Goal: Task Accomplishment & Management: Complete application form

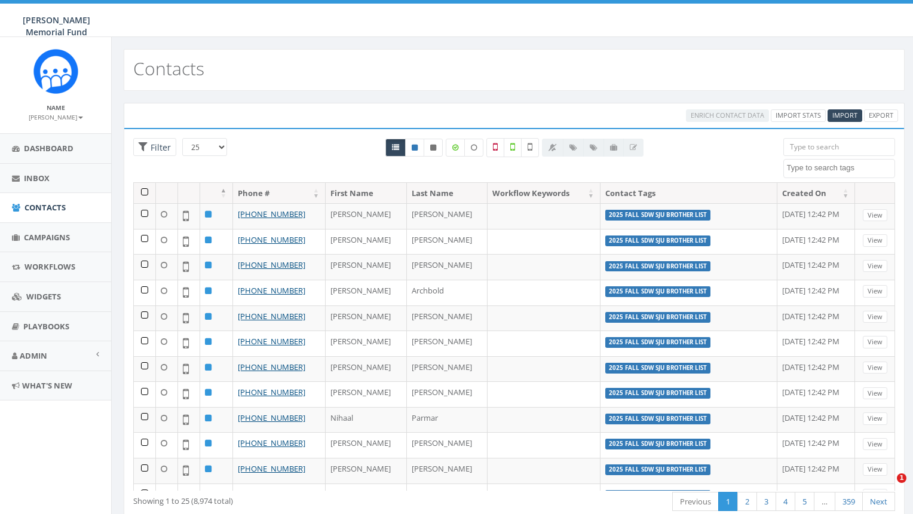
select select
click at [50, 237] on span "Campaigns" at bounding box center [47, 237] width 46 height 11
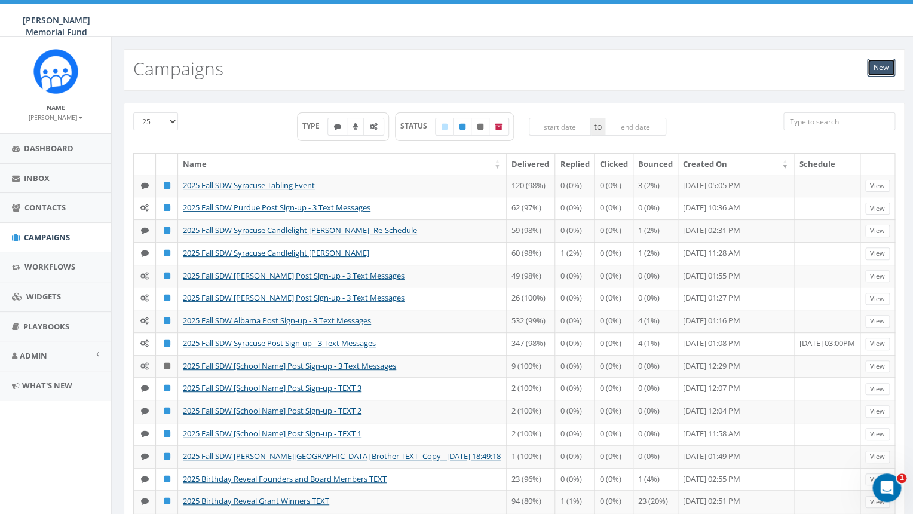
click at [884, 65] on link "New" at bounding box center [881, 68] width 28 height 18
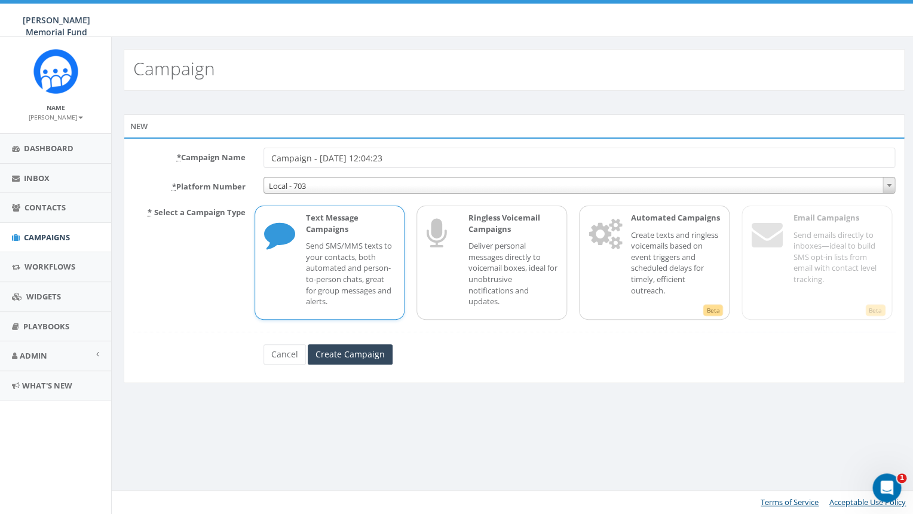
click at [361, 159] on input "Campaign - 09/18/2025, 12:04:23" at bounding box center [579, 158] width 632 height 20
drag, startPoint x: 403, startPoint y: 158, endPoint x: 253, endPoint y: 148, distance: 150.9
click at [263, 149] on input "Campaign - 09/18/2025, 12:04:23" at bounding box center [579, 158] width 632 height 20
click at [272, 358] on link "Cancel" at bounding box center [284, 354] width 42 height 20
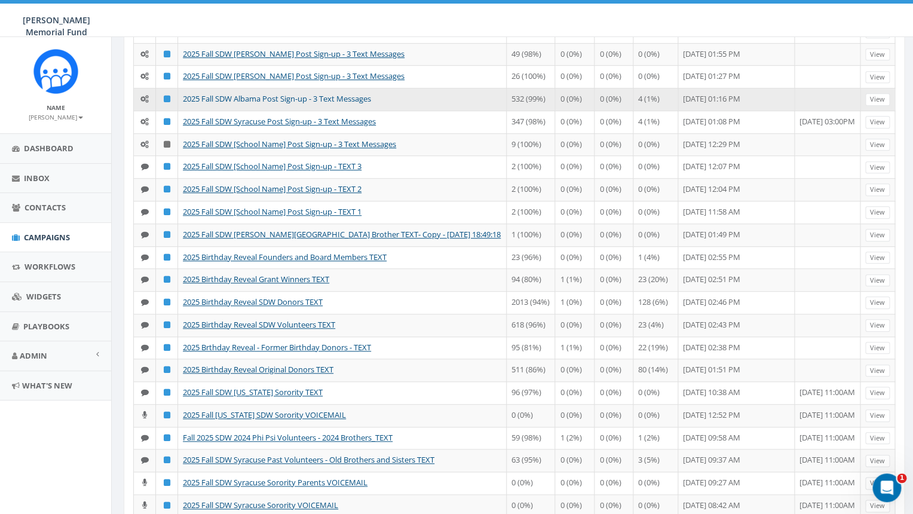
scroll to position [227, 0]
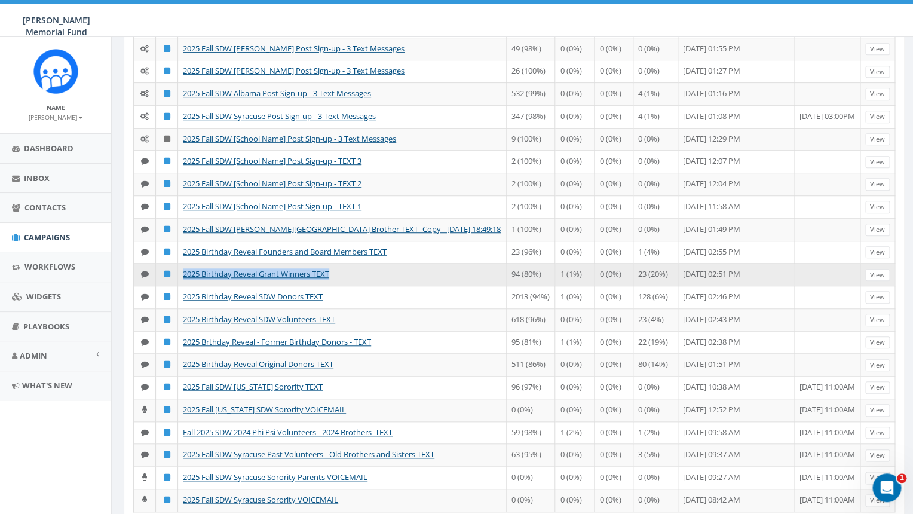
drag, startPoint x: 347, startPoint y: 410, endPoint x: 178, endPoint y: 413, distance: 169.1
click at [178, 286] on tr "2025 Birthday Reveal Grant Winners TEXT 94 (80%) 1 (1%) 0 (0%) 23 (20%) Septemb…" at bounding box center [514, 274] width 761 height 23
copy tr "2025 Birthday Reveal Grant Winners TEXT"
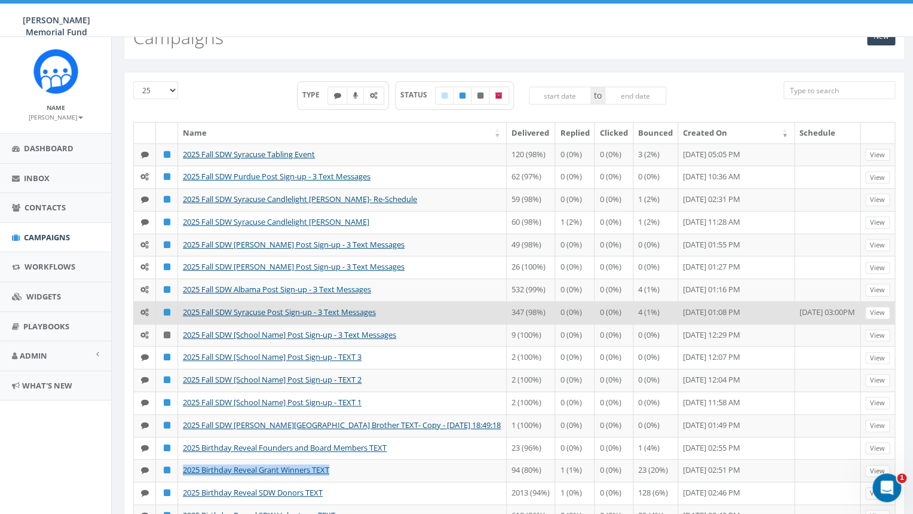
scroll to position [0, 0]
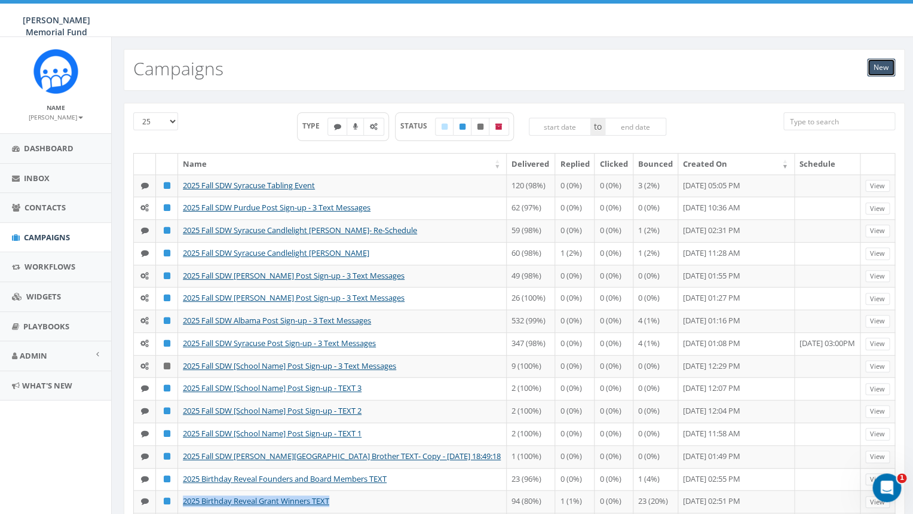
click at [881, 67] on link "New" at bounding box center [881, 68] width 28 height 18
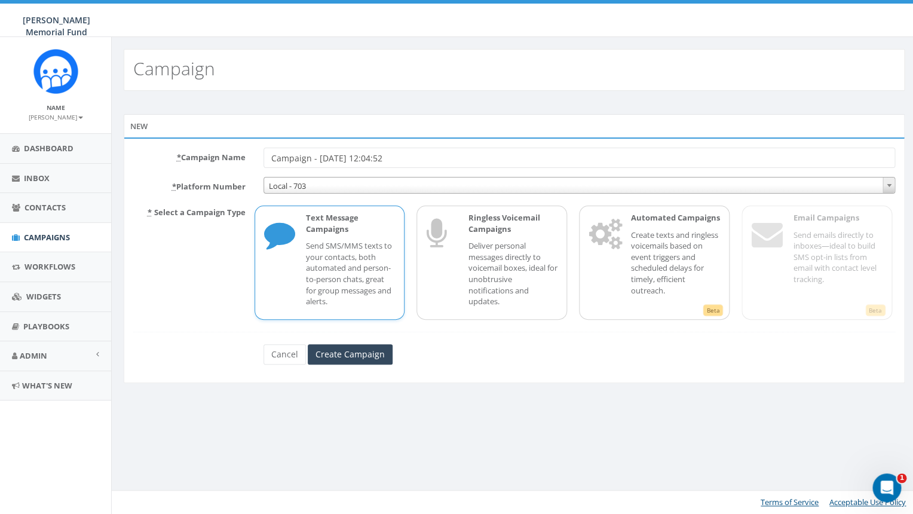
drag, startPoint x: 406, startPoint y: 158, endPoint x: 242, endPoint y: 157, distance: 164.3
click at [263, 157] on input "Campaign - [DATE] 12:04:52" at bounding box center [579, 158] width 632 height 20
drag, startPoint x: 289, startPoint y: 158, endPoint x: 247, endPoint y: 160, distance: 42.5
click at [263, 160] on input "2025 Birthday Reveal Grant Winners TEXT" at bounding box center [579, 158] width 632 height 20
click at [344, 157] on input "2025 Birthday Reveal Grant Winners TEXT" at bounding box center [579, 158] width 632 height 20
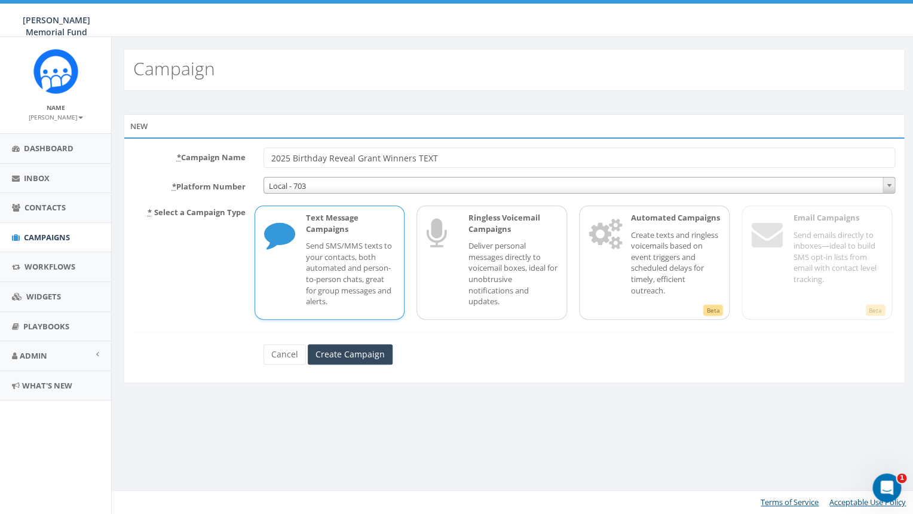
click at [344, 157] on input "2025 Birthday Reveal Grant Winners TEXT" at bounding box center [579, 158] width 632 height 20
drag, startPoint x: 443, startPoint y: 163, endPoint x: 330, endPoint y: 155, distance: 113.2
click at [329, 155] on input "2025 Birthday Reveal Grant Winners TEXT" at bounding box center [579, 158] width 632 height 20
click at [383, 163] on input "2025 Birthday Reveal Grant Winners TEXT" at bounding box center [579, 158] width 632 height 20
drag, startPoint x: 414, startPoint y: 158, endPoint x: 329, endPoint y: 155, distance: 84.9
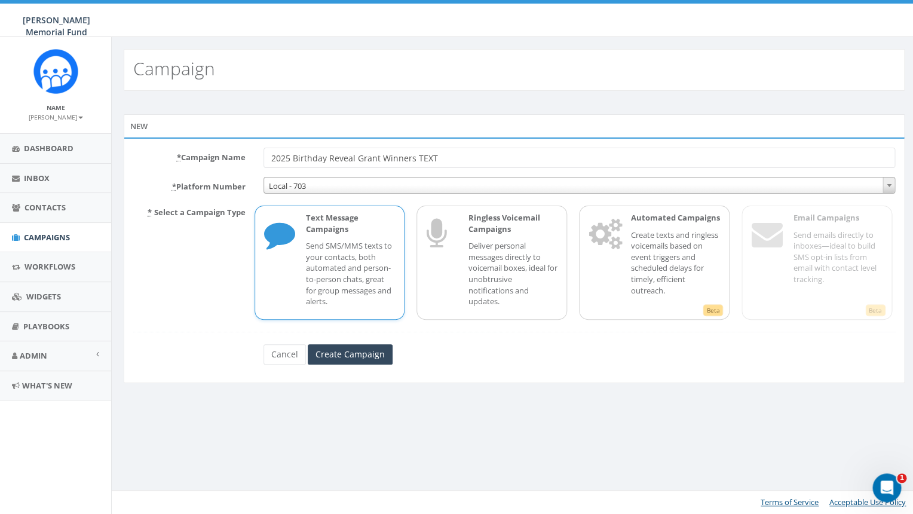
click at [329, 155] on input "2025 Birthday Reveal Grant Winners TEXT" at bounding box center [579, 158] width 632 height 20
type input "2025 Birthday Day of TEXT"
click at [339, 299] on p "Send SMS/MMS texts to your contacts, both automated and person-to-person chats,…" at bounding box center [351, 273] width 90 height 66
click at [342, 351] on input "Create Campaign" at bounding box center [350, 354] width 85 height 20
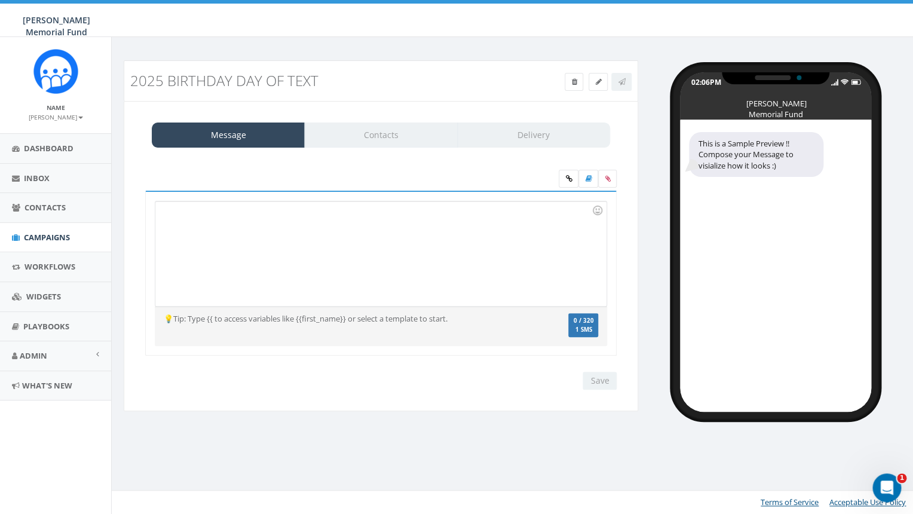
click at [335, 225] on div at bounding box center [380, 253] width 450 height 105
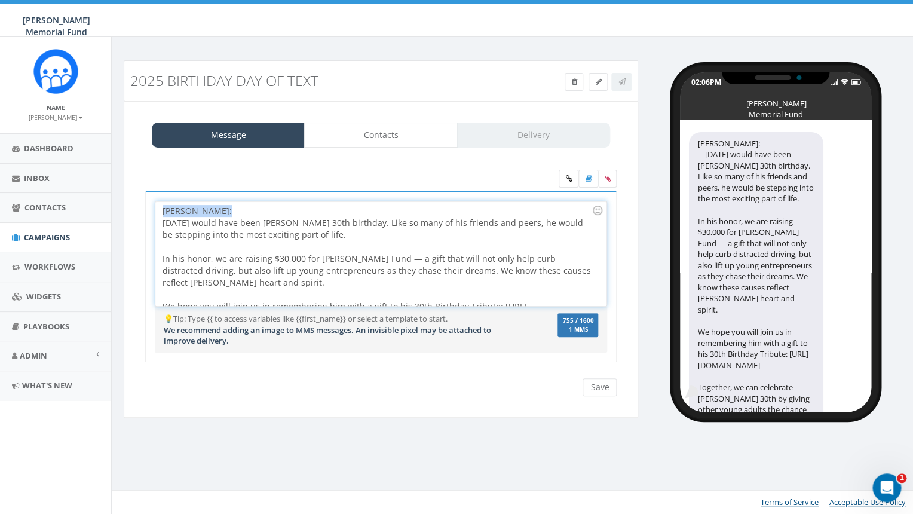
drag, startPoint x: 226, startPoint y: 212, endPoint x: 142, endPoint y: 209, distance: 84.3
click at [155, 210] on div "Hunter Piland: Today would have been Hunter’s 30th birthday. Like so many of hi…" at bounding box center [380, 253] width 450 height 105
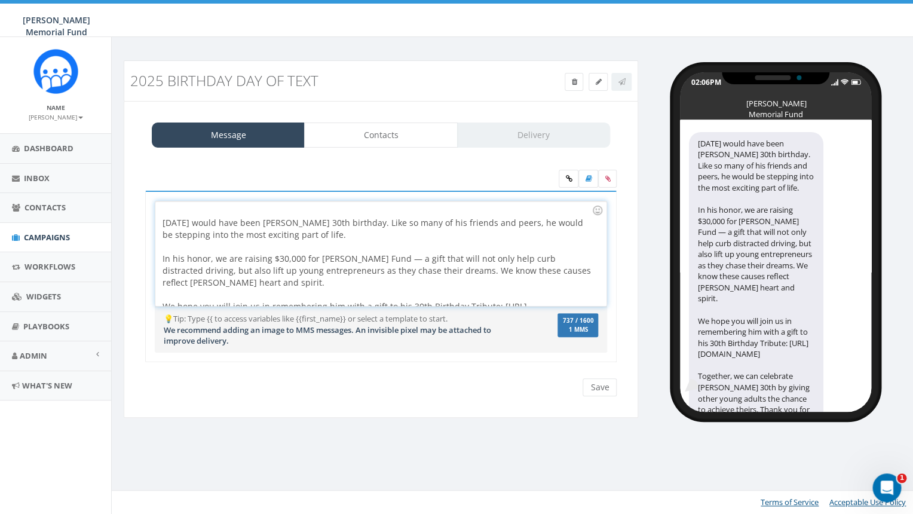
click at [177, 209] on div "Today would have been Hunter’s 30th birthday. Like so many of his friends and p…" at bounding box center [380, 253] width 450 height 105
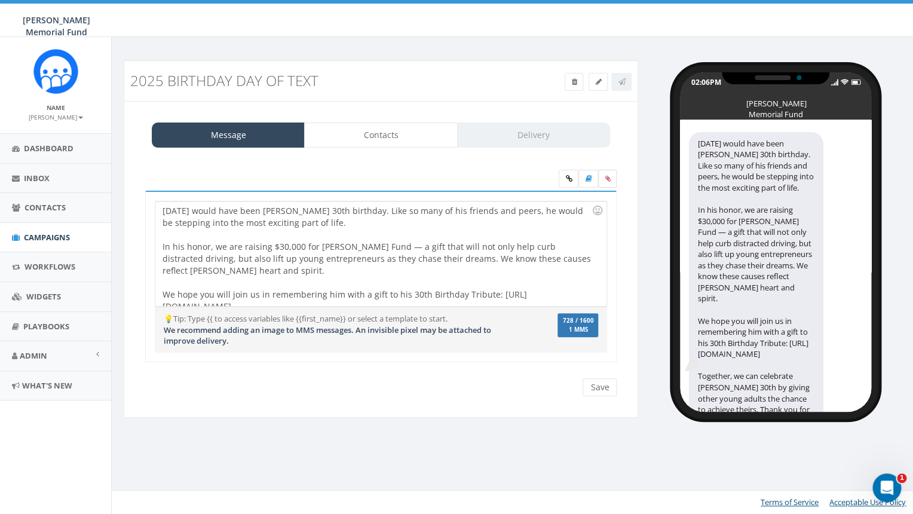
click at [606, 178] on icon at bounding box center [607, 178] width 5 height 7
click at [0, 0] on input "file" at bounding box center [0, 0] width 0 height 0
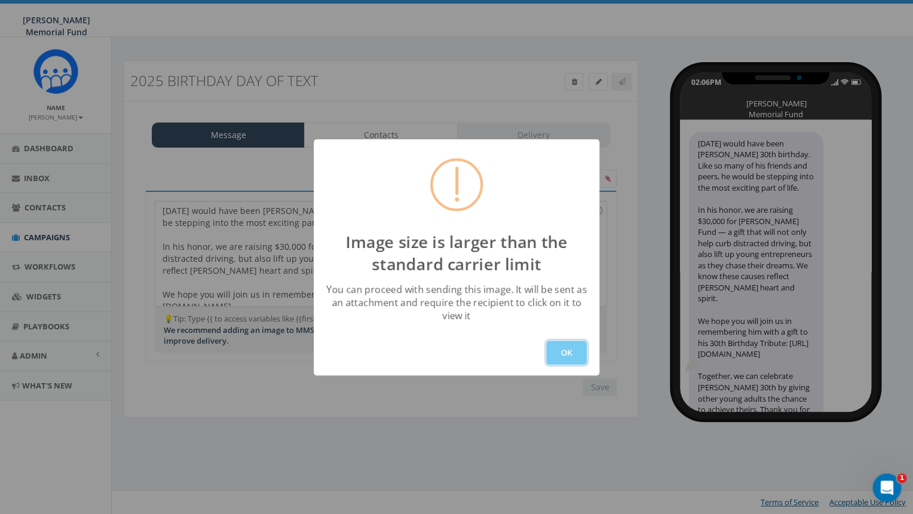
click at [567, 351] on button "OK" at bounding box center [566, 353] width 41 height 24
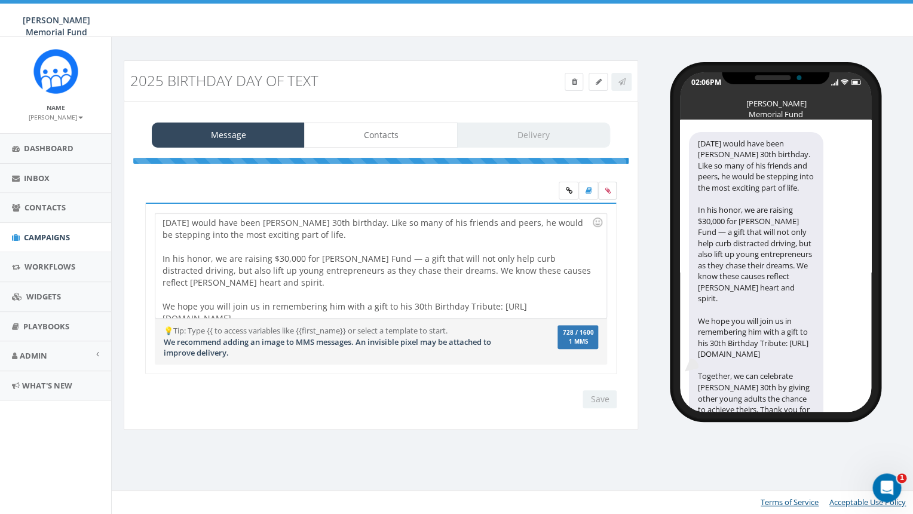
click at [605, 190] on icon at bounding box center [607, 190] width 5 height 7
click at [0, 0] on input "file" at bounding box center [0, 0] width 0 height 0
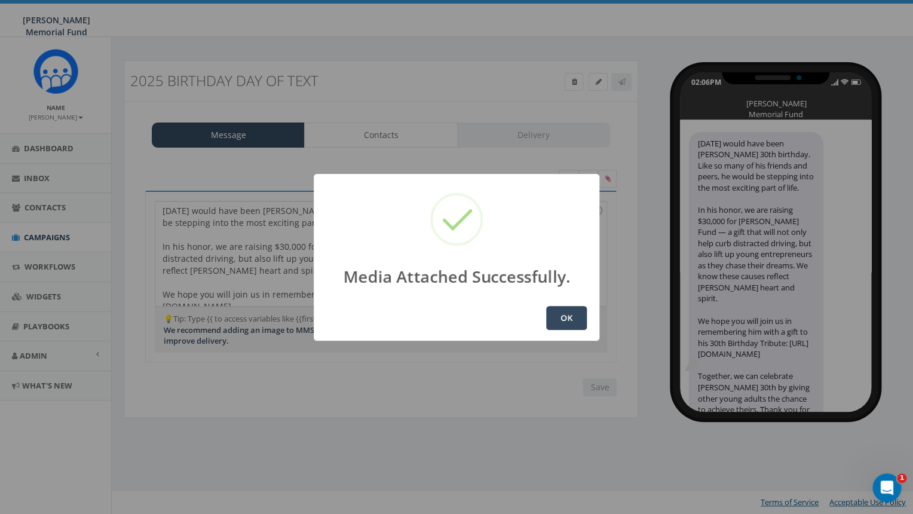
click at [570, 316] on button "OK" at bounding box center [566, 318] width 41 height 24
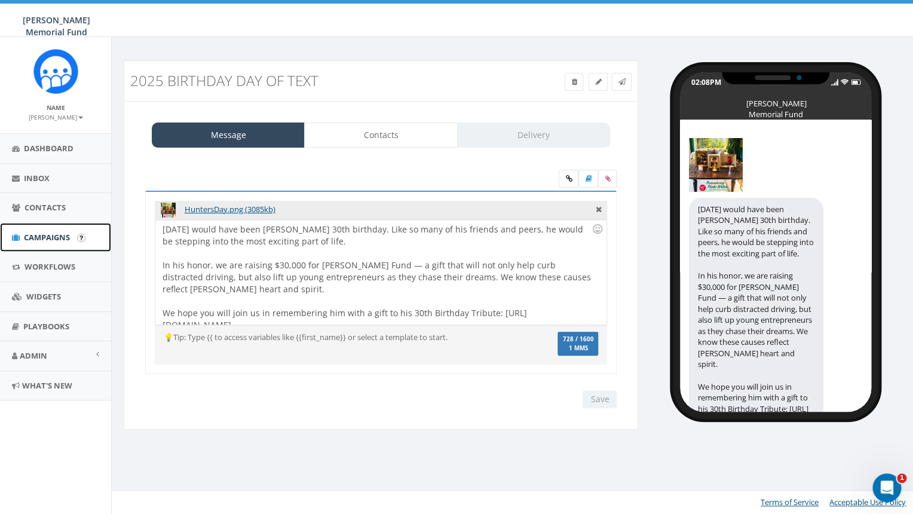
click at [47, 237] on span "Campaigns" at bounding box center [47, 237] width 46 height 11
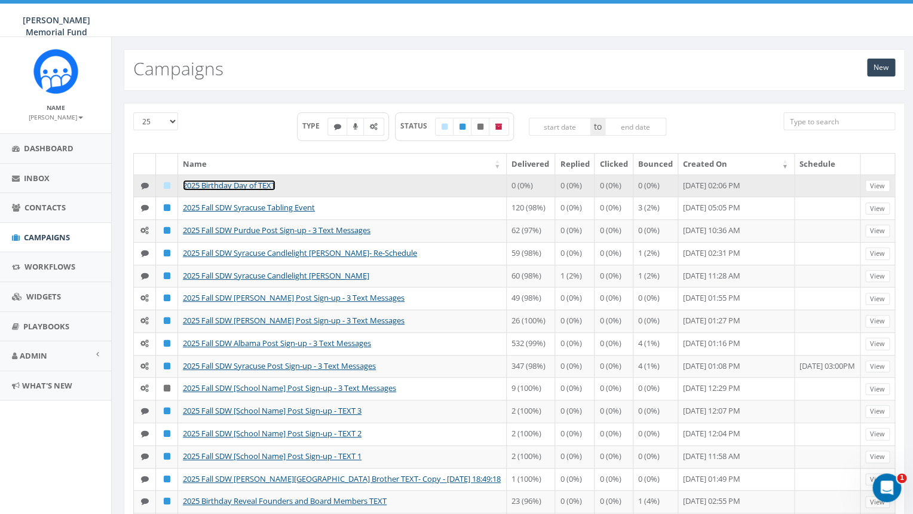
click at [255, 189] on link "2025 Birthday Day of TEXT" at bounding box center [229, 185] width 93 height 11
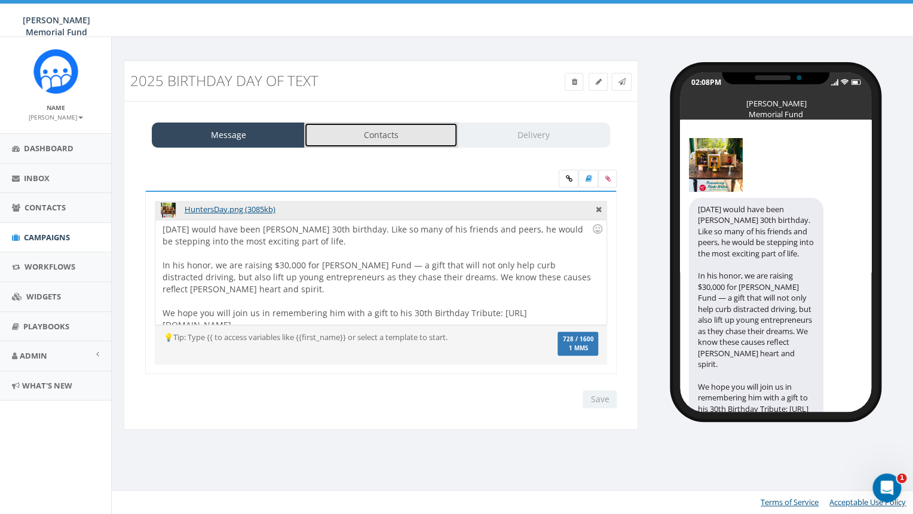
click at [382, 136] on link "Contacts" at bounding box center [380, 134] width 153 height 25
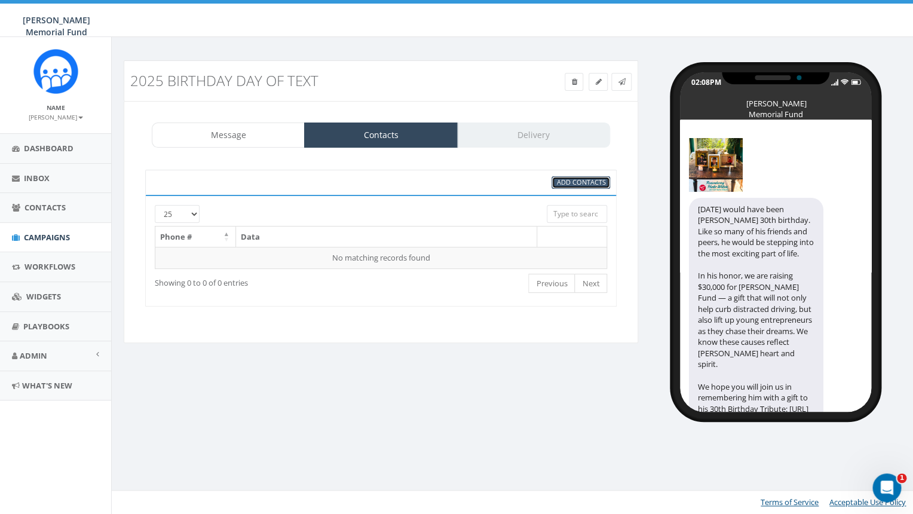
click at [579, 177] on link "Add Contacts" at bounding box center [580, 182] width 59 height 13
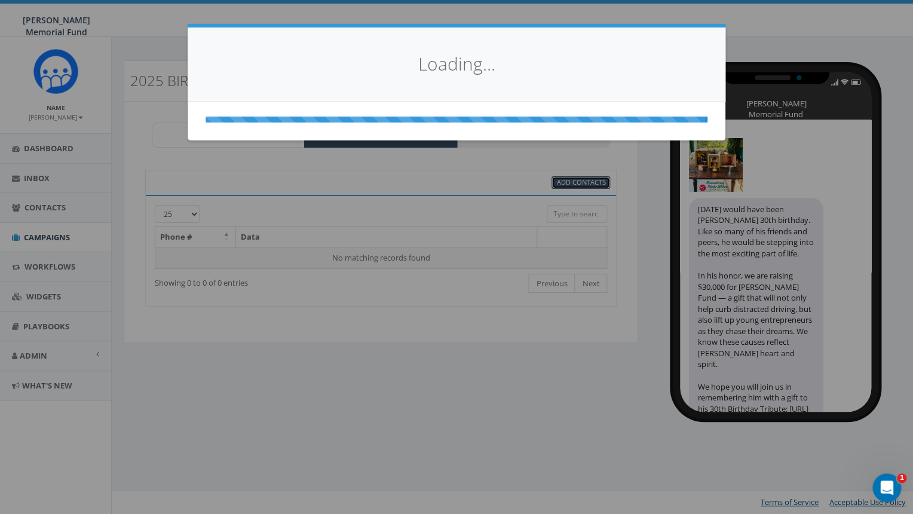
select select
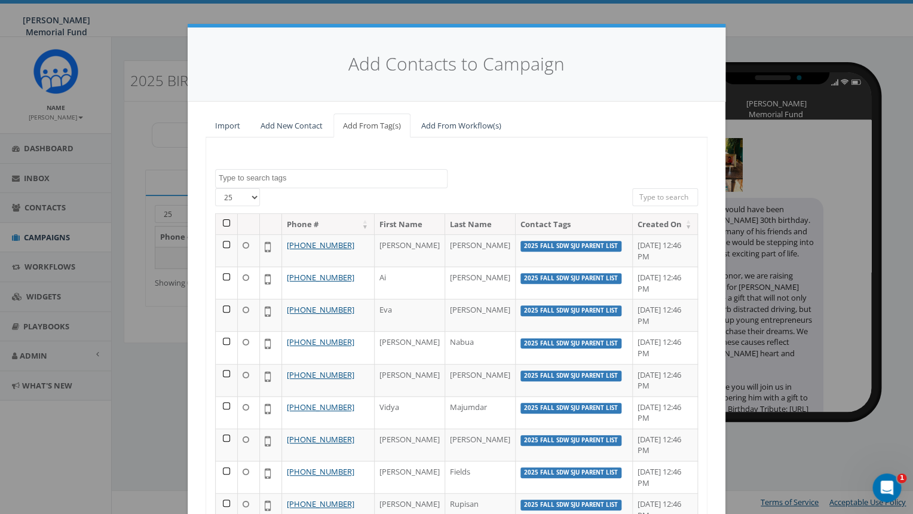
click at [277, 177] on textarea "Search" at bounding box center [333, 178] width 228 height 11
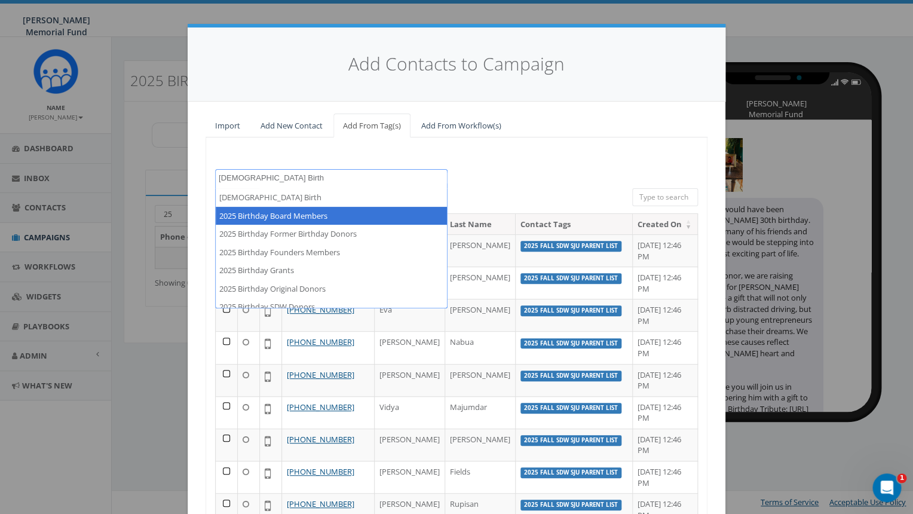
type textarea "2025 Birth"
select select "2025 Birthday Board Members"
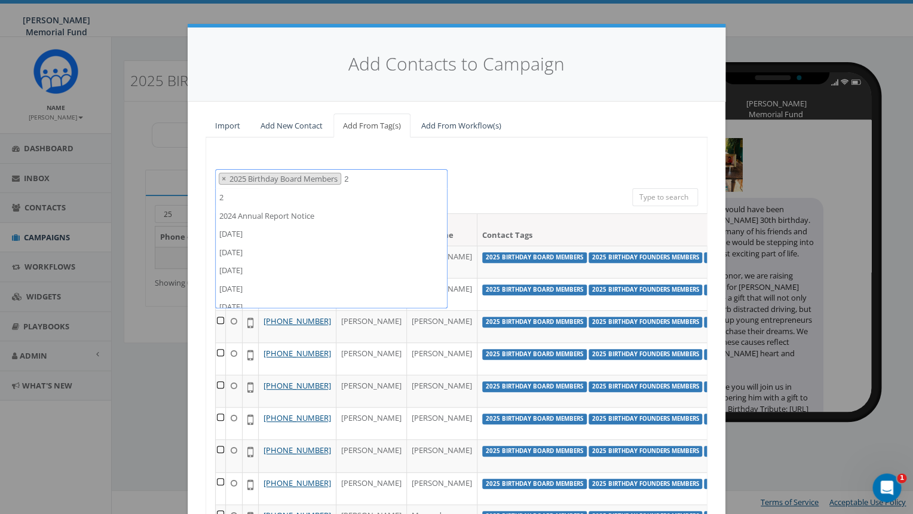
scroll to position [219, 0]
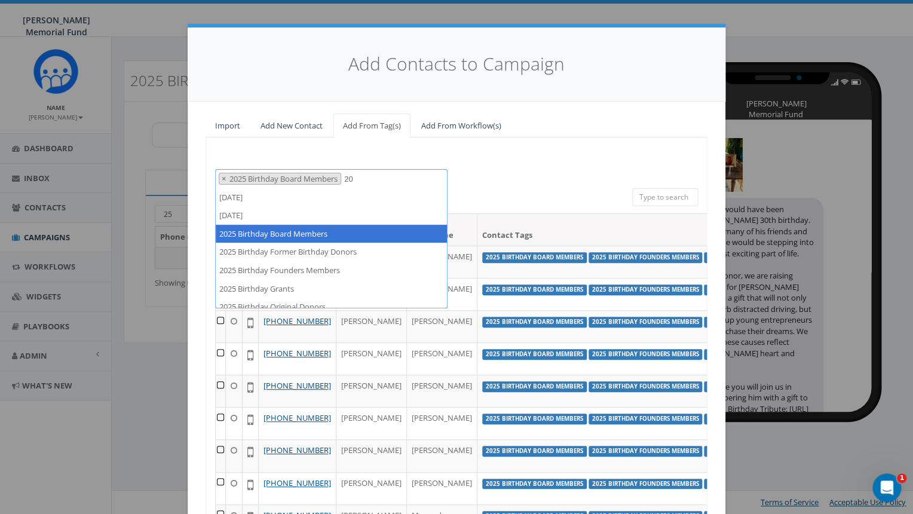
type textarea "2"
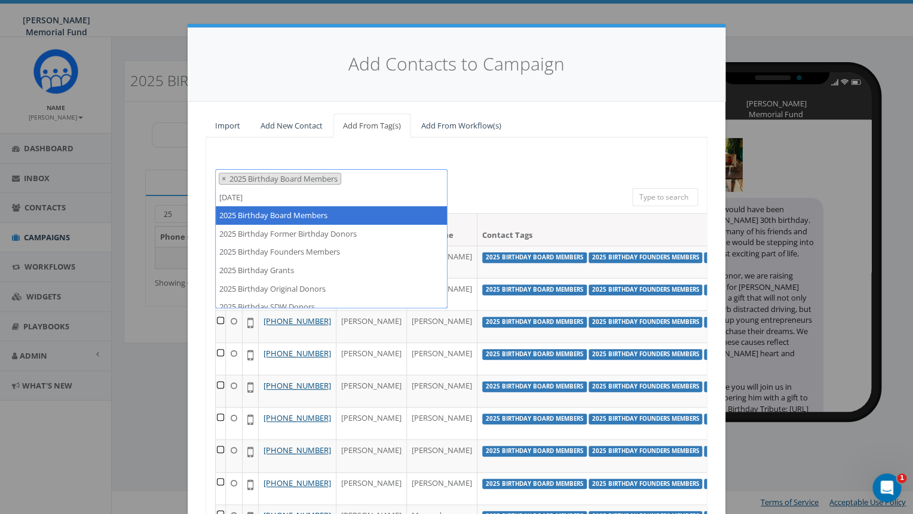
select select
type textarea "2025 Birthday Board Members"
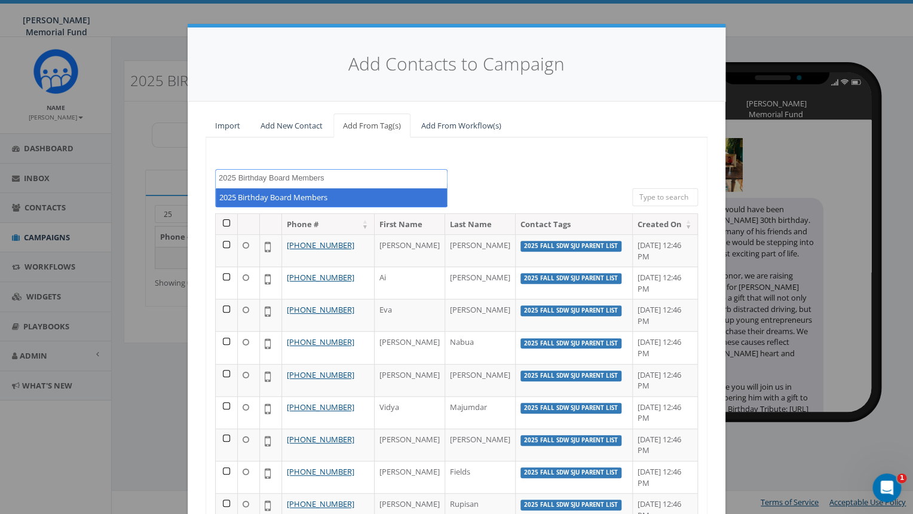
select select "2025 Birthday Board Members"
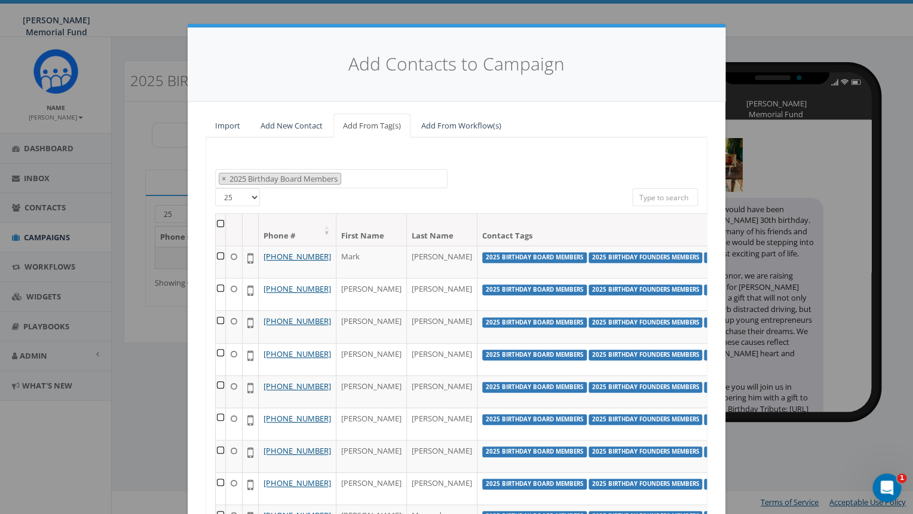
click at [222, 223] on th at bounding box center [221, 230] width 10 height 32
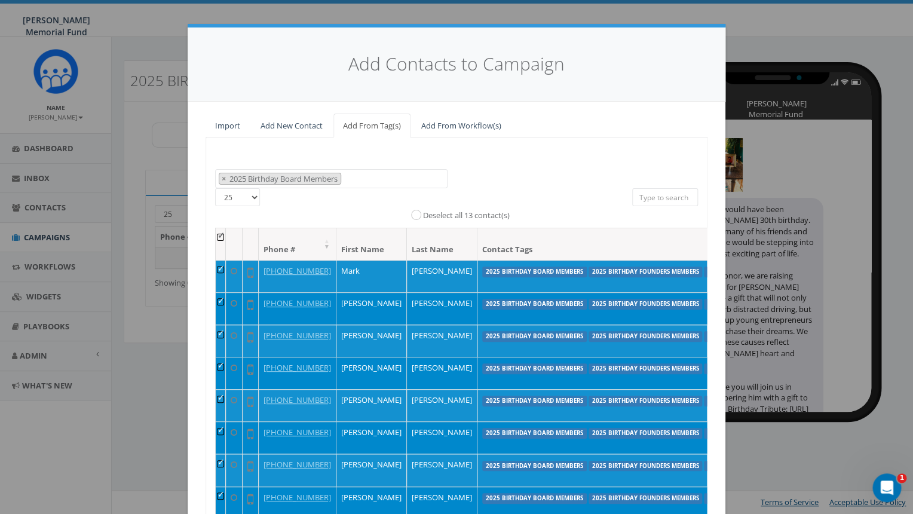
scroll to position [121, 0]
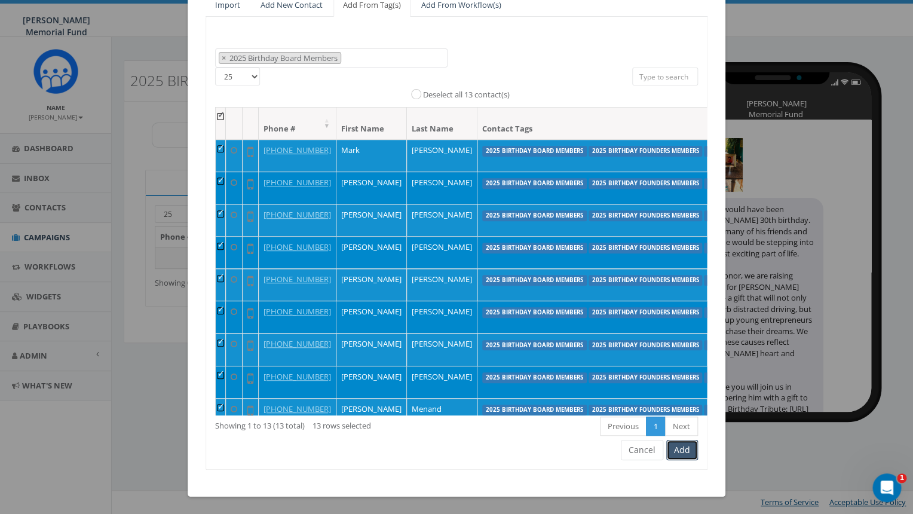
click at [682, 447] on button "Add" at bounding box center [682, 450] width 32 height 20
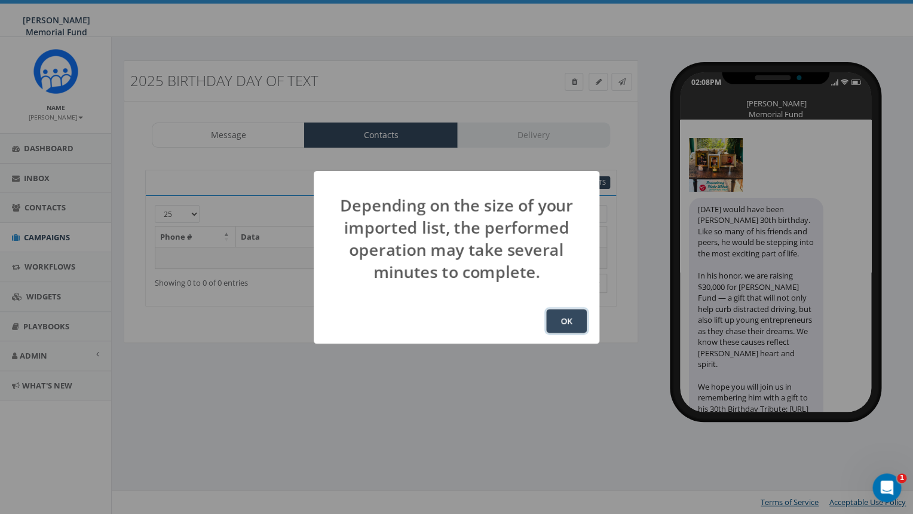
click at [565, 323] on button "OK" at bounding box center [566, 321] width 41 height 24
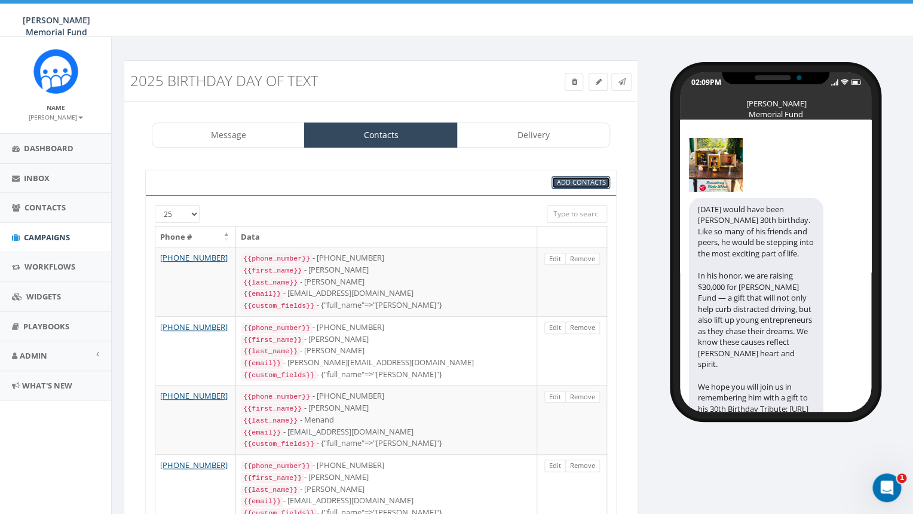
click at [577, 182] on span "Add Contacts" at bounding box center [580, 181] width 49 height 9
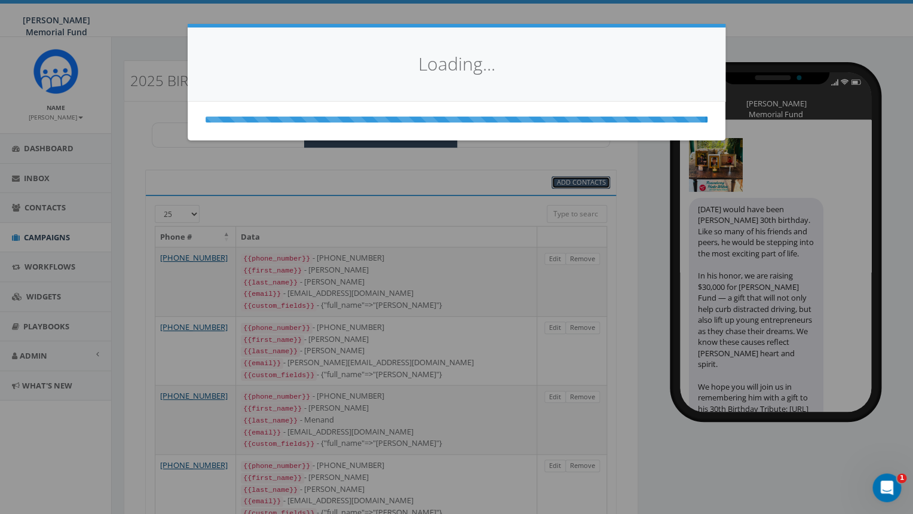
select select
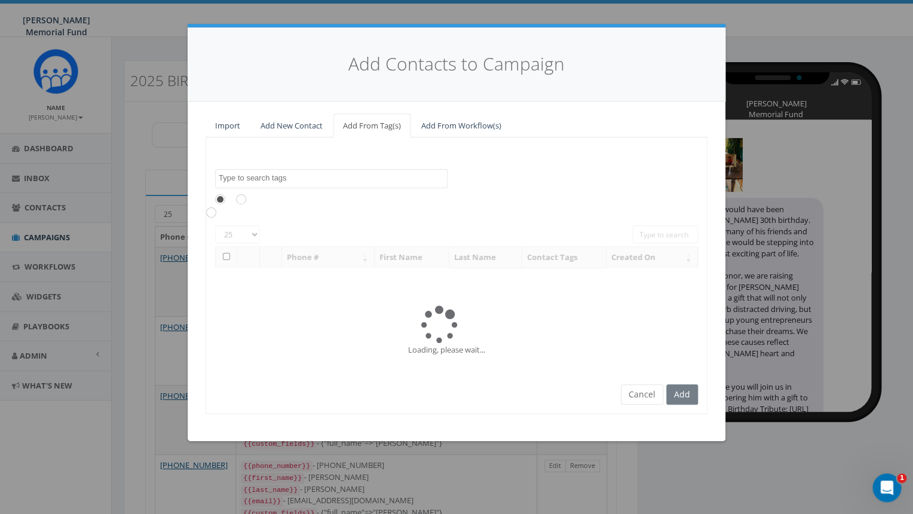
scroll to position [163, 0]
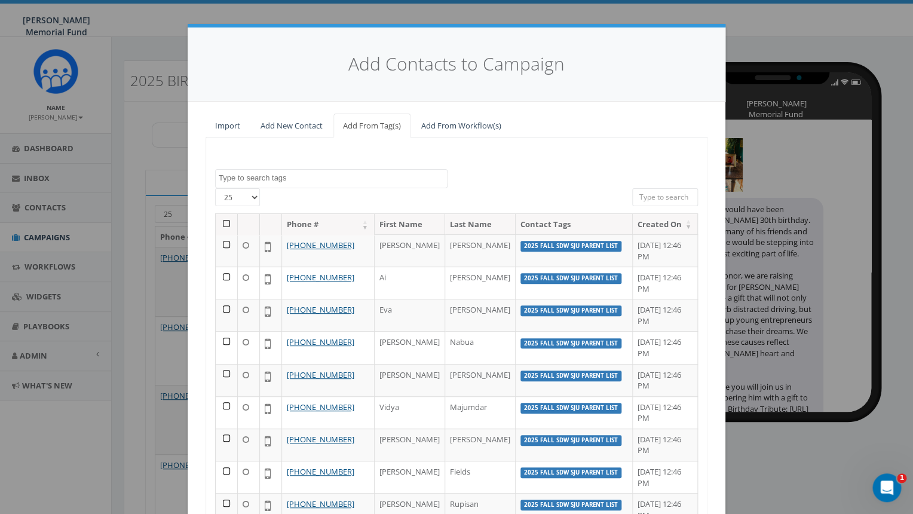
click at [276, 176] on textarea "Search" at bounding box center [333, 178] width 228 height 11
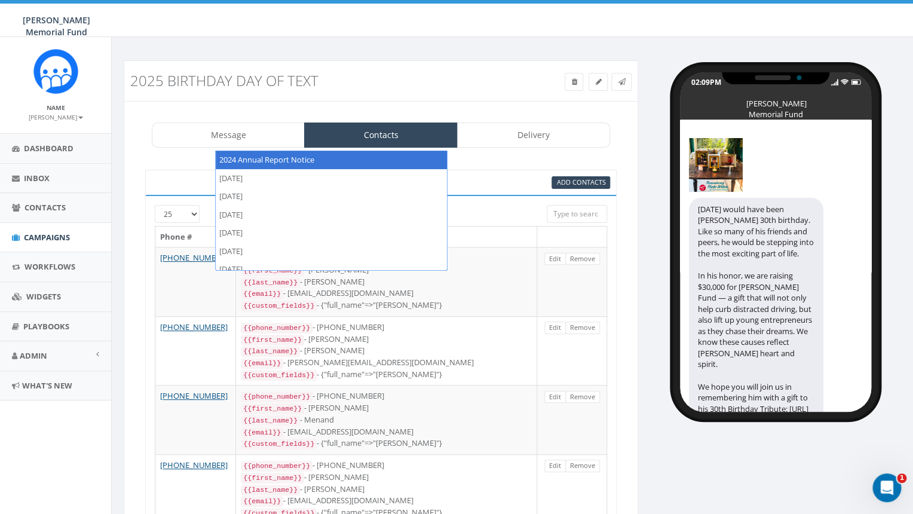
click at [183, 184] on div "Add Contacts" at bounding box center [381, 182] width 476 height 13
click at [572, 183] on span "Add Contacts" at bounding box center [580, 181] width 49 height 9
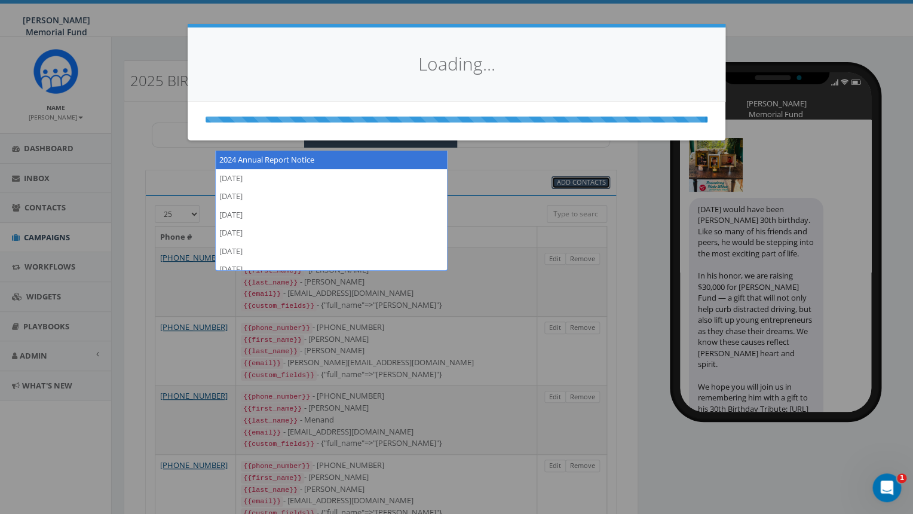
select select
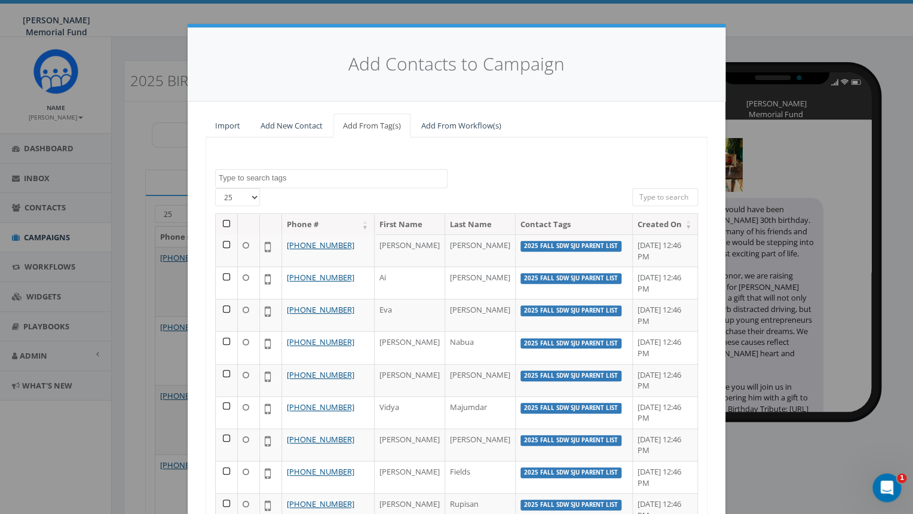
click at [290, 178] on textarea "Search" at bounding box center [333, 178] width 228 height 11
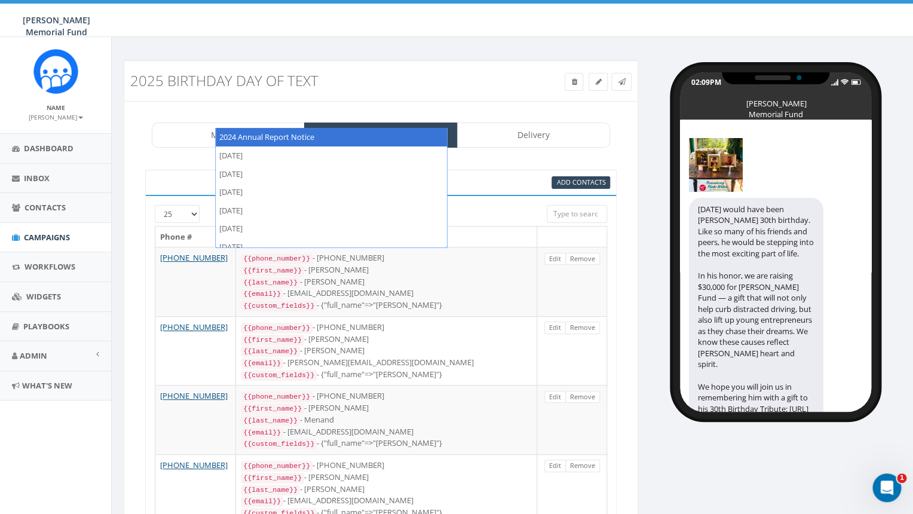
click at [514, 177] on div "Add Contacts" at bounding box center [461, 182] width 318 height 13
click at [591, 183] on span "Add Contacts" at bounding box center [580, 181] width 49 height 9
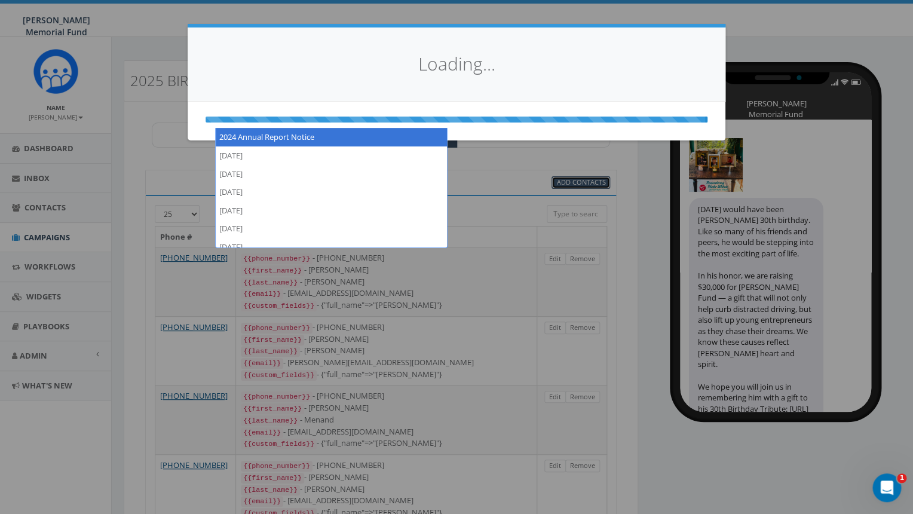
select select
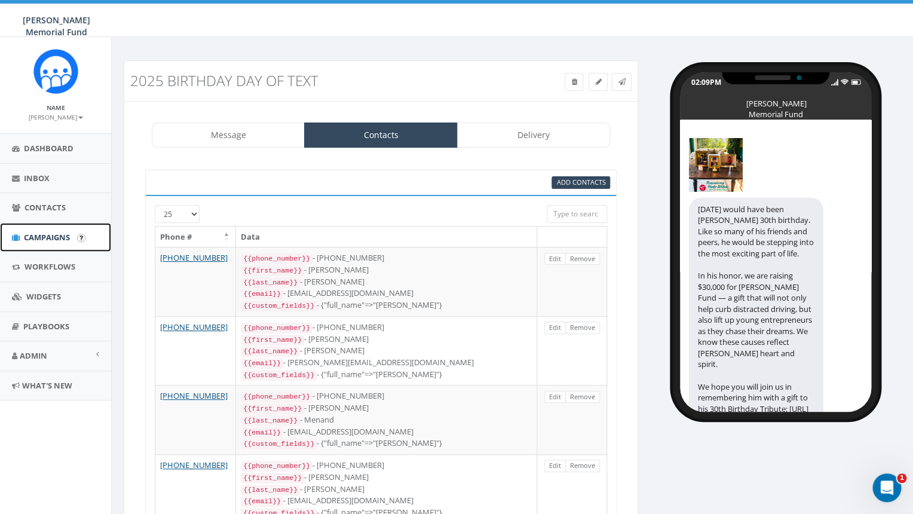
click at [49, 236] on span "Campaigns" at bounding box center [47, 237] width 46 height 11
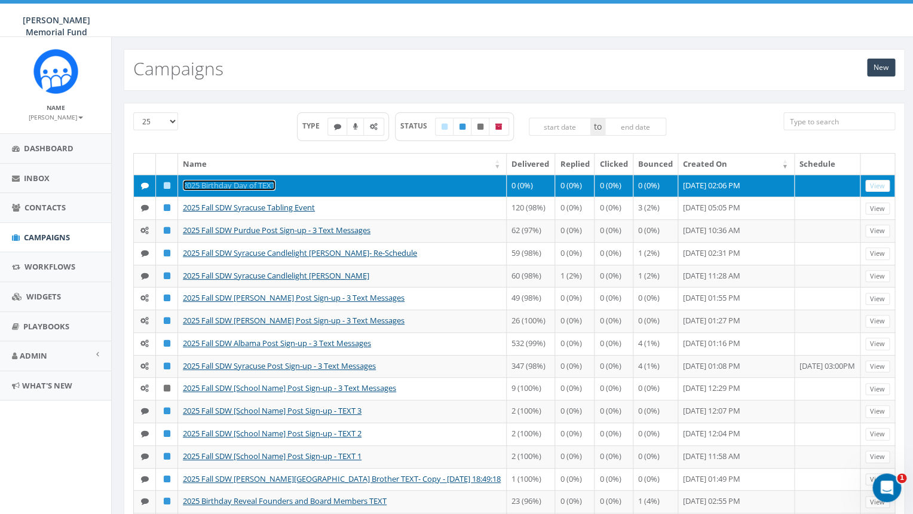
click at [237, 185] on link "2025 Birthday Day of TEXT" at bounding box center [229, 185] width 93 height 11
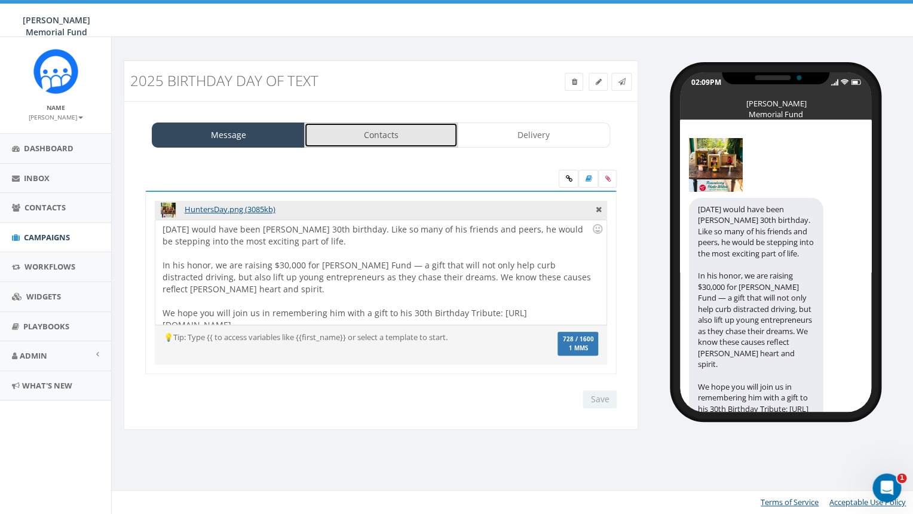
click at [418, 137] on link "Contacts" at bounding box center [380, 134] width 153 height 25
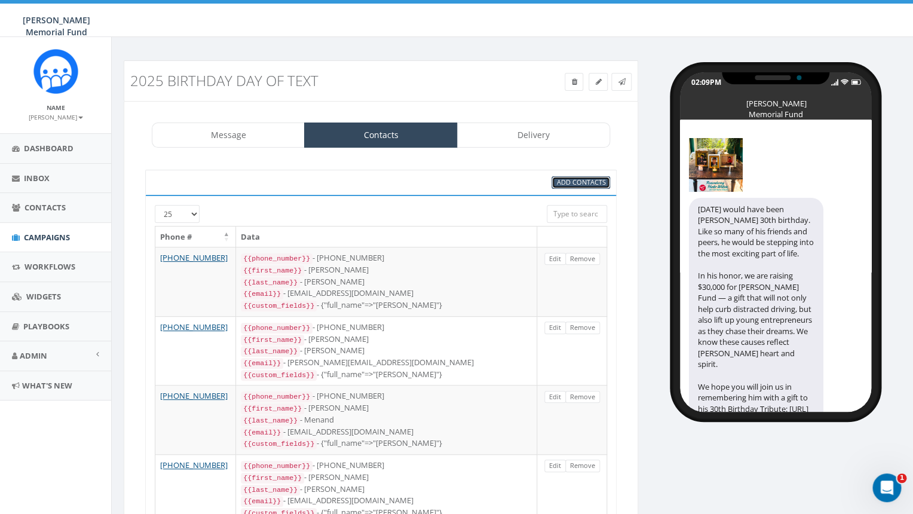
click at [593, 185] on span "Add Contacts" at bounding box center [580, 181] width 49 height 9
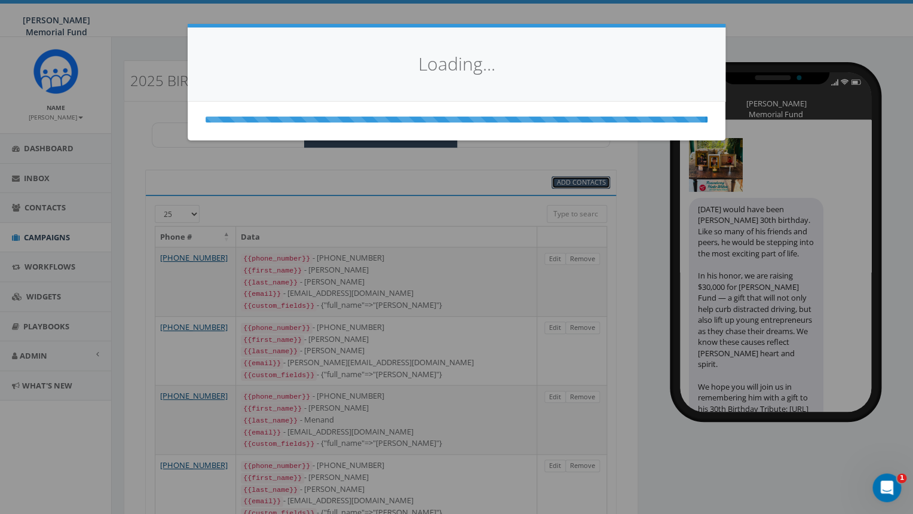
select select
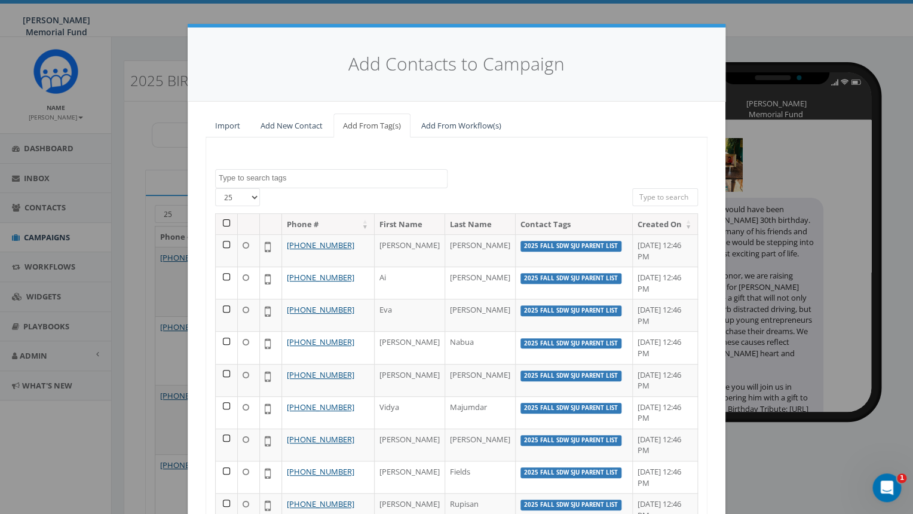
click at [271, 177] on textarea "Search" at bounding box center [333, 178] width 228 height 11
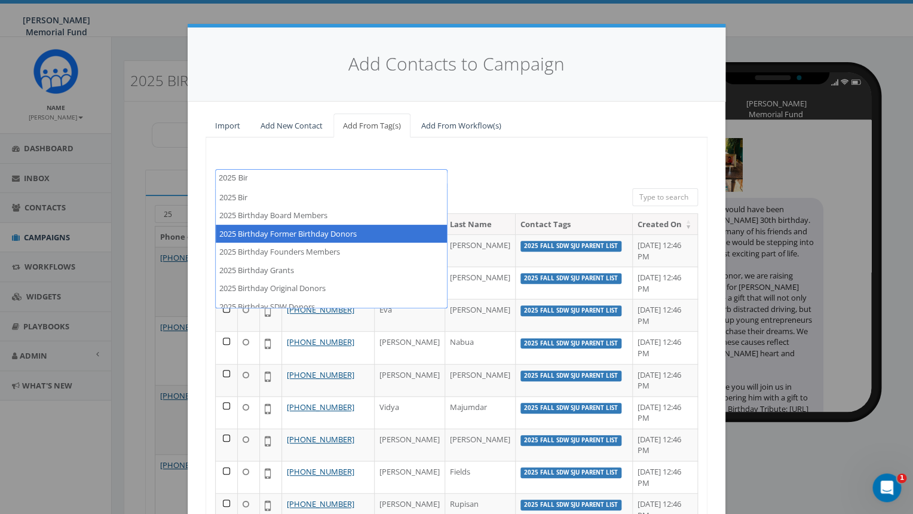
type textarea "2025 Bir"
select select "2025 Birthday Former Birthday Donors"
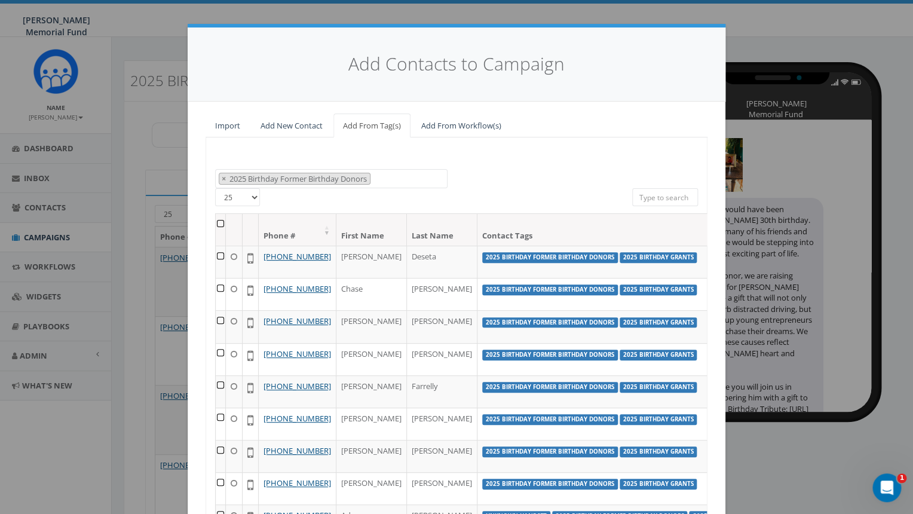
click at [219, 225] on th at bounding box center [221, 230] width 10 height 32
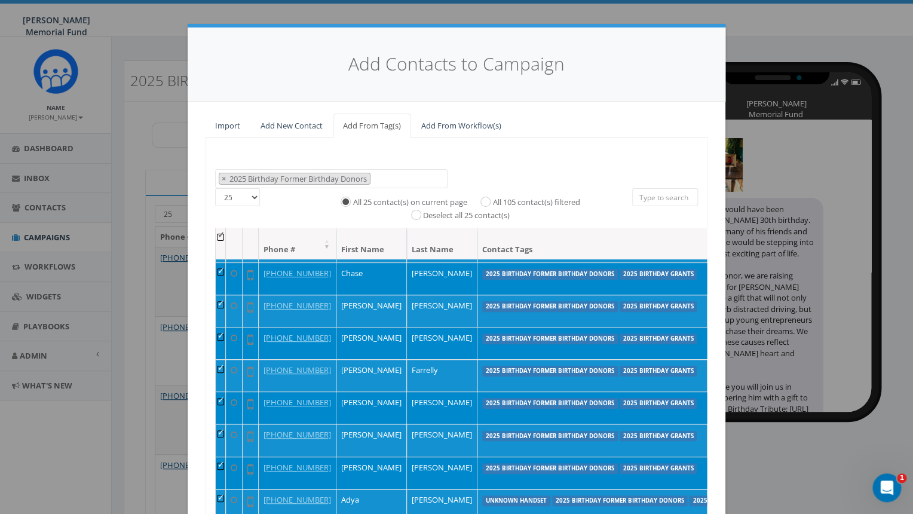
scroll to position [56, 0]
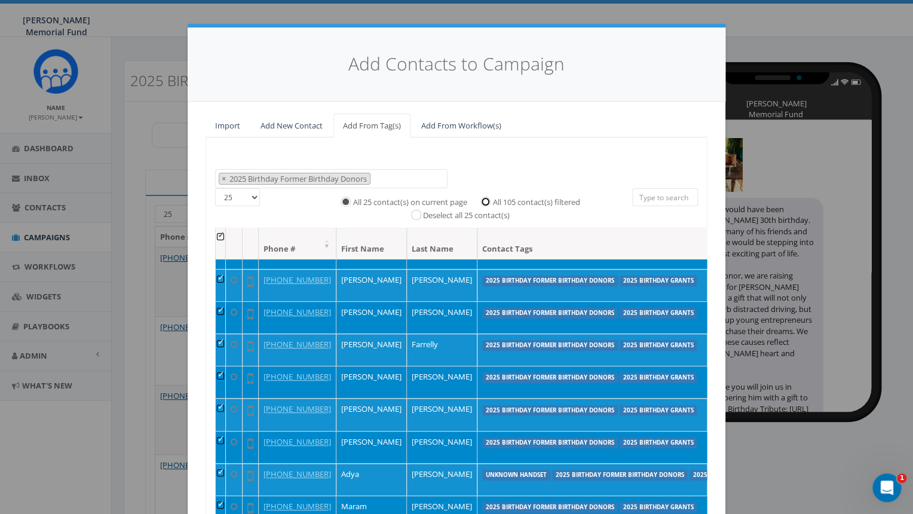
click at [489, 200] on input "All 105 contact(s) filtered" at bounding box center [489, 201] width 8 height 8
radio input "true"
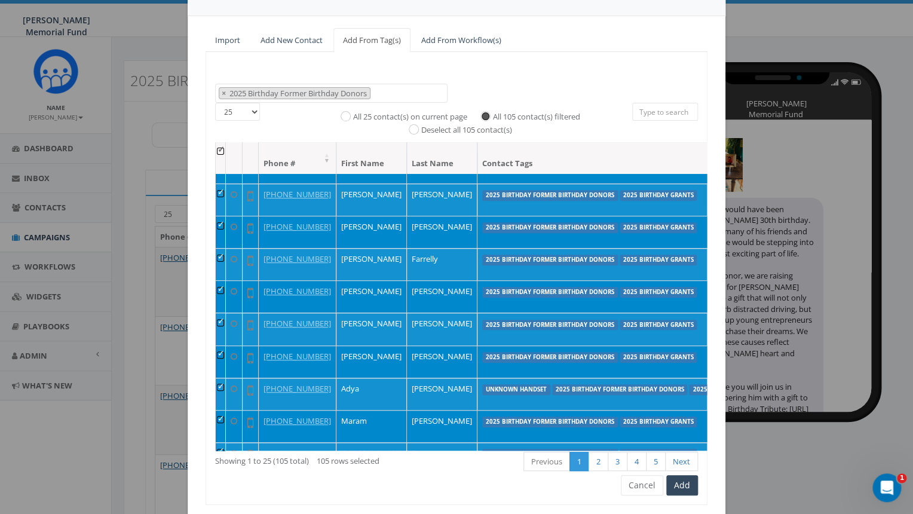
scroll to position [121, 0]
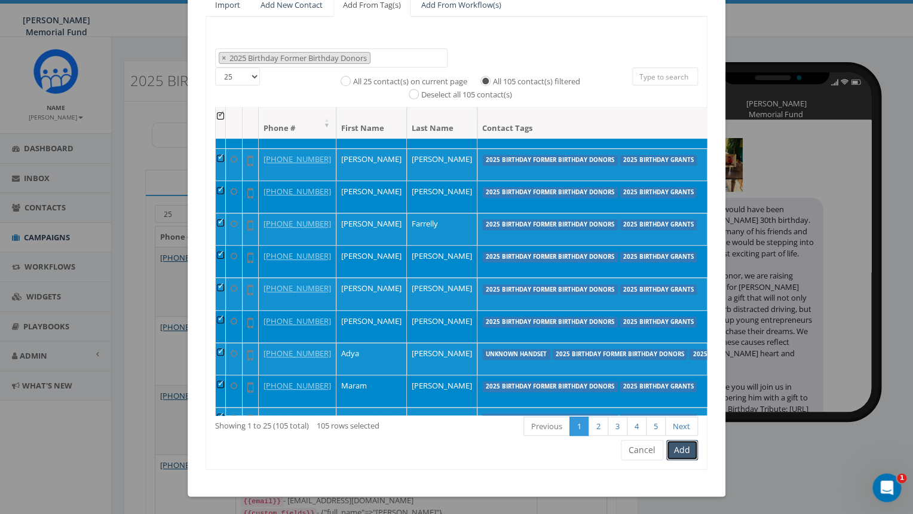
click at [685, 450] on button "Add" at bounding box center [682, 450] width 32 height 20
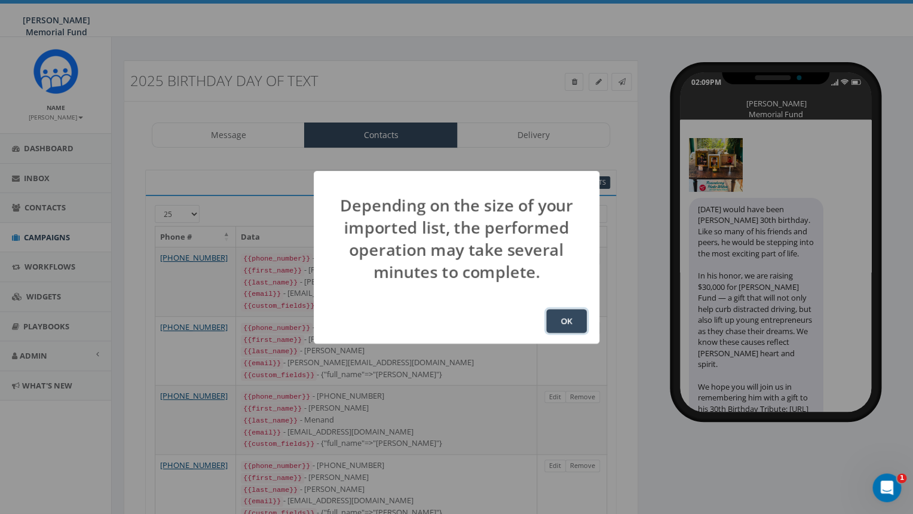
click at [564, 318] on button "OK" at bounding box center [566, 321] width 41 height 24
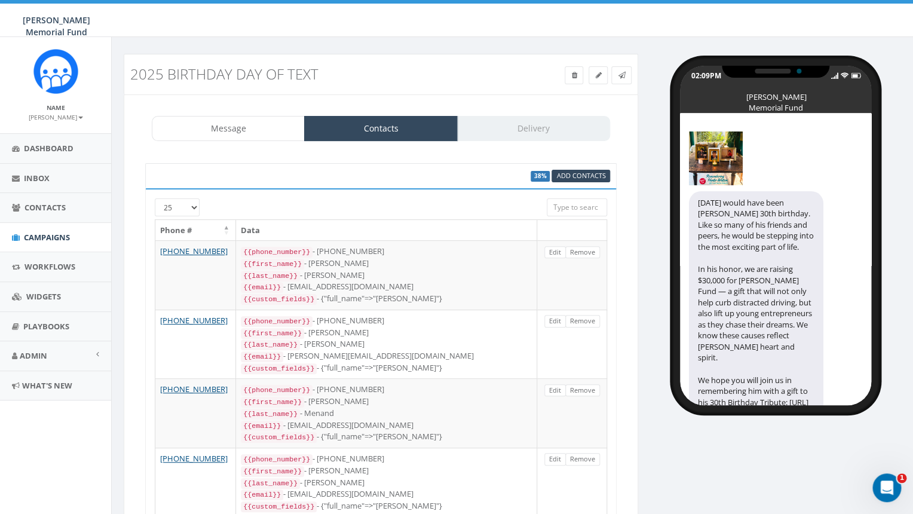
click at [45, 238] on span "Campaigns" at bounding box center [47, 237] width 46 height 11
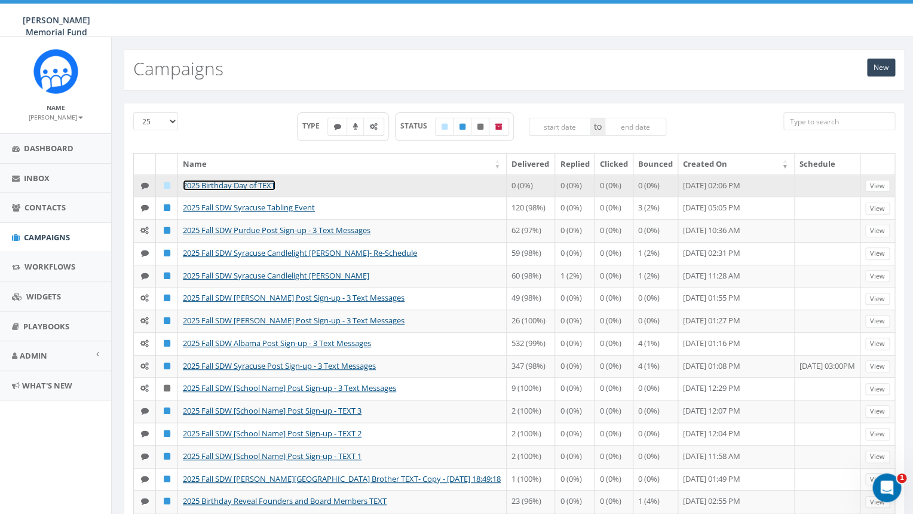
click at [253, 187] on link "2025 Birthday Day of TEXT" at bounding box center [229, 185] width 93 height 11
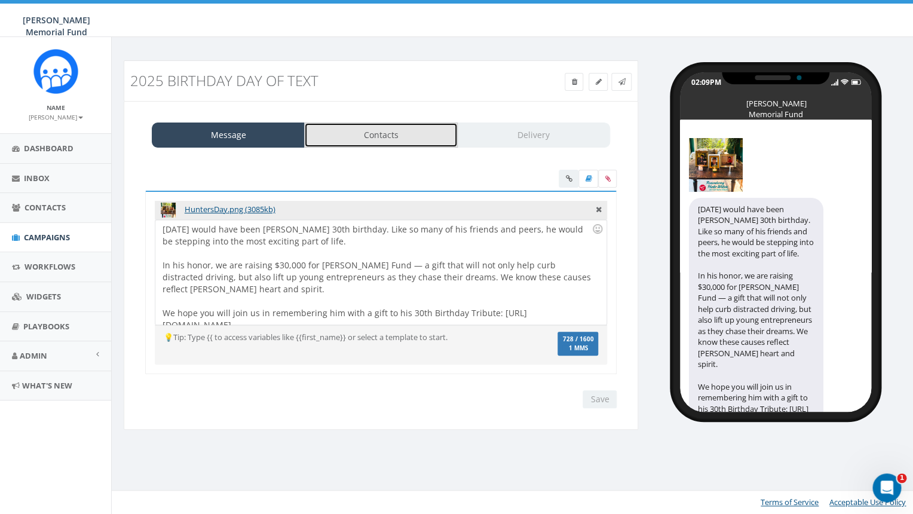
click at [379, 133] on link "Contacts" at bounding box center [380, 134] width 153 height 25
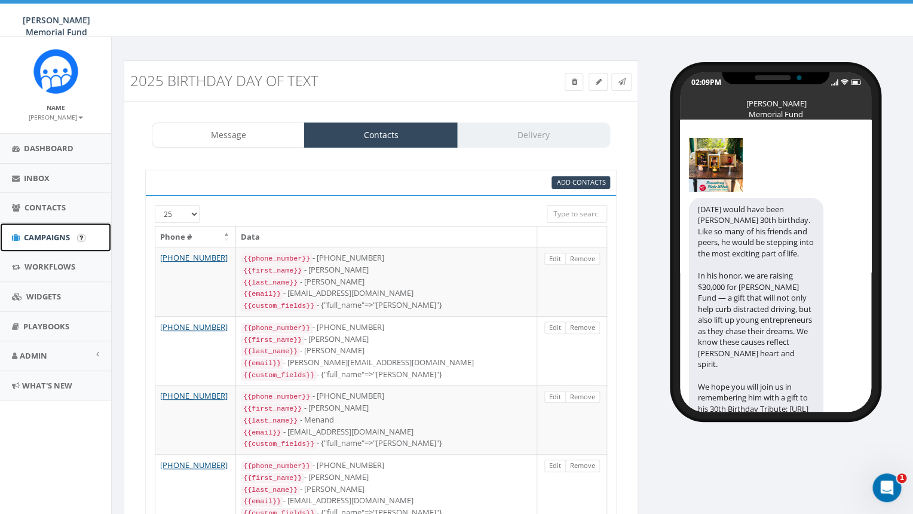
click at [57, 237] on span "Campaigns" at bounding box center [47, 237] width 46 height 11
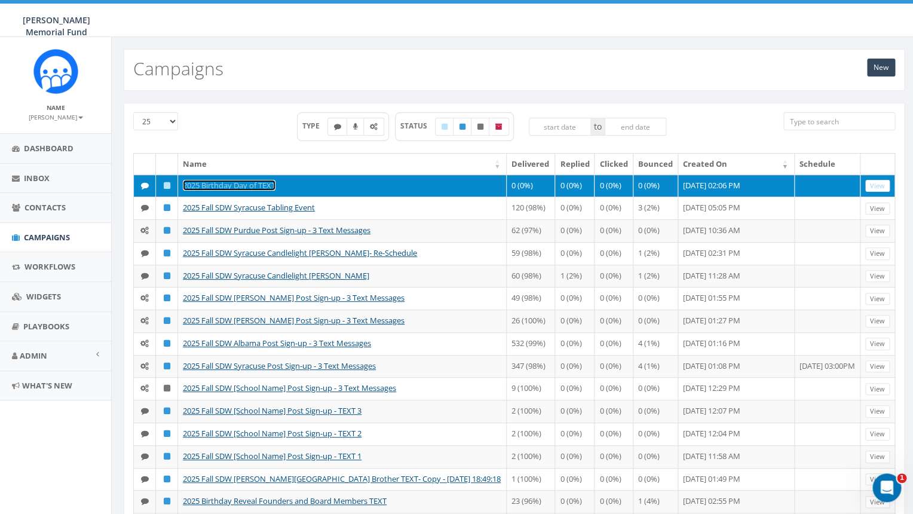
click at [233, 188] on link "2025 Birthday Day of TEXT" at bounding box center [229, 185] width 93 height 11
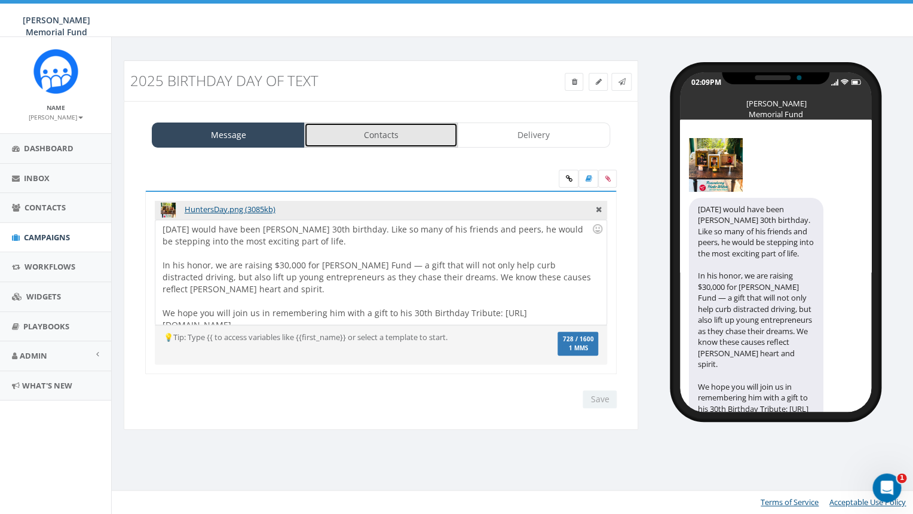
click at [375, 135] on link "Contacts" at bounding box center [380, 134] width 153 height 25
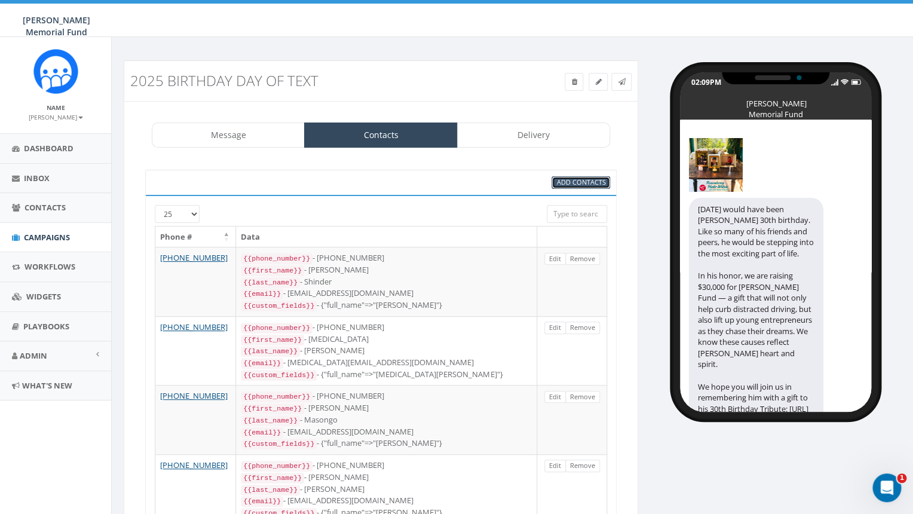
click at [566, 182] on span "Add Contacts" at bounding box center [580, 181] width 49 height 9
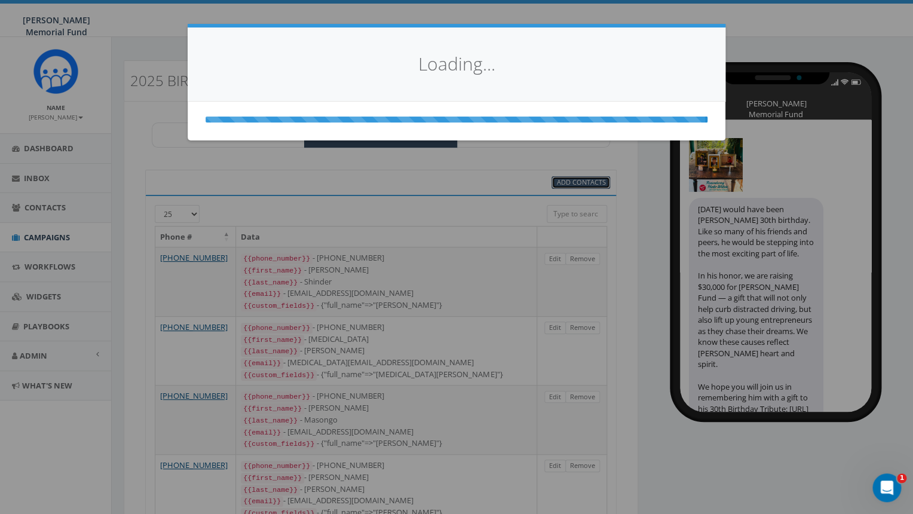
select select
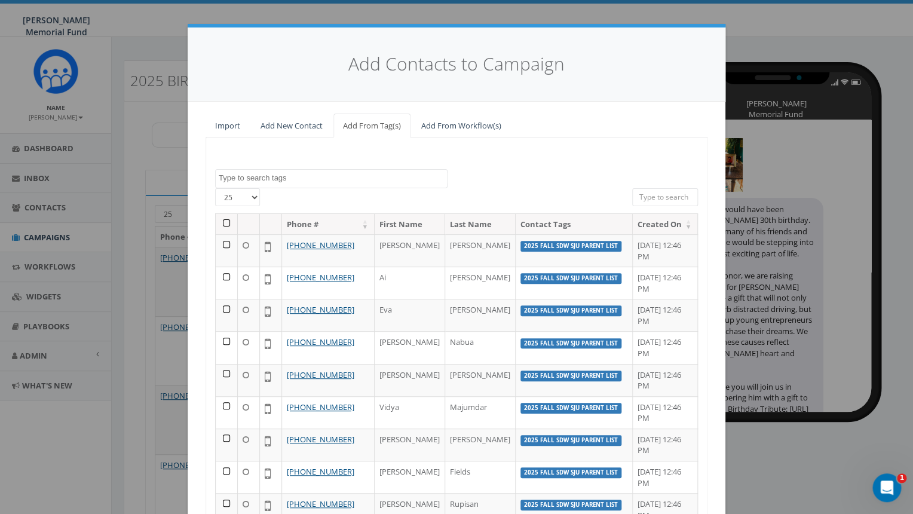
click at [281, 177] on textarea "Search" at bounding box center [333, 178] width 228 height 11
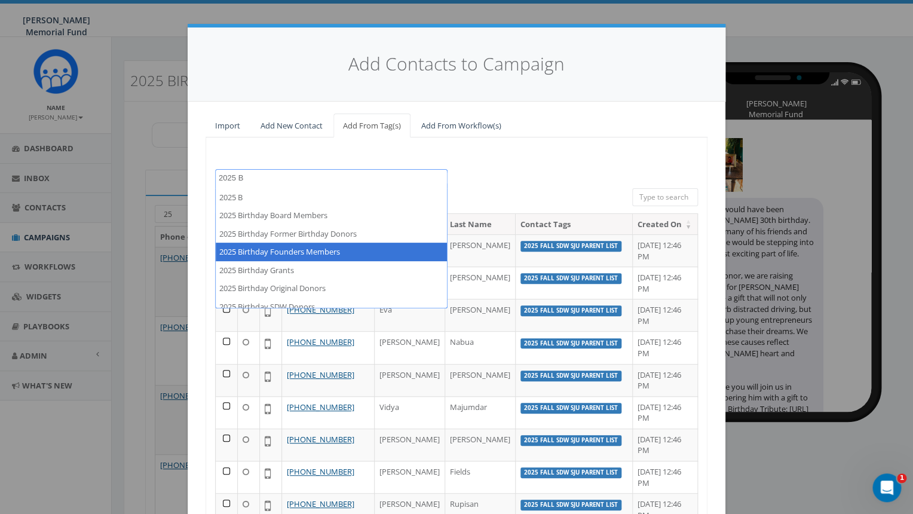
type textarea "2025 B"
select select "2025 Birthday Founders Members"
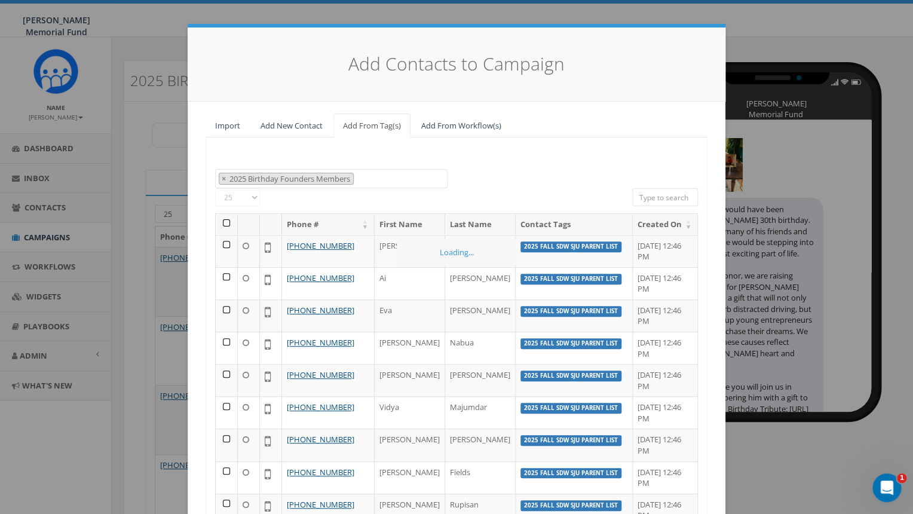
scroll to position [188, 0]
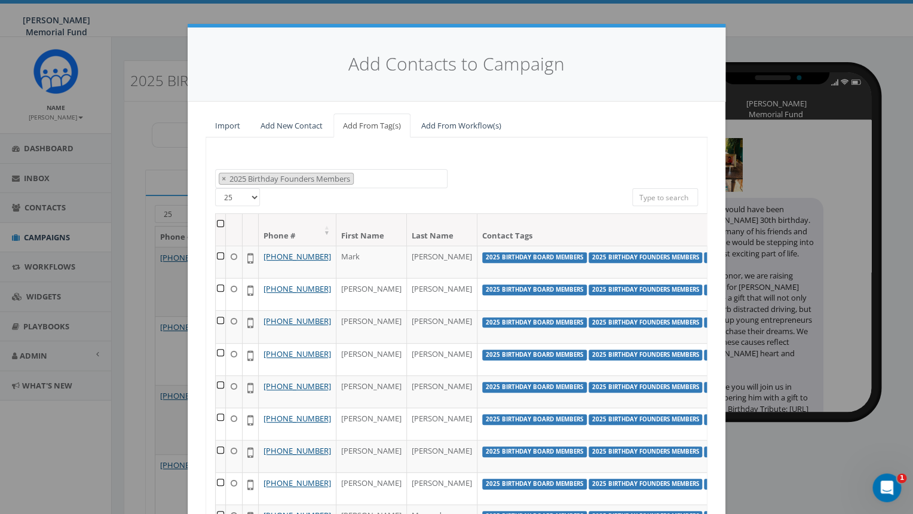
click at [222, 222] on th at bounding box center [221, 230] width 10 height 32
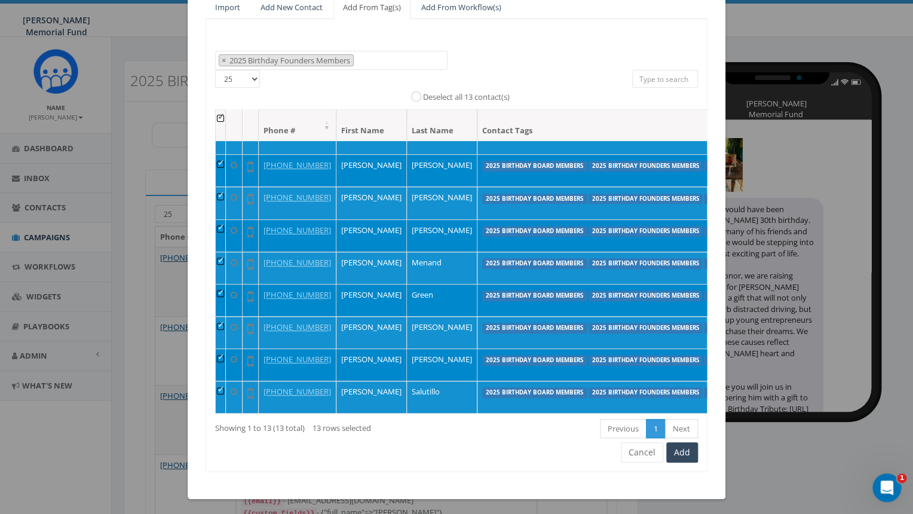
scroll to position [121, 0]
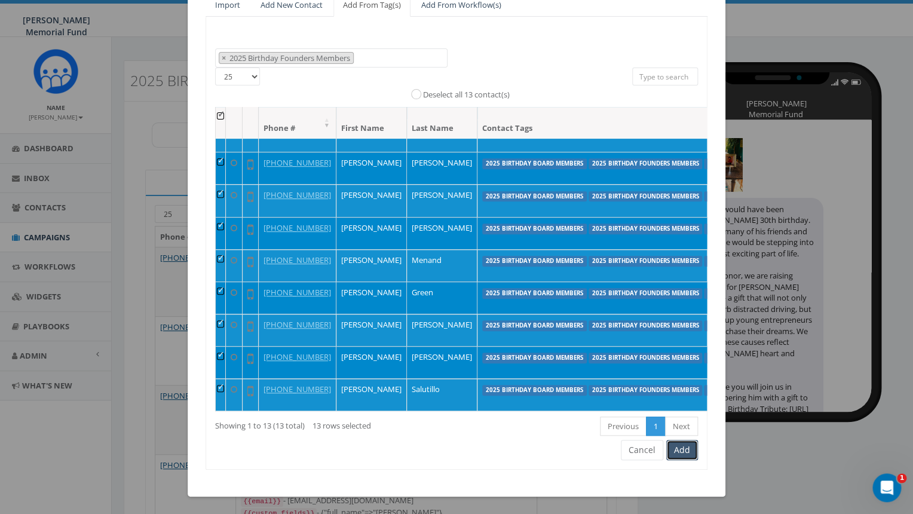
click at [685, 455] on button "Add" at bounding box center [682, 450] width 32 height 20
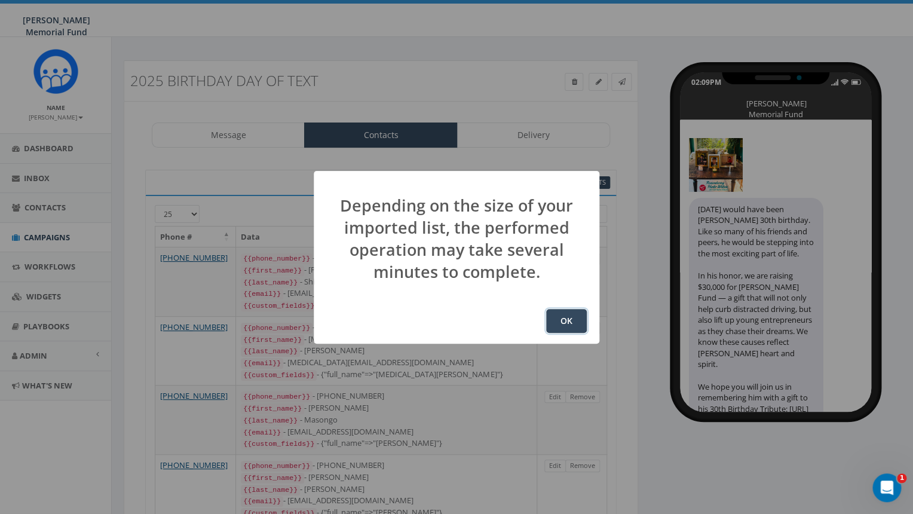
click at [564, 324] on button "OK" at bounding box center [566, 321] width 41 height 24
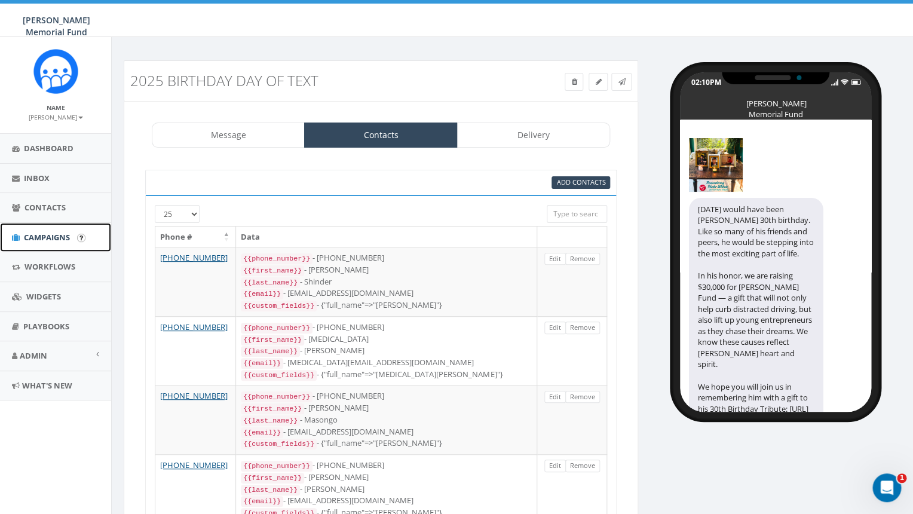
click at [47, 240] on span "Campaigns" at bounding box center [47, 237] width 46 height 11
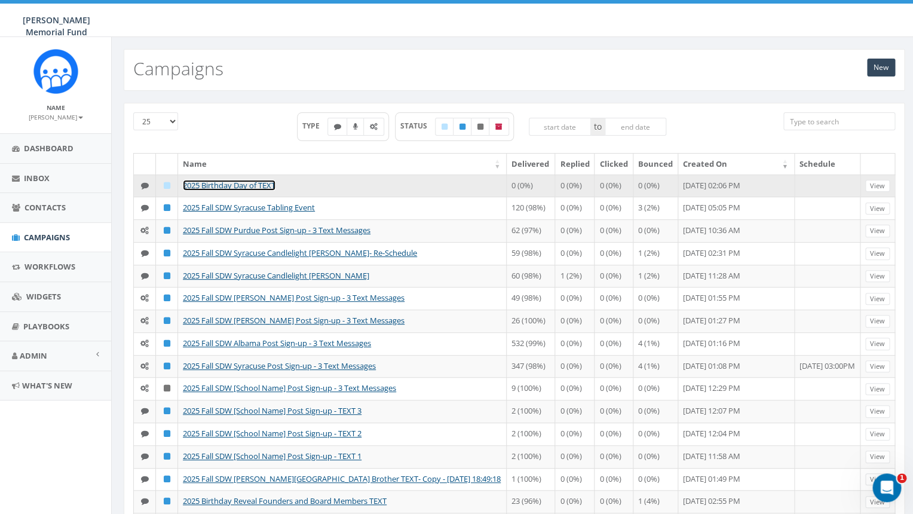
click at [224, 186] on link "2025 Birthday Day of TEXT" at bounding box center [229, 185] width 93 height 11
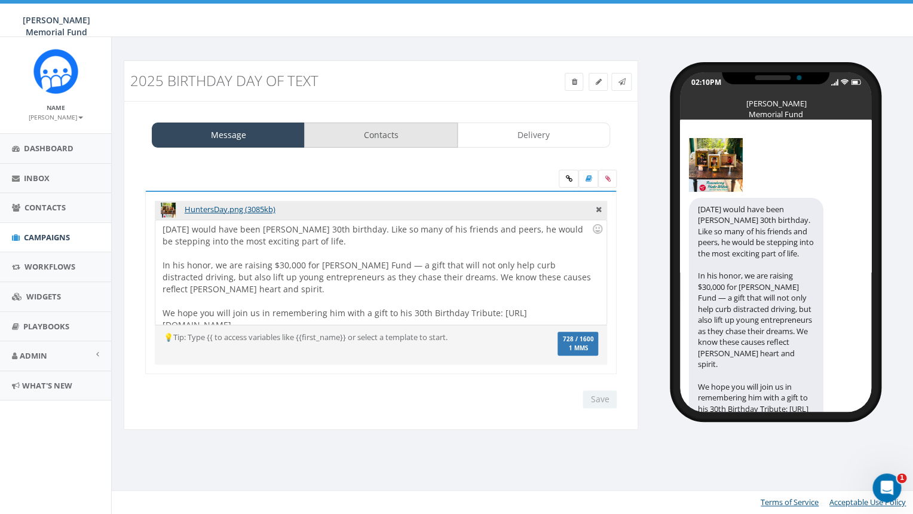
click at [360, 134] on link "Contacts" at bounding box center [380, 134] width 153 height 25
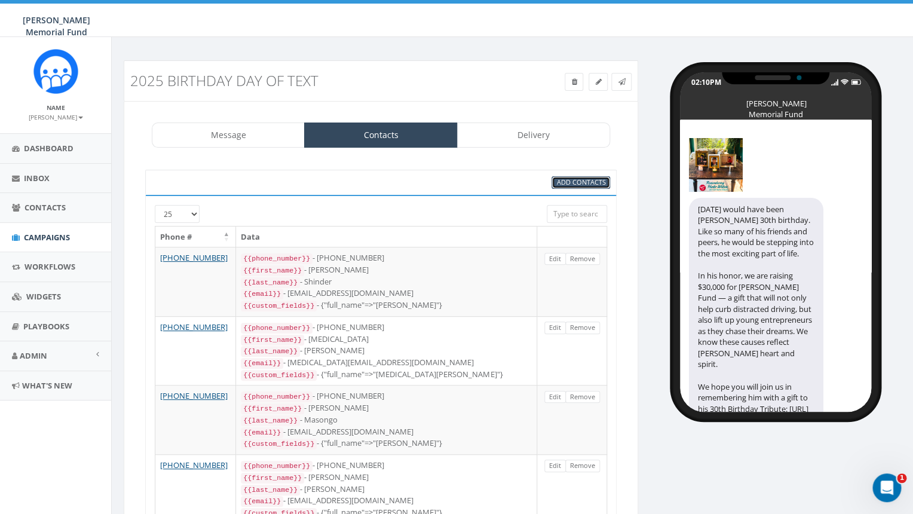
click at [571, 182] on span "Add Contacts" at bounding box center [580, 181] width 49 height 9
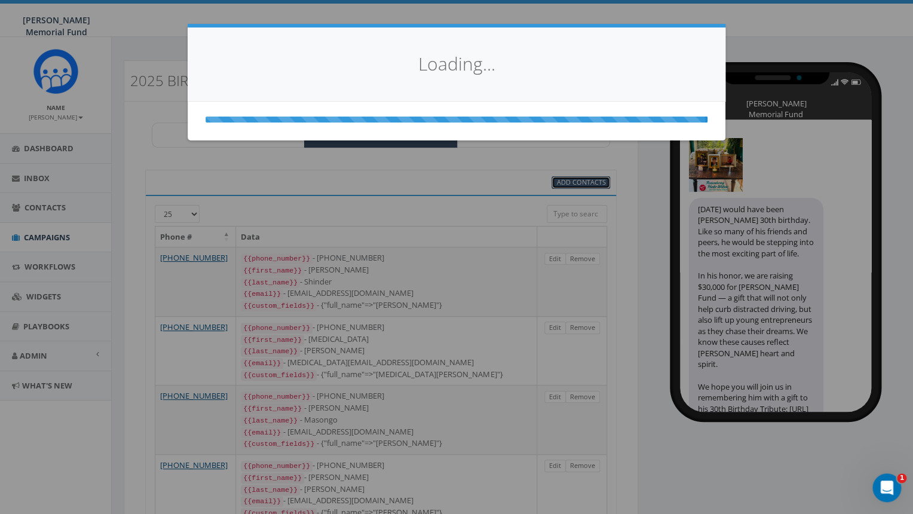
select select
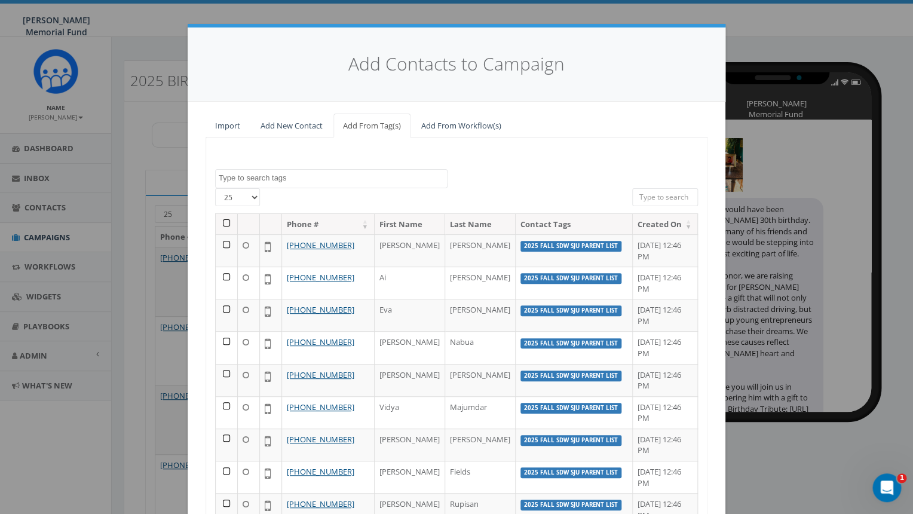
click at [269, 179] on textarea "Search" at bounding box center [333, 178] width 228 height 11
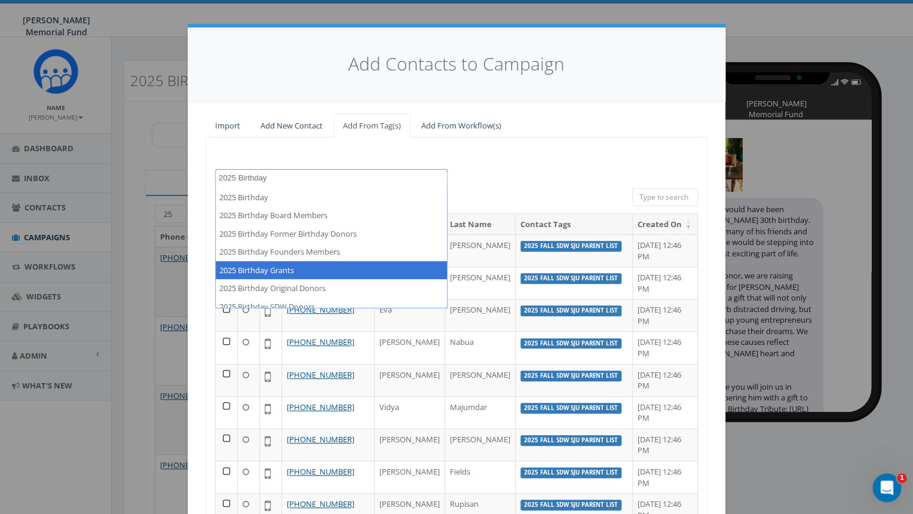
type textarea "2025 Birthday"
select select "2025 Birthday Grants"
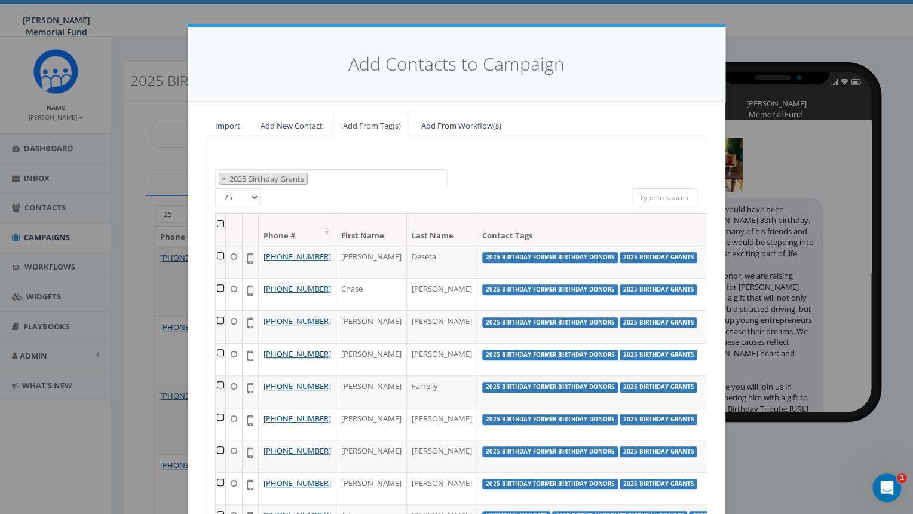
click at [221, 221] on th at bounding box center [221, 230] width 10 height 32
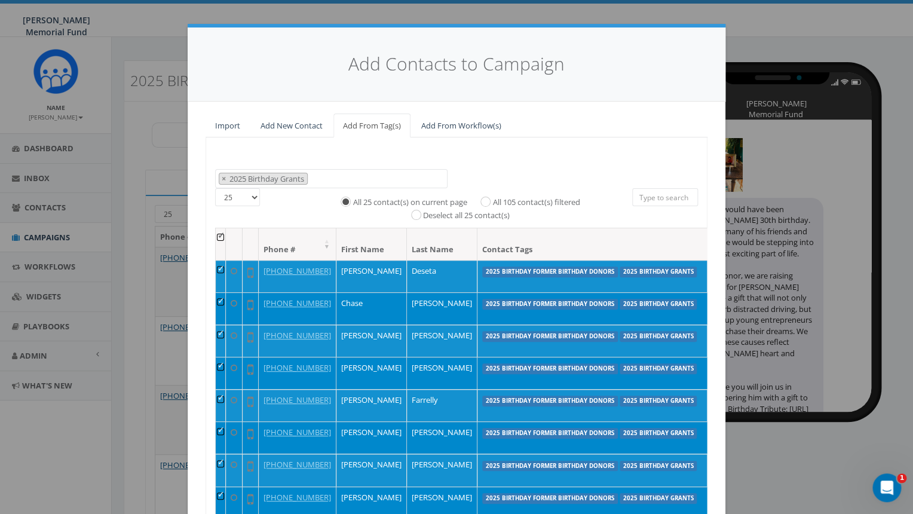
click at [492, 201] on label "All 105 contact(s) filtered" at bounding box center [535, 203] width 87 height 12
click at [485, 201] on input "All 105 contact(s) filtered" at bounding box center [489, 201] width 8 height 8
radio input "true"
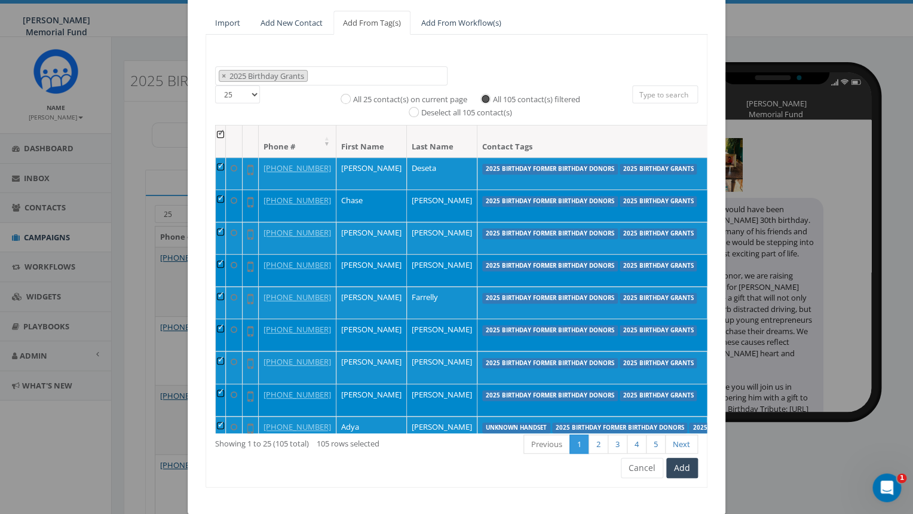
scroll to position [121, 0]
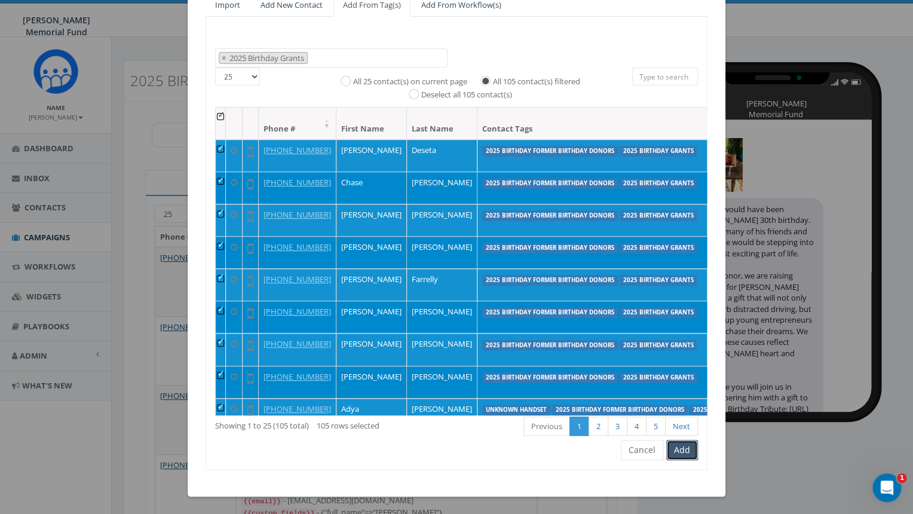
click at [685, 449] on button "Add" at bounding box center [682, 450] width 32 height 20
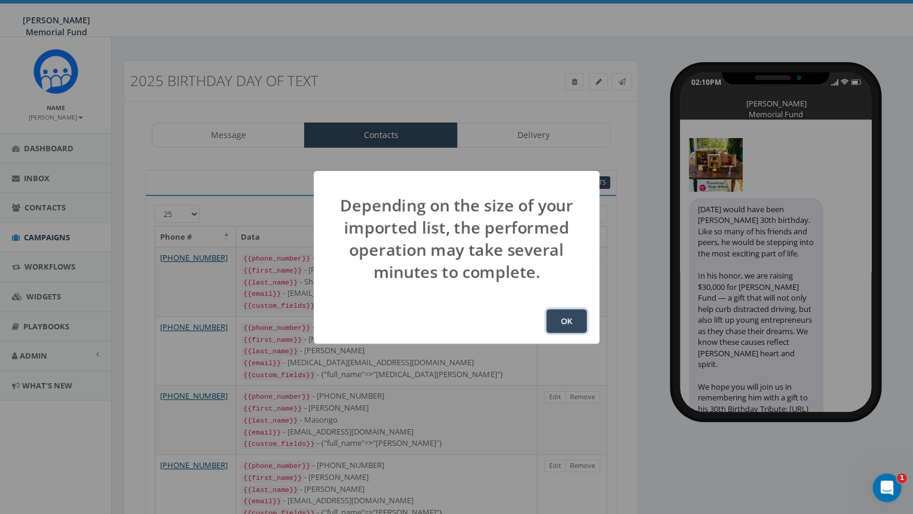
click at [576, 318] on button "OK" at bounding box center [566, 321] width 41 height 24
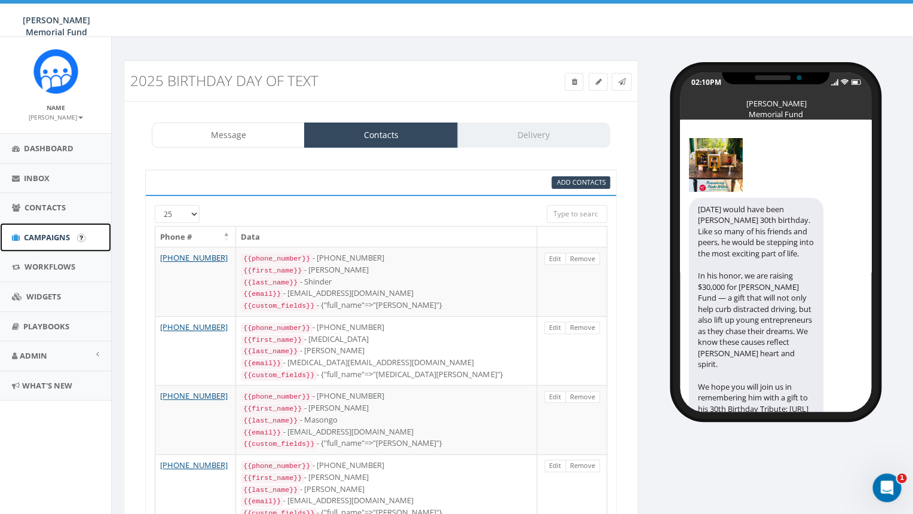
click at [45, 239] on span "Campaigns" at bounding box center [47, 237] width 46 height 11
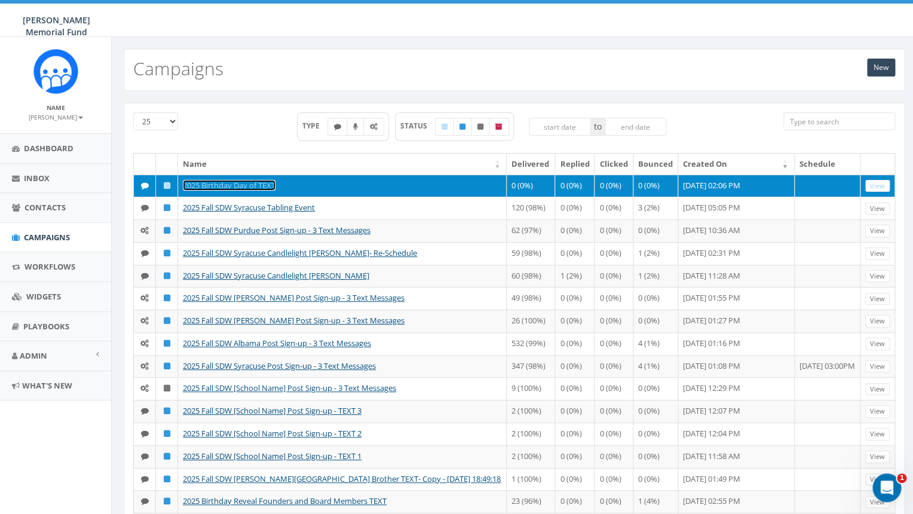
click at [259, 186] on link "2025 Birthday Day of TEXT" at bounding box center [229, 185] width 93 height 11
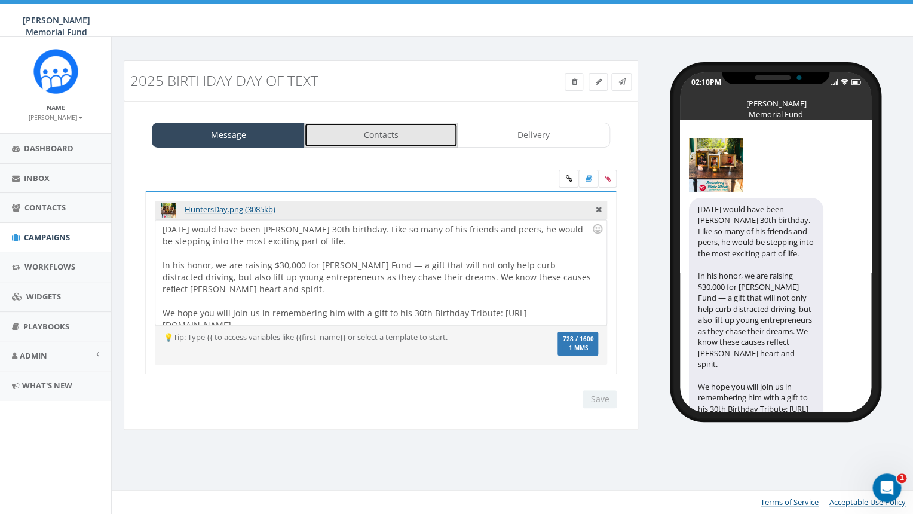
click at [415, 140] on link "Contacts" at bounding box center [380, 134] width 153 height 25
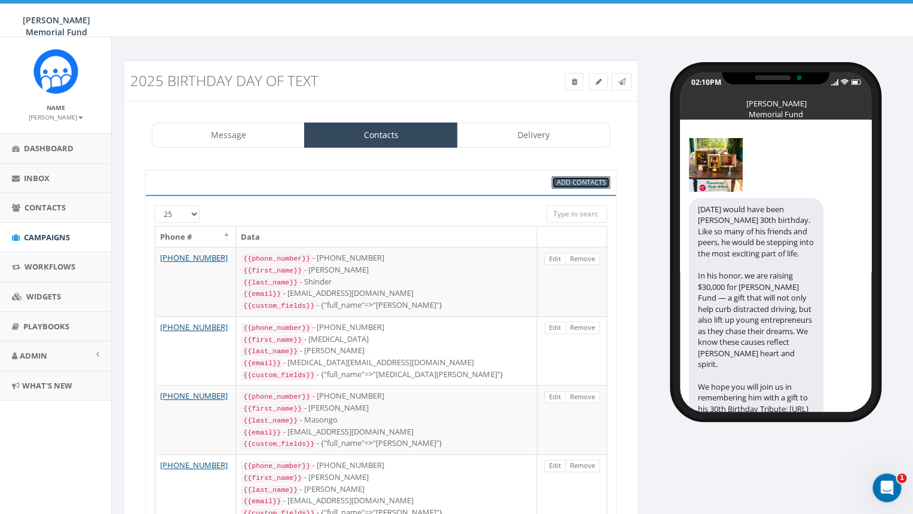
click at [593, 186] on span "Add Contacts" at bounding box center [580, 181] width 49 height 9
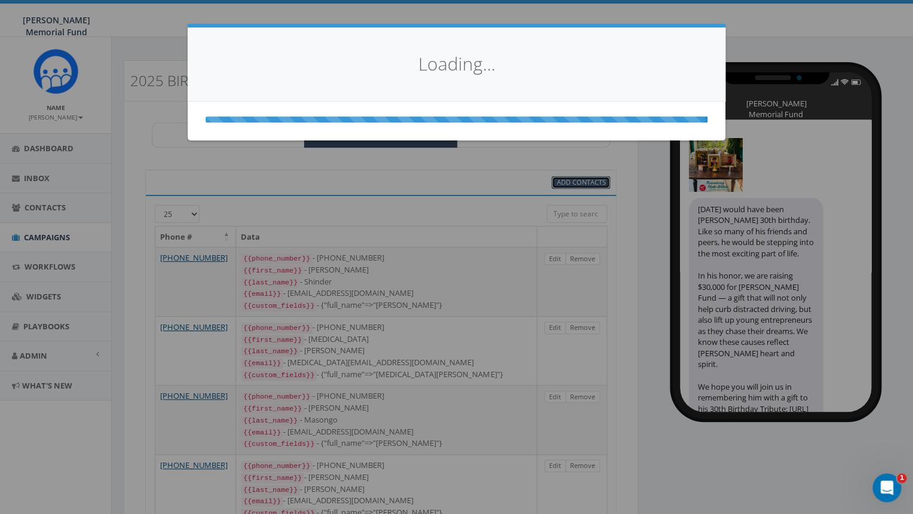
select select
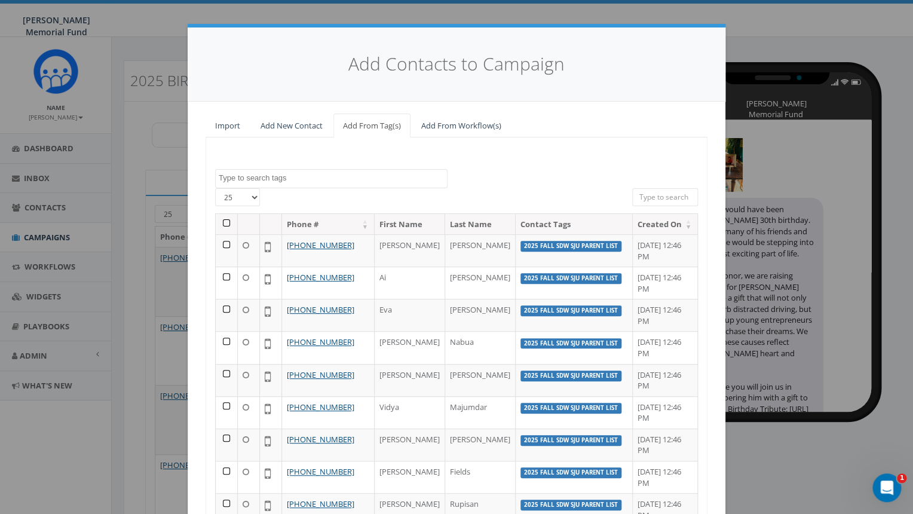
click at [291, 180] on textarea "Search" at bounding box center [333, 178] width 228 height 11
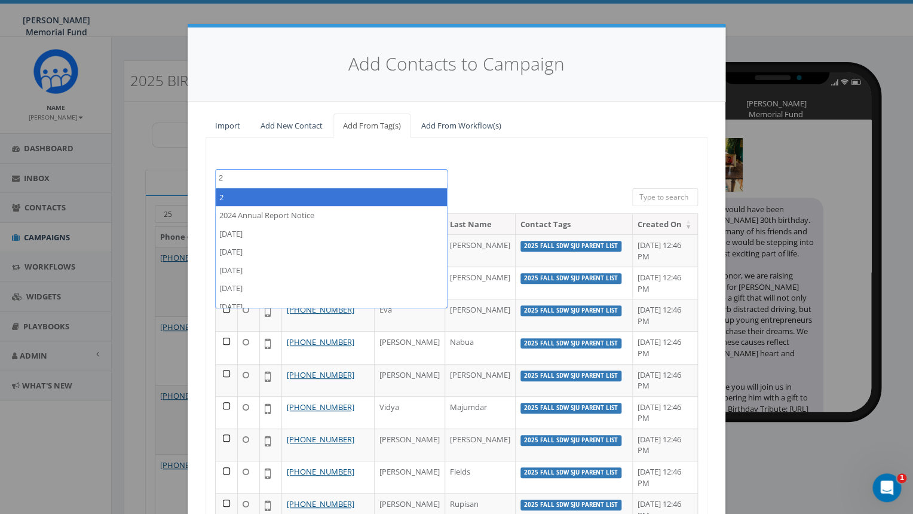
type textarea "20"
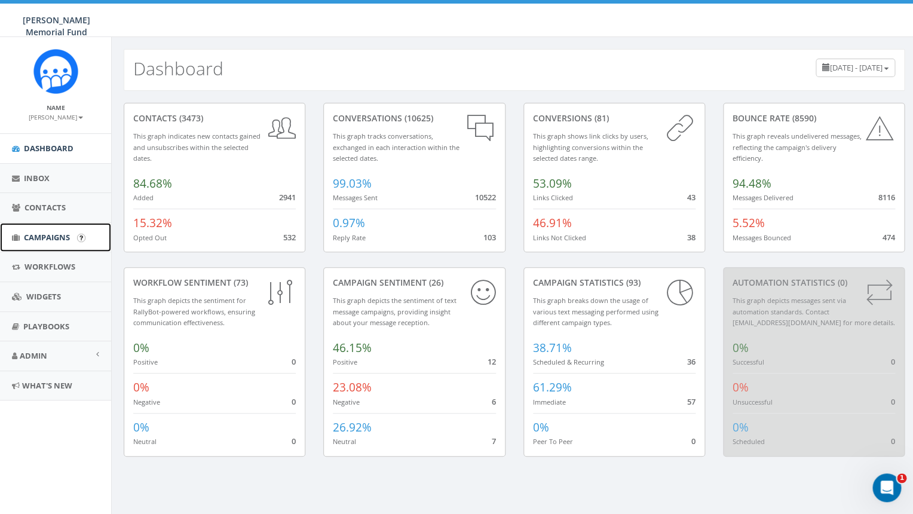
click at [39, 238] on span "Campaigns" at bounding box center [47, 237] width 46 height 11
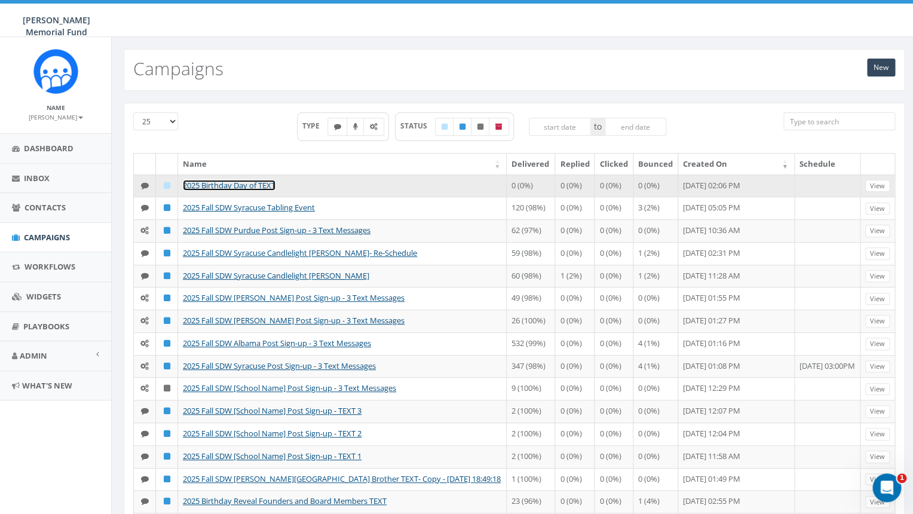
click at [240, 188] on link "2025 Birthday Day of TEXT" at bounding box center [229, 185] width 93 height 11
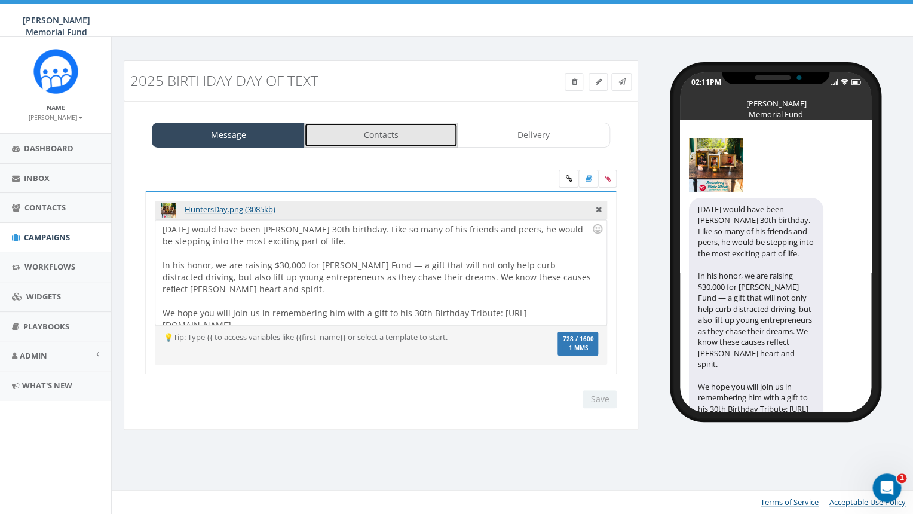
click at [378, 131] on link "Contacts" at bounding box center [380, 134] width 153 height 25
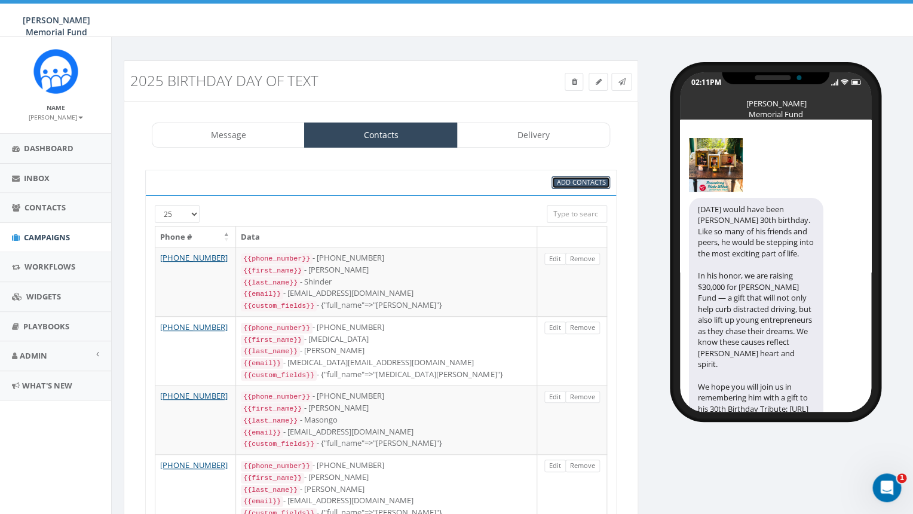
click at [571, 186] on span "Add Contacts" at bounding box center [580, 181] width 49 height 9
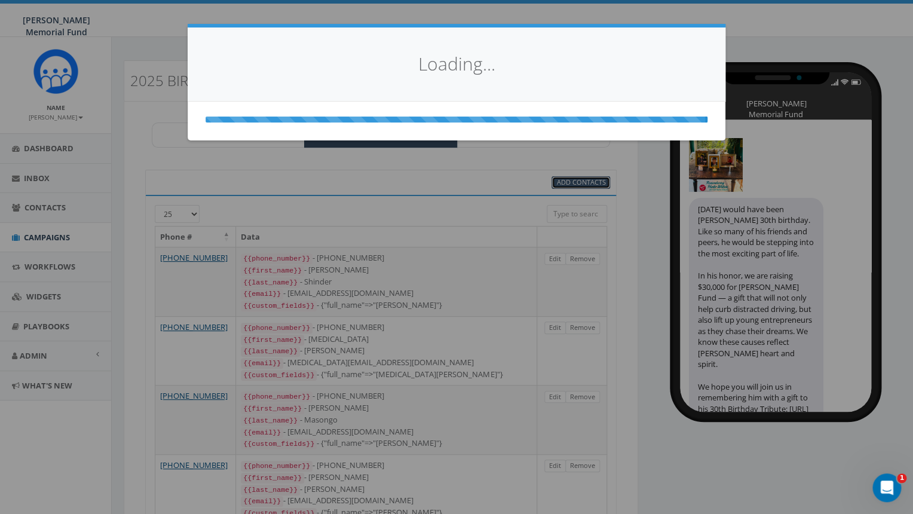
select select
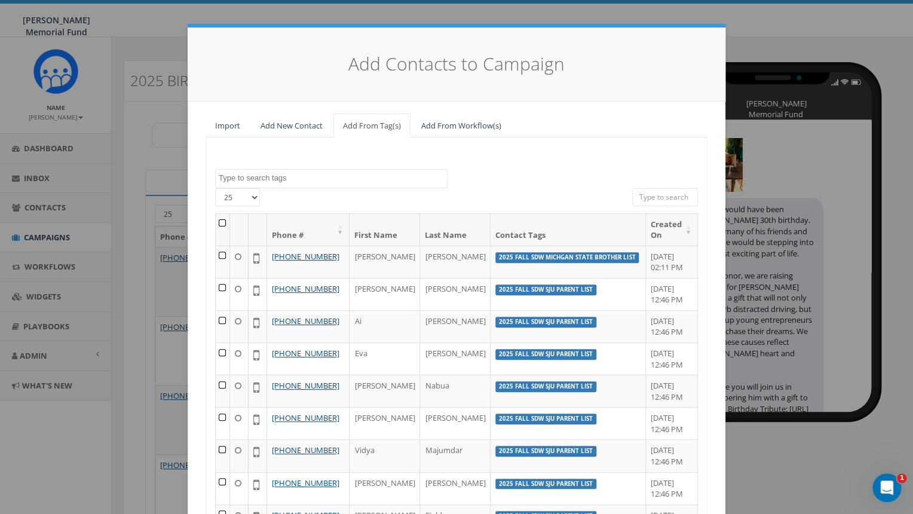
click at [285, 176] on textarea "Search" at bounding box center [333, 178] width 228 height 11
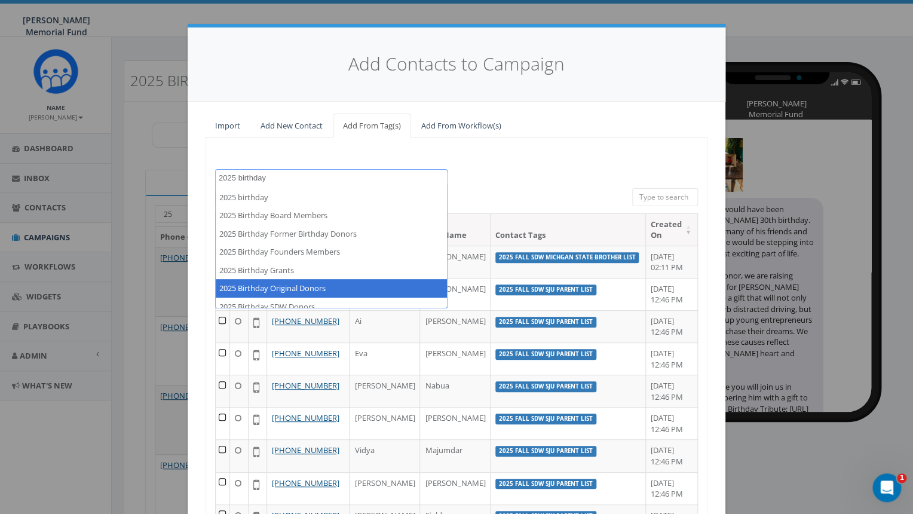
type textarea "2025 birthday"
select select "2025 Birthday Original Donors"
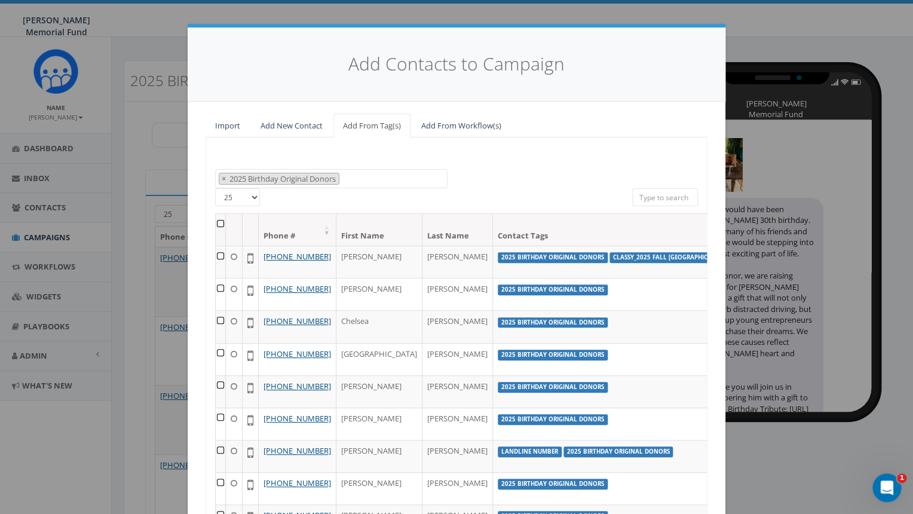
click at [220, 225] on th at bounding box center [221, 230] width 10 height 32
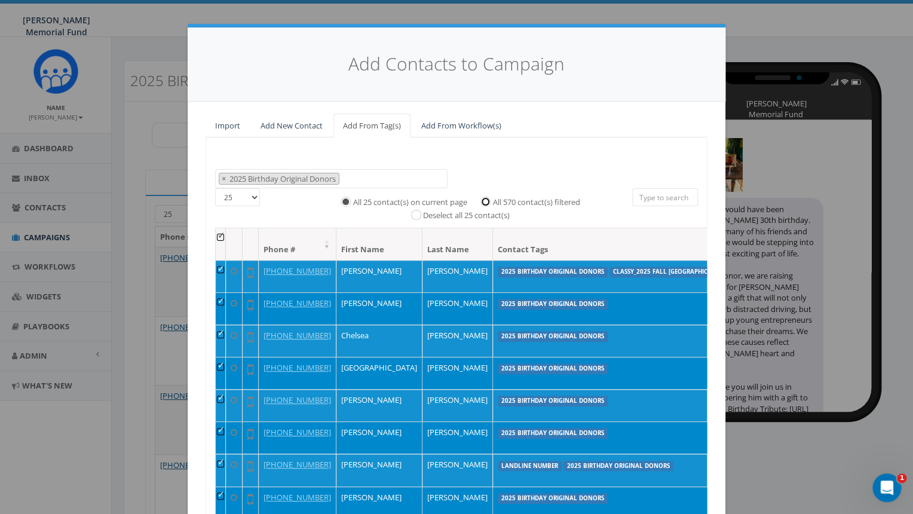
click at [489, 201] on input "All 570 contact(s) filtered" at bounding box center [489, 201] width 8 height 8
radio input "true"
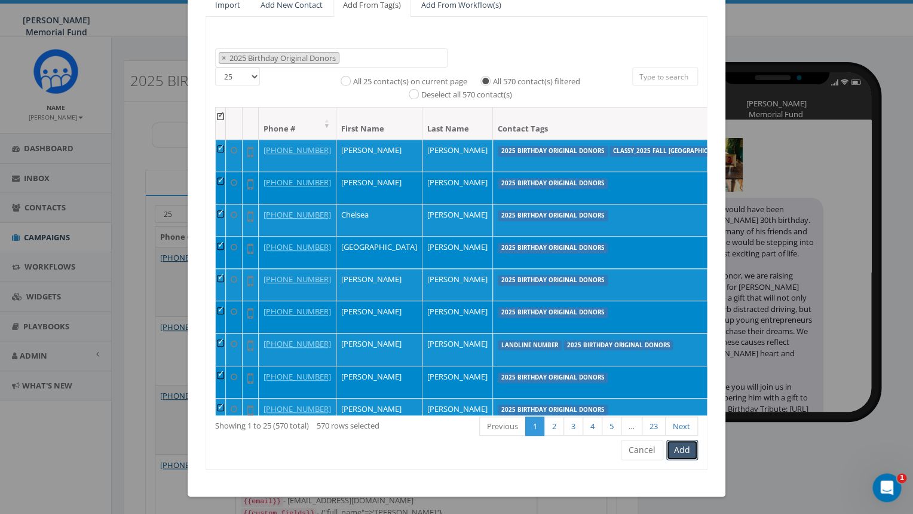
click at [676, 446] on button "Add" at bounding box center [682, 450] width 32 height 20
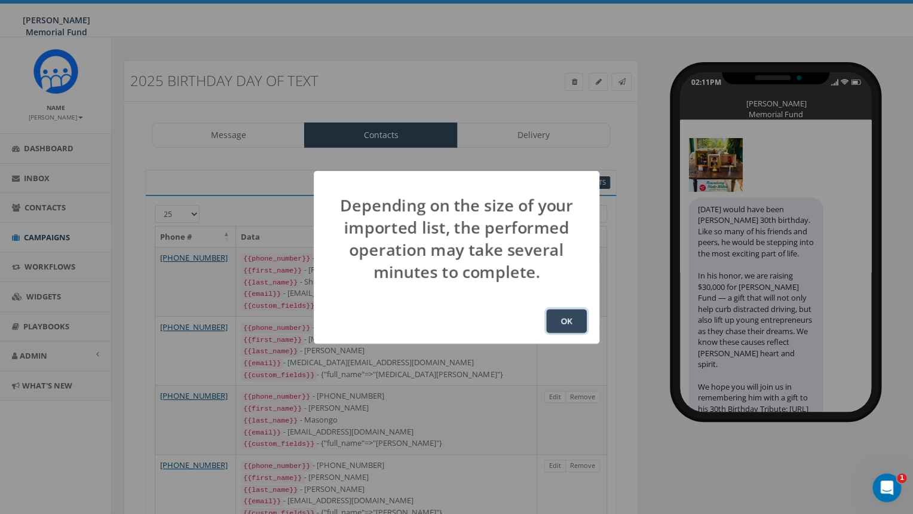
click at [568, 319] on button "OK" at bounding box center [566, 321] width 41 height 24
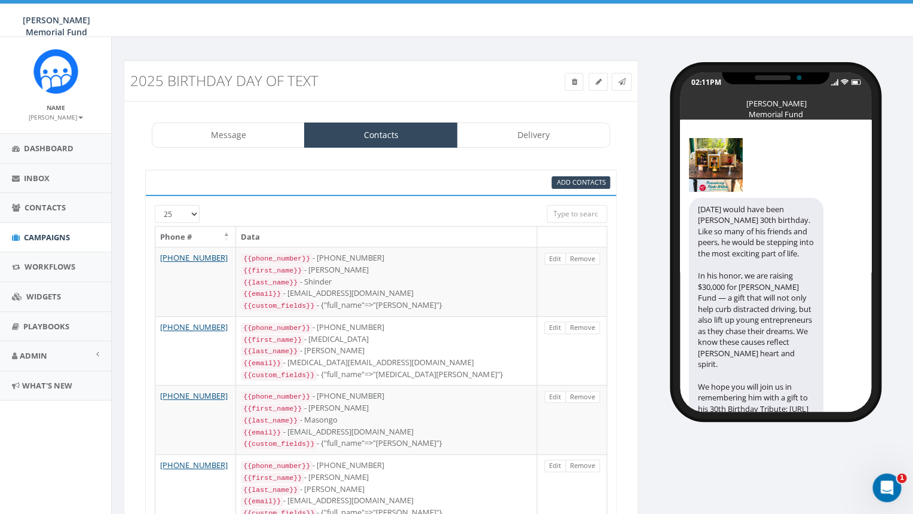
scroll to position [157, 0]
click at [63, 239] on span "Campaigns" at bounding box center [47, 237] width 46 height 11
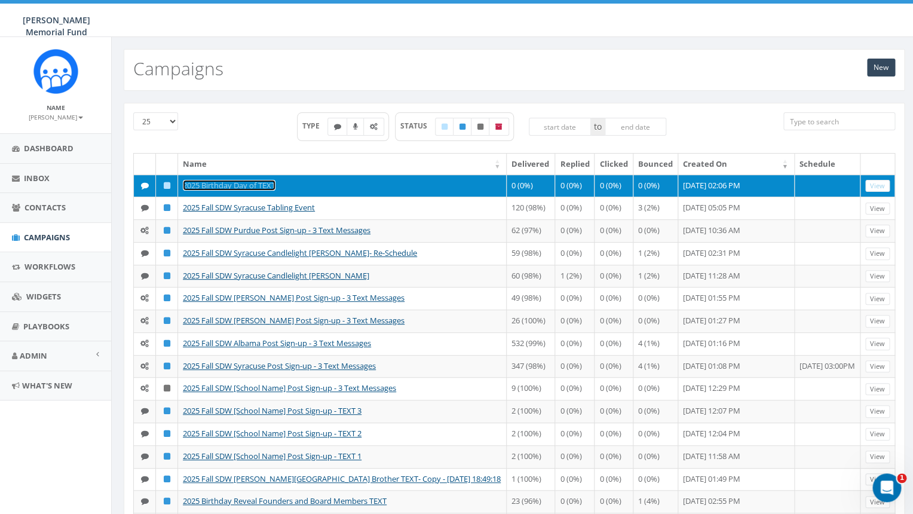
click at [240, 182] on link "2025 Birthday Day of TEXT" at bounding box center [229, 185] width 93 height 11
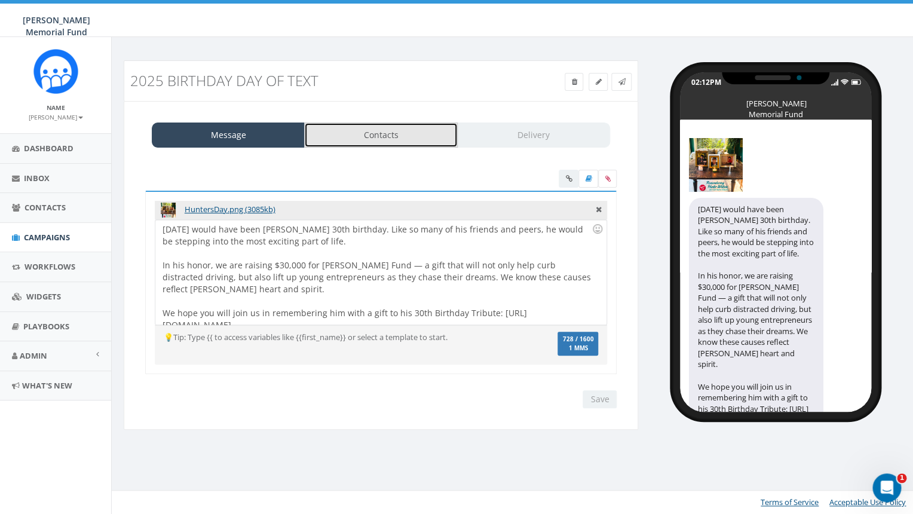
click at [385, 130] on link "Contacts" at bounding box center [380, 134] width 153 height 25
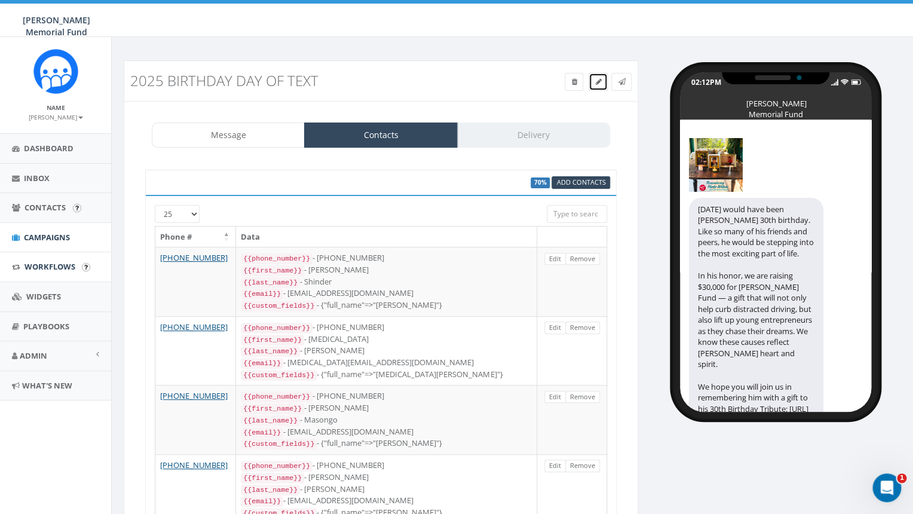
click at [600, 80] on icon at bounding box center [598, 81] width 6 height 7
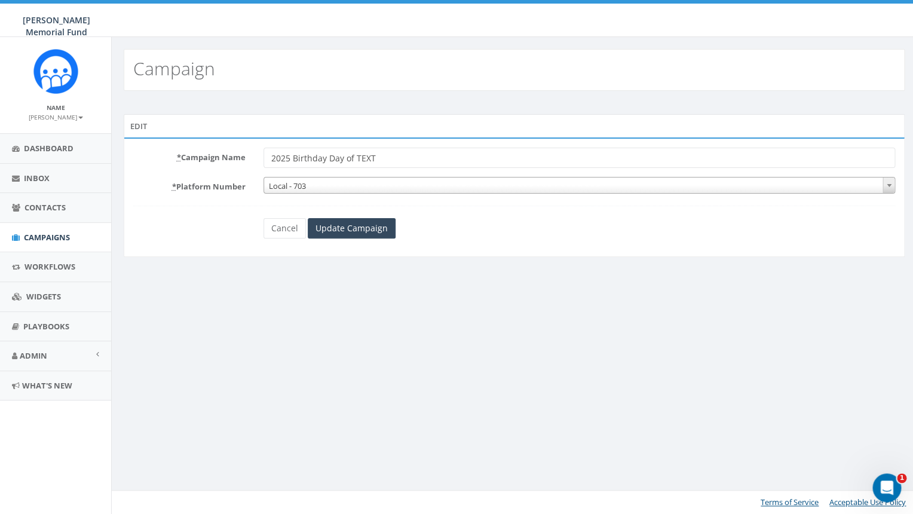
drag, startPoint x: 327, startPoint y: 158, endPoint x: 352, endPoint y: 158, distance: 25.1
click at [352, 158] on input "2025 Birthday Day of TEXT" at bounding box center [579, 158] width 632 height 20
type input "2025 Birthday Birthday Week TEXT"
click at [332, 226] on input "Update Campaign" at bounding box center [352, 228] width 88 height 20
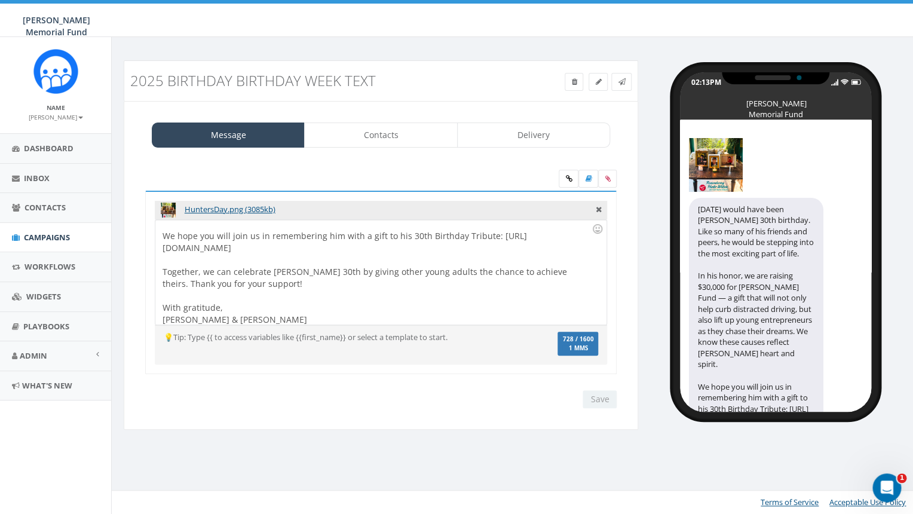
scroll to position [94, 0]
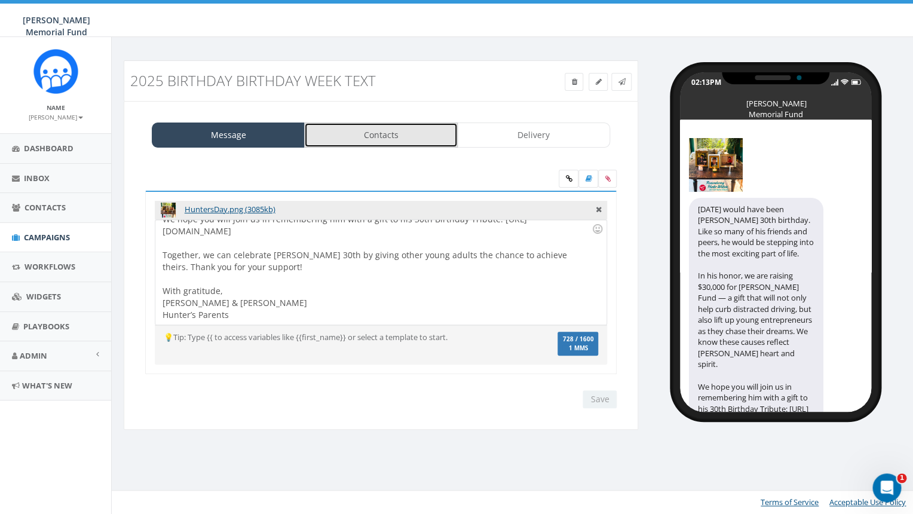
click at [400, 136] on link "Contacts" at bounding box center [380, 134] width 153 height 25
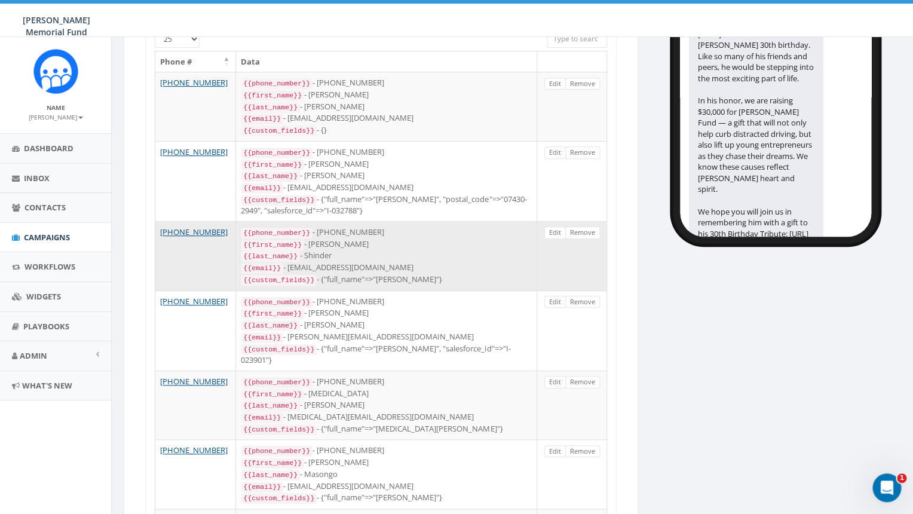
scroll to position [112, 0]
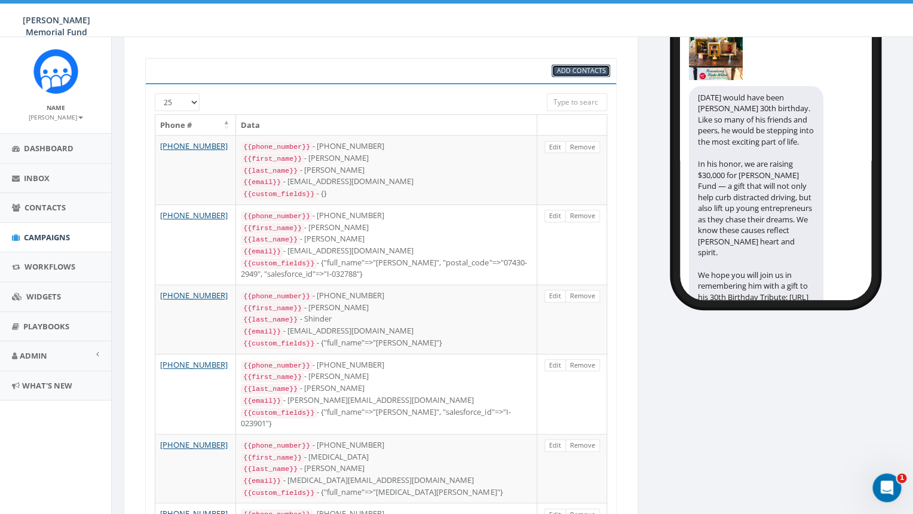
click at [585, 70] on span "Add Contacts" at bounding box center [580, 70] width 49 height 9
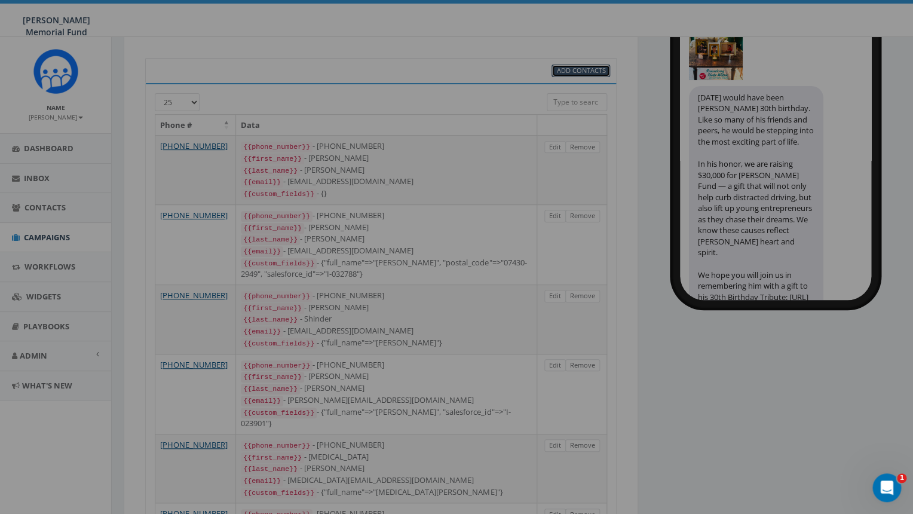
select select
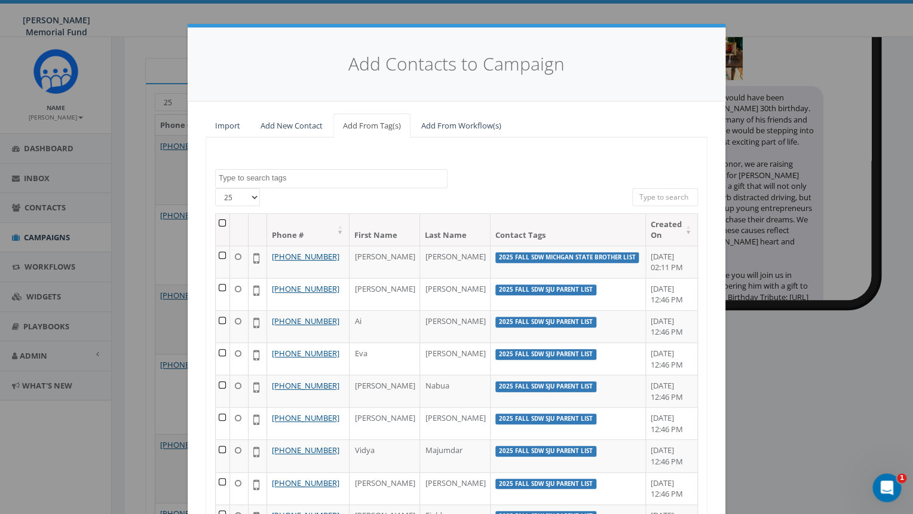
click at [306, 176] on textarea "Search" at bounding box center [333, 178] width 228 height 11
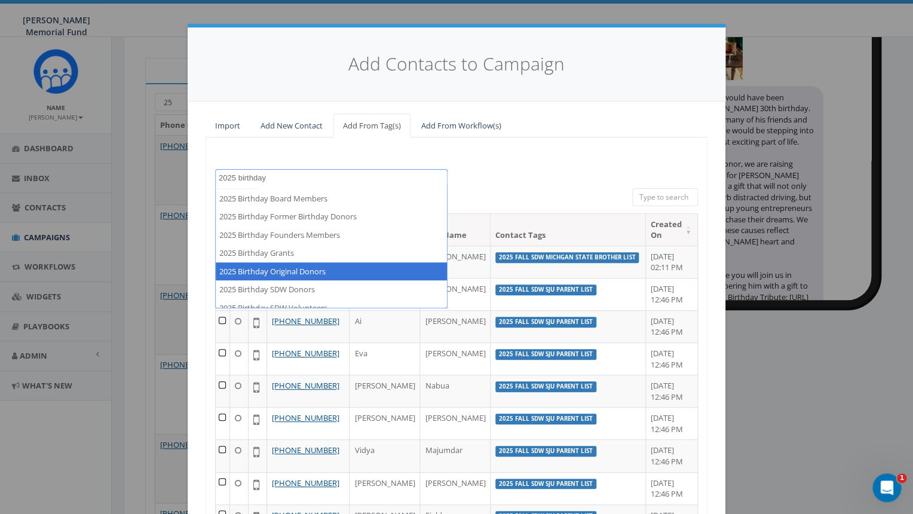
scroll to position [26, 0]
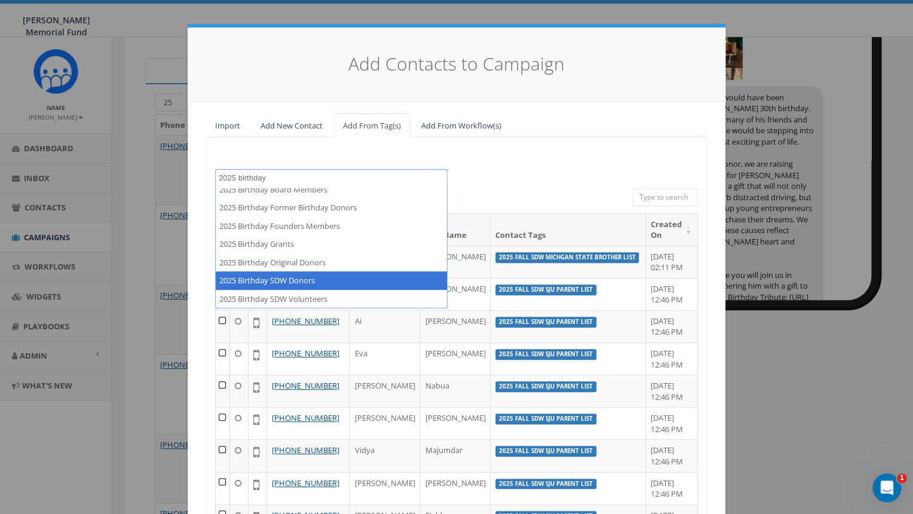
type textarea "2025 birthday"
select select "2025 Birthday SDW Donors"
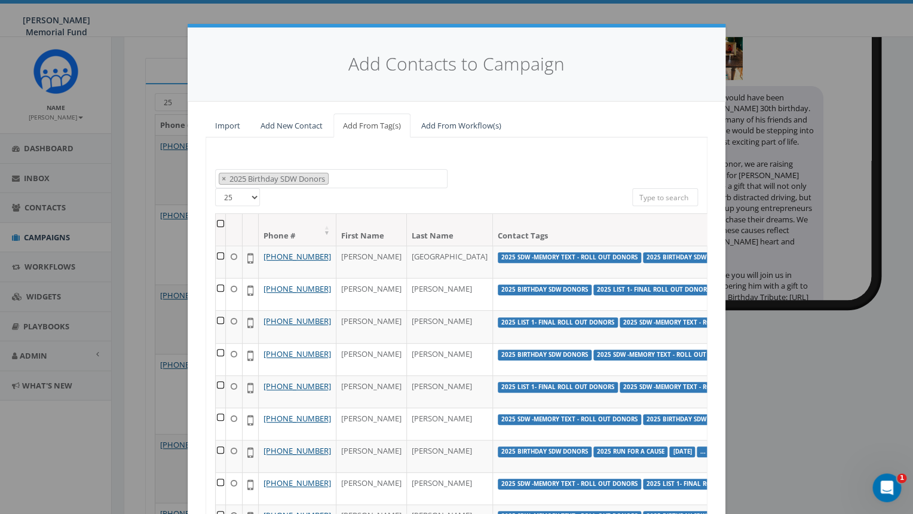
click at [219, 222] on th at bounding box center [221, 230] width 10 height 32
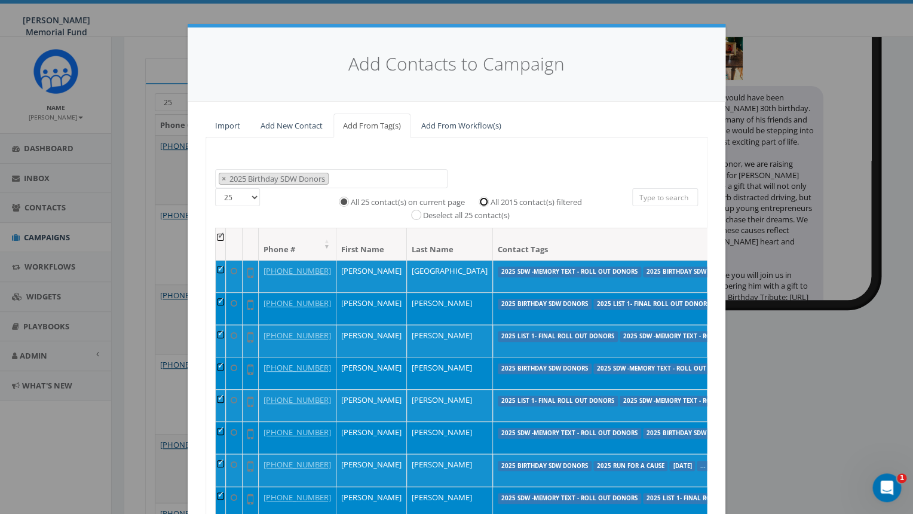
click at [486, 202] on input "All 2015 contact(s) filtered" at bounding box center [487, 201] width 8 height 8
radio input "true"
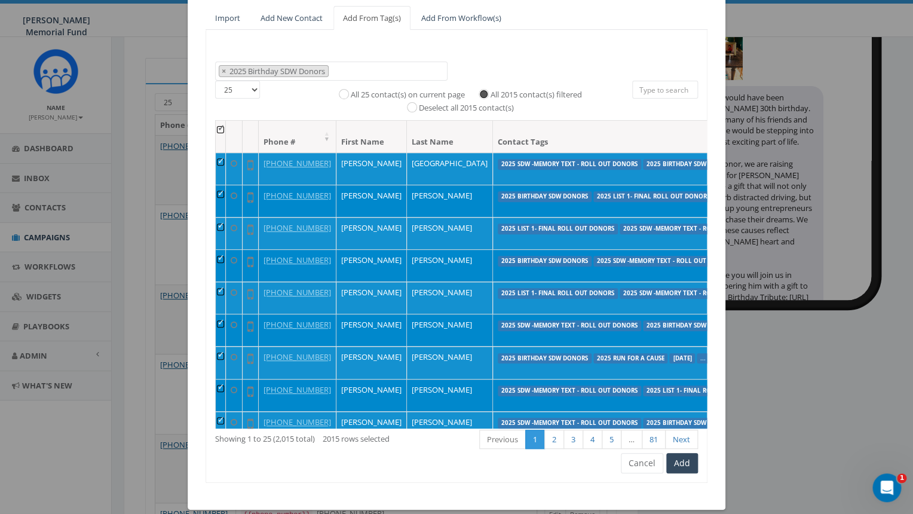
scroll to position [121, 0]
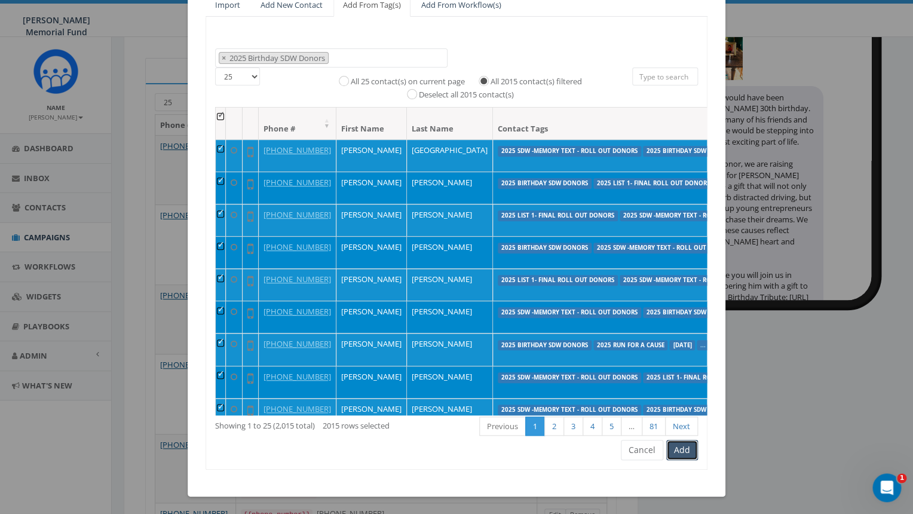
click at [685, 449] on button "Add" at bounding box center [682, 450] width 32 height 20
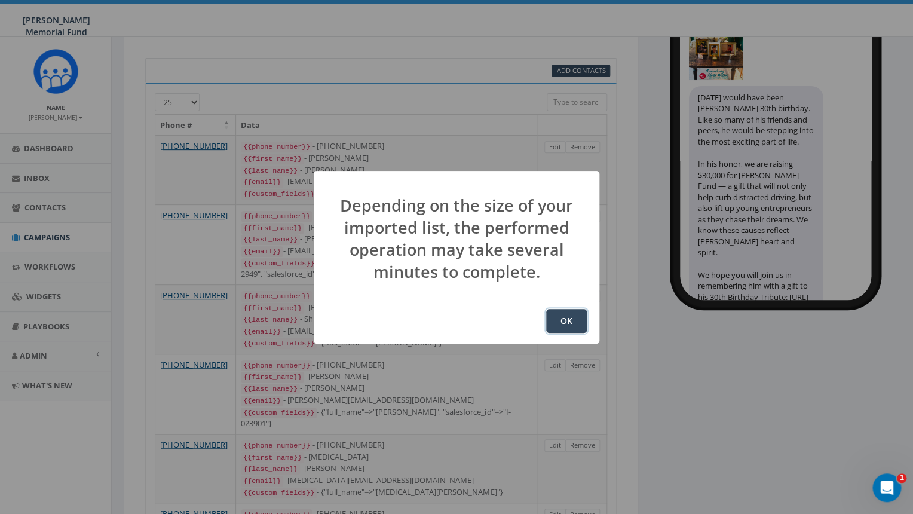
click at [566, 320] on button "OK" at bounding box center [566, 321] width 41 height 24
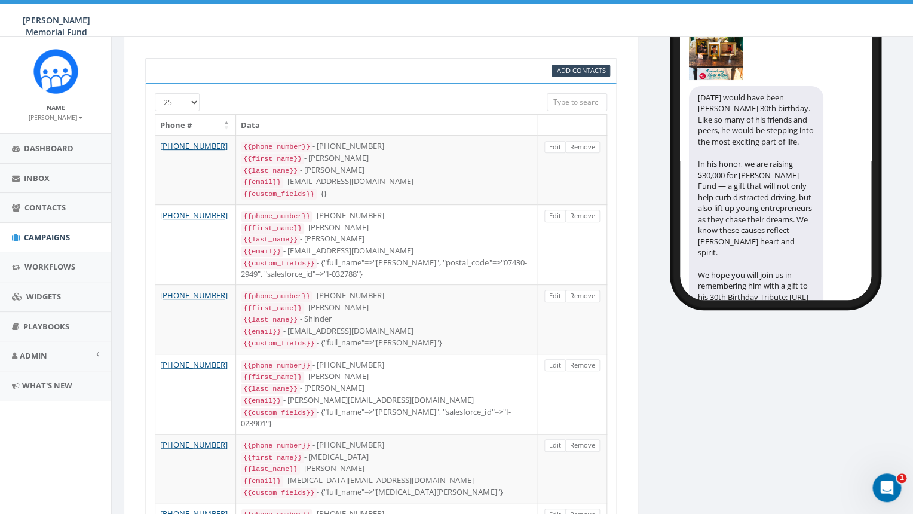
scroll to position [157, 0]
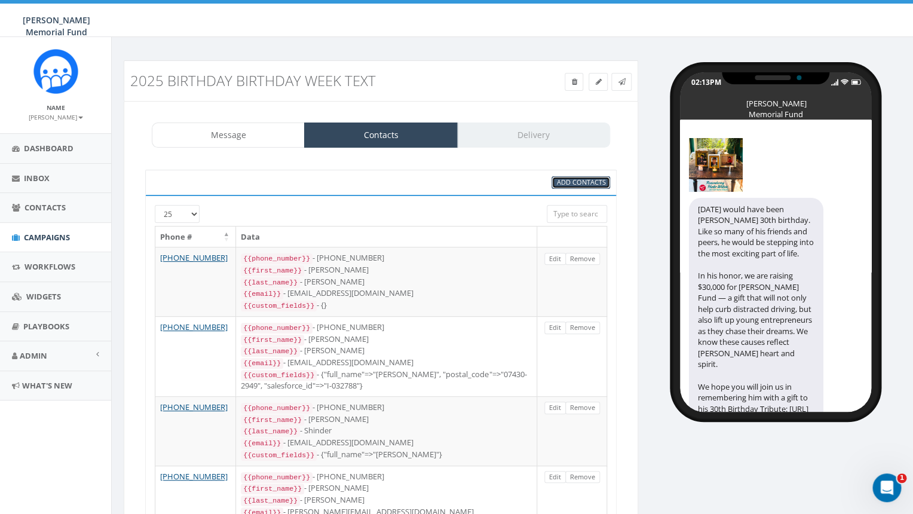
click at [583, 179] on span "Add Contacts" at bounding box center [580, 181] width 49 height 9
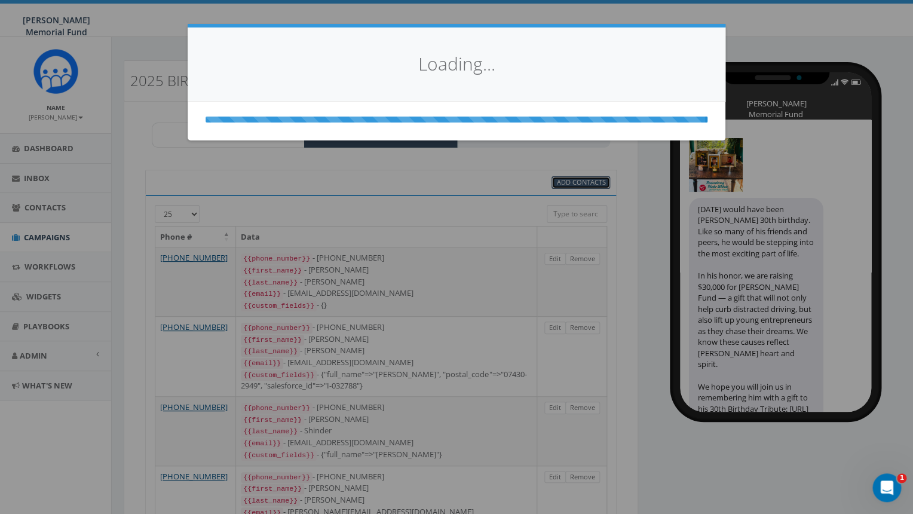
select select
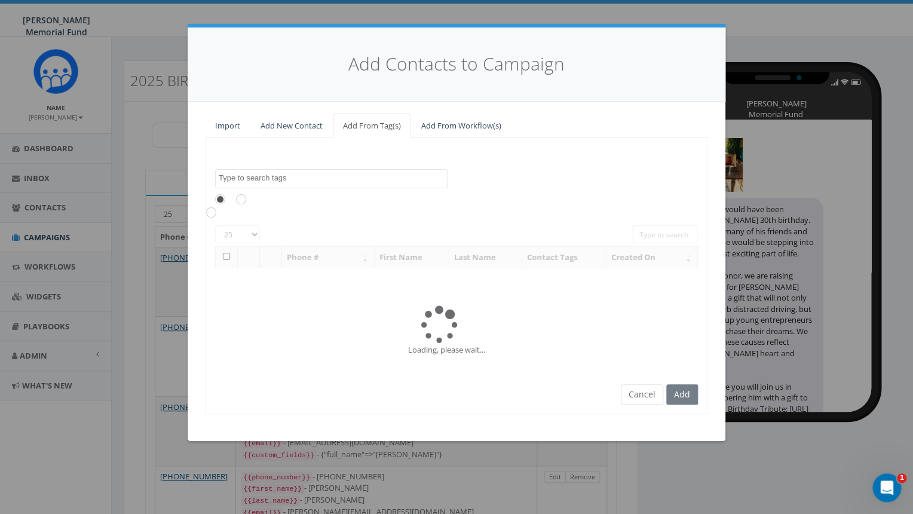
scroll to position [226, 0]
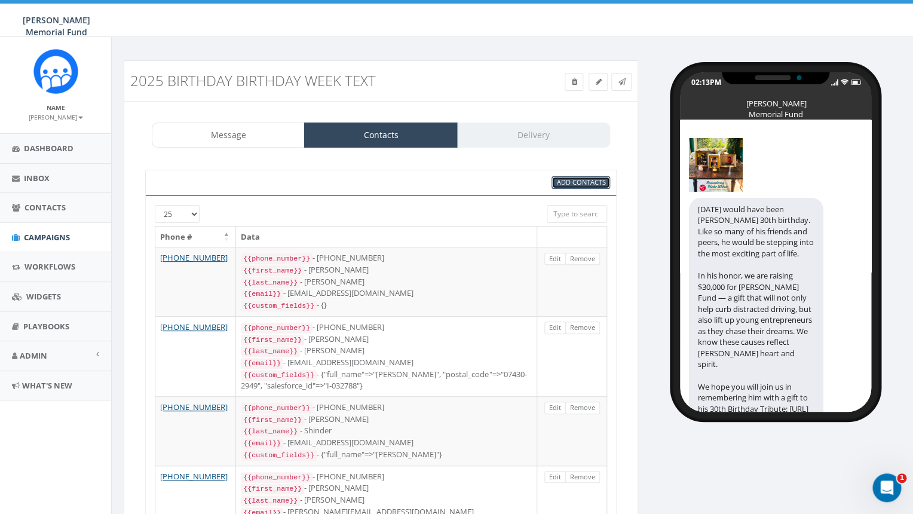
click at [565, 185] on span "Add Contacts" at bounding box center [580, 181] width 49 height 9
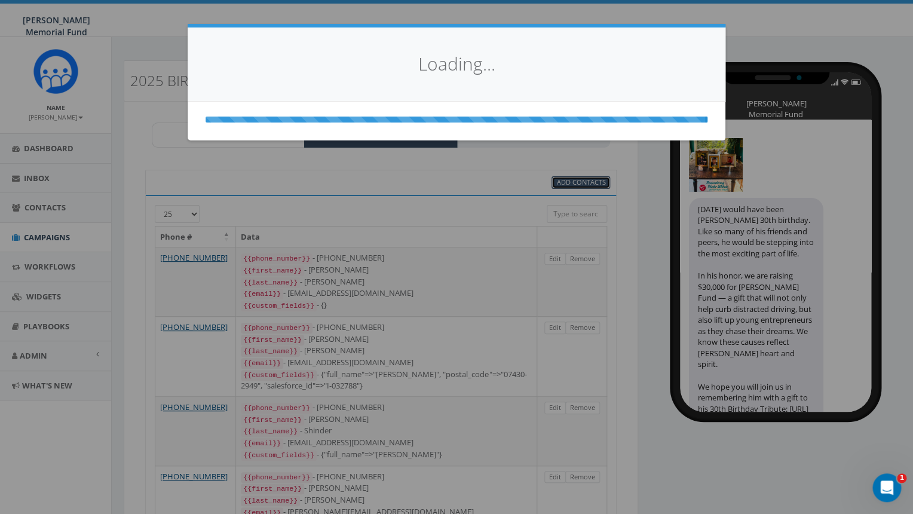
select select
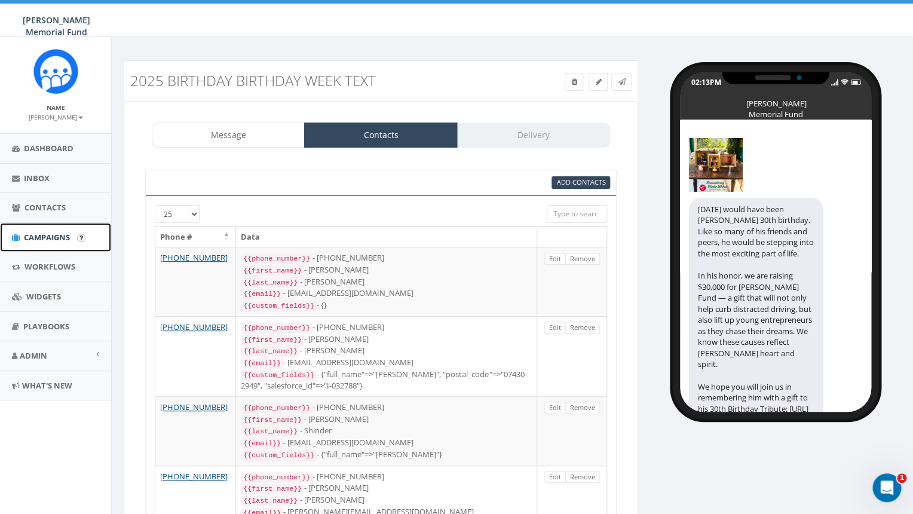
click at [40, 237] on span "Campaigns" at bounding box center [47, 237] width 46 height 11
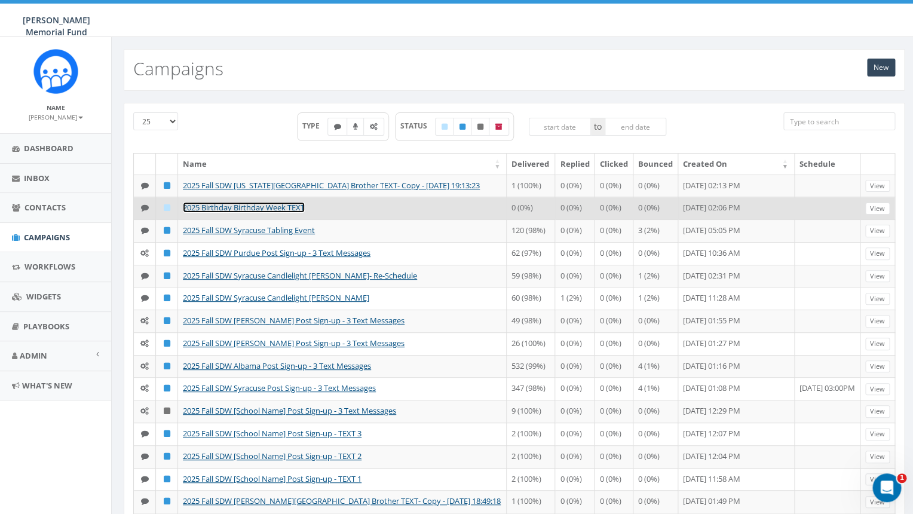
click at [256, 213] on link "2025 Birthday Birthday Week TEXT" at bounding box center [244, 207] width 122 height 11
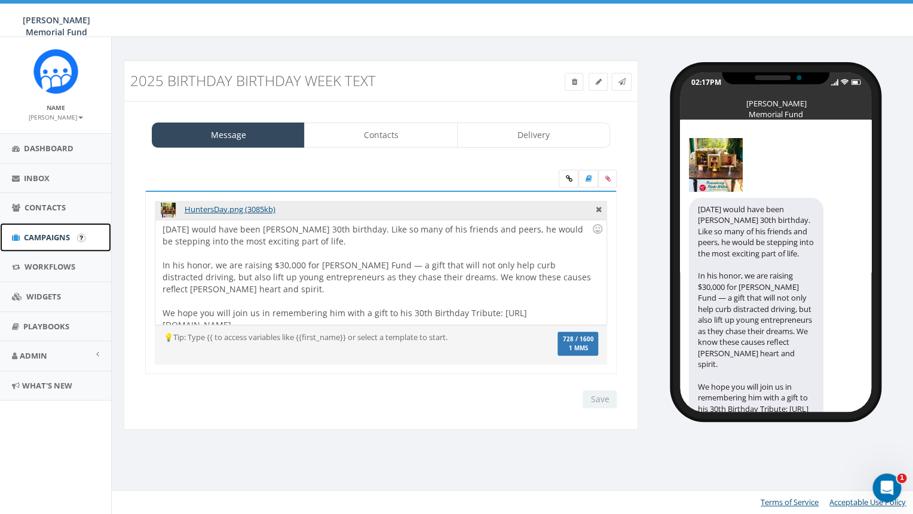
click at [57, 234] on span "Campaigns" at bounding box center [47, 237] width 46 height 11
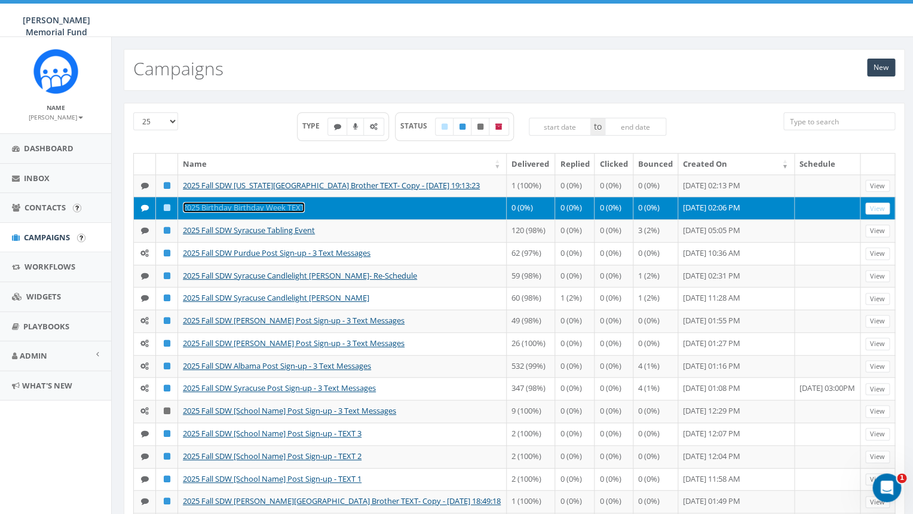
click at [254, 213] on link "2025 Birthday Birthday Week TEXT" at bounding box center [244, 207] width 122 height 11
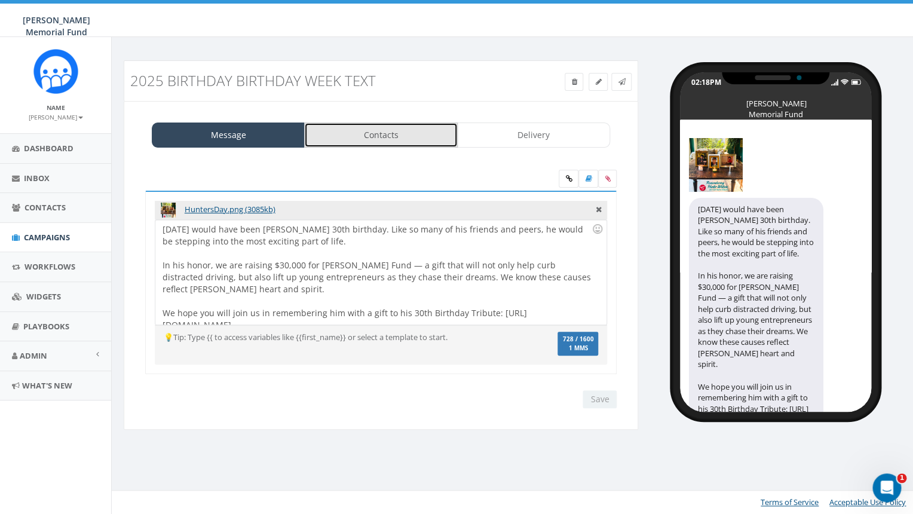
click at [363, 133] on link "Contacts" at bounding box center [380, 134] width 153 height 25
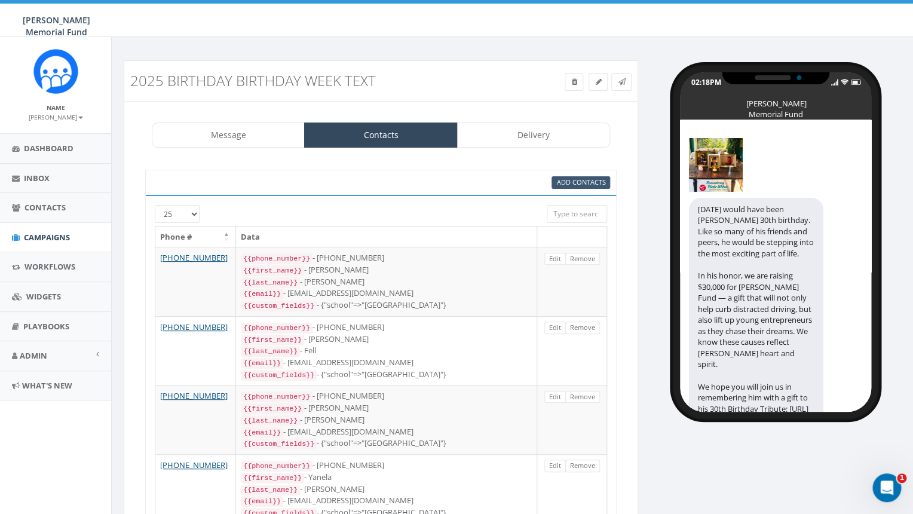
click at [571, 189] on div "Add Contacts" at bounding box center [380, 182] width 471 height 25
click at [570, 185] on span "Add Contacts" at bounding box center [580, 181] width 49 height 9
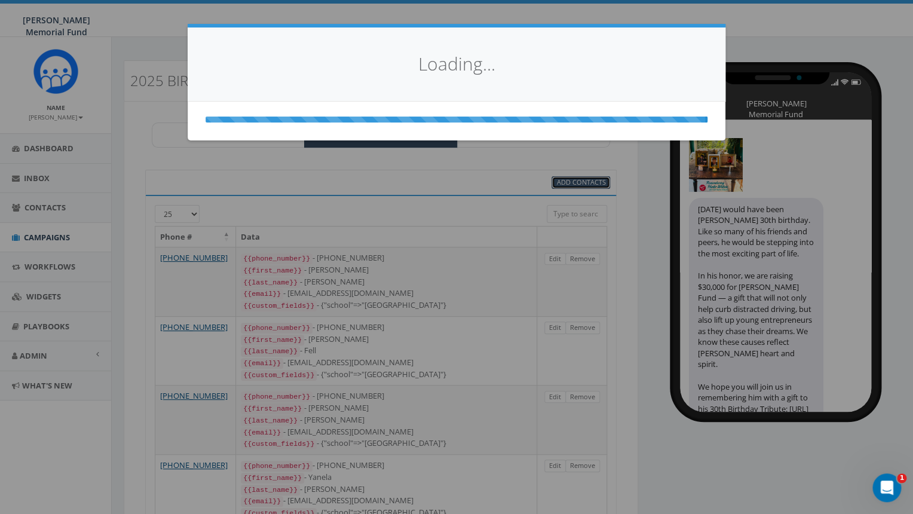
select select
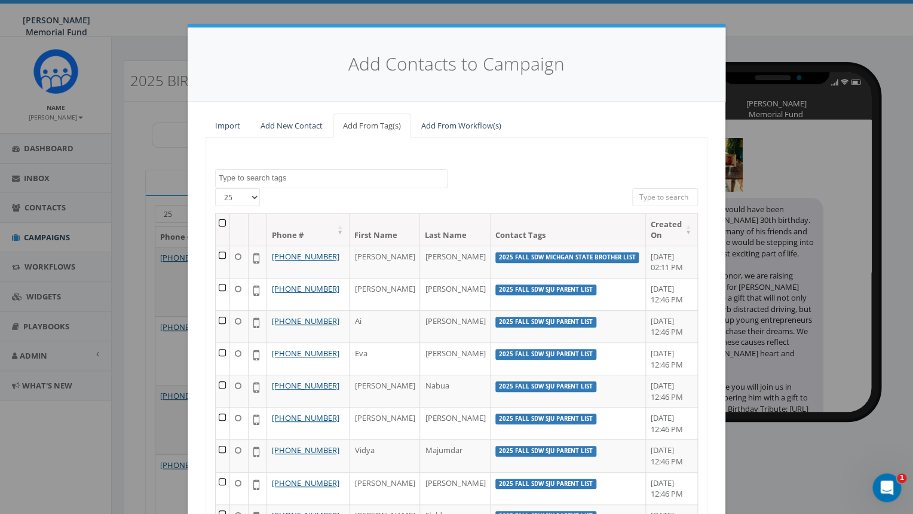
click at [277, 179] on textarea "Search" at bounding box center [333, 178] width 228 height 11
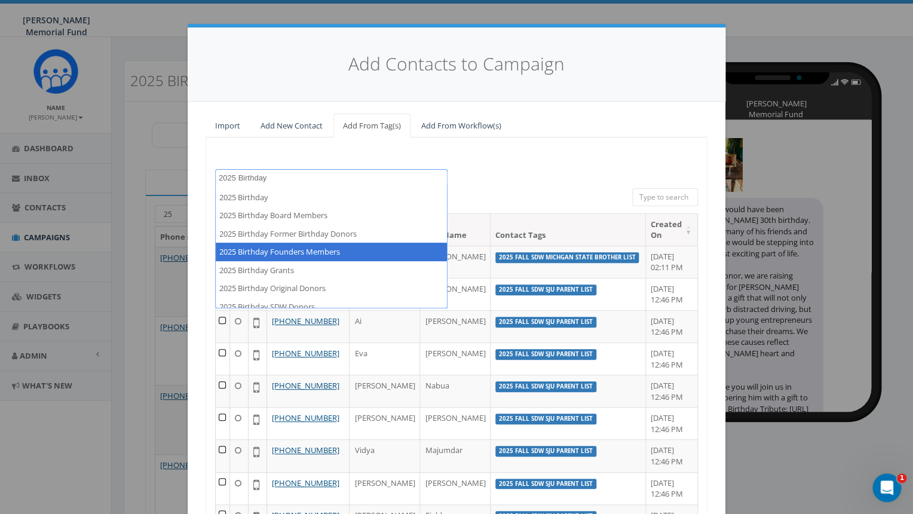
scroll to position [26, 0]
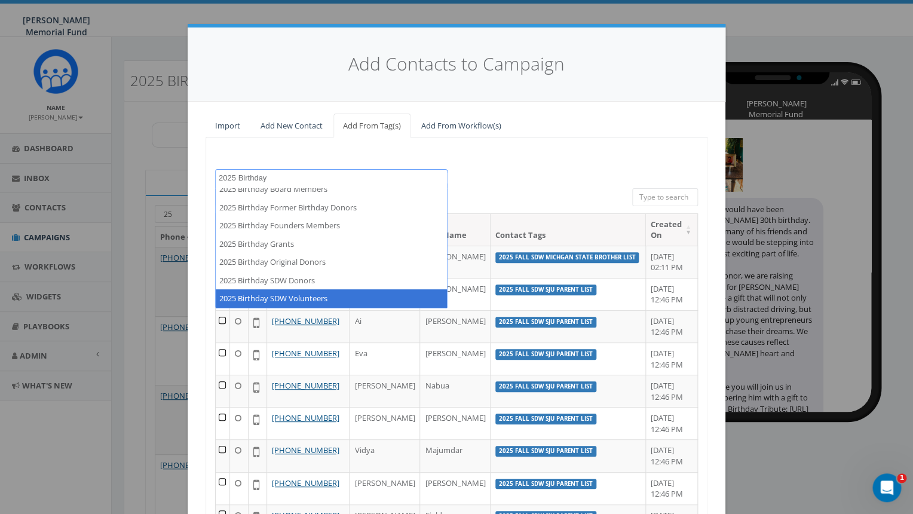
type textarea "2025 Birthday"
select select "2025 Birthday SDW Volunteers"
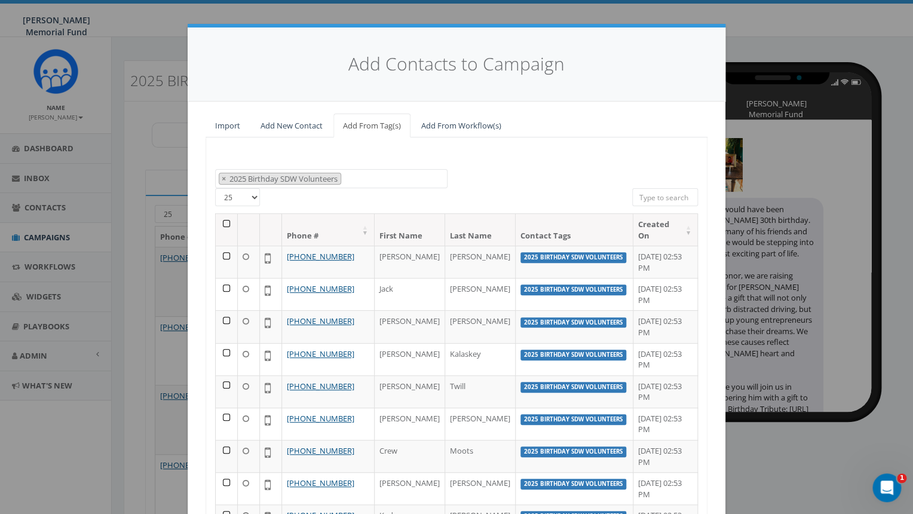
click at [226, 223] on th at bounding box center [227, 230] width 22 height 32
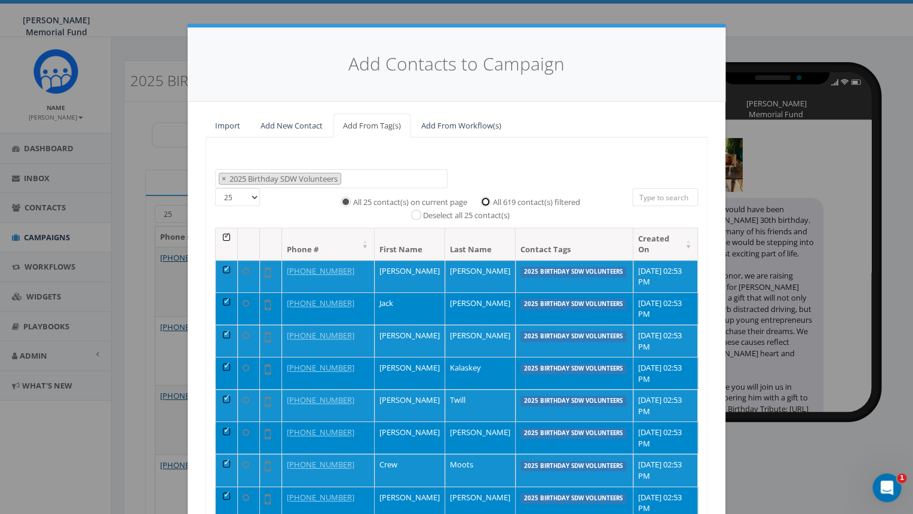
click at [488, 200] on input "All 619 contact(s) filtered" at bounding box center [489, 201] width 8 height 8
radio input "true"
click at [667, 201] on input "search" at bounding box center [665, 197] width 66 height 18
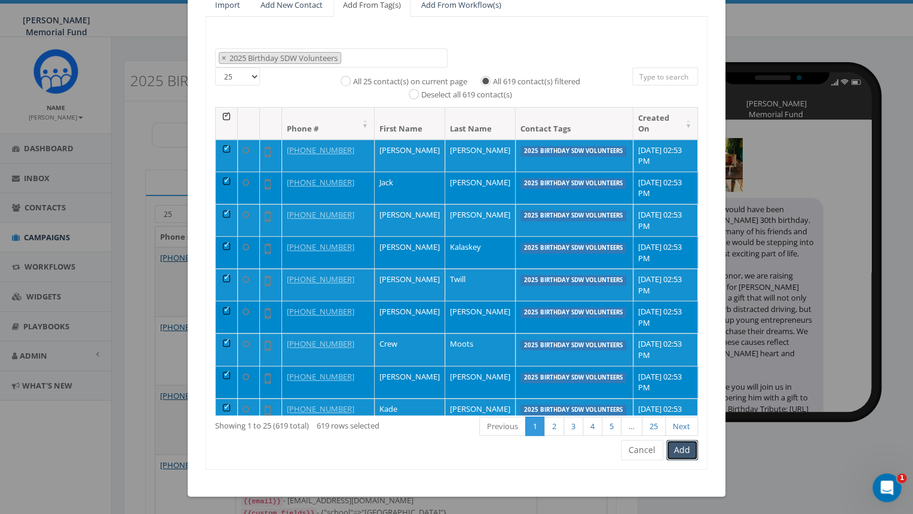
click at [684, 448] on button "Add" at bounding box center [682, 450] width 32 height 20
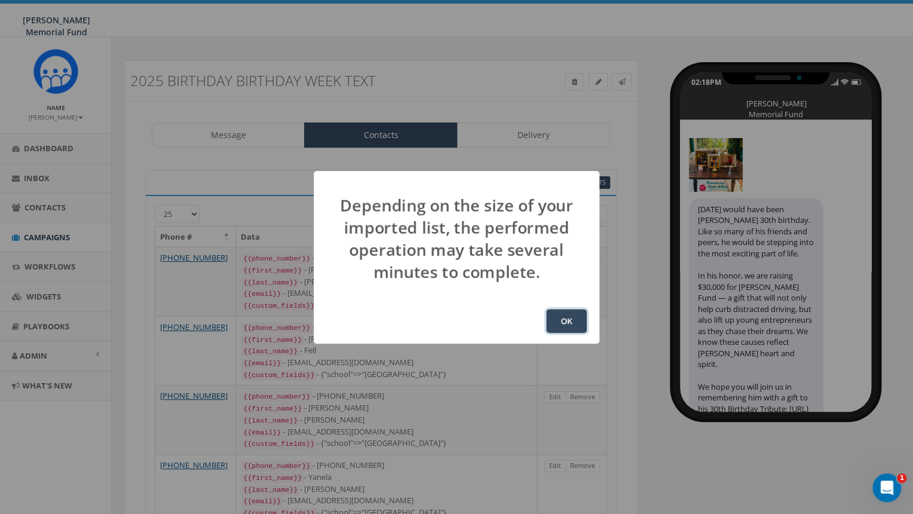
click at [568, 318] on button "OK" at bounding box center [566, 321] width 41 height 24
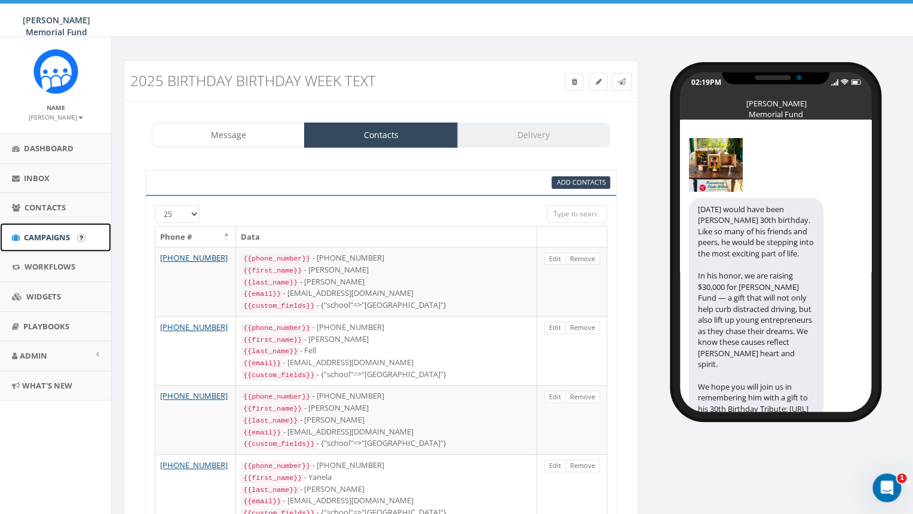
click at [61, 238] on span "Campaigns" at bounding box center [47, 237] width 46 height 11
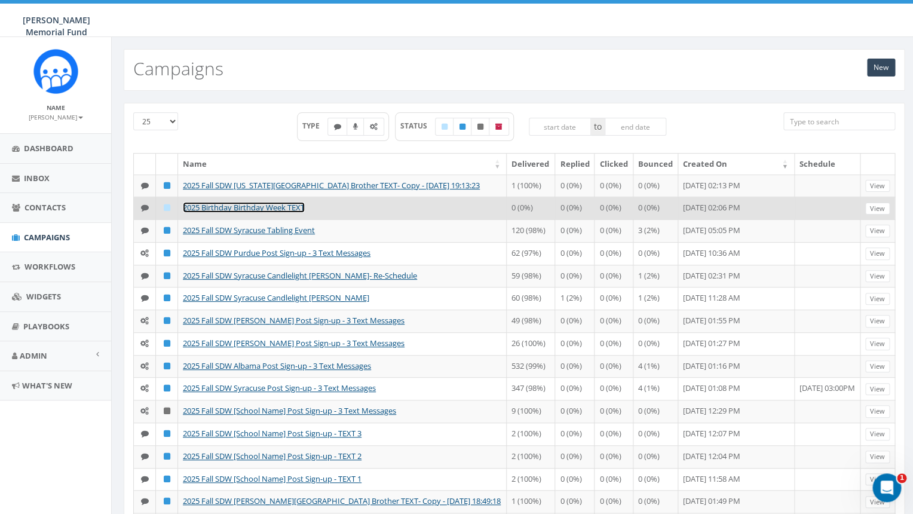
click at [289, 213] on link "2025 Birthday Birthday Week TEXT" at bounding box center [244, 207] width 122 height 11
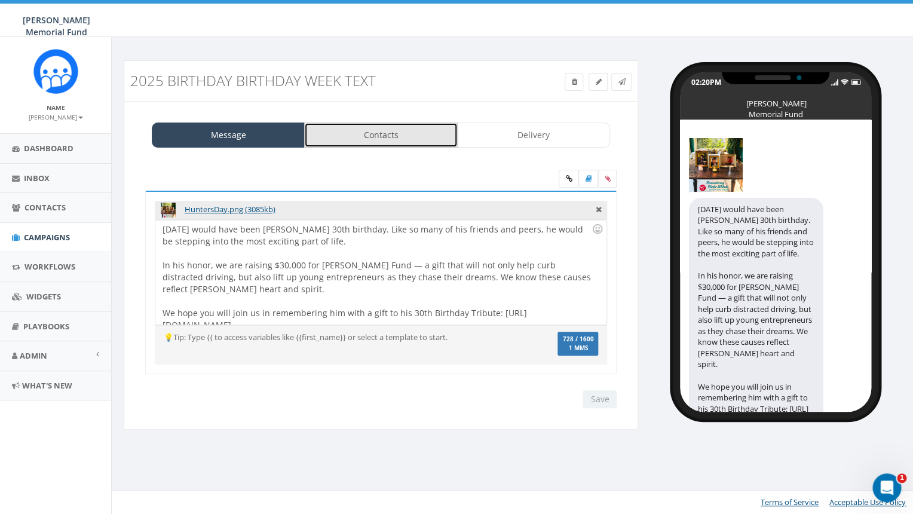
click at [403, 132] on link "Contacts" at bounding box center [380, 134] width 153 height 25
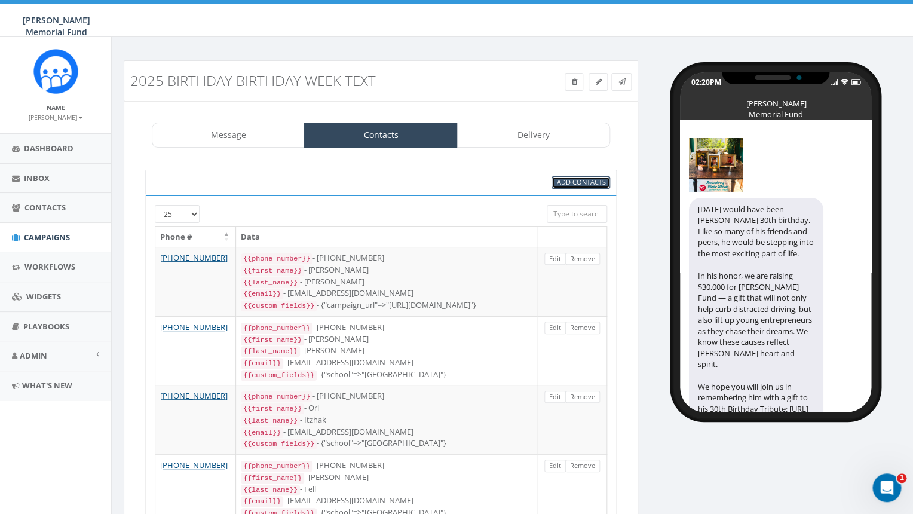
click at [568, 183] on span "Add Contacts" at bounding box center [580, 181] width 49 height 9
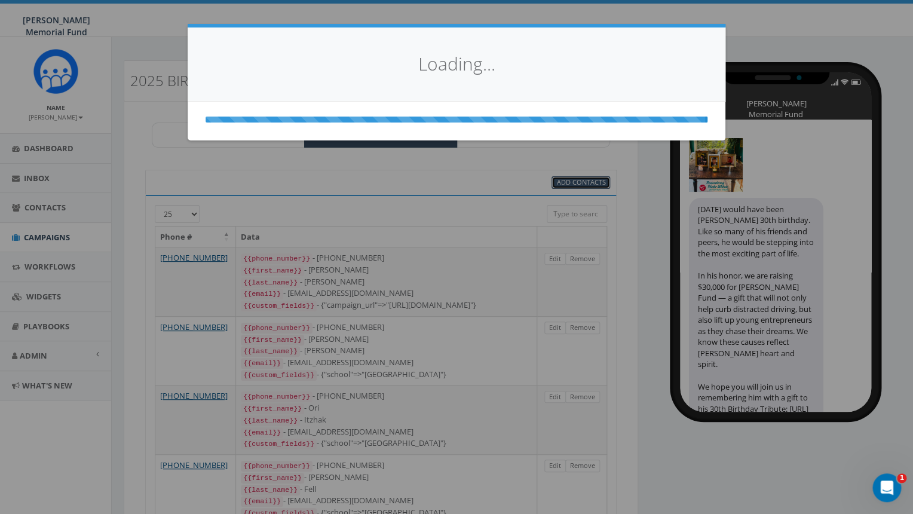
select select
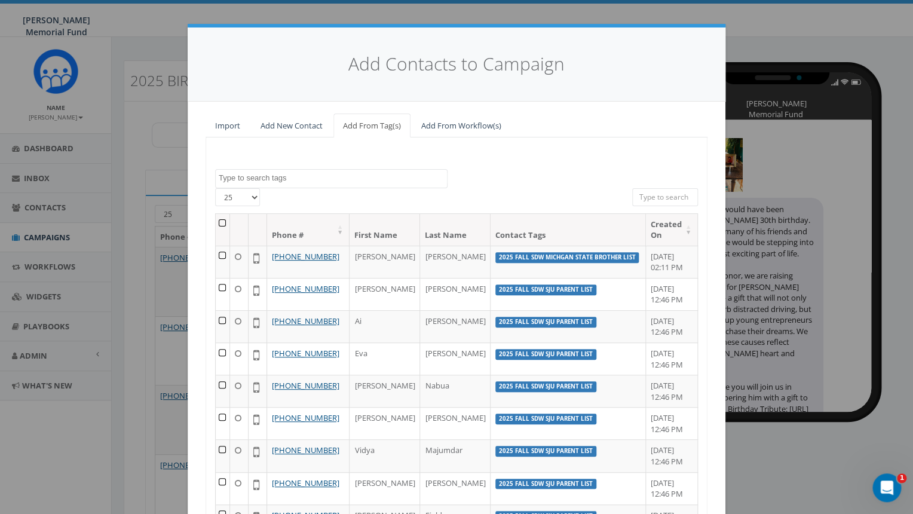
click at [291, 180] on textarea "Search" at bounding box center [333, 178] width 228 height 11
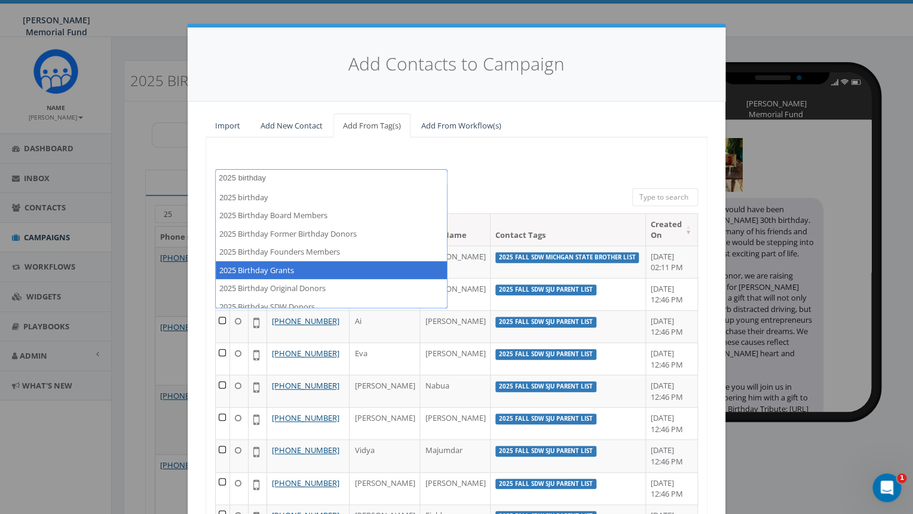
type textarea "2025 birthday"
select select "2025 Birthday Grants"
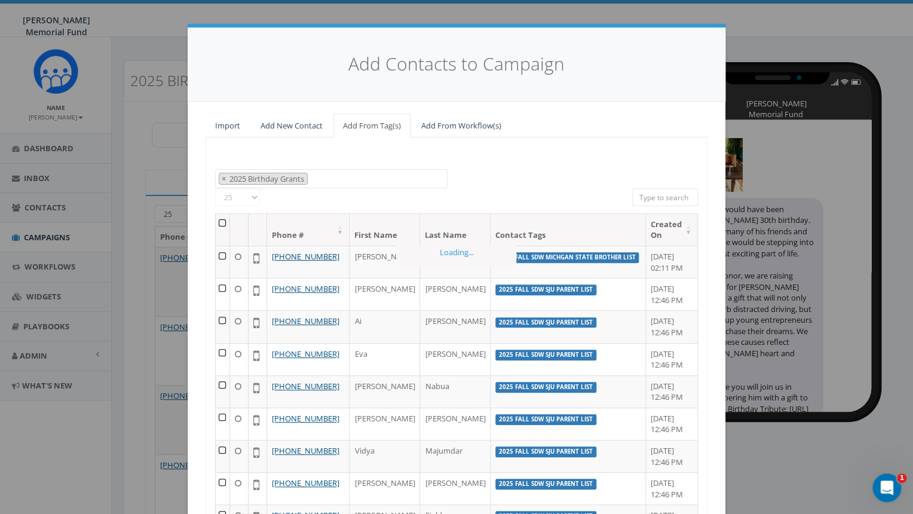
scroll to position [201, 0]
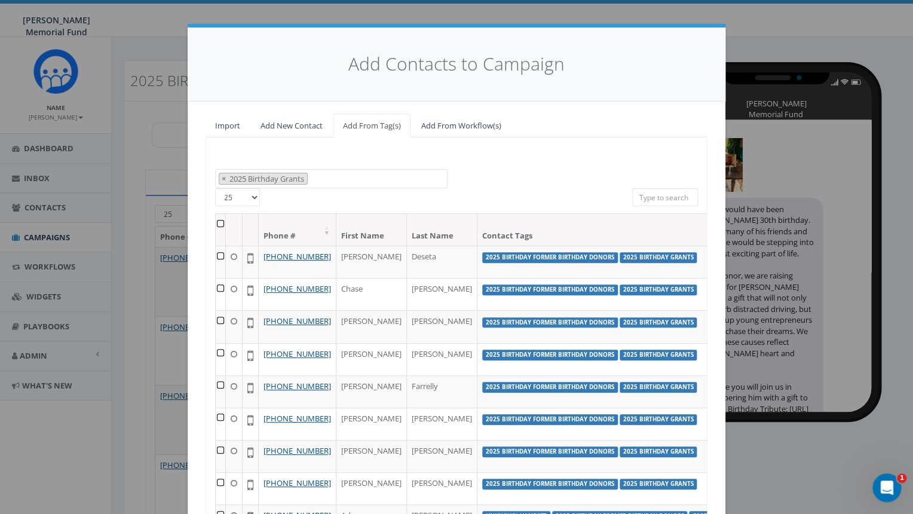
click at [222, 225] on th at bounding box center [221, 230] width 10 height 32
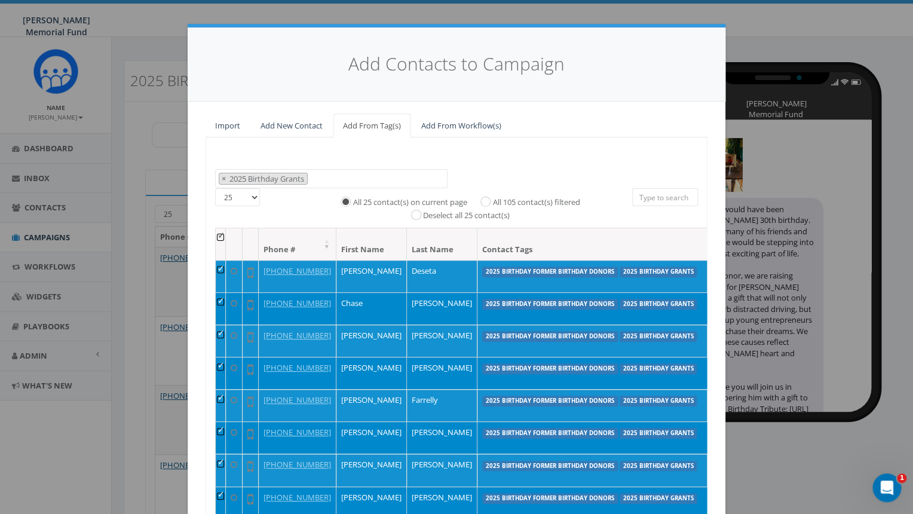
click at [494, 203] on label "All 105 contact(s) filtered" at bounding box center [535, 203] width 87 height 12
click at [492, 203] on input "All 105 contact(s) filtered" at bounding box center [489, 201] width 8 height 8
radio input "true"
click at [681, 204] on input "search" at bounding box center [665, 197] width 66 height 18
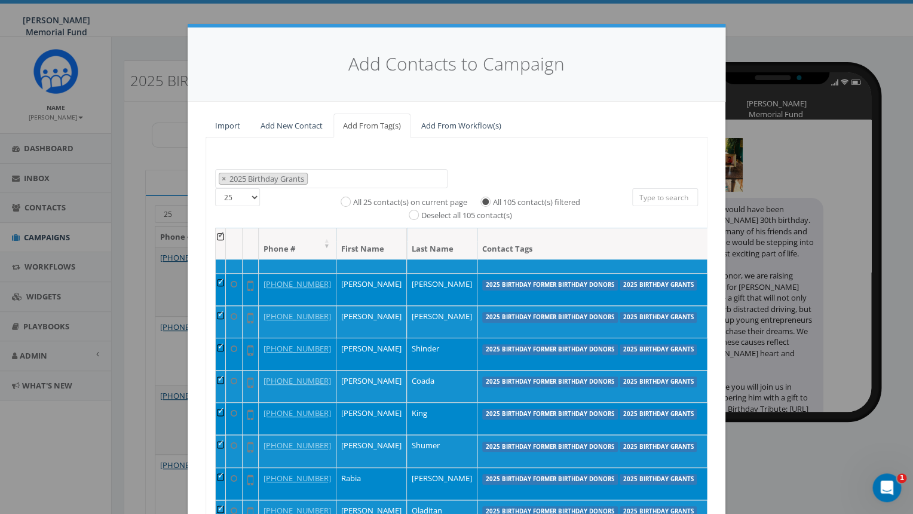
scroll to position [121, 0]
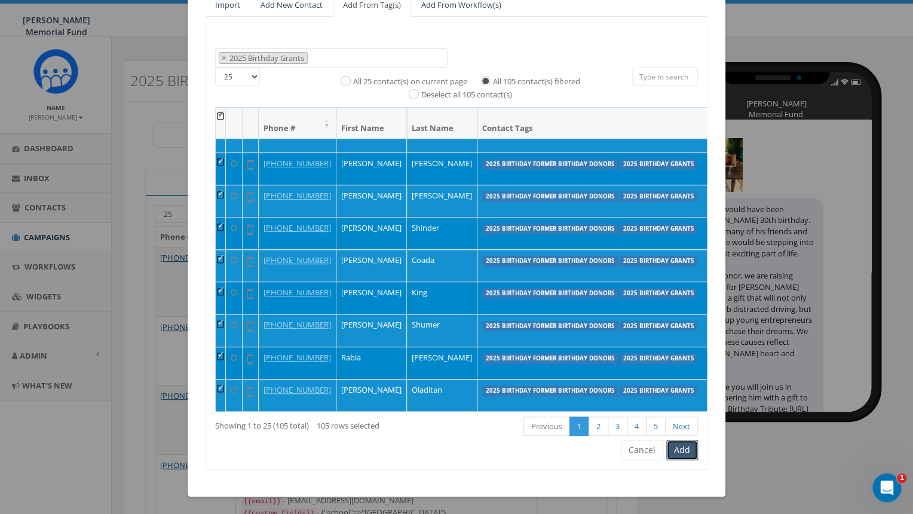
click at [682, 447] on button "Add" at bounding box center [682, 450] width 32 height 20
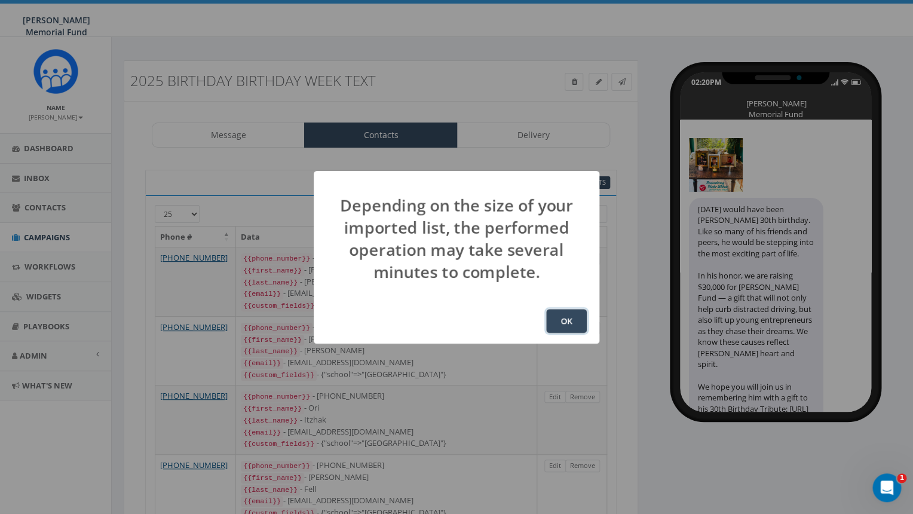
click at [574, 321] on button "OK" at bounding box center [566, 321] width 41 height 24
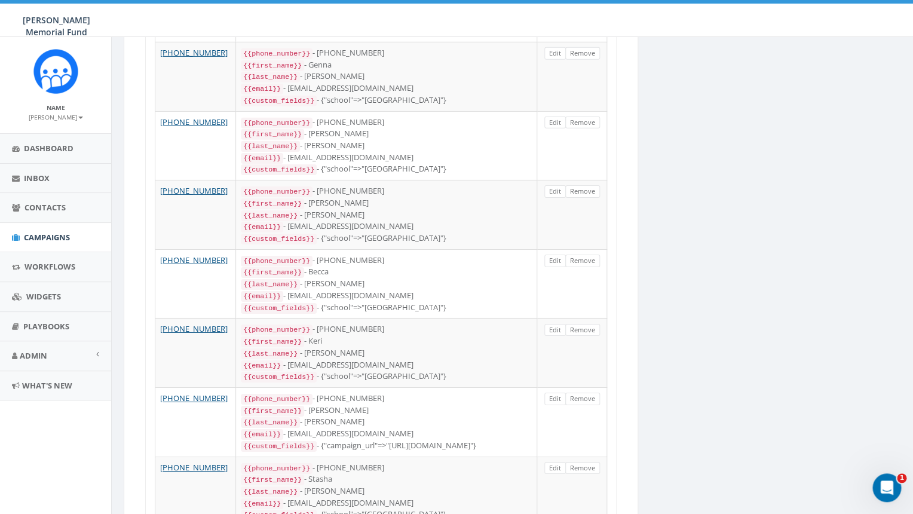
scroll to position [1504, 0]
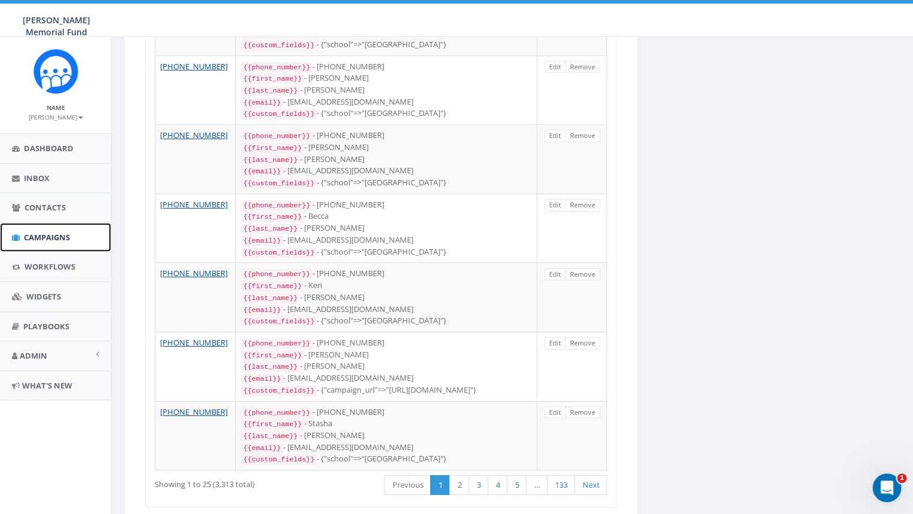
click at [42, 237] on span "Campaigns" at bounding box center [47, 237] width 46 height 11
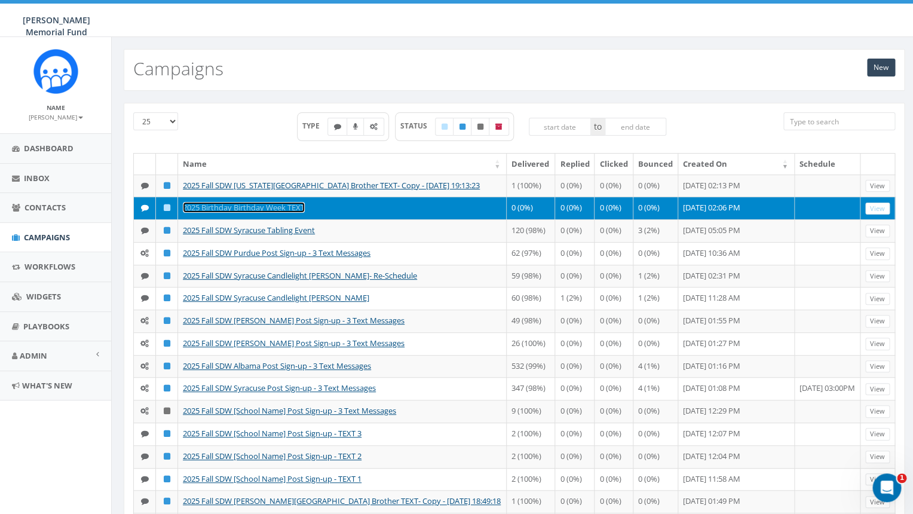
click at [270, 213] on link "2025 Birthday Birthday Week TEXT" at bounding box center [244, 207] width 122 height 11
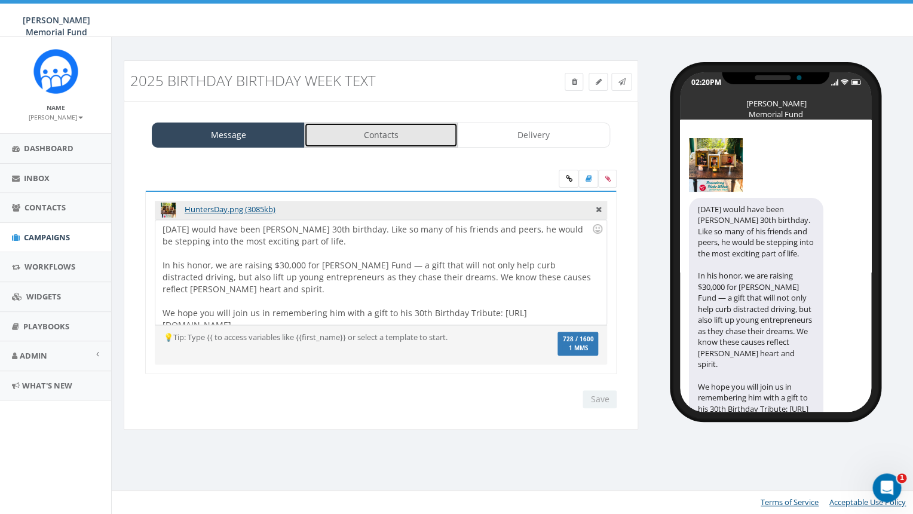
click at [397, 136] on link "Contacts" at bounding box center [380, 134] width 153 height 25
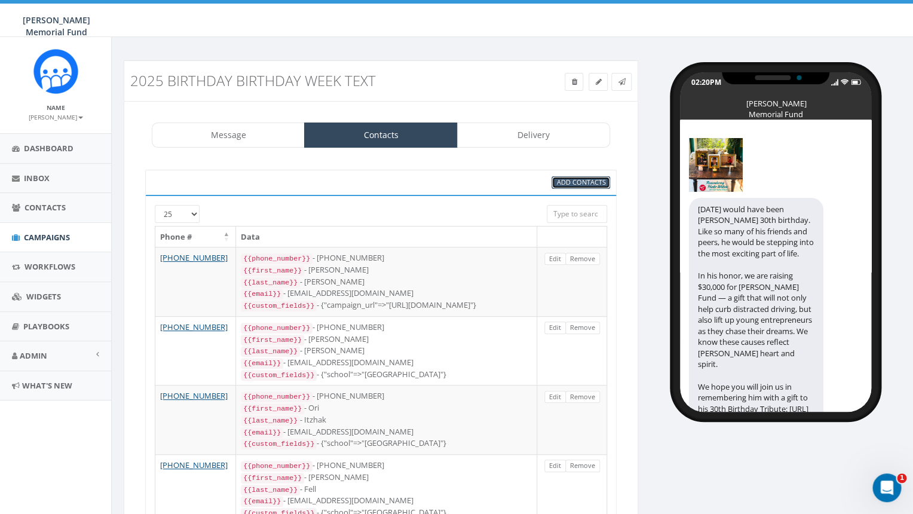
click at [569, 185] on span "Add Contacts" at bounding box center [580, 181] width 49 height 9
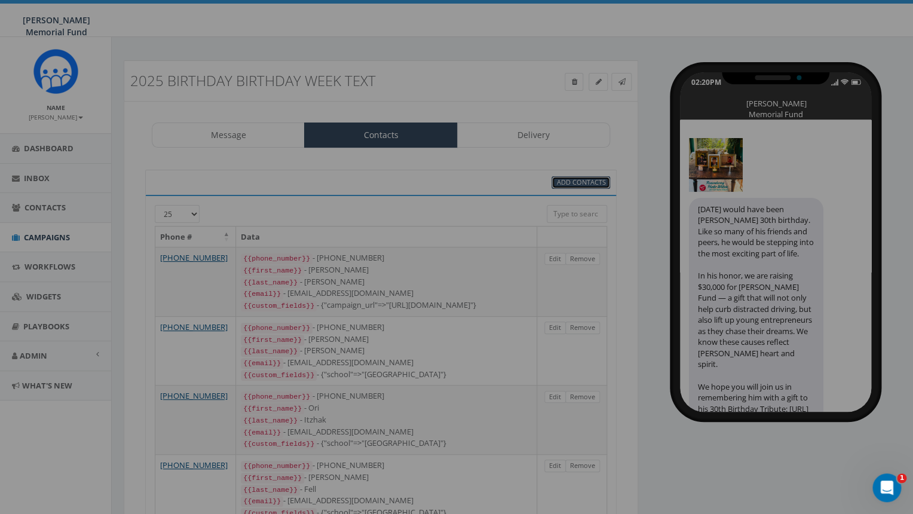
select select
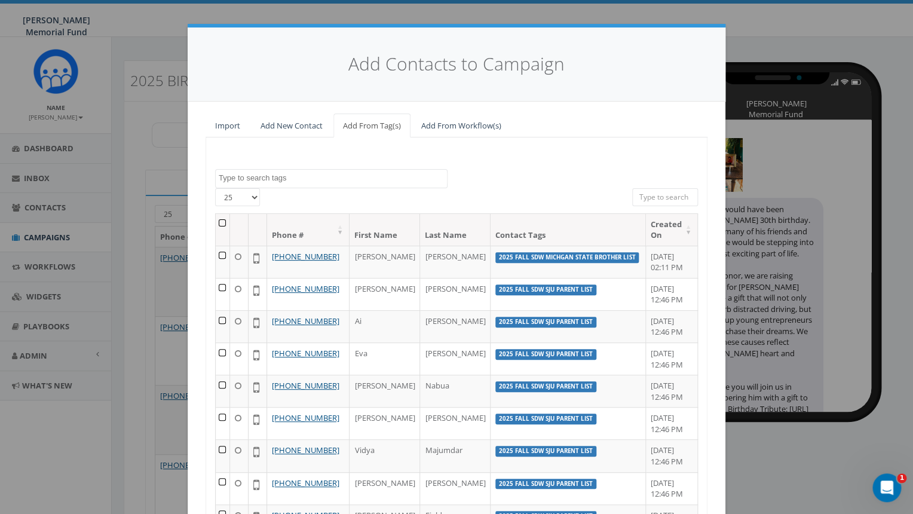
click at [292, 179] on textarea "Search" at bounding box center [333, 178] width 228 height 11
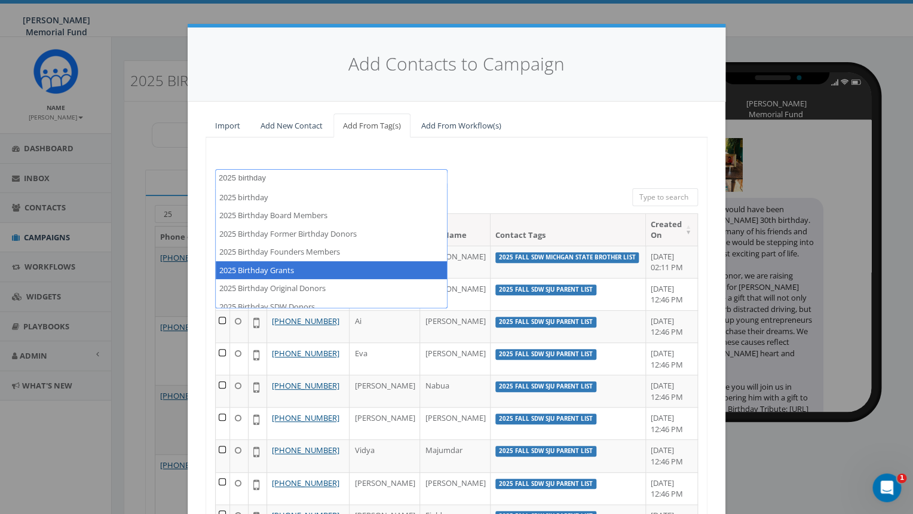
type textarea "2025 birthday"
select select "2025 Birthday Grants"
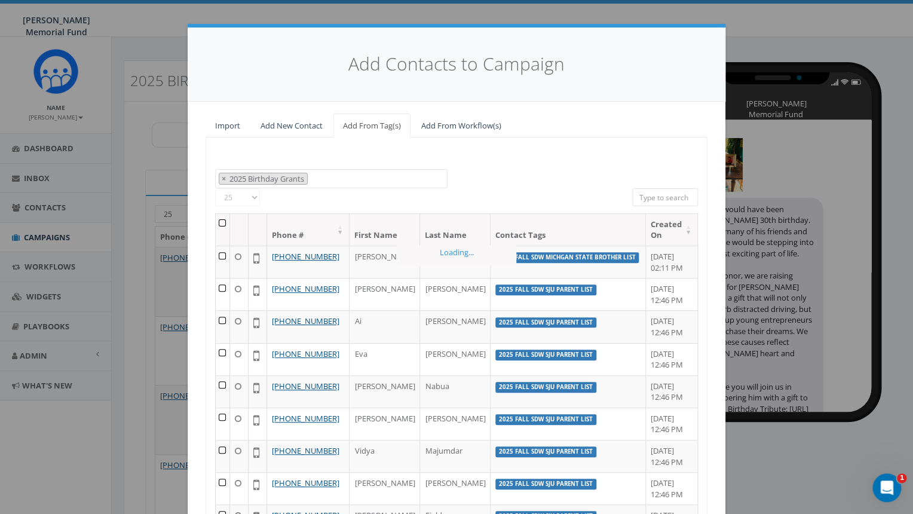
scroll to position [201, 0]
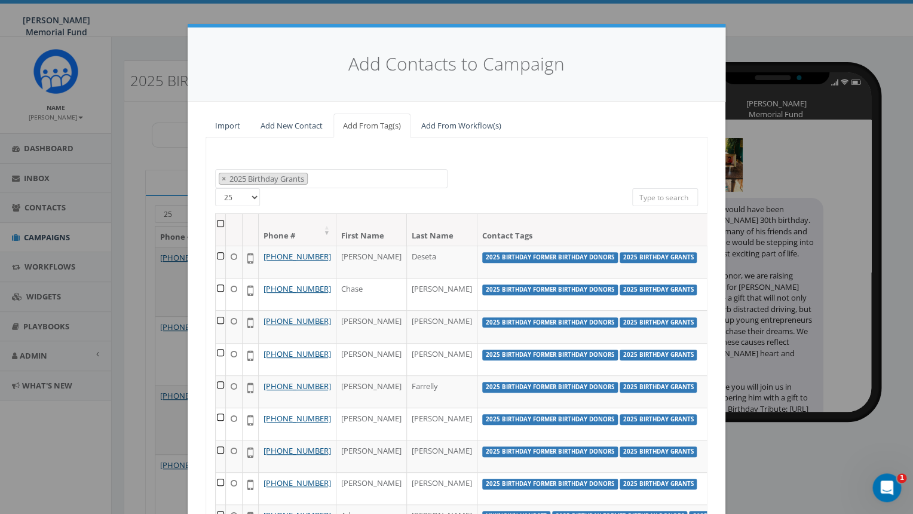
click at [220, 222] on th at bounding box center [221, 230] width 10 height 32
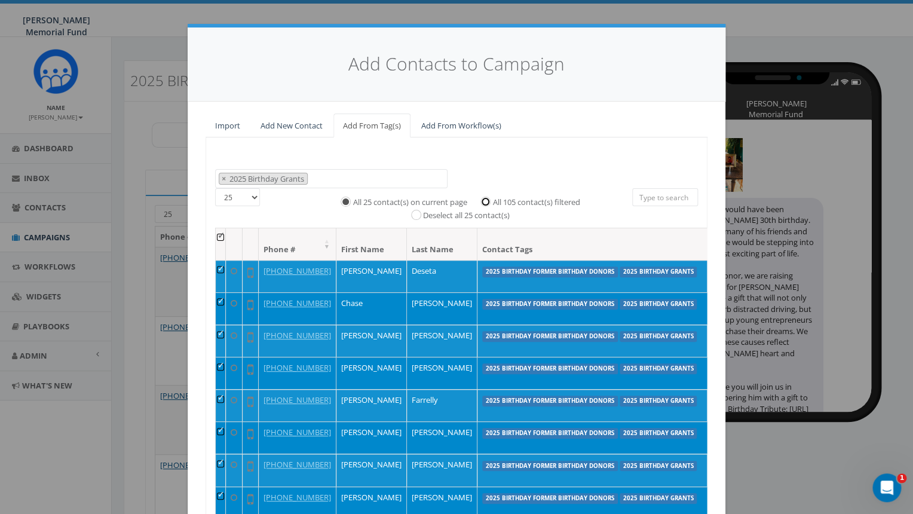
click at [488, 203] on input "All 105 contact(s) filtered" at bounding box center [489, 201] width 8 height 8
radio input "true"
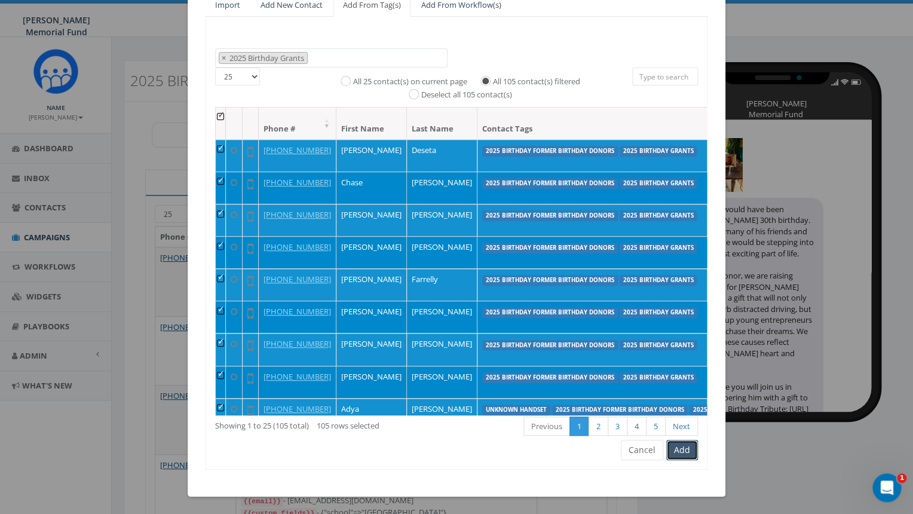
click at [680, 448] on button "Add" at bounding box center [682, 450] width 32 height 20
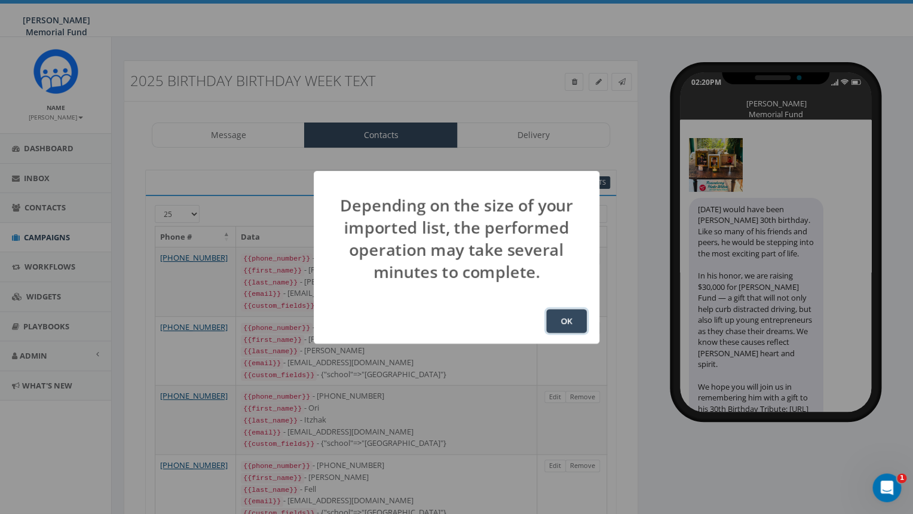
click at [563, 317] on button "OK" at bounding box center [566, 321] width 41 height 24
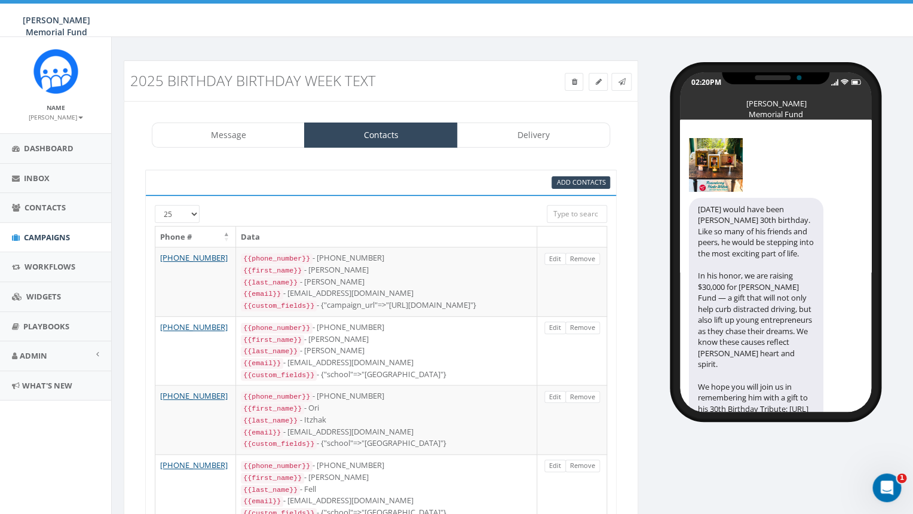
scroll to position [157, 0]
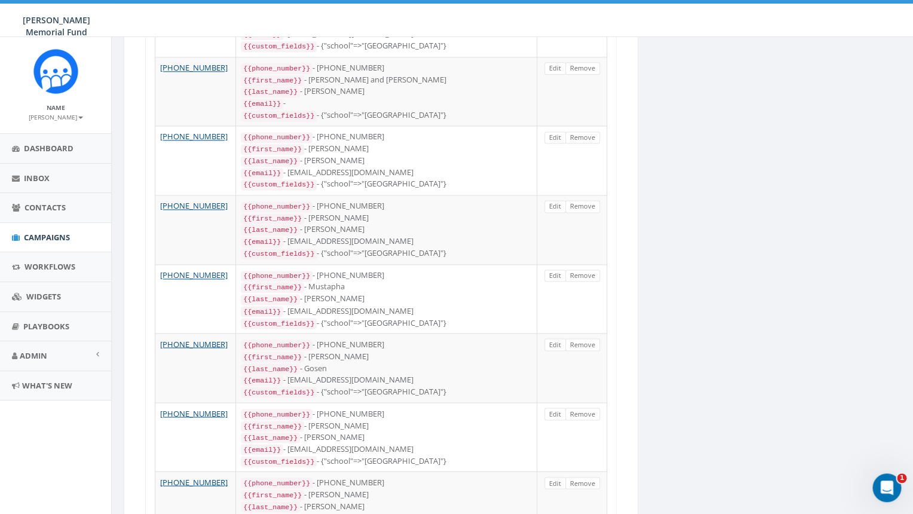
scroll to position [529, 0]
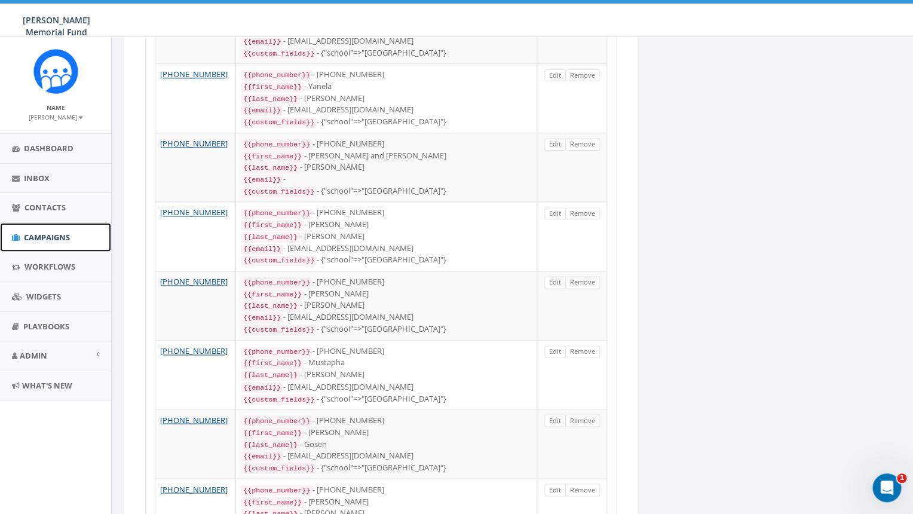
click at [59, 235] on span "Campaigns" at bounding box center [47, 237] width 46 height 11
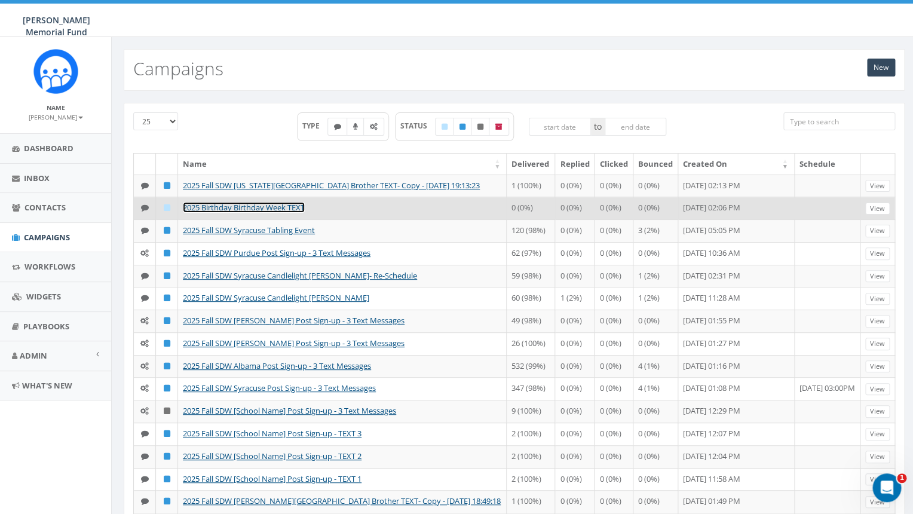
click at [219, 213] on link "2025 Birthday Birthday Week TEXT" at bounding box center [244, 207] width 122 height 11
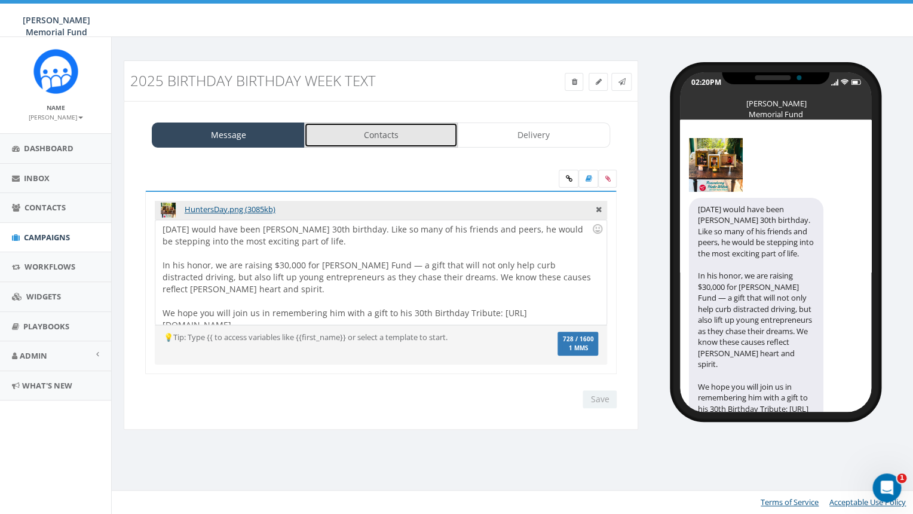
click at [400, 137] on link "Contacts" at bounding box center [380, 134] width 153 height 25
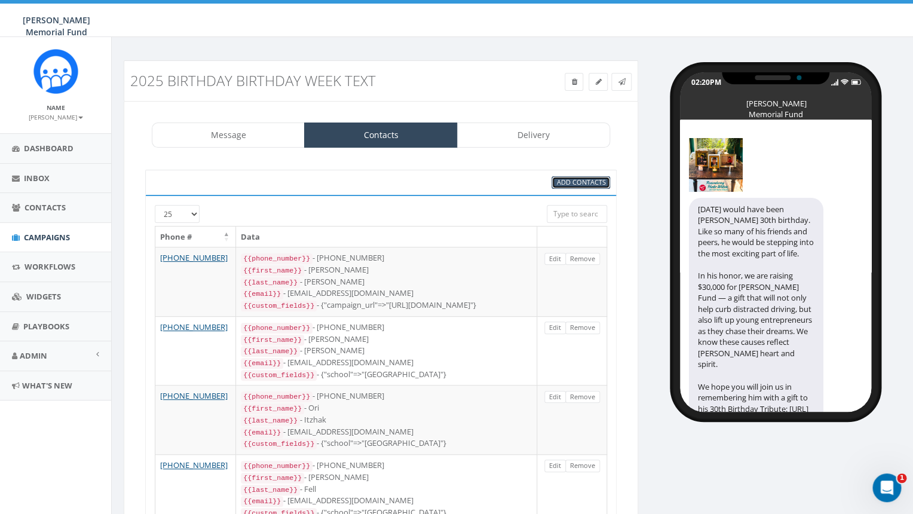
click at [587, 182] on span "Add Contacts" at bounding box center [580, 181] width 49 height 9
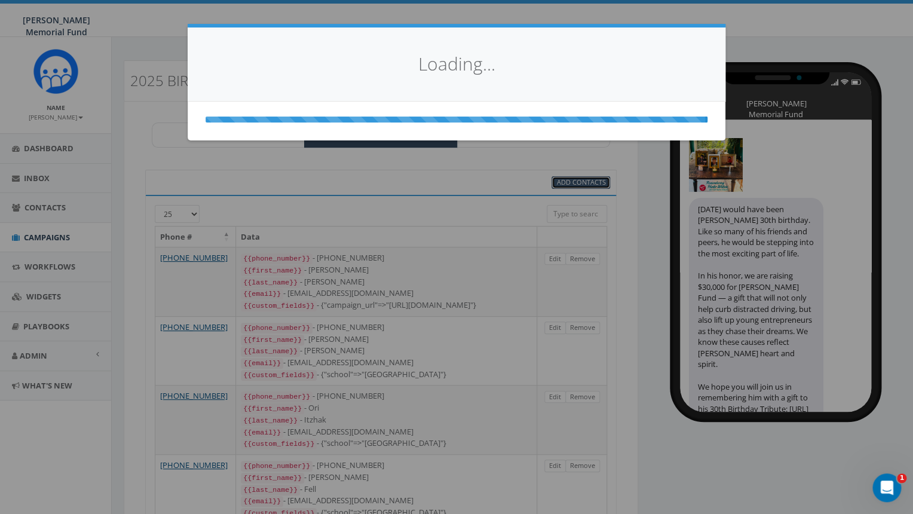
select select
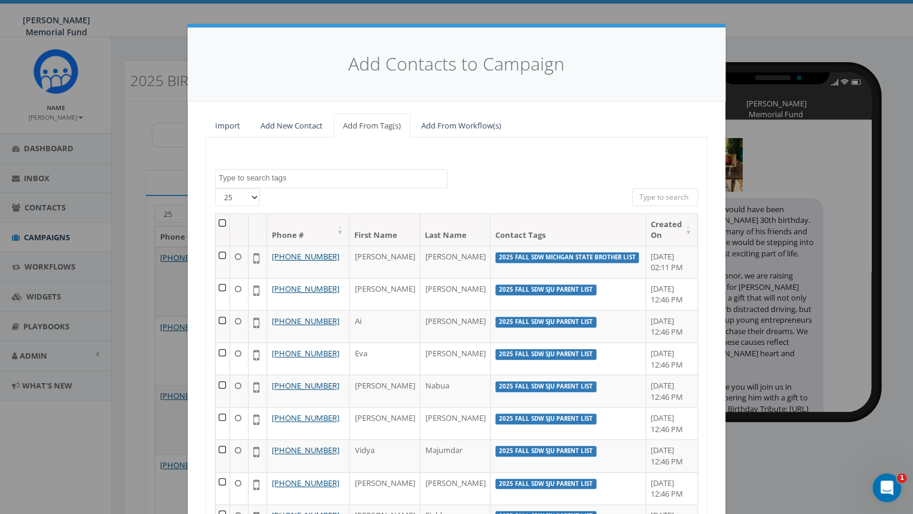
click at [311, 179] on textarea "Search" at bounding box center [333, 178] width 228 height 11
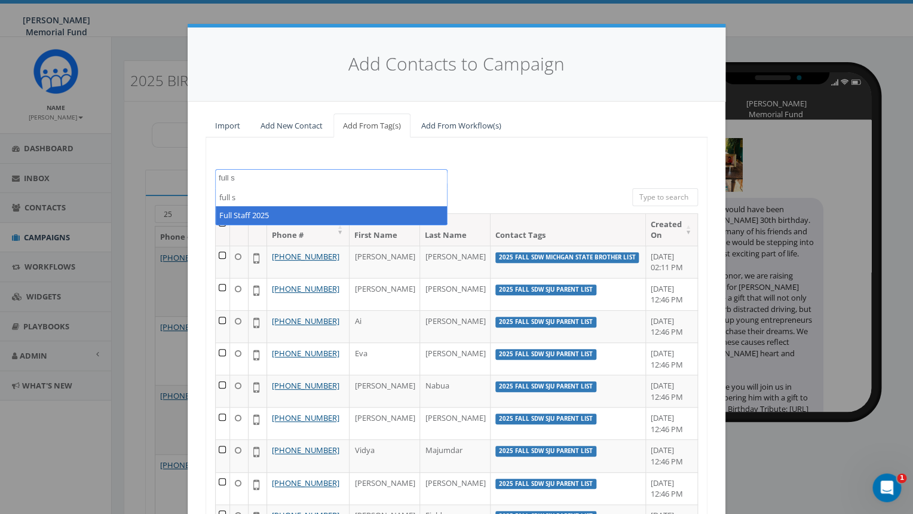
type textarea "full s"
select select "Full Staff 2025"
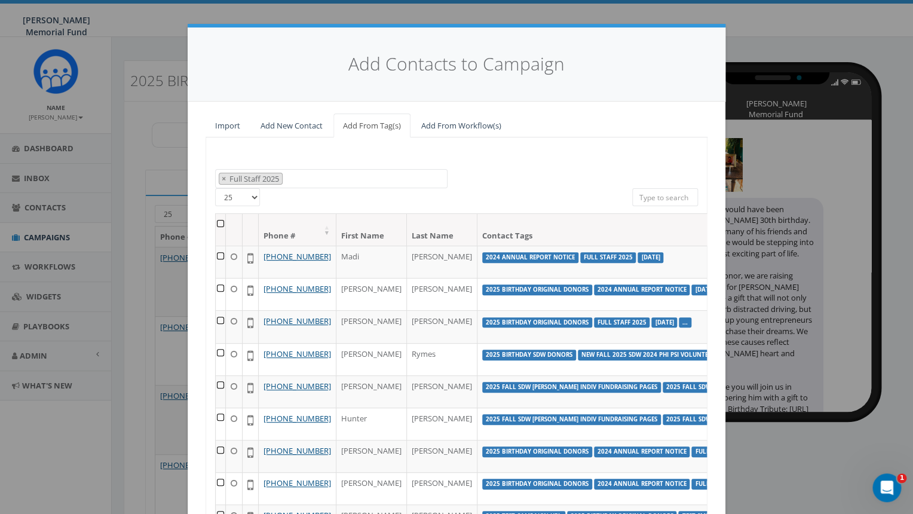
click at [220, 224] on th at bounding box center [221, 230] width 10 height 32
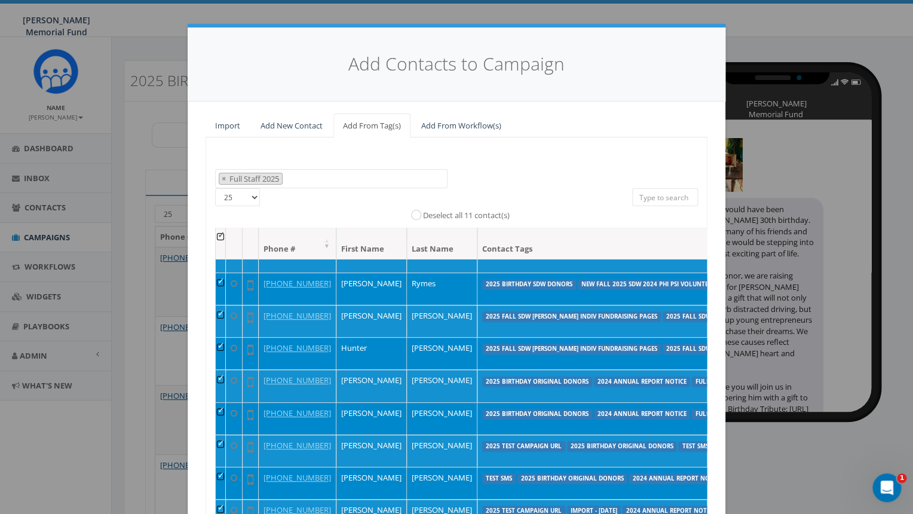
scroll to position [121, 0]
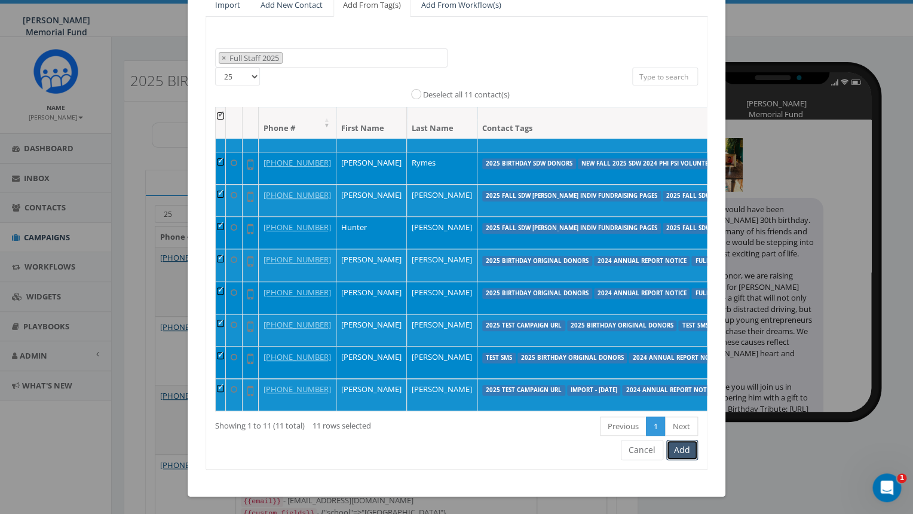
click at [683, 452] on button "Add" at bounding box center [682, 450] width 32 height 20
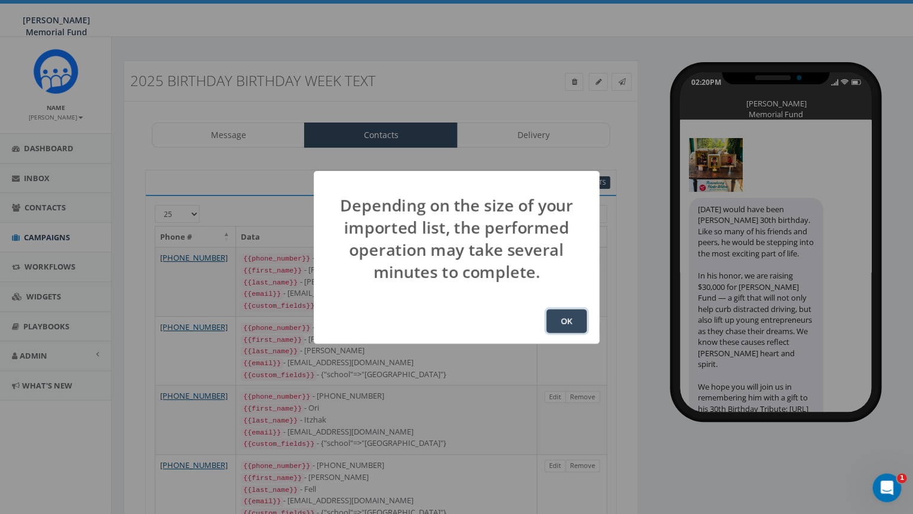
click at [571, 319] on button "OK" at bounding box center [566, 321] width 41 height 24
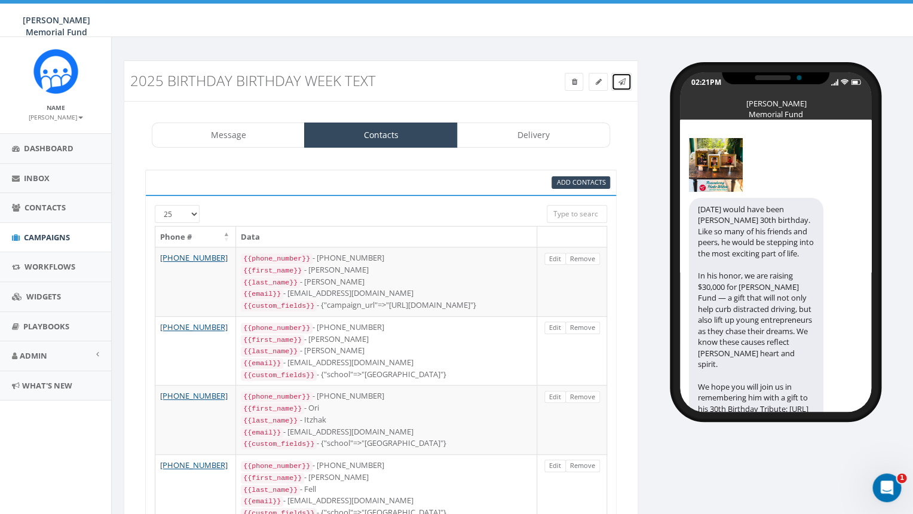
click at [621, 81] on icon at bounding box center [621, 81] width 7 height 7
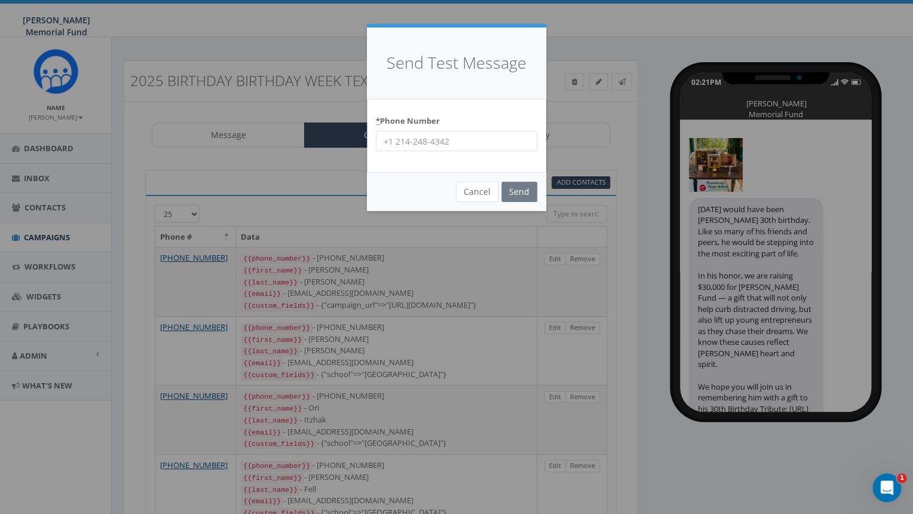
click at [401, 142] on input "* Phone Number" at bounding box center [456, 141] width 161 height 20
type input "7035872777"
click at [519, 190] on input "Send" at bounding box center [519, 192] width 36 height 20
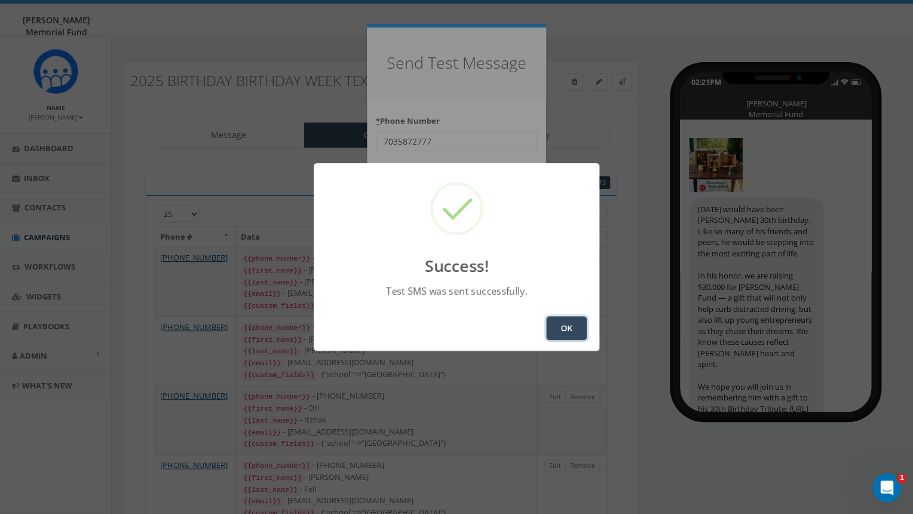
click at [563, 321] on button "OK" at bounding box center [566, 328] width 41 height 24
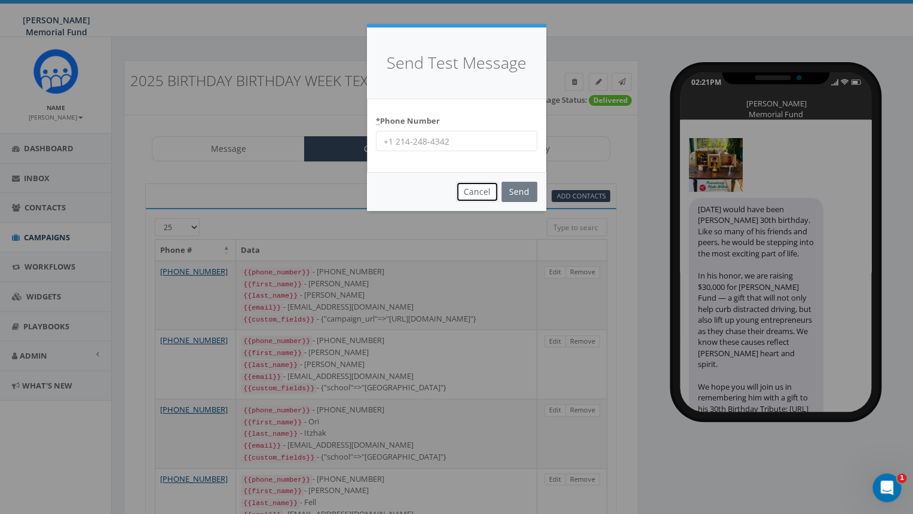
click at [473, 194] on button "Cancel" at bounding box center [477, 192] width 42 height 20
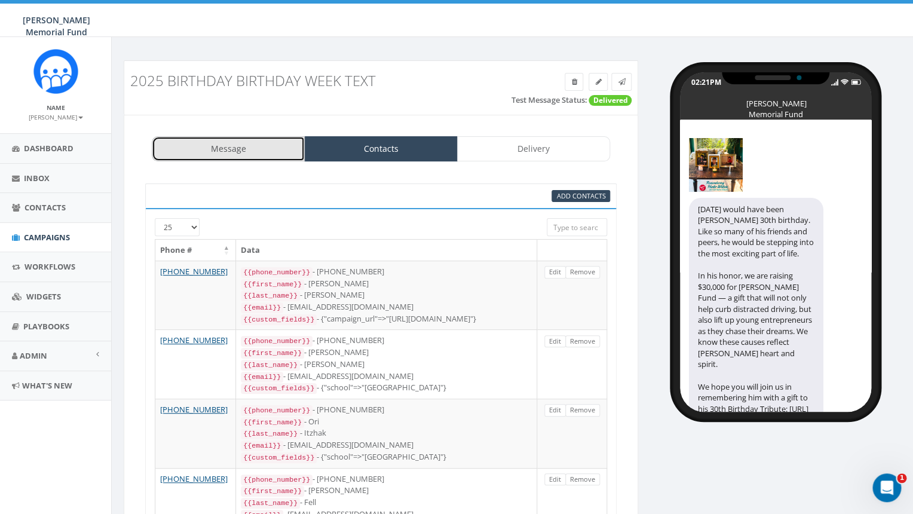
click at [234, 149] on link "Message" at bounding box center [228, 148] width 153 height 25
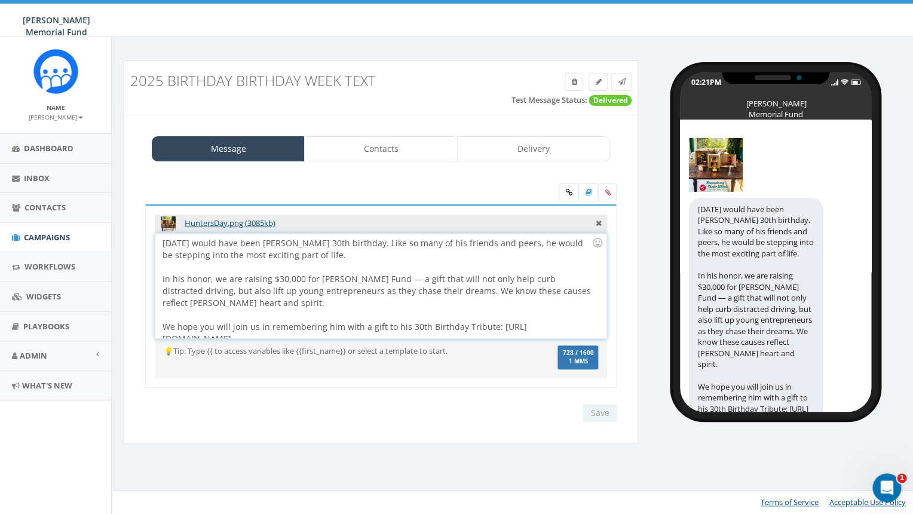
click at [163, 241] on div "Today would have been Hunter’s 30th birthday. Like so many of his friends and p…" at bounding box center [380, 286] width 450 height 105
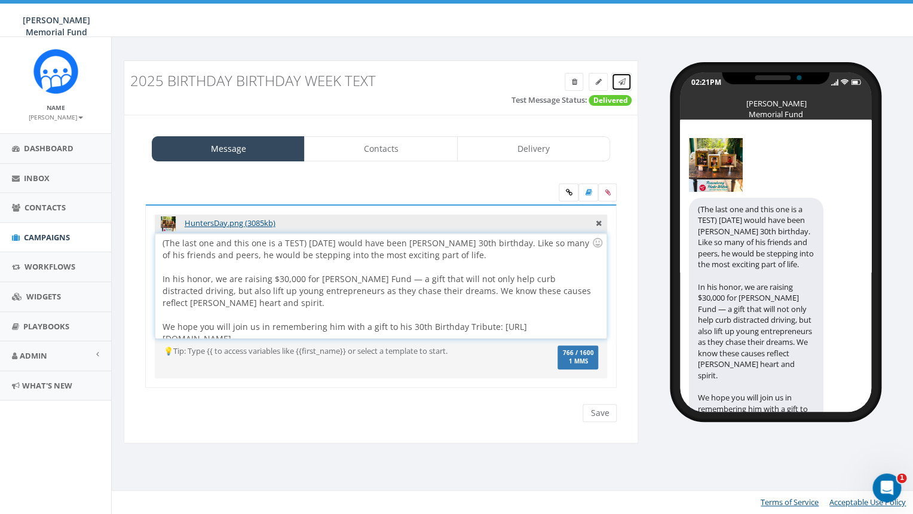
click at [623, 81] on icon at bounding box center [621, 81] width 7 height 7
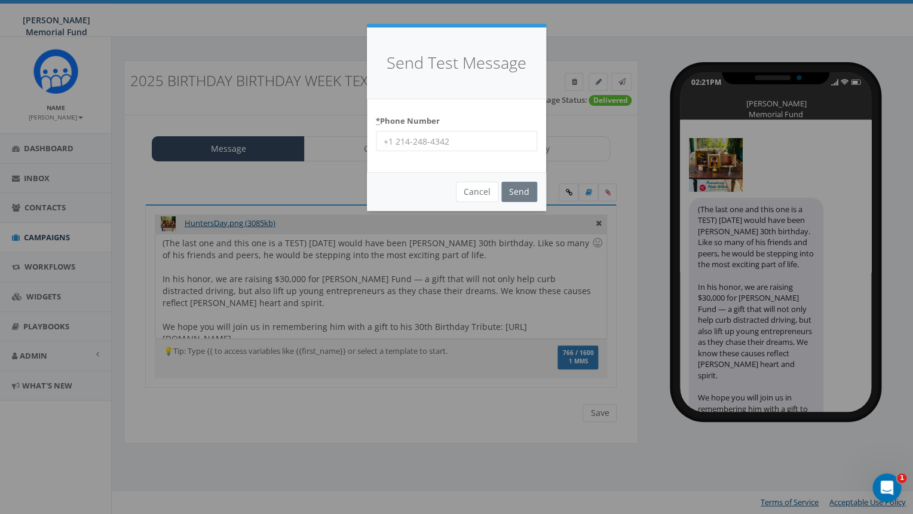
click at [421, 138] on input "* Phone Number" at bounding box center [456, 141] width 161 height 20
type input "7035872777"
click at [517, 190] on input "Send" at bounding box center [519, 192] width 36 height 20
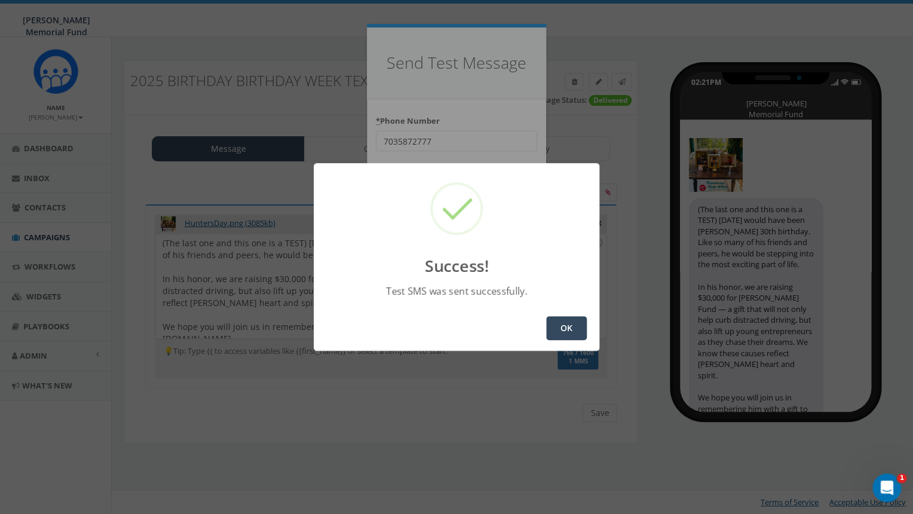
click at [560, 332] on button "OK" at bounding box center [566, 328] width 41 height 24
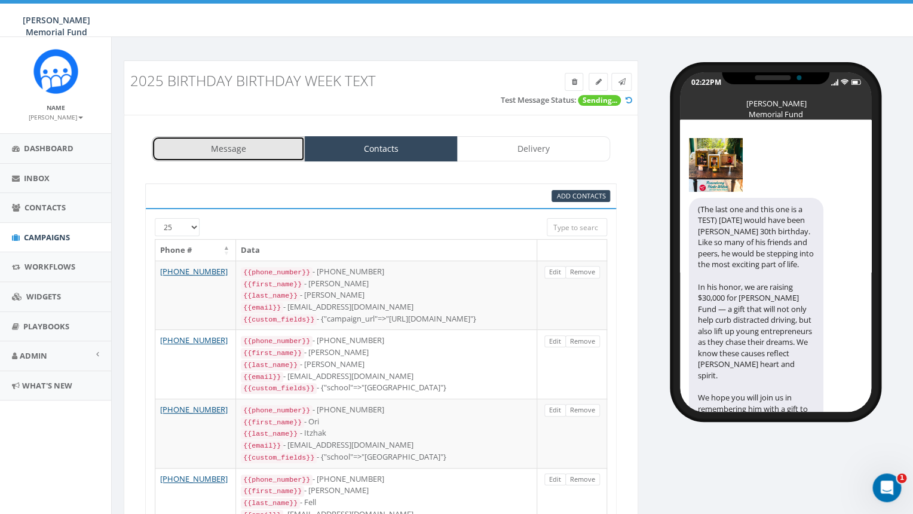
click at [232, 148] on link "Message" at bounding box center [228, 148] width 153 height 25
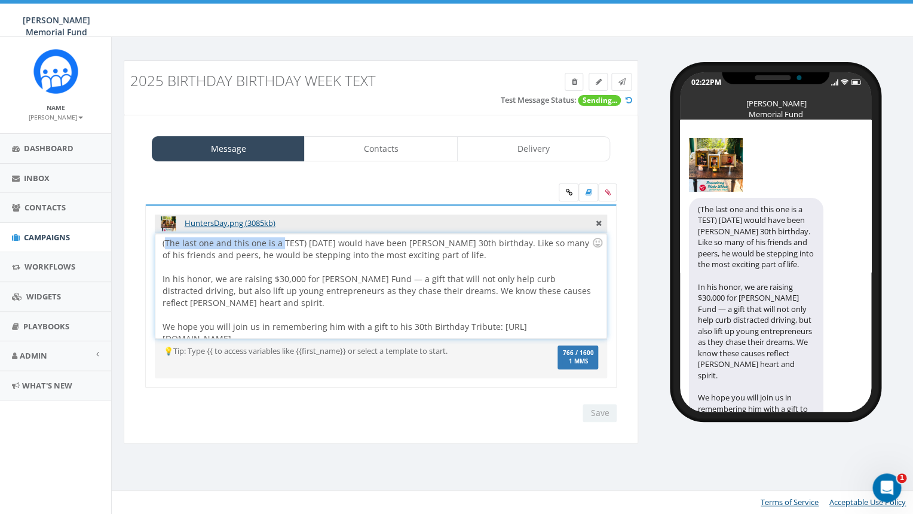
drag, startPoint x: 280, startPoint y: 242, endPoint x: 166, endPoint y: 240, distance: 114.1
click at [165, 241] on div "(The last one and this one is a TEST) [DATE] would have been [PERSON_NAME] 30th…" at bounding box center [380, 286] width 450 height 105
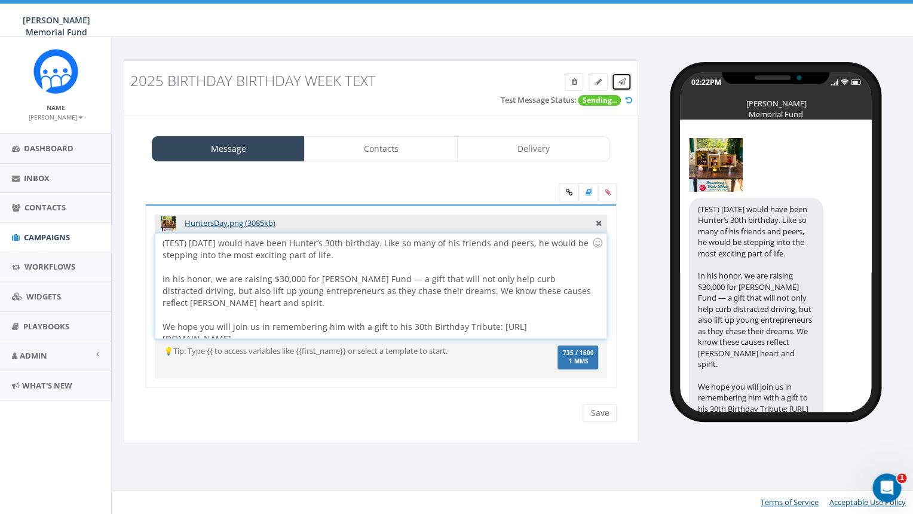
click at [626, 81] on link at bounding box center [621, 82] width 20 height 18
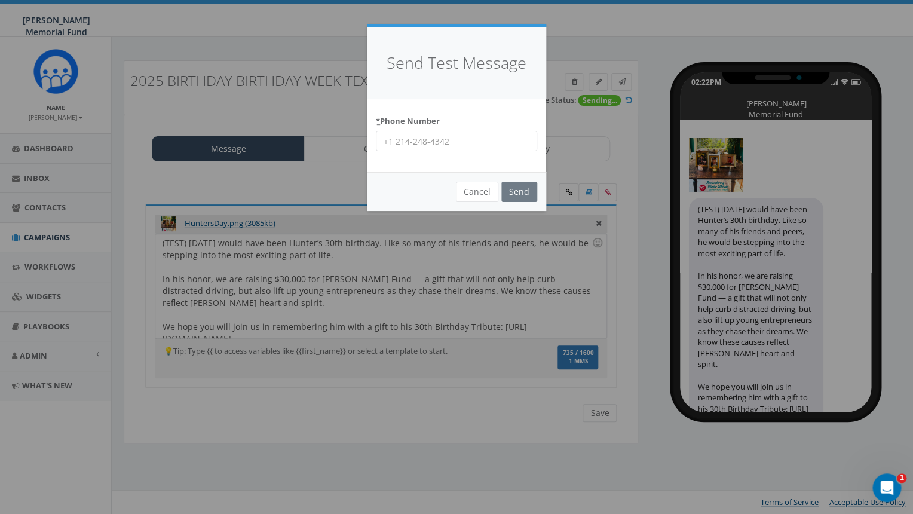
click at [447, 143] on input "* Phone Number" at bounding box center [456, 141] width 161 height 20
type input "4782304836"
click at [520, 195] on input "Send" at bounding box center [519, 192] width 36 height 20
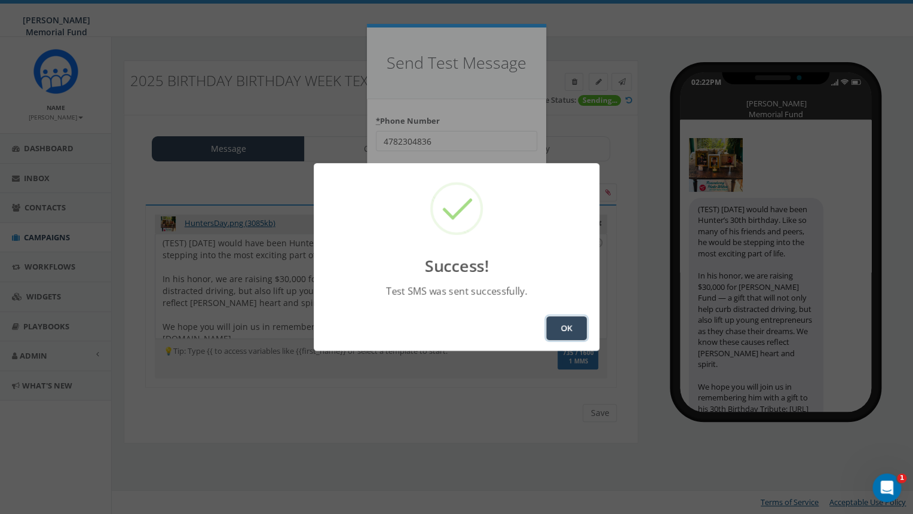
click at [560, 331] on button "OK" at bounding box center [566, 328] width 41 height 24
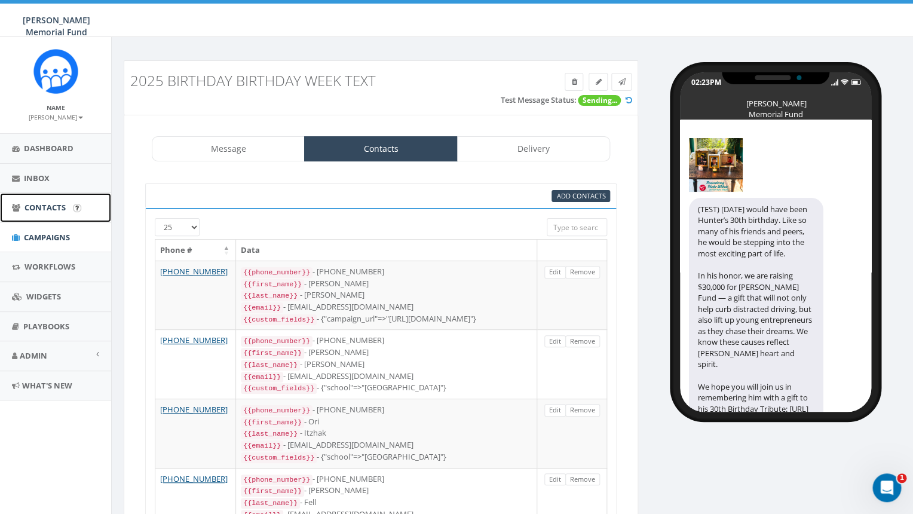
click at [46, 205] on span "Contacts" at bounding box center [44, 207] width 41 height 11
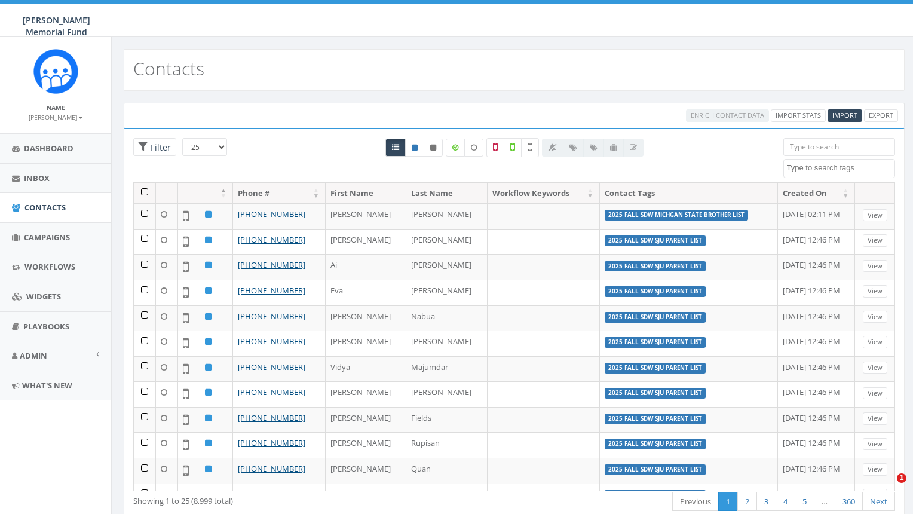
select select
click at [823, 167] on textarea "Search" at bounding box center [841, 168] width 108 height 11
click at [812, 145] on input "search" at bounding box center [839, 147] width 112 height 18
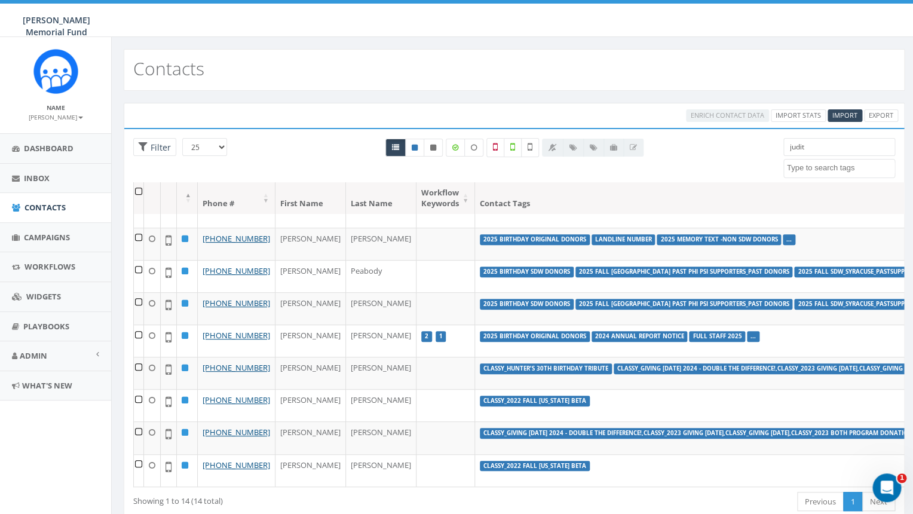
scroll to position [250, 0]
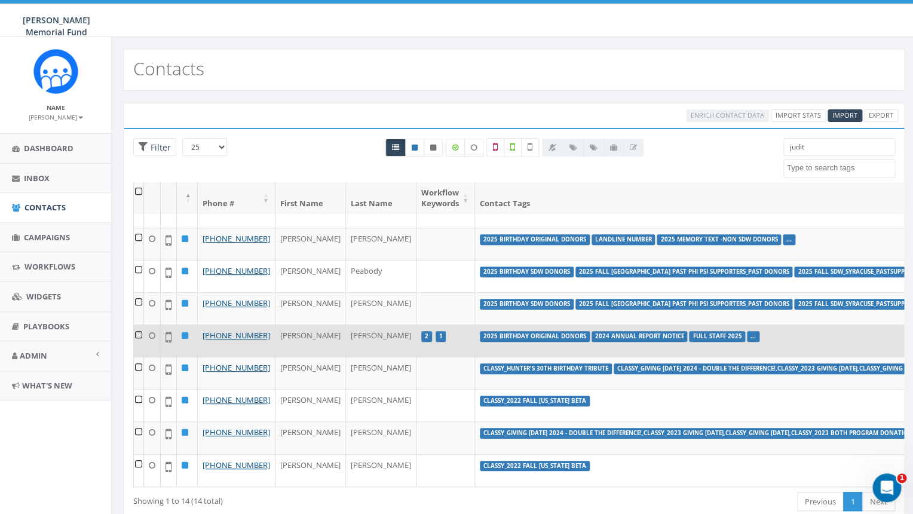
type input "judit"
drag, startPoint x: 255, startPoint y: 376, endPoint x: 200, endPoint y: 377, distance: 55.0
click at [200, 357] on td "[PHONE_NUMBER]" at bounding box center [237, 340] width 78 height 32
copy link "[PHONE_NUMBER]"
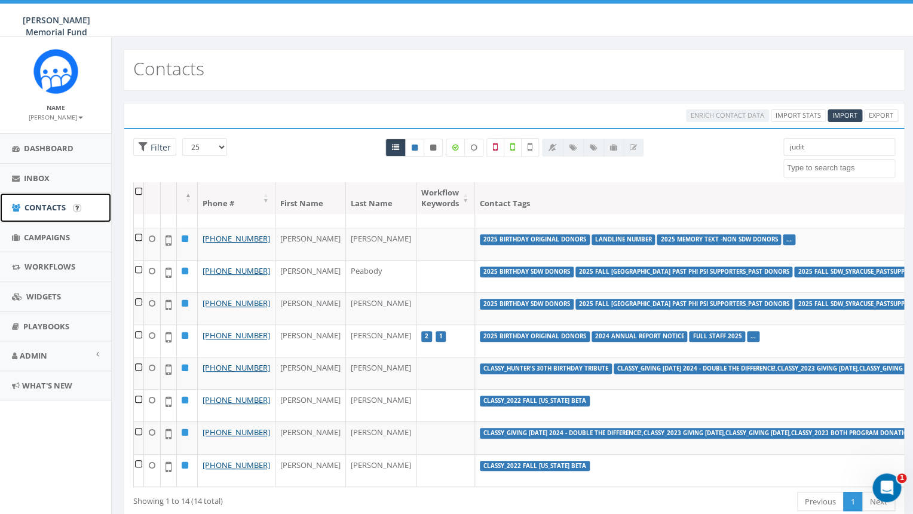
click at [42, 203] on span "Contacts" at bounding box center [44, 207] width 41 height 11
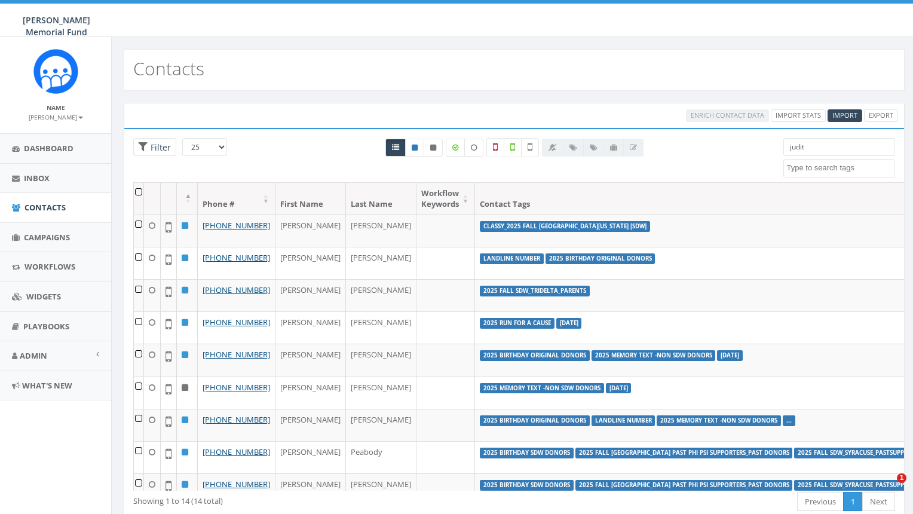
select select
drag, startPoint x: 814, startPoint y: 148, endPoint x: 735, endPoint y: 140, distance: 79.2
click at [783, 140] on input "judit" at bounding box center [839, 147] width 112 height 18
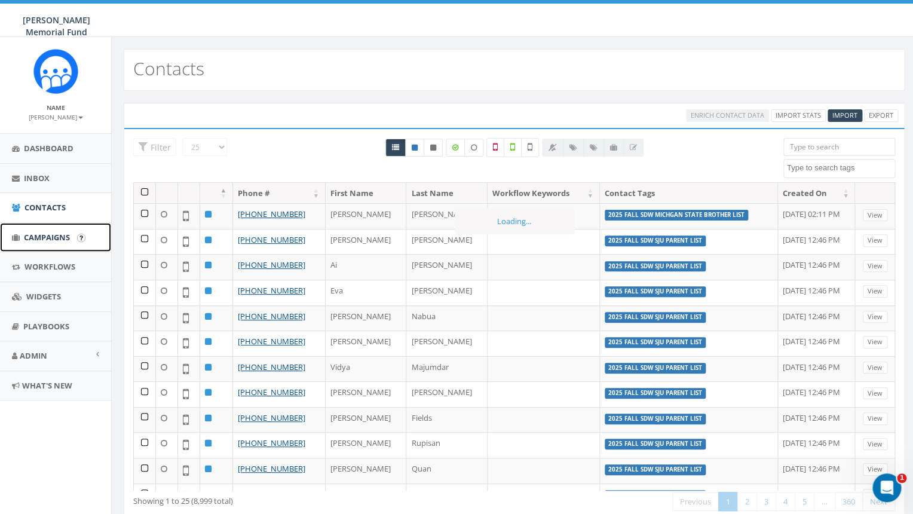
click at [60, 240] on span "Campaigns" at bounding box center [47, 237] width 46 height 11
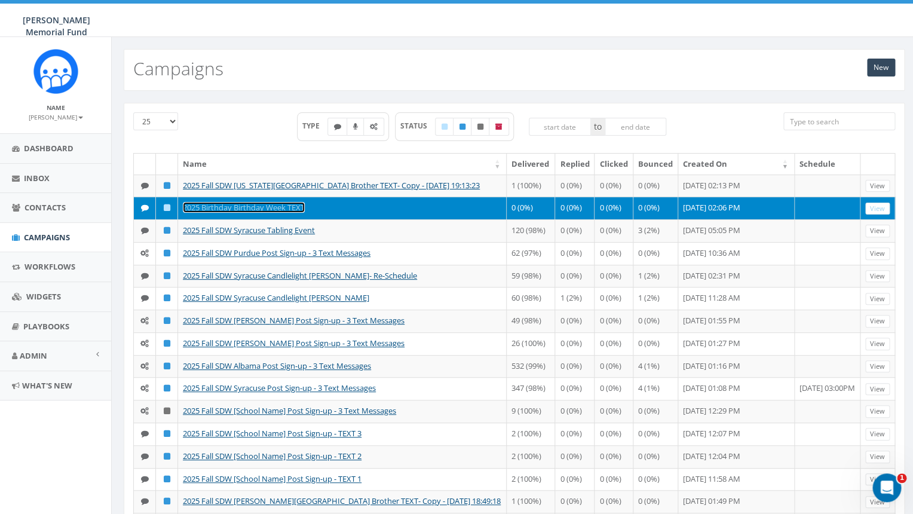
click at [244, 213] on link "2025 Birthday Birthday Week TEXT" at bounding box center [244, 207] width 122 height 11
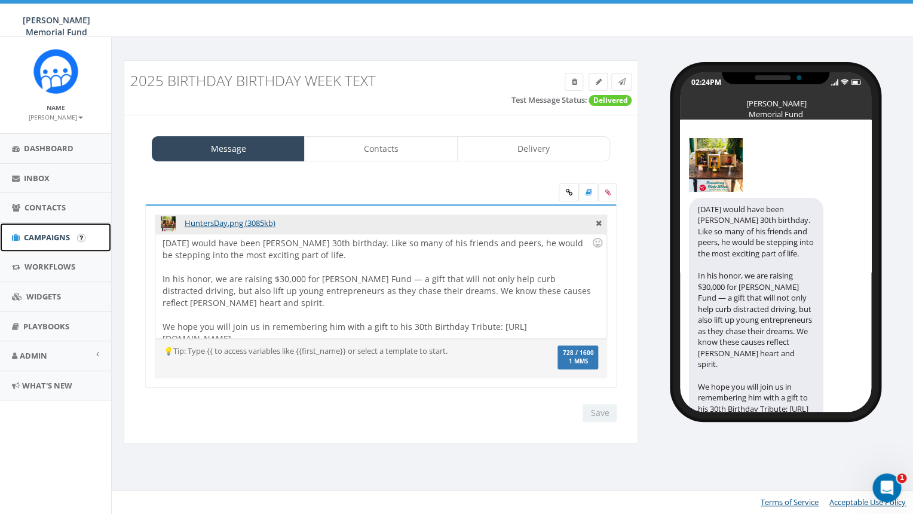
click at [65, 235] on span "Campaigns" at bounding box center [47, 237] width 46 height 11
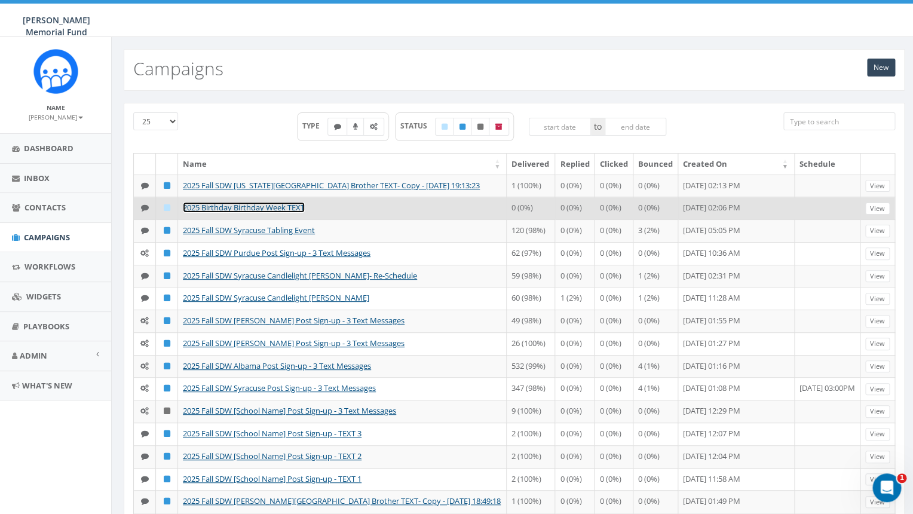
click at [242, 213] on link "2025 Birthday Birthday Week TEXT" at bounding box center [244, 207] width 122 height 11
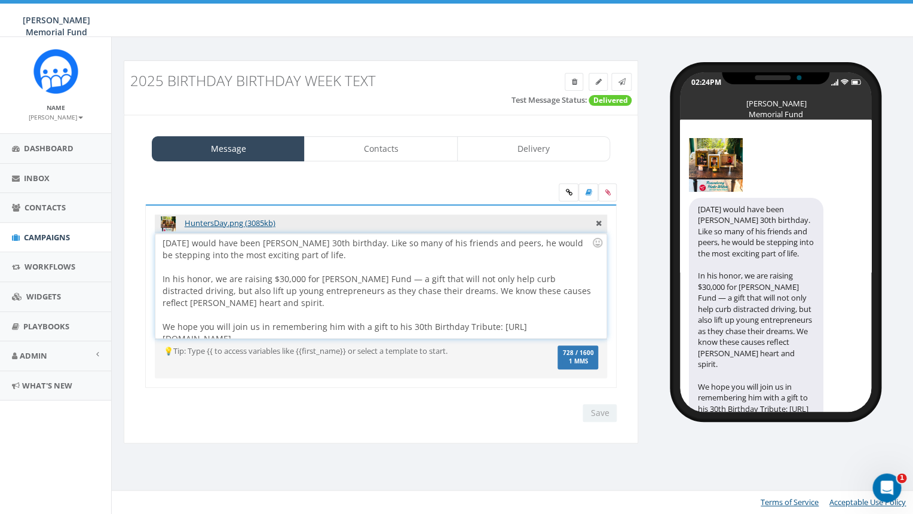
click at [168, 248] on div "[DATE] would have been [PERSON_NAME] 30th birthday. Like so many of his friends…" at bounding box center [380, 286] width 450 height 105
click at [163, 243] on div "[DATE] would have been [PERSON_NAME] 30th birthday. Like so many of his friends…" at bounding box center [380, 286] width 450 height 105
click at [617, 82] on link at bounding box center [621, 82] width 20 height 18
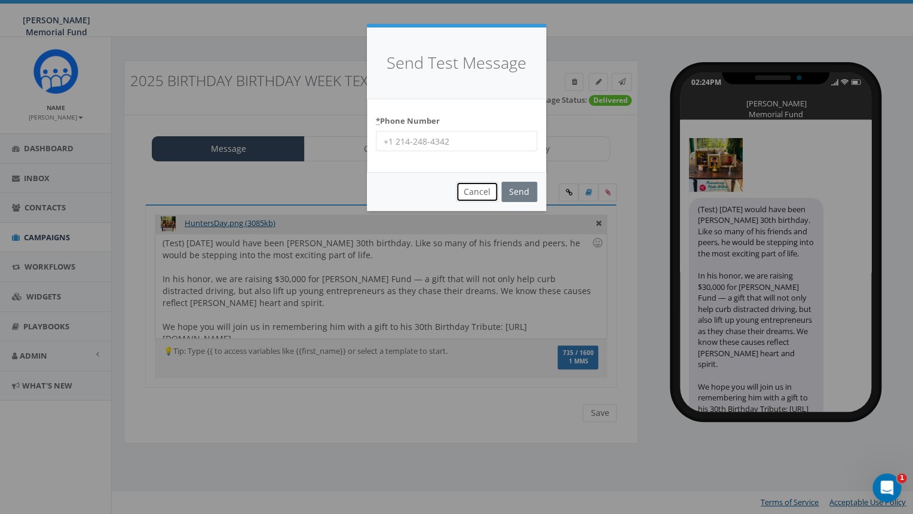
click at [475, 197] on button "Cancel" at bounding box center [477, 192] width 42 height 20
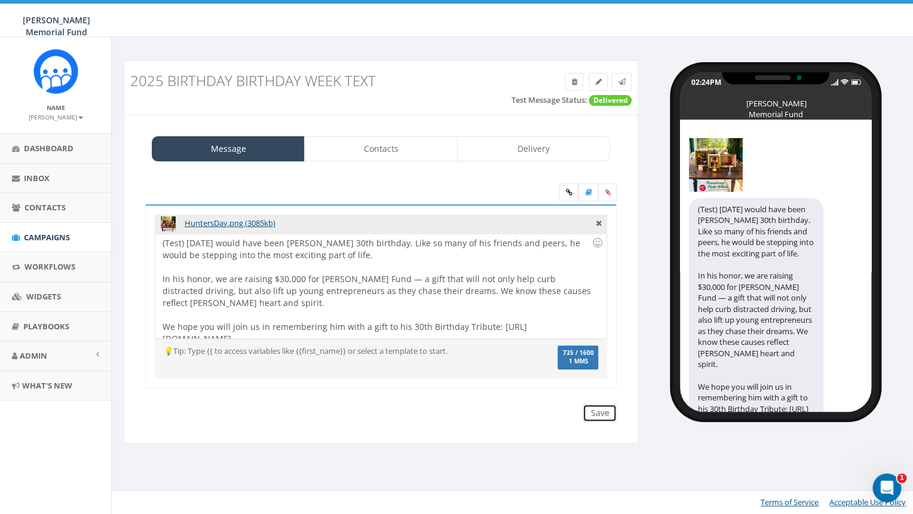
click at [606, 412] on input "Save" at bounding box center [600, 413] width 34 height 18
click at [619, 85] on icon at bounding box center [621, 81] width 7 height 7
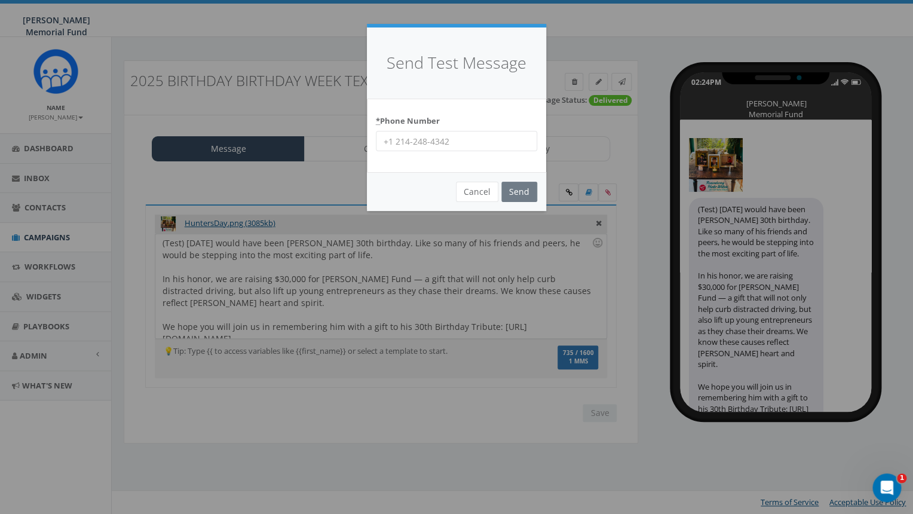
click at [443, 143] on input "* Phone Number" at bounding box center [456, 141] width 161 height 20
type input "8644201836"
click at [515, 191] on input "Send" at bounding box center [519, 192] width 36 height 20
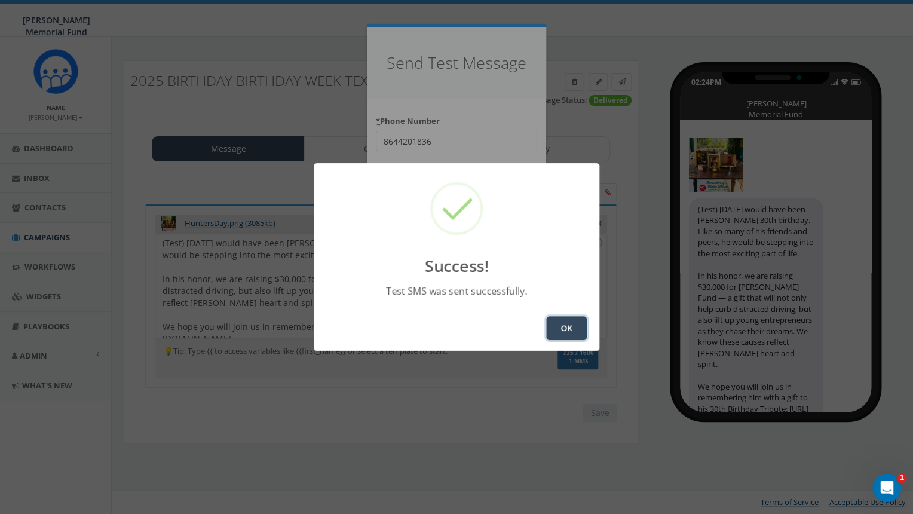
click at [574, 333] on button "OK" at bounding box center [566, 328] width 41 height 24
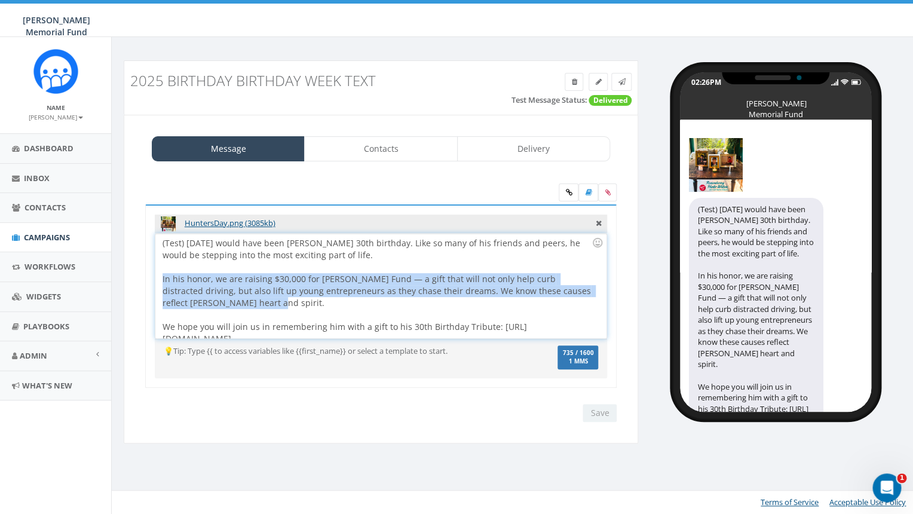
drag, startPoint x: 206, startPoint y: 305, endPoint x: 146, endPoint y: 283, distance: 64.3
click at [155, 283] on div "(Test) Today would have been Hunter’s 30th birthday. Like so many of his friend…" at bounding box center [380, 286] width 450 height 105
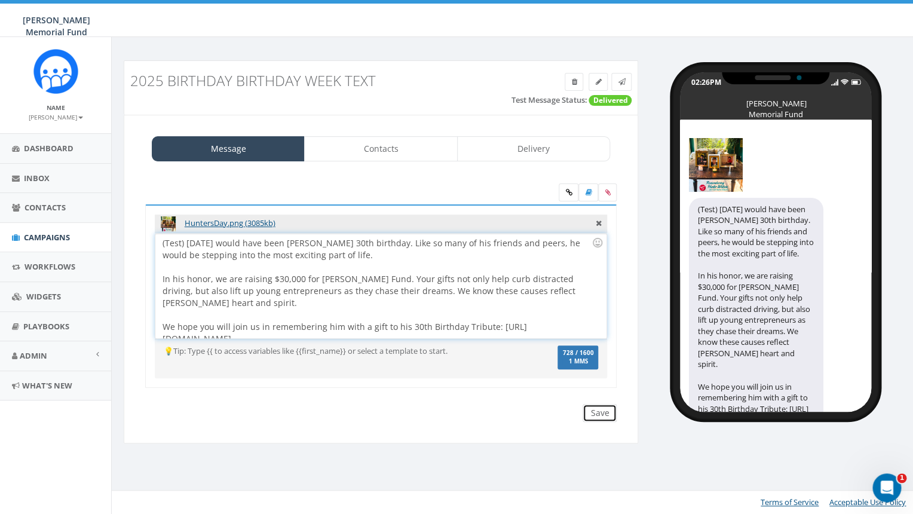
click at [602, 416] on input "Save" at bounding box center [600, 413] width 34 height 18
click at [620, 82] on icon at bounding box center [621, 81] width 7 height 7
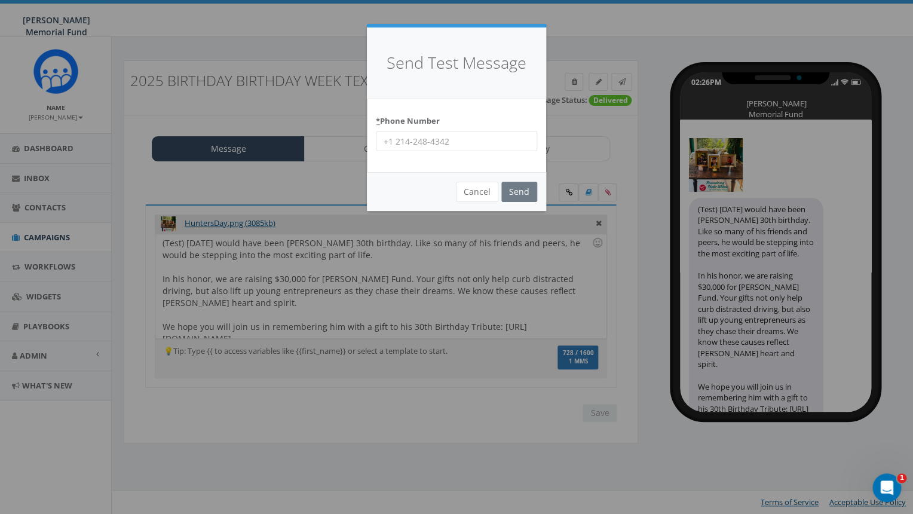
click at [405, 140] on input "* Phone Number" at bounding box center [456, 141] width 161 height 20
type input "7035872777"
click at [168, 243] on div "Send Test Message * Phone Number 7035872777 Cancel Send Loading..." at bounding box center [456, 257] width 913 height 514
click at [482, 193] on button "Cancel" at bounding box center [477, 192] width 42 height 20
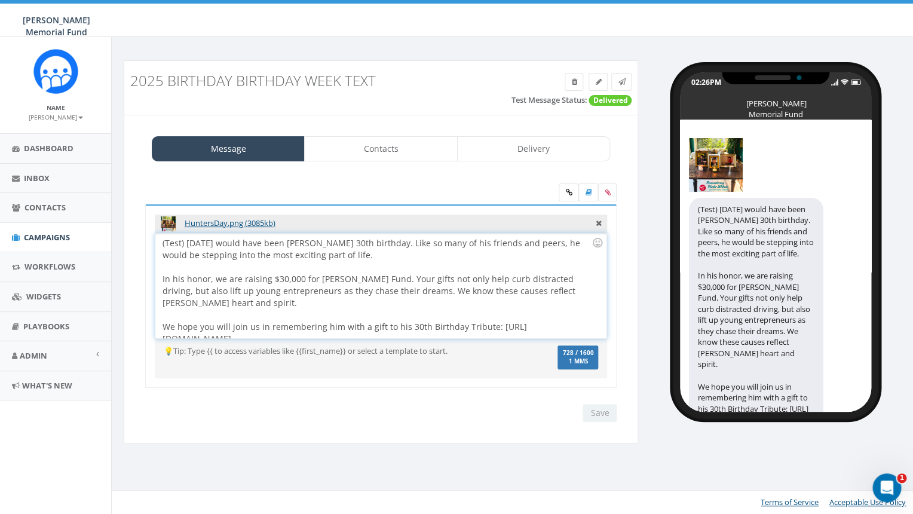
click at [168, 241] on div "(Test) Today would have been Hunter’s 30th birthday. Like so many of his friend…" at bounding box center [380, 286] width 450 height 105
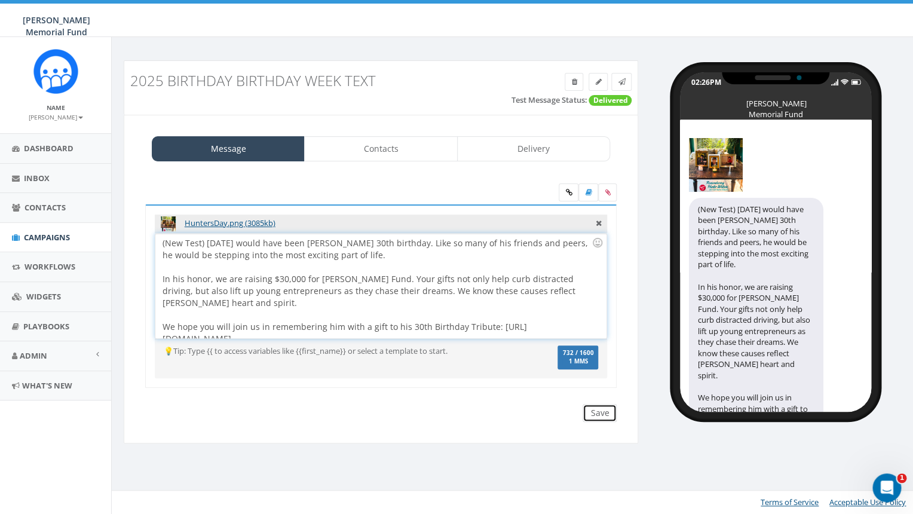
click at [596, 407] on input "Save" at bounding box center [600, 413] width 34 height 18
click at [624, 79] on icon at bounding box center [621, 81] width 7 height 7
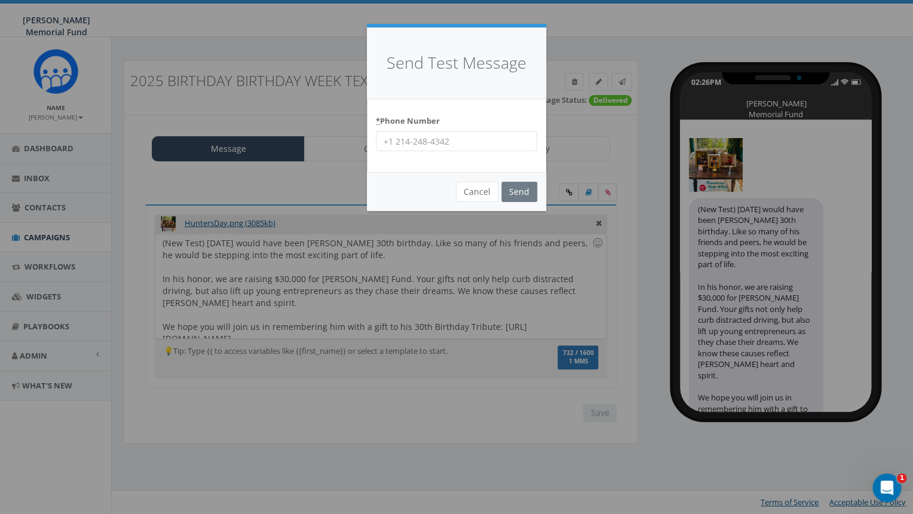
click at [393, 141] on input "* Phone Number" at bounding box center [456, 141] width 161 height 20
click at [413, 142] on input "* Phone Number" at bounding box center [456, 141] width 161 height 20
type input "4782304836"
click at [511, 192] on input "Send" at bounding box center [519, 192] width 36 height 20
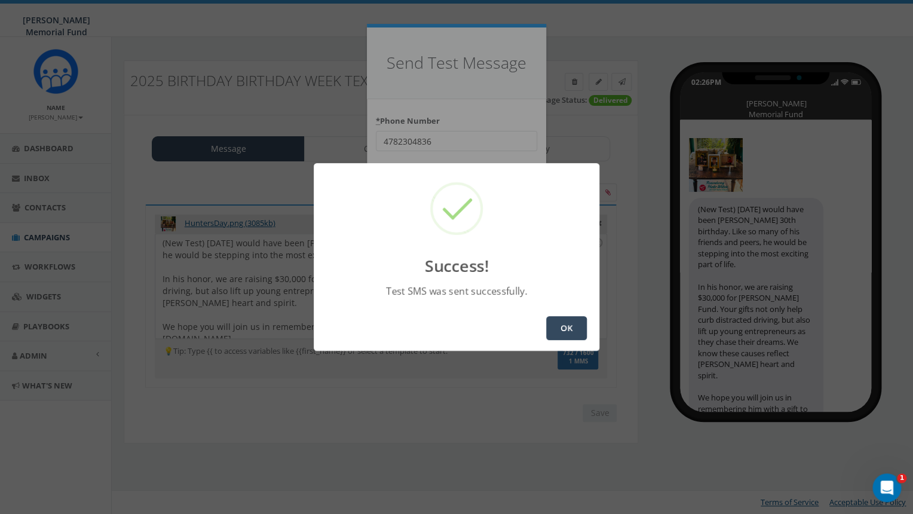
click at [572, 331] on button "OK" at bounding box center [566, 328] width 41 height 24
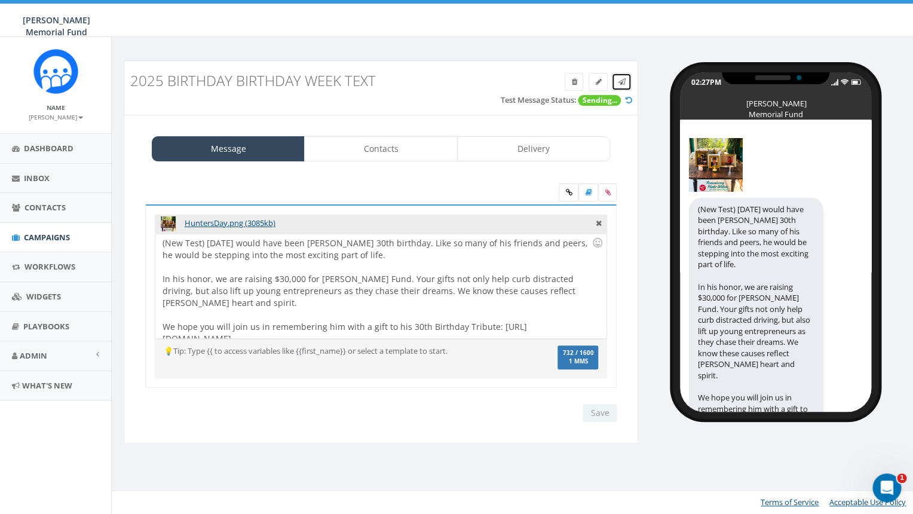
click at [620, 80] on icon at bounding box center [621, 81] width 7 height 7
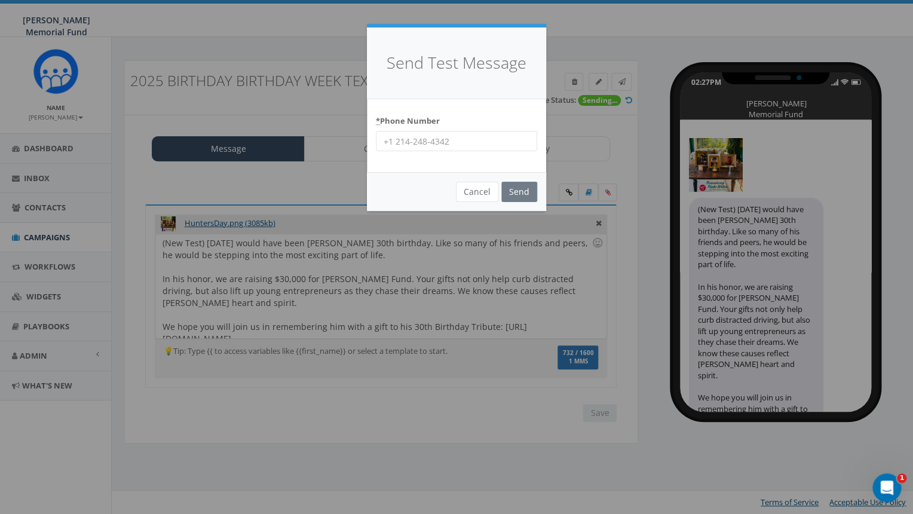
click at [448, 142] on input "* Phone Number" at bounding box center [456, 141] width 161 height 20
type input "7035872777"
click at [520, 192] on input "Send" at bounding box center [519, 192] width 36 height 20
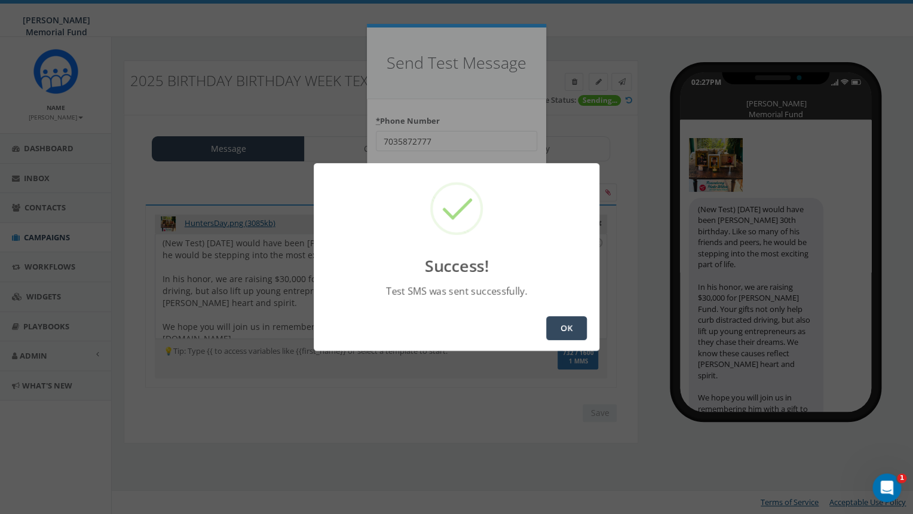
click at [559, 323] on button "OK" at bounding box center [566, 328] width 41 height 24
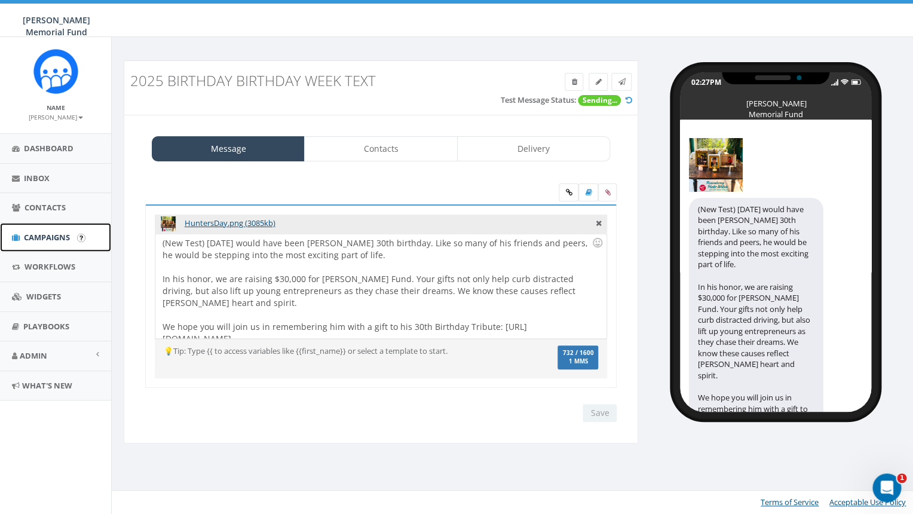
click at [49, 239] on span "Campaigns" at bounding box center [47, 237] width 46 height 11
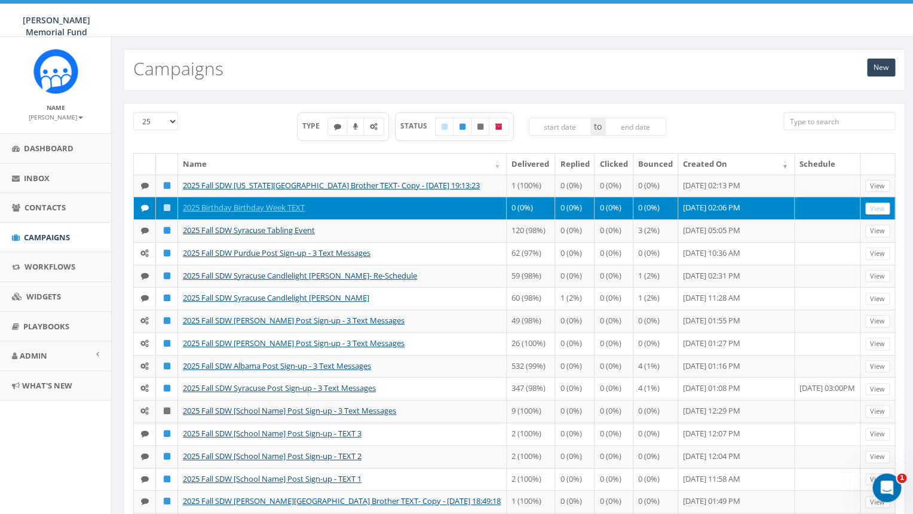
click at [824, 121] on input "search" at bounding box center [839, 121] width 112 height 18
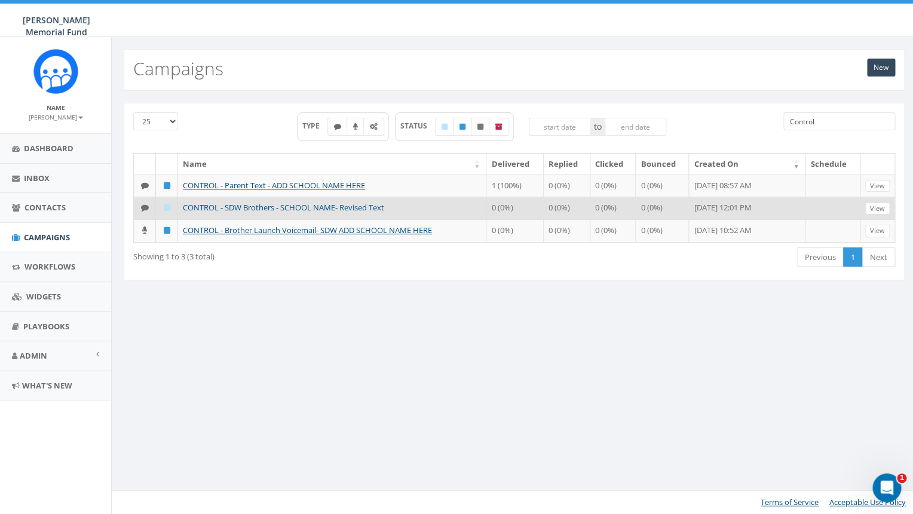
type input "Control"
click at [271, 203] on link "CONTROL - SDW Brothers - SCHOOL NAME- Revised Text" at bounding box center [283, 207] width 201 height 11
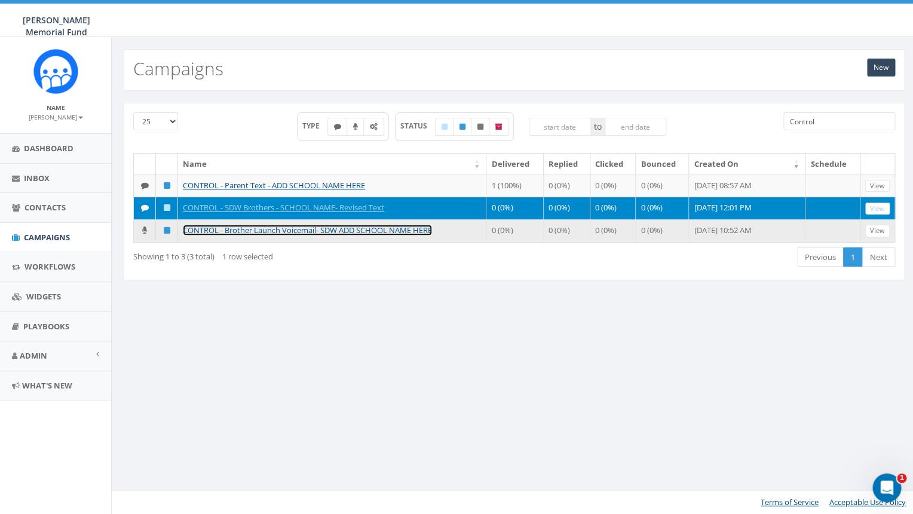
click at [285, 228] on link "CONTROL - Brother Launch Voicemail- SDW ADD SCHOOL NAME HERE" at bounding box center [307, 230] width 249 height 11
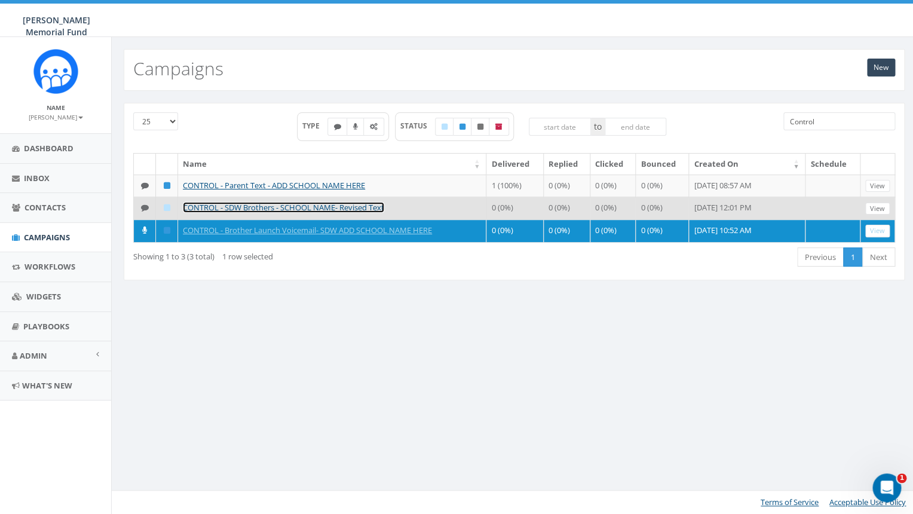
click at [284, 209] on link "CONTROL - SDW Brothers - SCHOOL NAME- Revised Text" at bounding box center [283, 207] width 201 height 11
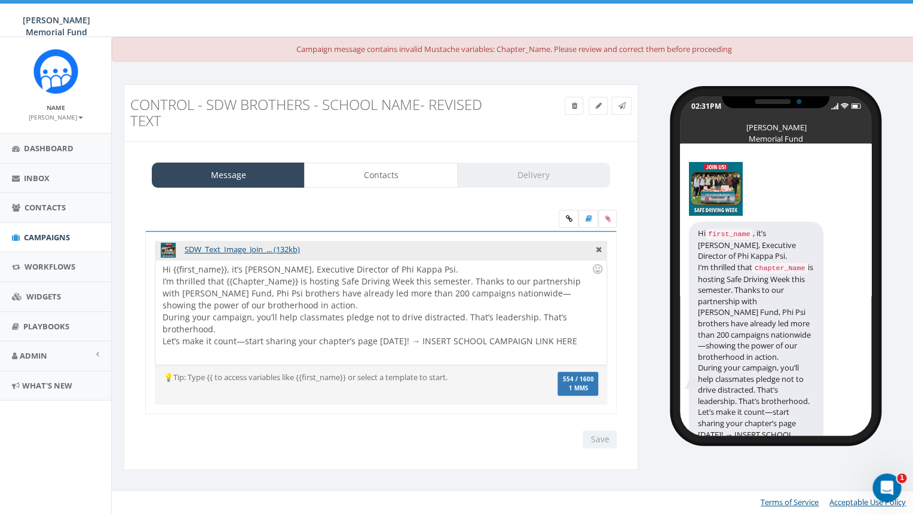
click at [378, 311] on div "Hi {{first_name}}, it’s [PERSON_NAME], Executive Director of Phi Kappa Psi. I’m…" at bounding box center [380, 312] width 450 height 105
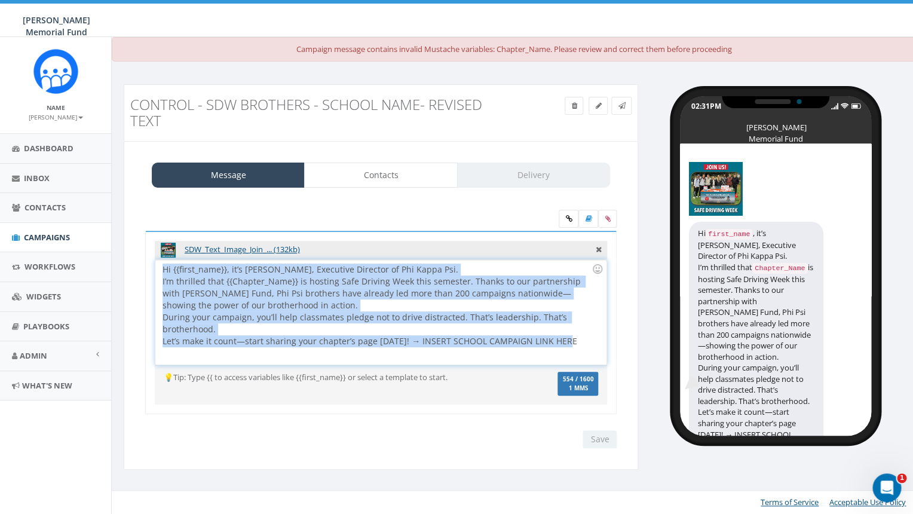
drag, startPoint x: 574, startPoint y: 343, endPoint x: 110, endPoint y: 265, distance: 470.1
click at [155, 265] on div "Hi {{first_name}}, it’s Ron Ransom, Executive Director of Phi Kappa Psi. I’m th…" at bounding box center [380, 312] width 450 height 105
copy div "Hi {{first_name}}, it’s Ron Ransom, Executive Director of Phi Kappa Psi. I’m th…"
click at [36, 237] on span "Campaigns" at bounding box center [47, 237] width 46 height 11
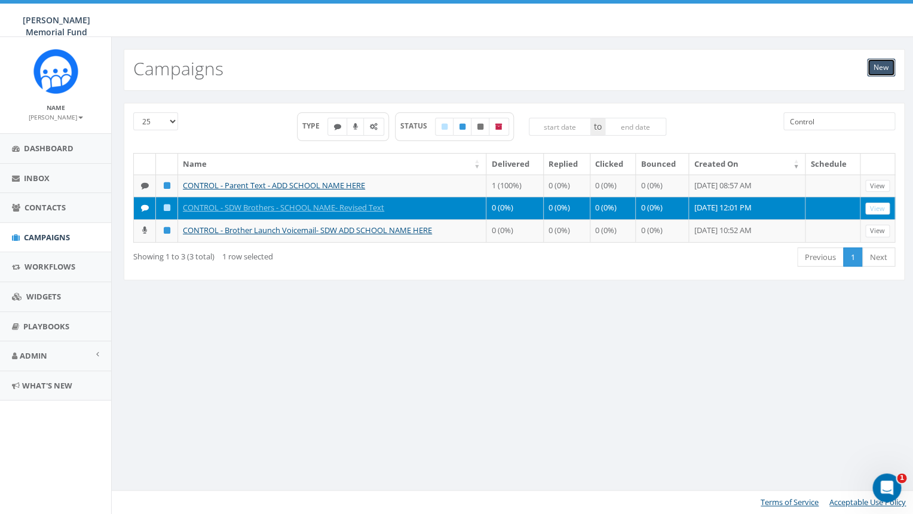
click at [878, 67] on link "New" at bounding box center [881, 68] width 28 height 18
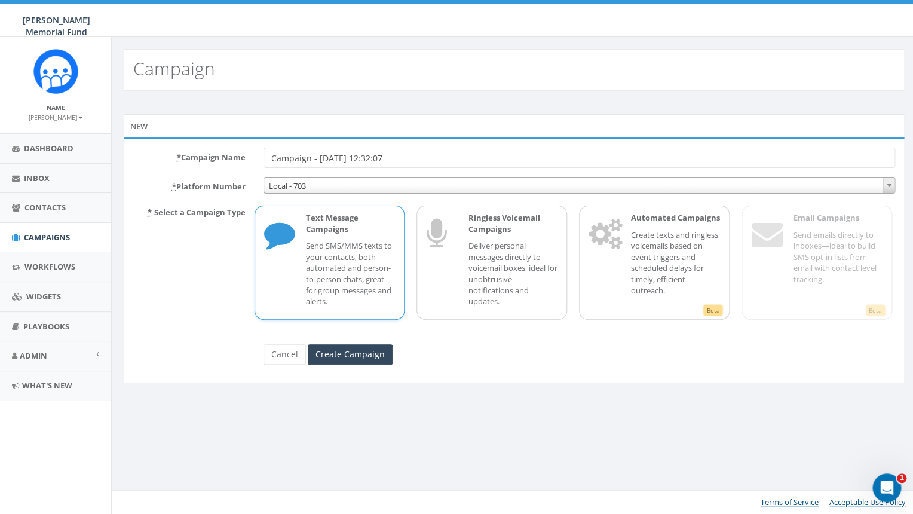
click at [357, 237] on div "Text Message Campaigns Send SMS/MMS texts to your contacts, both automated and …" at bounding box center [345, 262] width 102 height 101
drag, startPoint x: 404, startPoint y: 158, endPoint x: 231, endPoint y: 163, distance: 173.9
click at [263, 163] on input "Campaign - [DATE] 12:32:07" at bounding box center [579, 158] width 632 height 20
drag, startPoint x: 330, startPoint y: 154, endPoint x: 253, endPoint y: 154, distance: 76.5
click at [263, 154] on input "2025 Fall SDW" at bounding box center [579, 158] width 632 height 20
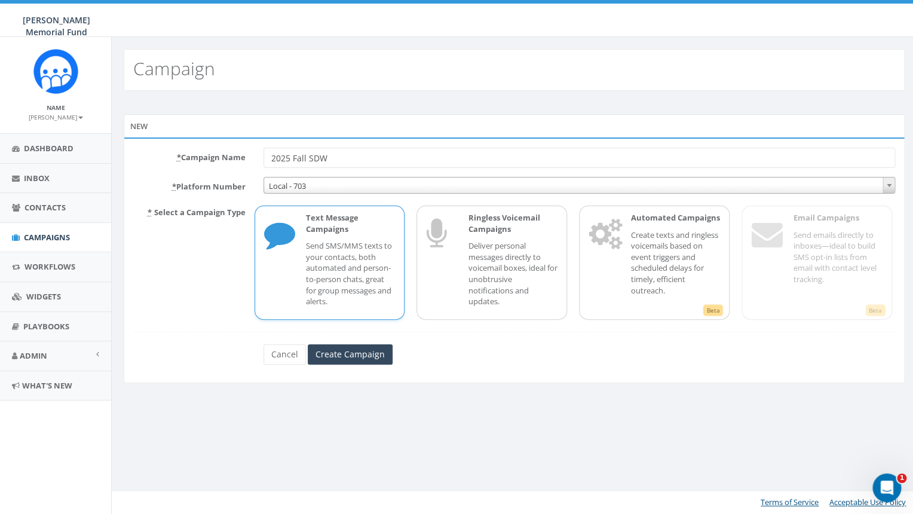
type input "S"
click at [281, 355] on link "Cancel" at bounding box center [284, 354] width 42 height 20
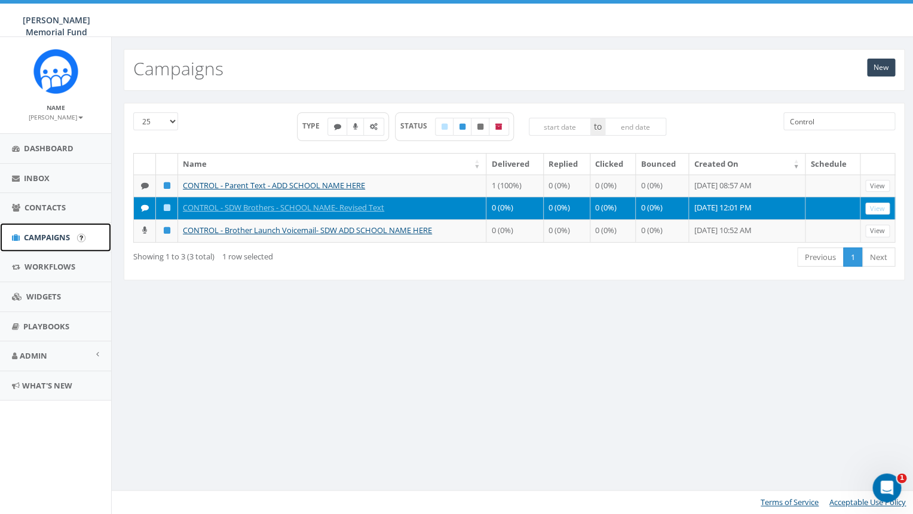
click at [49, 236] on span "Campaigns" at bounding box center [47, 237] width 46 height 11
drag, startPoint x: 824, startPoint y: 123, endPoint x: 724, endPoint y: 113, distance: 101.5
click at [783, 115] on input "Control" at bounding box center [839, 121] width 112 height 18
type input "s"
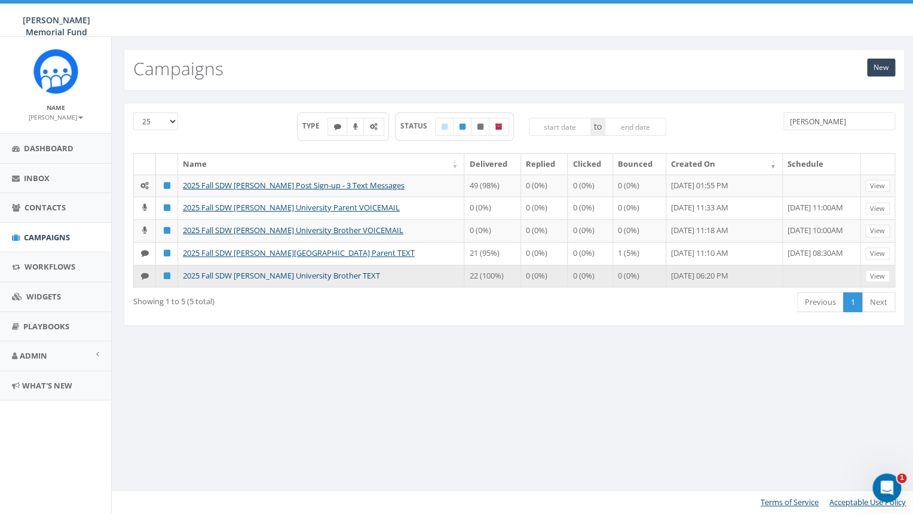
type input "[PERSON_NAME]"
click at [251, 281] on link "2025 Fall SDW [PERSON_NAME] University Brother TEXT" at bounding box center [281, 275] width 197 height 11
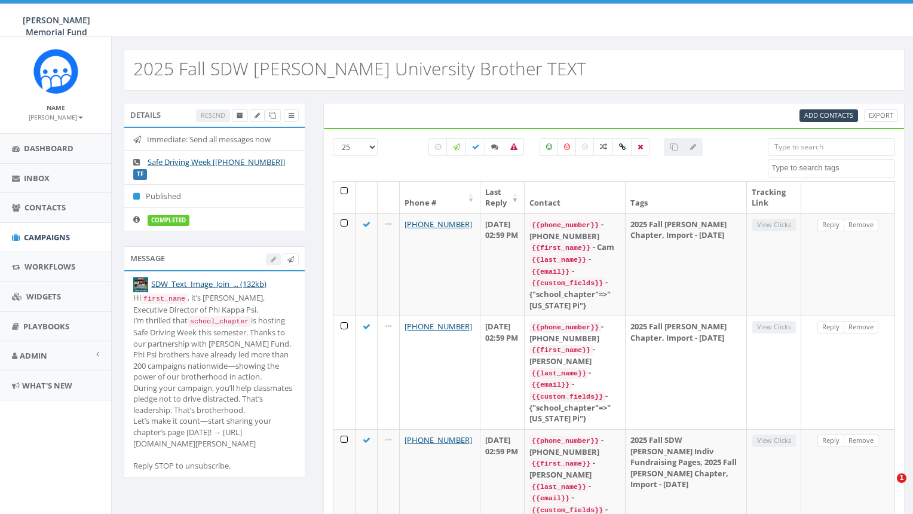
select select
click at [271, 116] on icon at bounding box center [272, 115] width 7 height 7
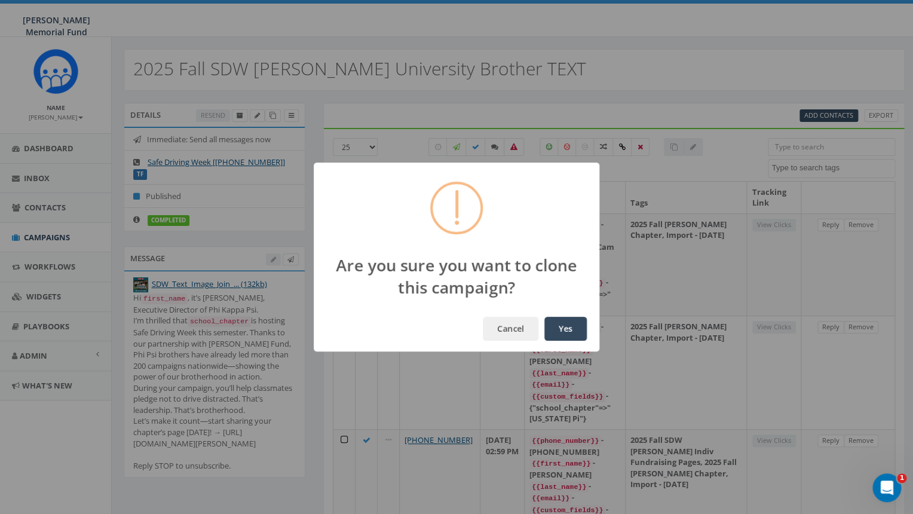
click at [565, 329] on button "Yes" at bounding box center [565, 329] width 42 height 24
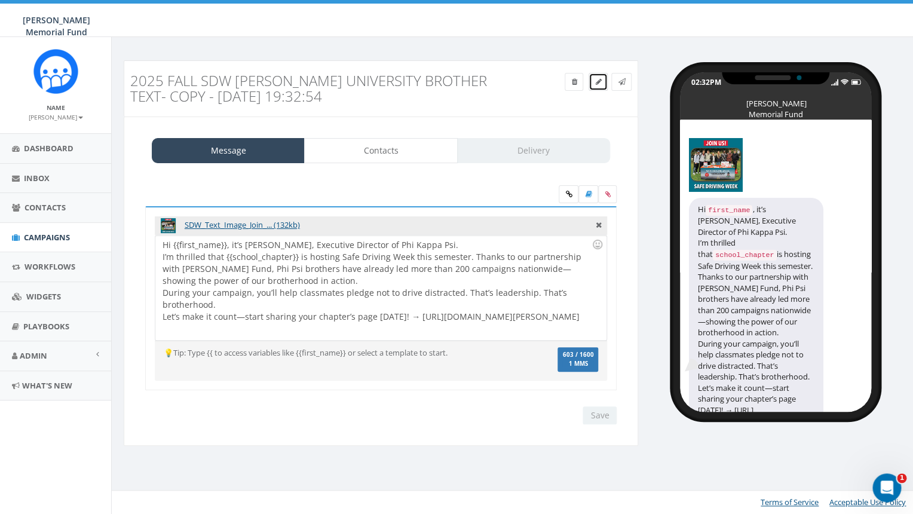
click at [599, 82] on icon at bounding box center [598, 81] width 6 height 7
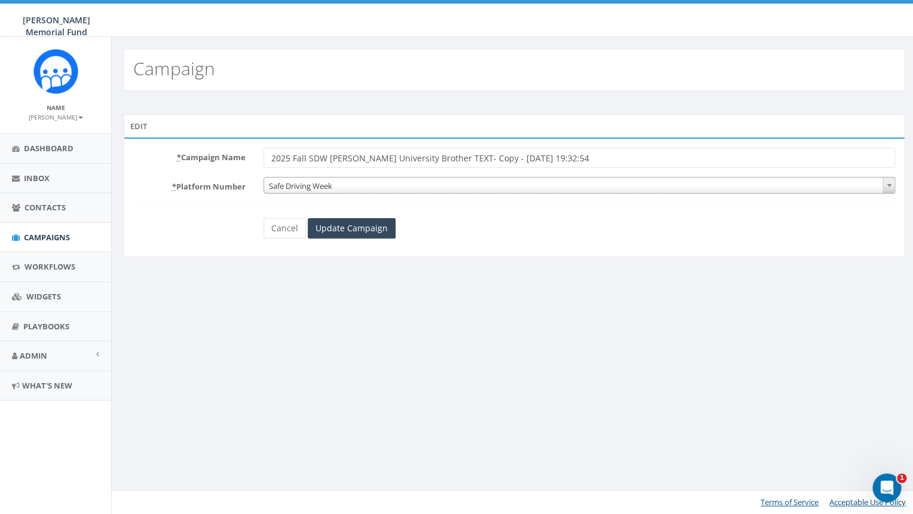
click at [339, 158] on input "2025 Fall SDW [PERSON_NAME] University Brother TEXT- Copy - [DATE] 19:32:54" at bounding box center [579, 158] width 632 height 20
click at [359, 153] on input "2025 Fall SDW SJU University Brother TEXT- Copy - [DATE] 19:32:54" at bounding box center [579, 158] width 632 height 20
drag, startPoint x: 395, startPoint y: 158, endPoint x: 575, endPoint y: 168, distance: 180.7
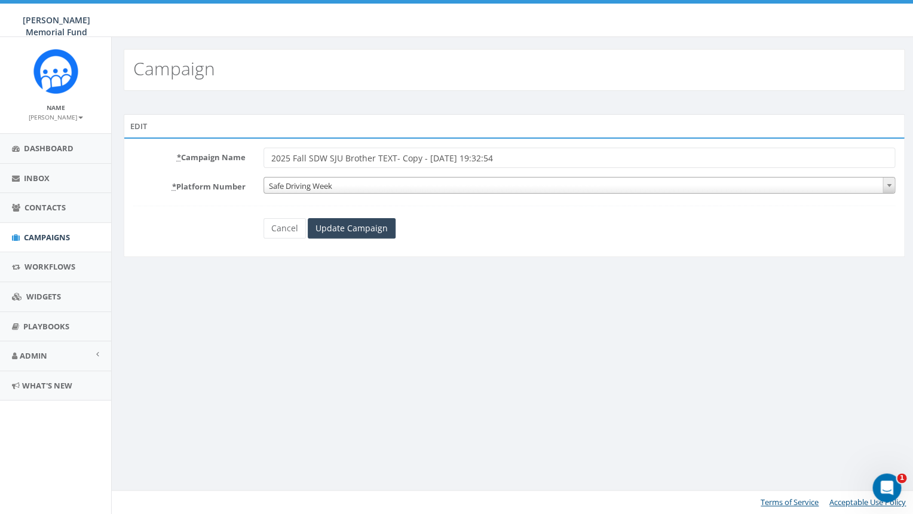
click at [575, 168] on input "2025 Fall SDW SJU Brother TEXT- Copy - [DATE] 19:32:54" at bounding box center [579, 158] width 632 height 20
type input "2025 Fall SDW SJU Brother TEXT"
click at [356, 189] on span "Safe Driving Week" at bounding box center [579, 185] width 631 height 17
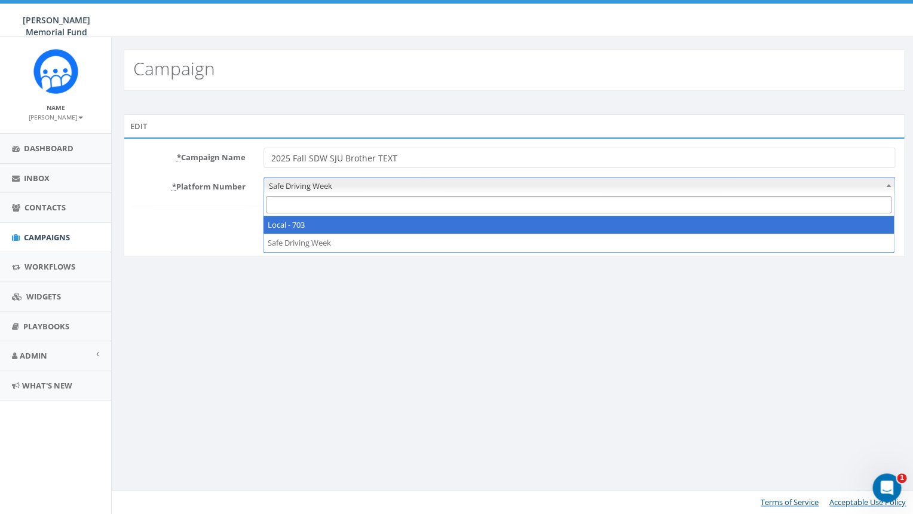
select select "7505828"
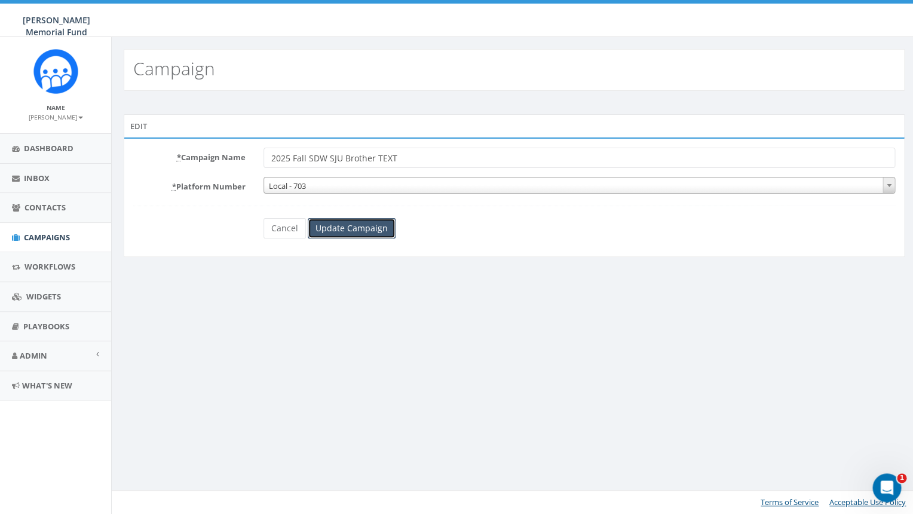
click at [354, 229] on input "Update Campaign" at bounding box center [352, 228] width 88 height 20
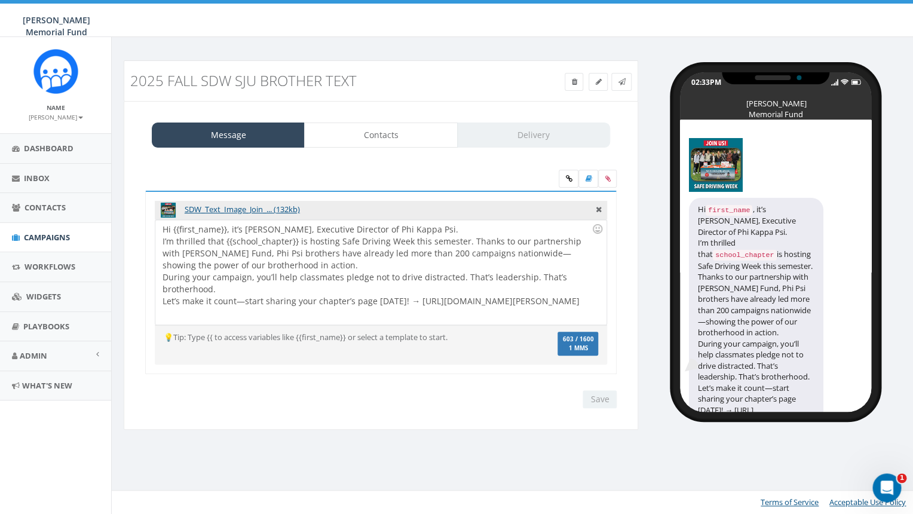
click at [326, 311] on div "Hi {{first_name}}, it’s [PERSON_NAME], Executive Director of Phi Kappa Psi. I’m…" at bounding box center [380, 272] width 450 height 105
drag, startPoint x: 382, startPoint y: 313, endPoint x: 410, endPoint y: 302, distance: 30.6
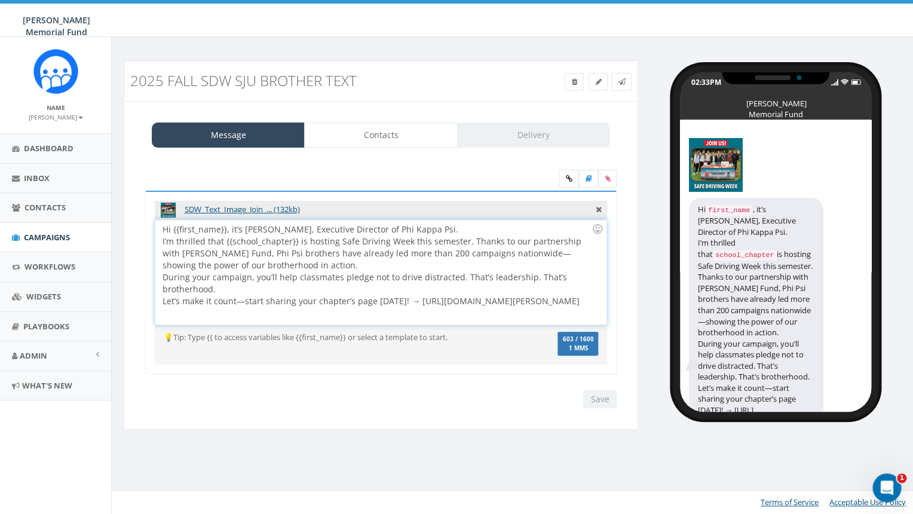
click at [410, 302] on div "Hi {{first_name}}, it’s Ron Ransom, Executive Director of Phi Kappa Psi. I’m th…" at bounding box center [380, 272] width 450 height 105
click at [419, 306] on div "Hi {{first_name}}, it’s Ron Ransom, Executive Director of Phi Kappa Psi. I’m th…" at bounding box center [380, 272] width 450 height 105
click at [439, 232] on div "Hi {{first_name}}, it’s Ron Ransom, Executive Director of Phi Kappa Psi. I’m th…" at bounding box center [380, 272] width 450 height 105
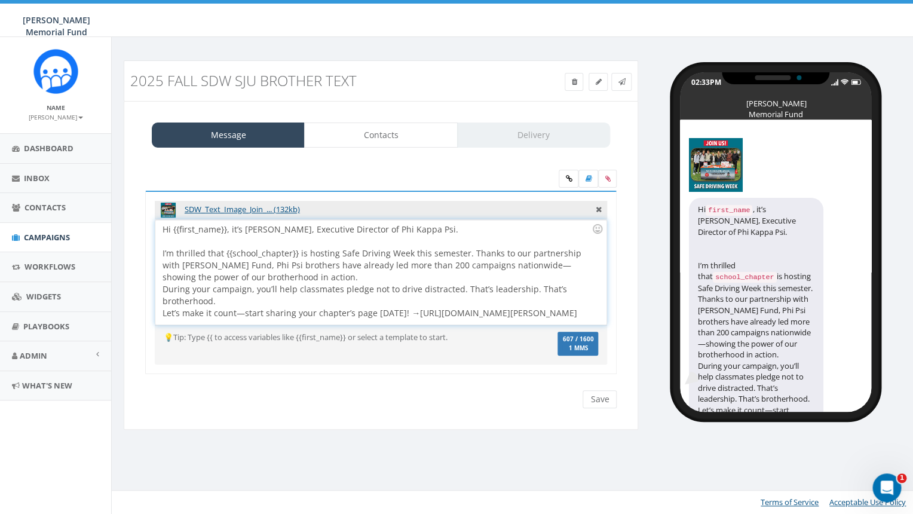
click at [301, 274] on div "Hi {{first_name}}, it’s Ron Ransom, Executive Director of Phi Kappa Psi. I’m th…" at bounding box center [380, 272] width 450 height 105
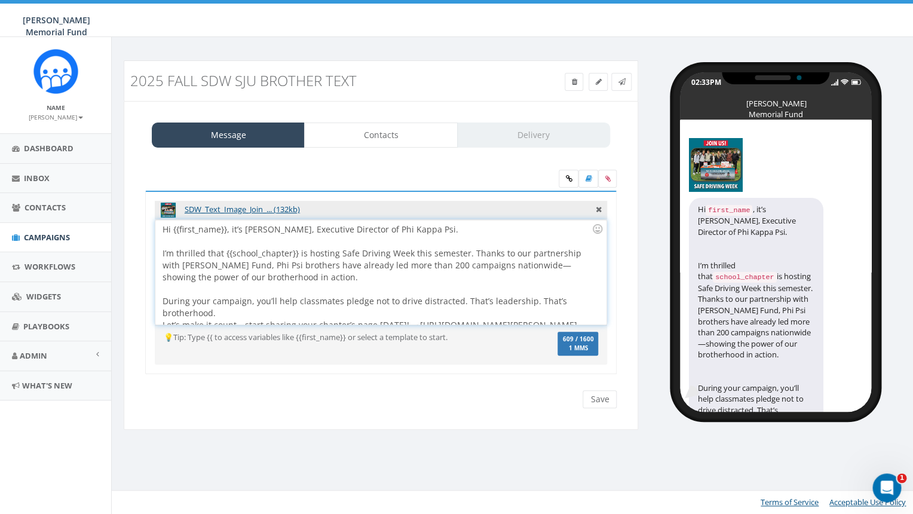
click at [277, 311] on div "Hi {{first_name}}, it’s Ron Ransom, Executive Director of Phi Kappa Psi. I’m th…" at bounding box center [380, 272] width 450 height 105
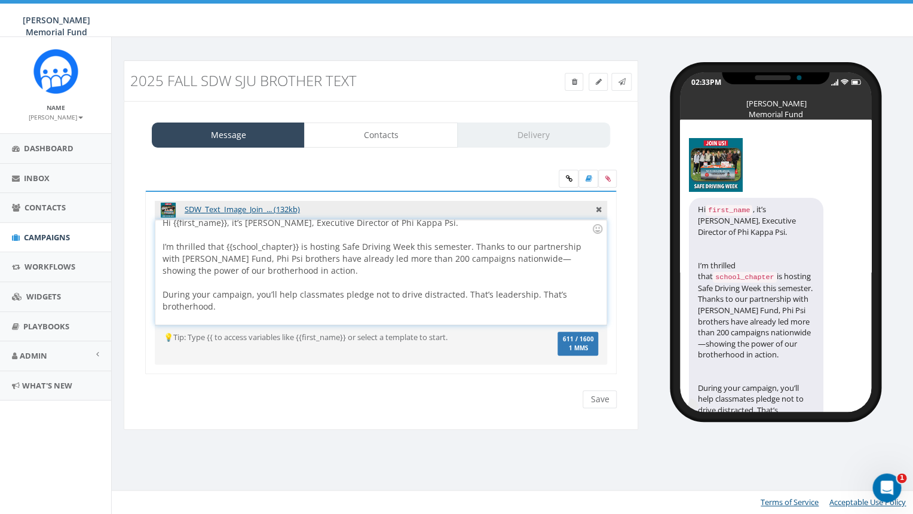
scroll to position [34, 0]
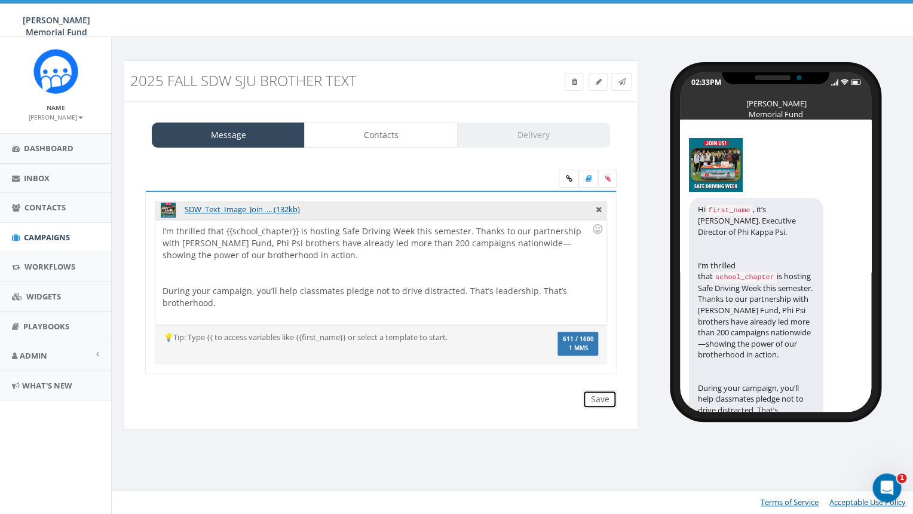
click at [605, 400] on input "Save" at bounding box center [600, 399] width 34 height 18
click at [40, 204] on span "Contacts" at bounding box center [44, 207] width 41 height 11
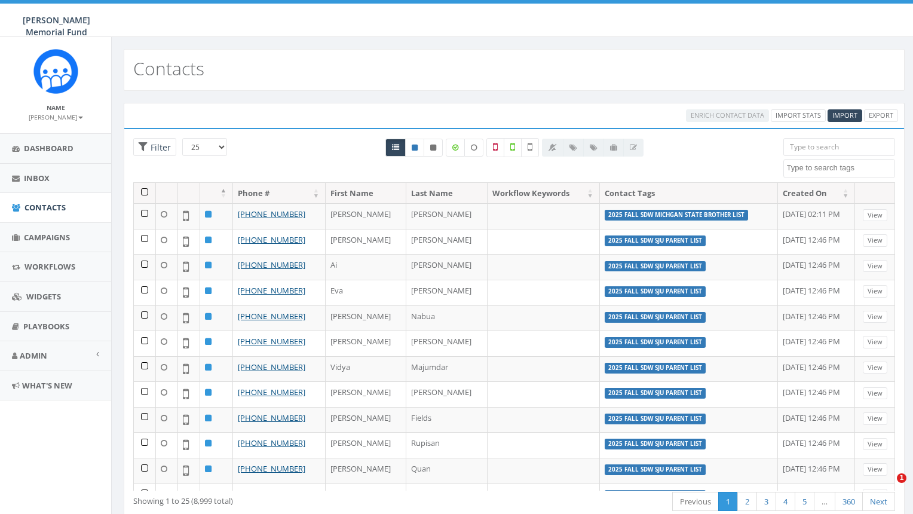
select select
click at [810, 168] on textarea "Search" at bounding box center [841, 168] width 108 height 11
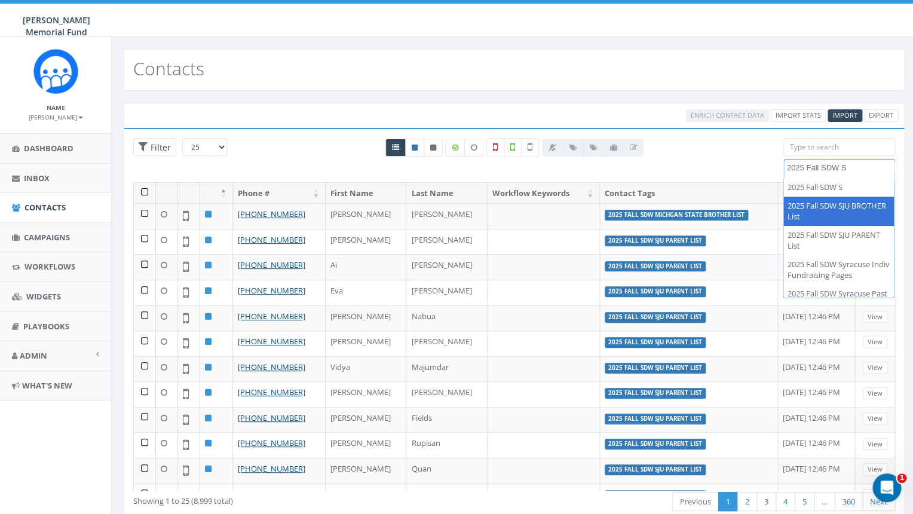
type textarea "2025 Fall SDW S"
select select "2025 Fall SDW SJU BROTHER List"
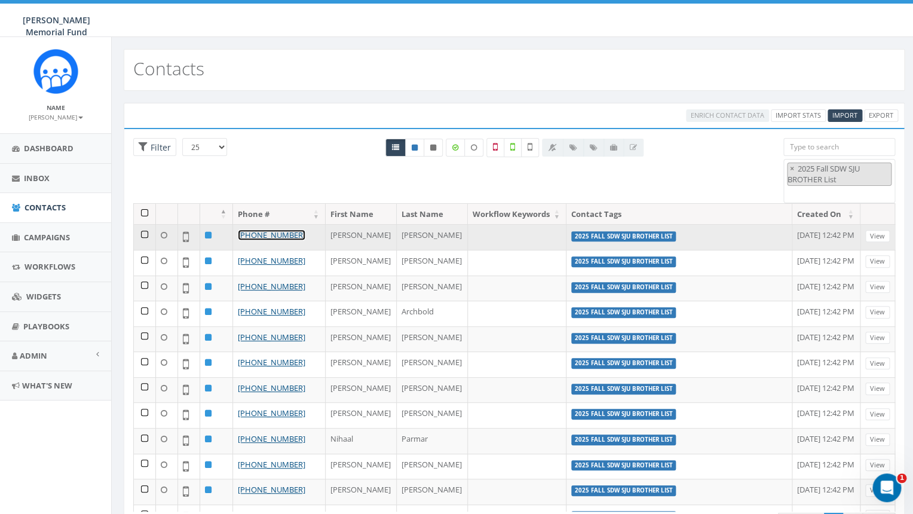
click at [265, 240] on link "+1 609-682-0776" at bounding box center [272, 234] width 68 height 11
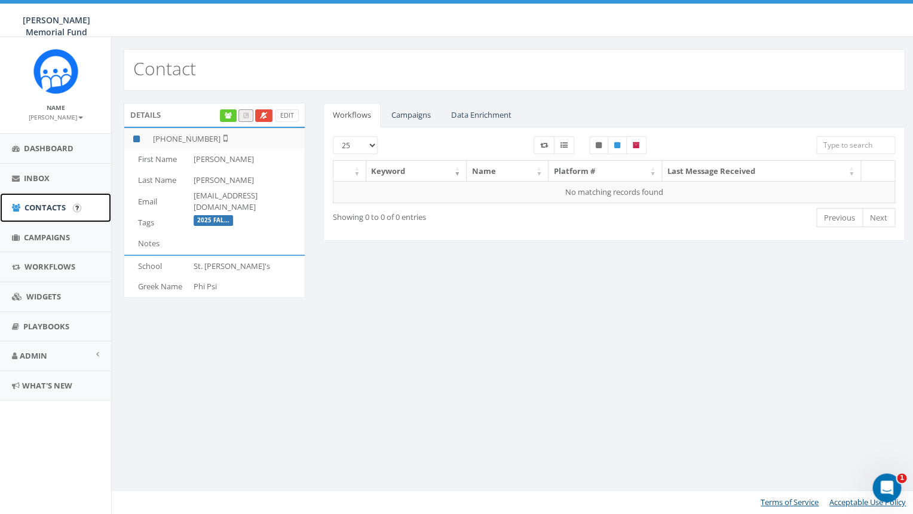
click at [53, 206] on span "Contacts" at bounding box center [44, 207] width 41 height 11
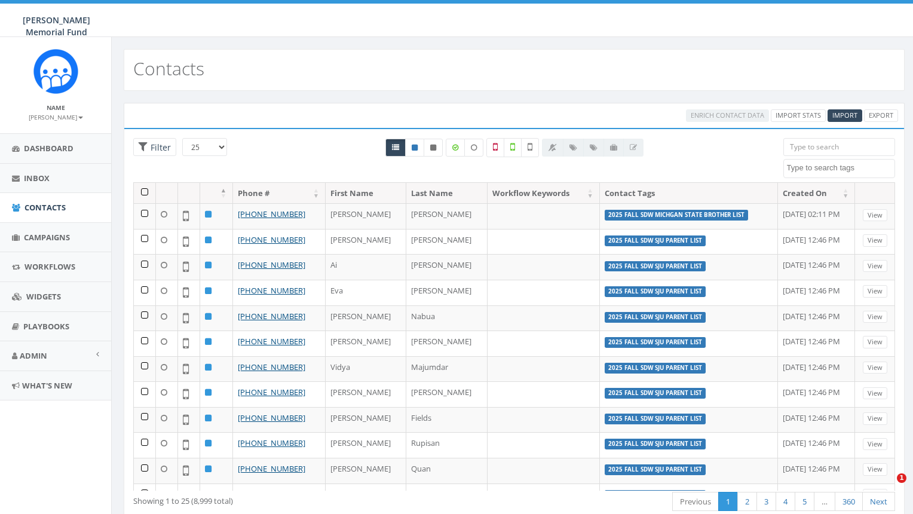
select select
click at [842, 112] on span "Import" at bounding box center [844, 115] width 25 height 9
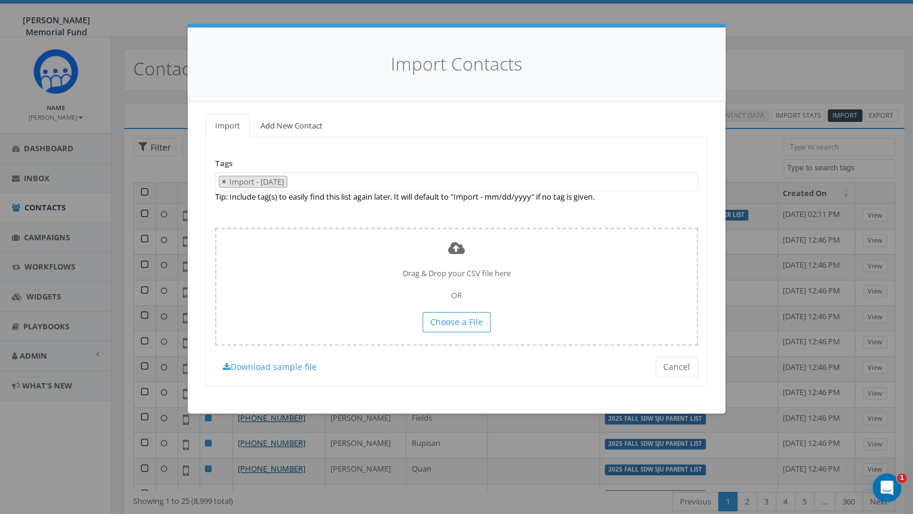
click at [222, 182] on span "×" at bounding box center [224, 181] width 4 height 11
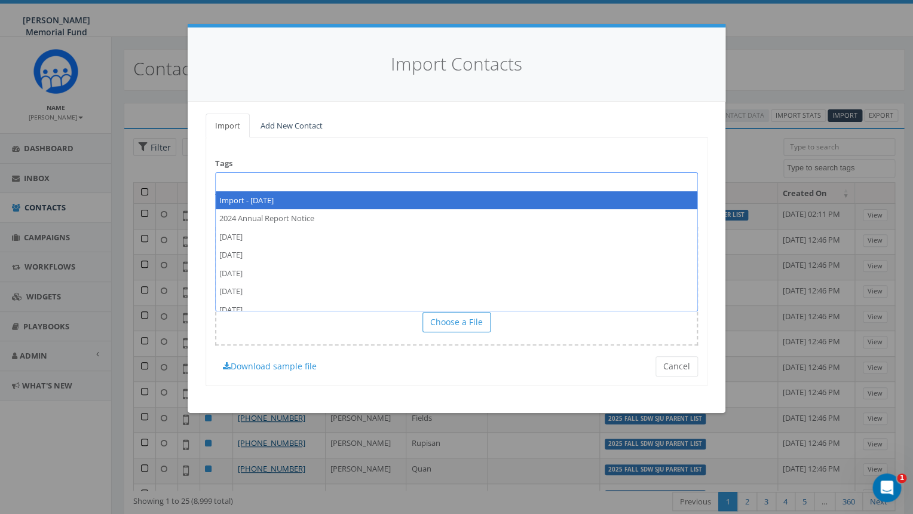
select select
click at [238, 182] on span at bounding box center [456, 181] width 483 height 19
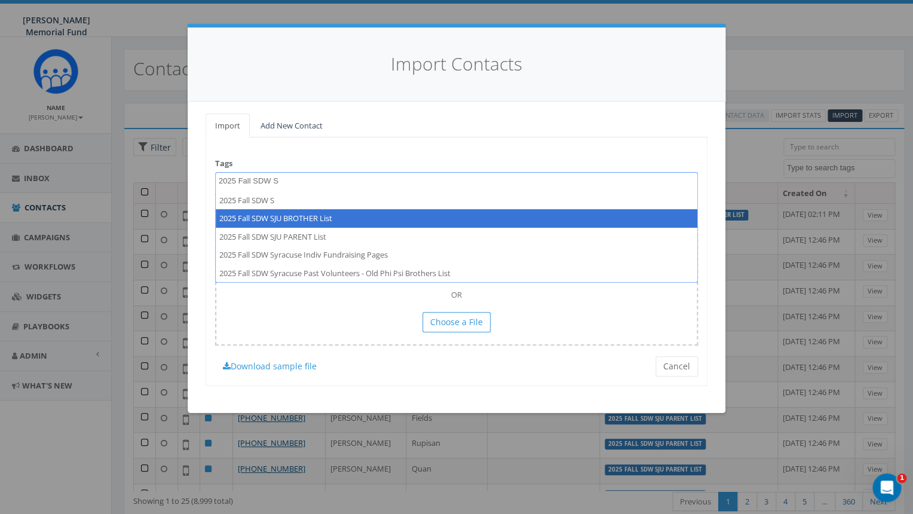
type textarea "2025 Fall SDW S"
select select "2025 Fall SDW SJU BROTHER List"
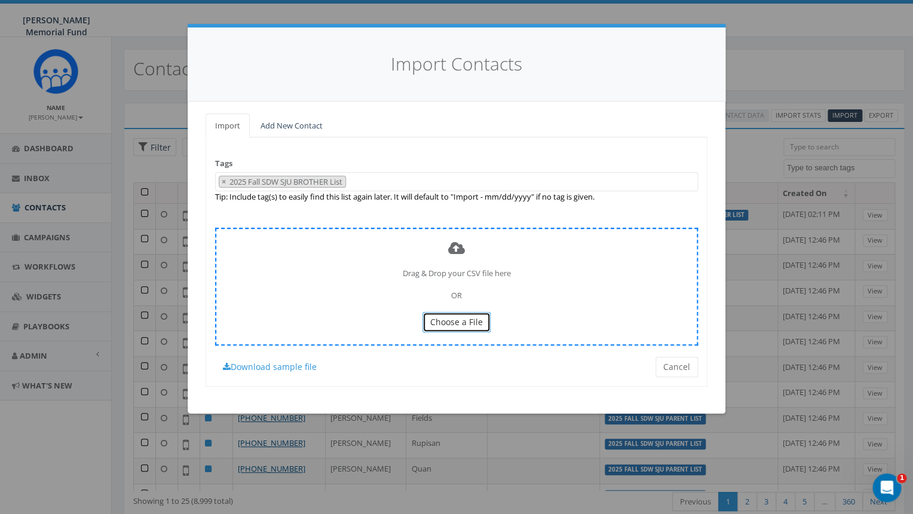
click at [458, 320] on span "Choose a File" at bounding box center [456, 321] width 53 height 11
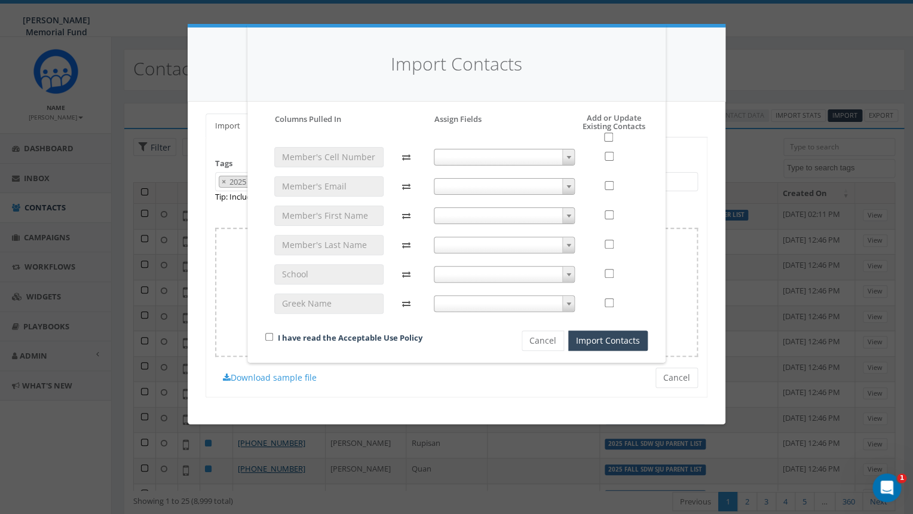
click at [486, 153] on span at bounding box center [505, 157] width 142 height 17
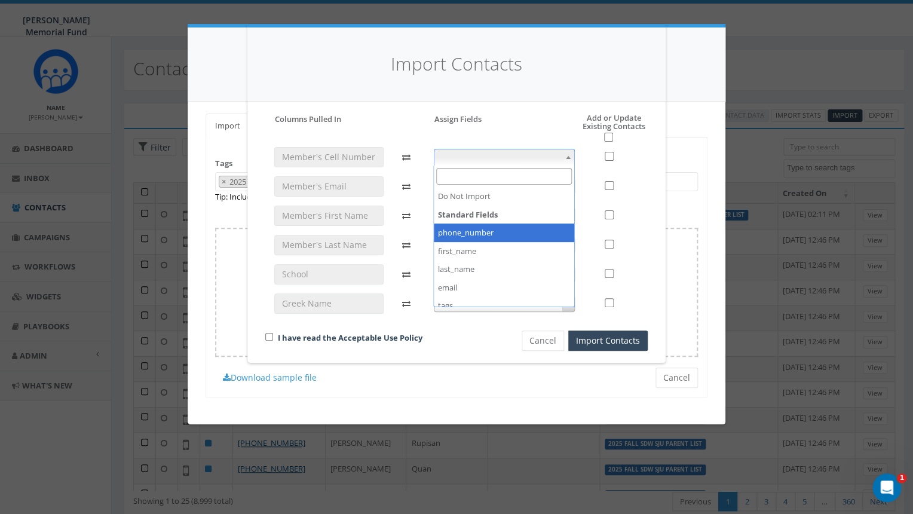
select select "phone_number"
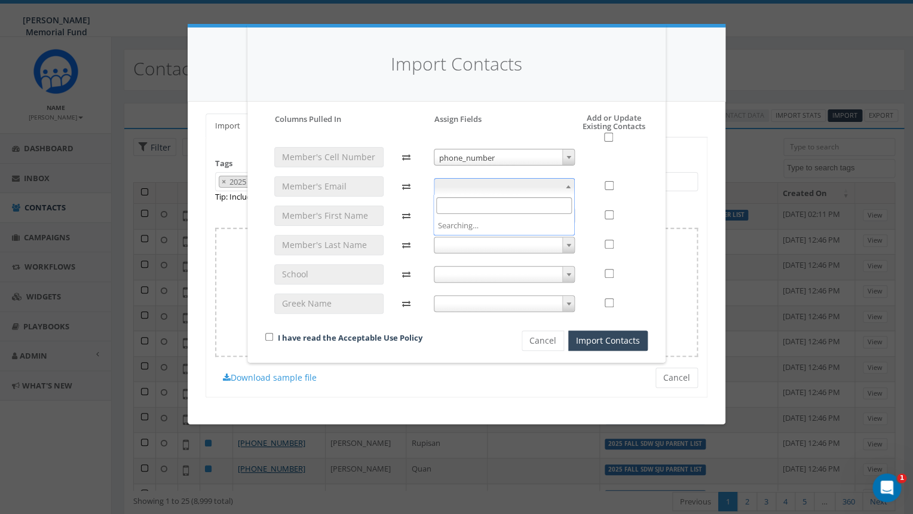
click at [500, 185] on span at bounding box center [505, 186] width 142 height 17
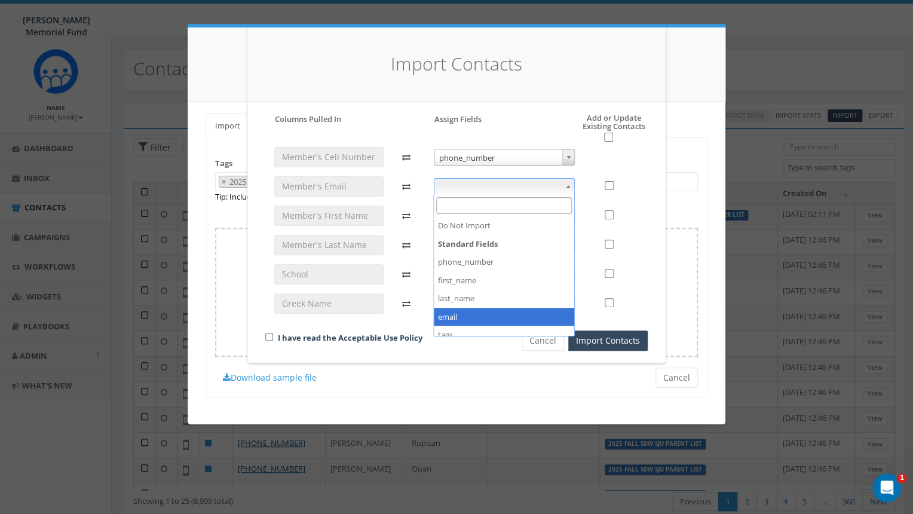
select select "email"
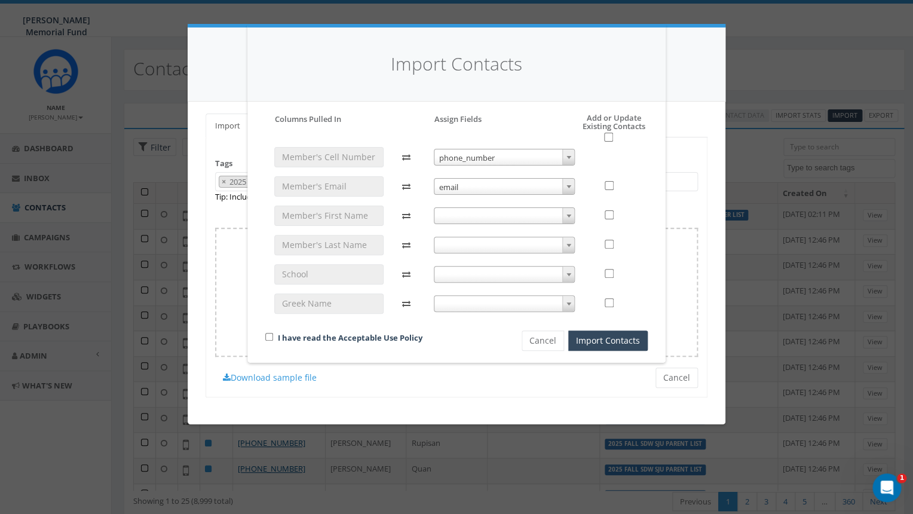
click at [486, 213] on span at bounding box center [505, 215] width 142 height 17
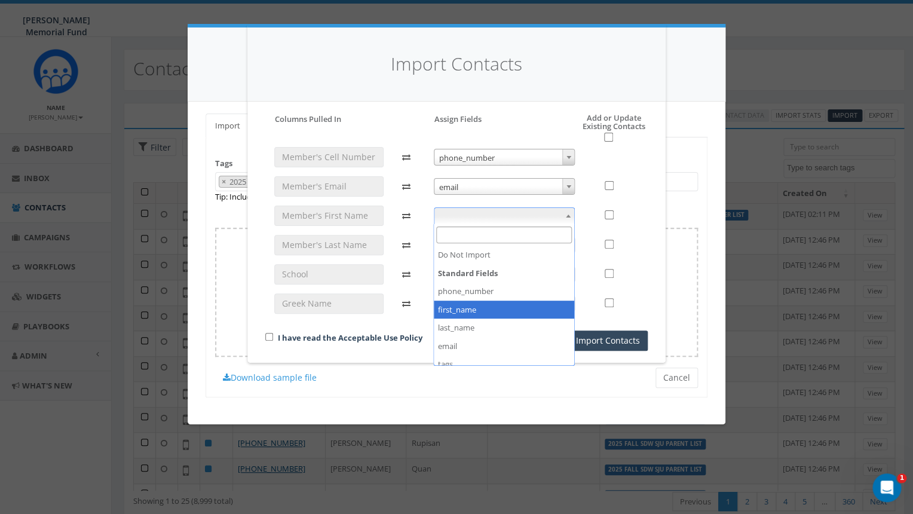
select select "first_name"
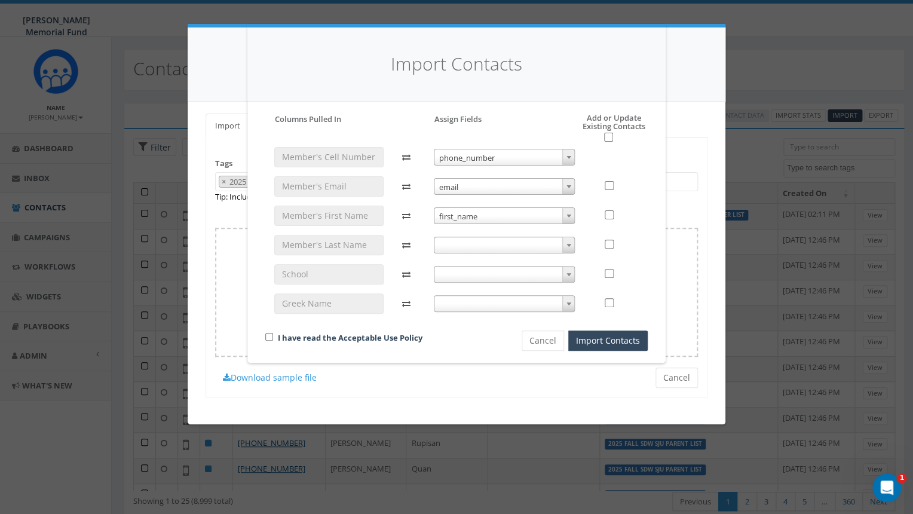
click at [497, 244] on span at bounding box center [505, 245] width 142 height 17
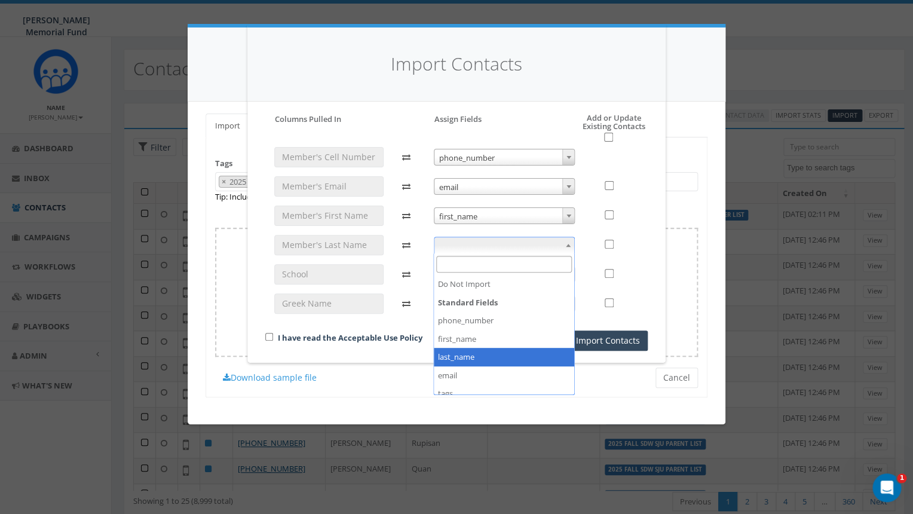
select select "last_name"
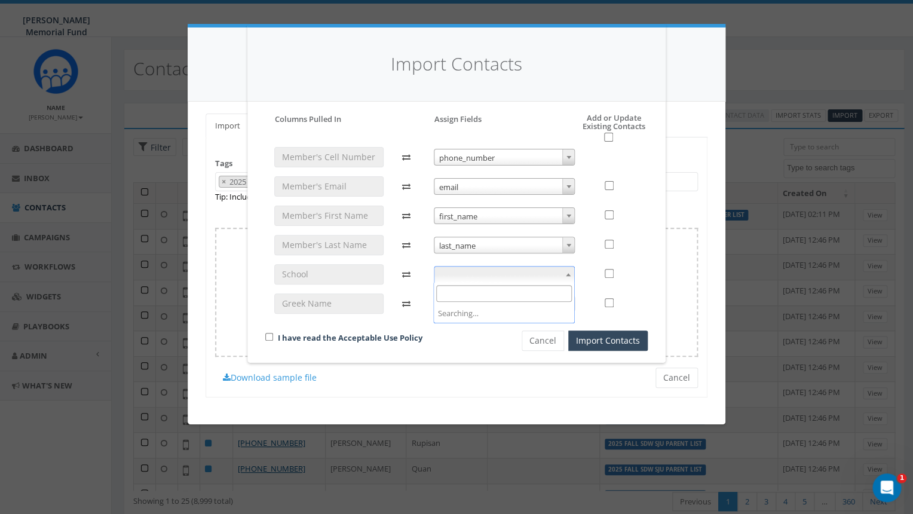
click at [491, 274] on span at bounding box center [505, 274] width 142 height 17
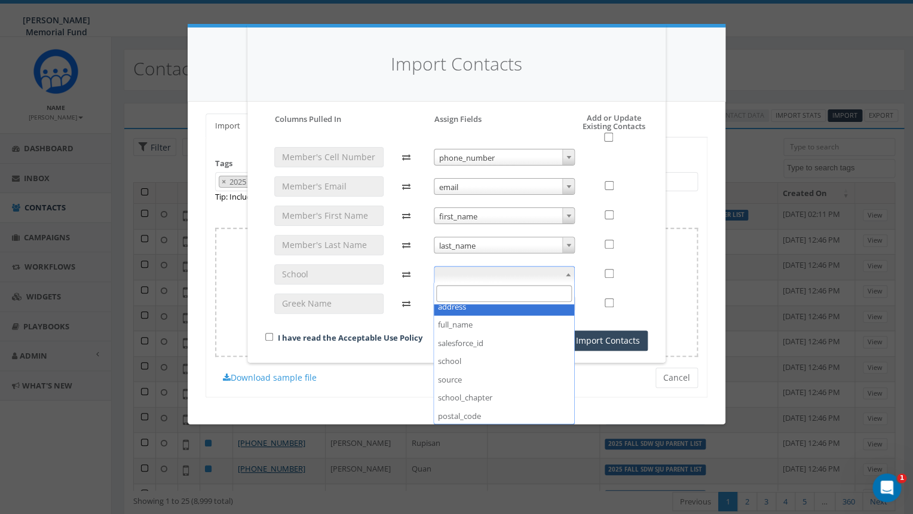
scroll to position [155, 0]
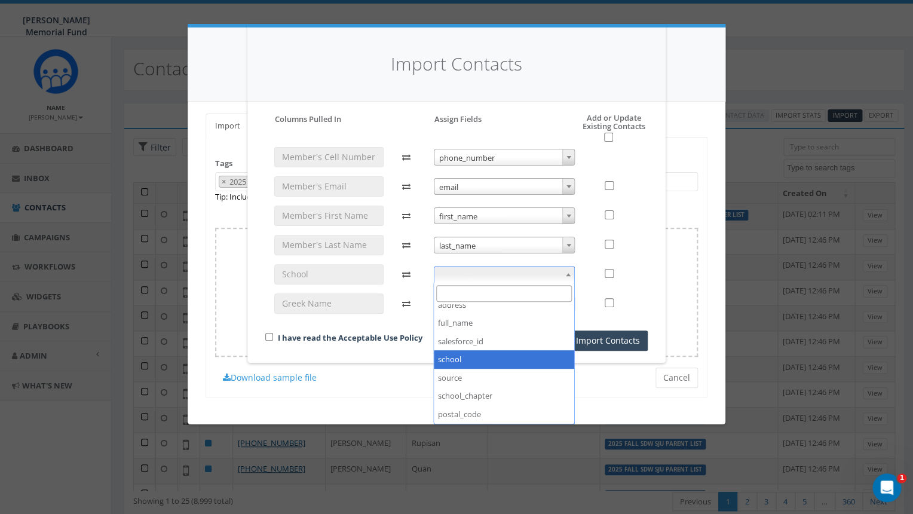
select select "school"
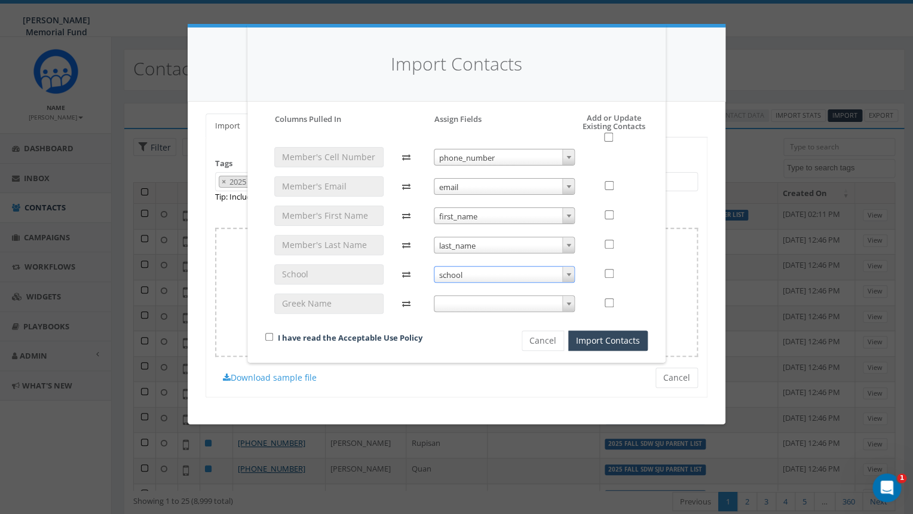
scroll to position [38, 0]
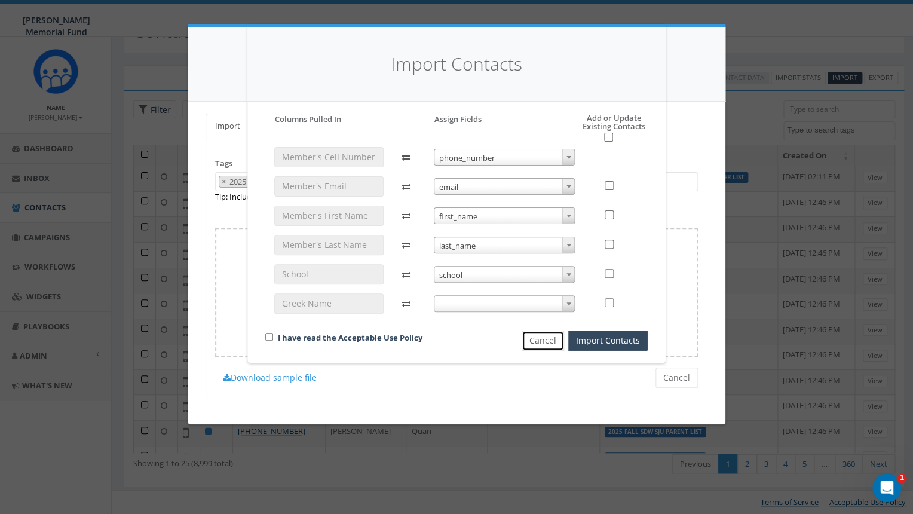
click at [545, 344] on button "Cancel" at bounding box center [543, 340] width 42 height 20
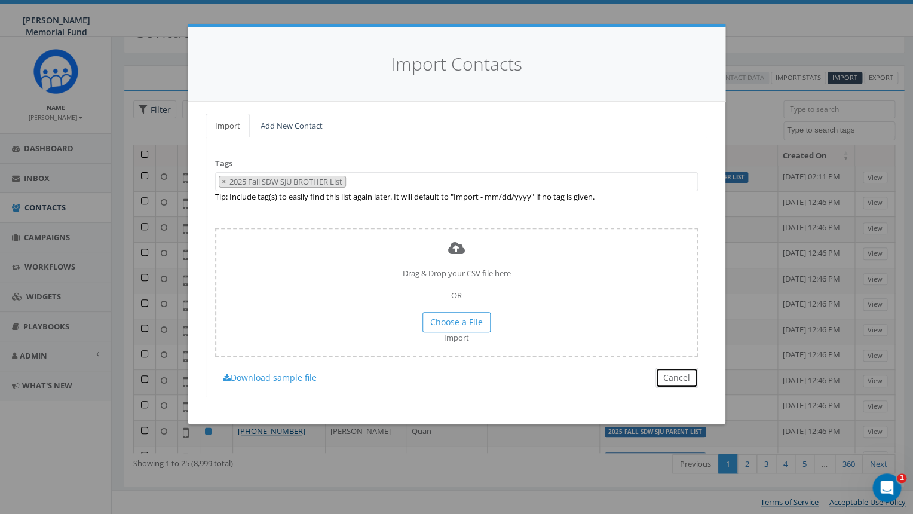
click at [666, 378] on button "Cancel" at bounding box center [676, 377] width 42 height 20
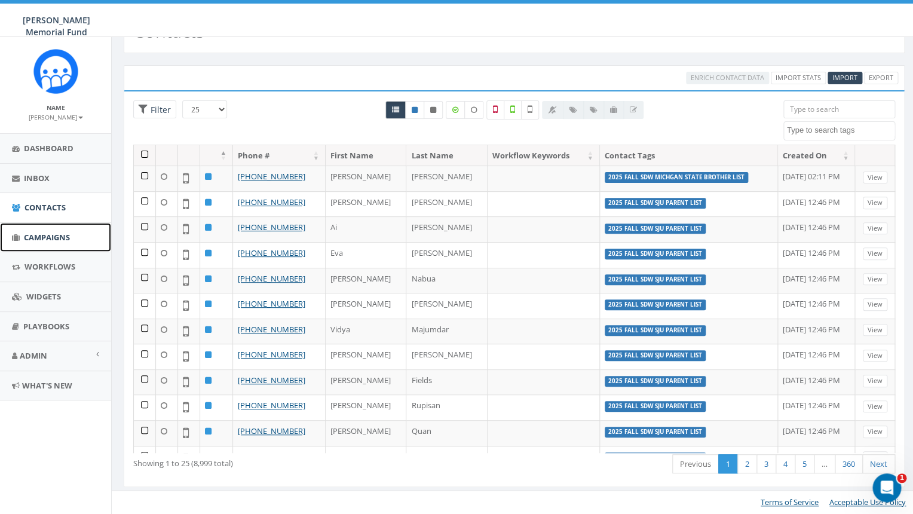
click at [41, 238] on span "Campaigns" at bounding box center [47, 237] width 46 height 11
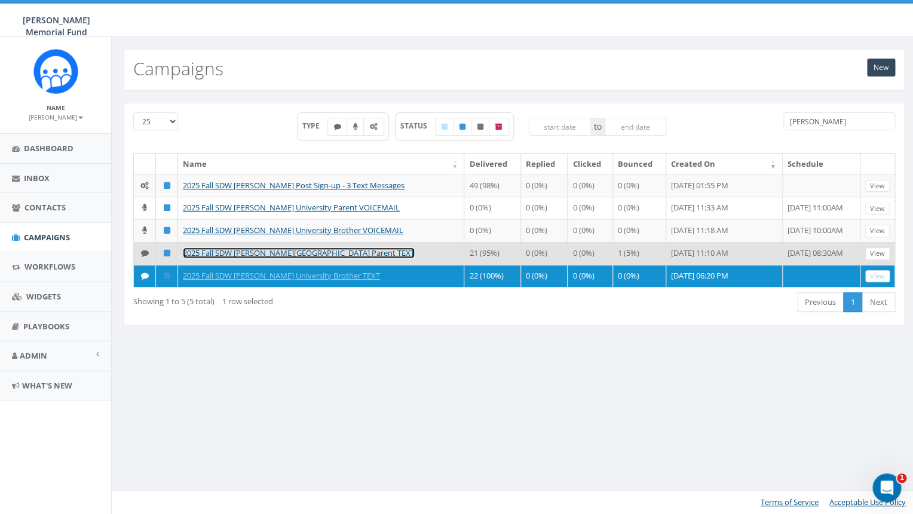
click at [257, 258] on link "2025 Fall SDW [PERSON_NAME][GEOGRAPHIC_DATA] Parent TEXT" at bounding box center [299, 252] width 232 height 11
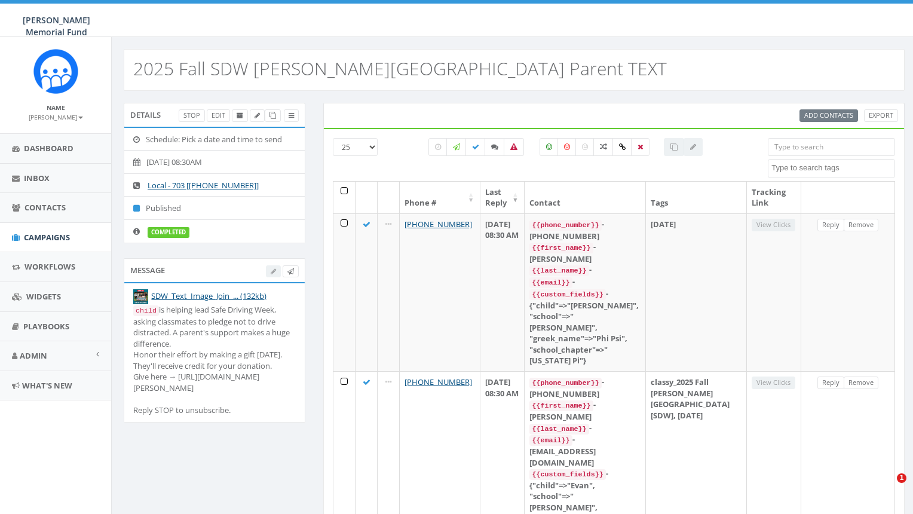
select select
click at [274, 117] on icon at bounding box center [272, 115] width 7 height 7
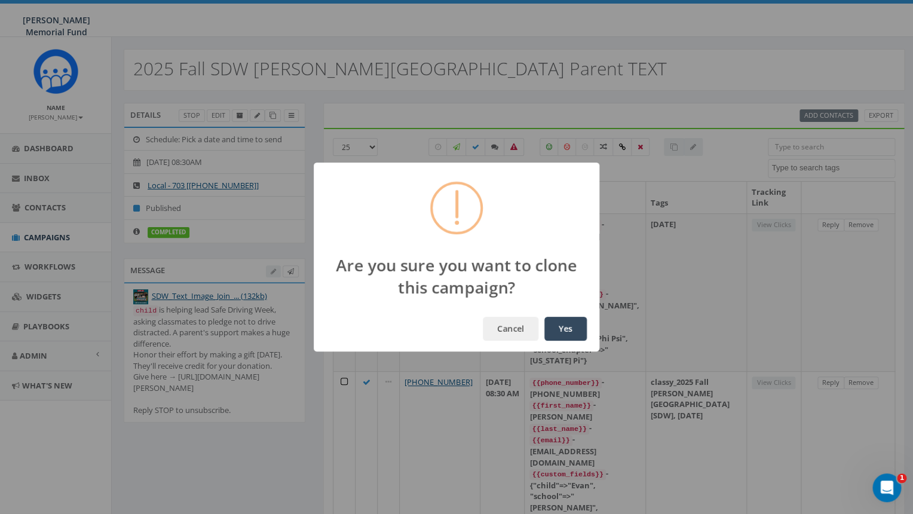
click at [566, 330] on button "Yes" at bounding box center [565, 329] width 42 height 24
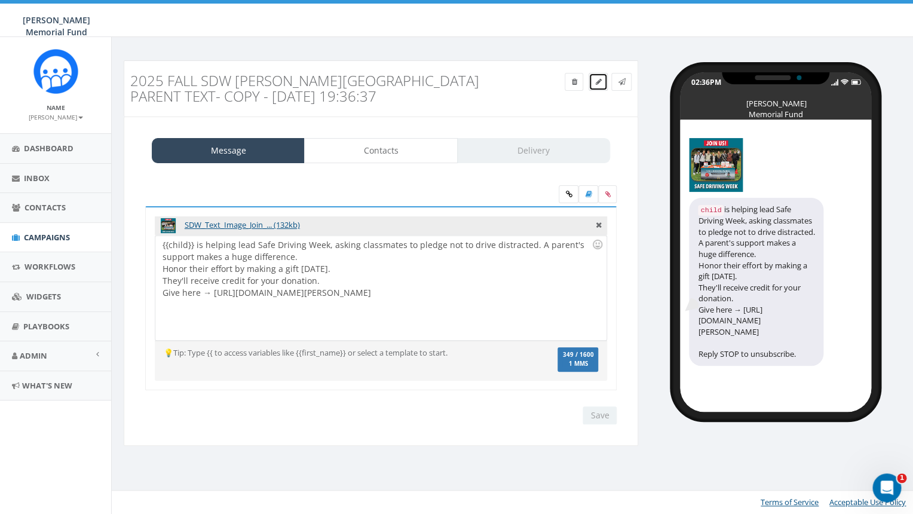
click at [595, 81] on icon at bounding box center [598, 81] width 6 height 7
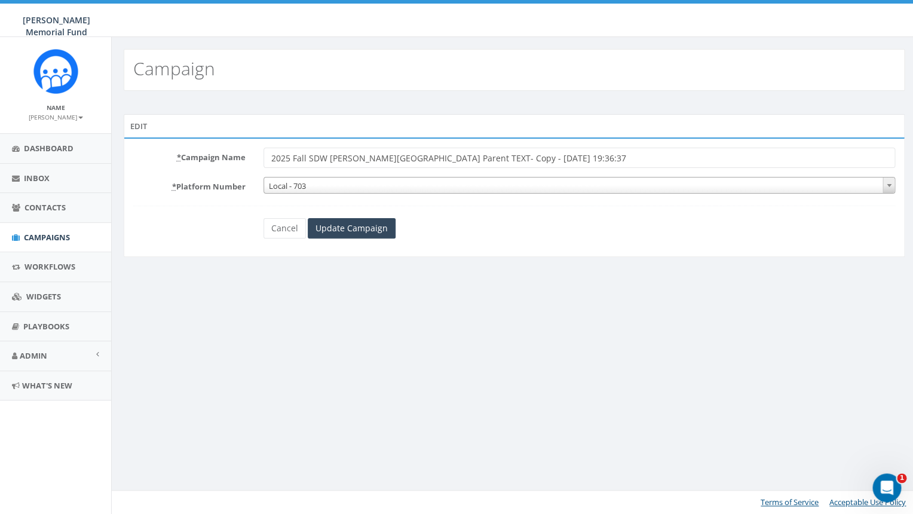
drag, startPoint x: 400, startPoint y: 157, endPoint x: 330, endPoint y: 159, distance: 69.9
click at [330, 159] on input "2025 Fall SDW [PERSON_NAME][GEOGRAPHIC_DATA] Parent TEXT- Copy - [DATE] 19:36:37" at bounding box center [579, 158] width 632 height 20
drag, startPoint x: 391, startPoint y: 157, endPoint x: 545, endPoint y: 158, distance: 154.1
click at [545, 159] on input "2025 Fall SDW SJU Parent TEXT- Copy - [DATE] 19:36:37" at bounding box center [579, 158] width 632 height 20
type input "2025 Fall SDW SJU Parent TEXT"
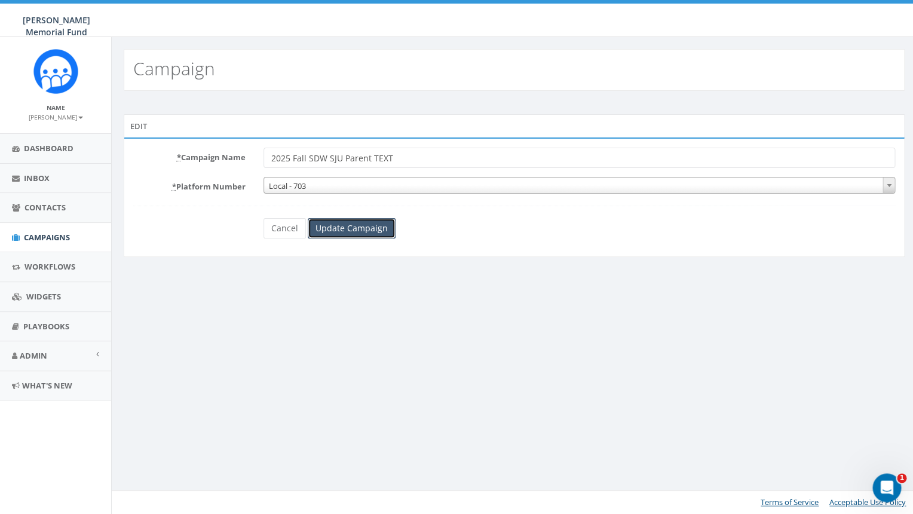
click at [344, 232] on input "Update Campaign" at bounding box center [352, 228] width 88 height 20
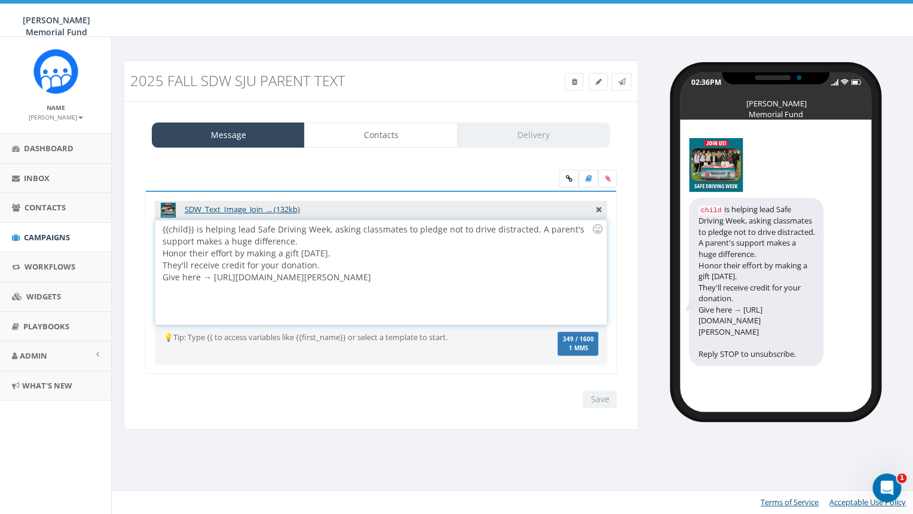
drag, startPoint x: 214, startPoint y: 276, endPoint x: 537, endPoint y: 275, distance: 322.6
click at [537, 275] on div "{{child}} is helping lead Safe Driving Week, asking classmates to pledge not to…" at bounding box center [380, 272] width 450 height 105
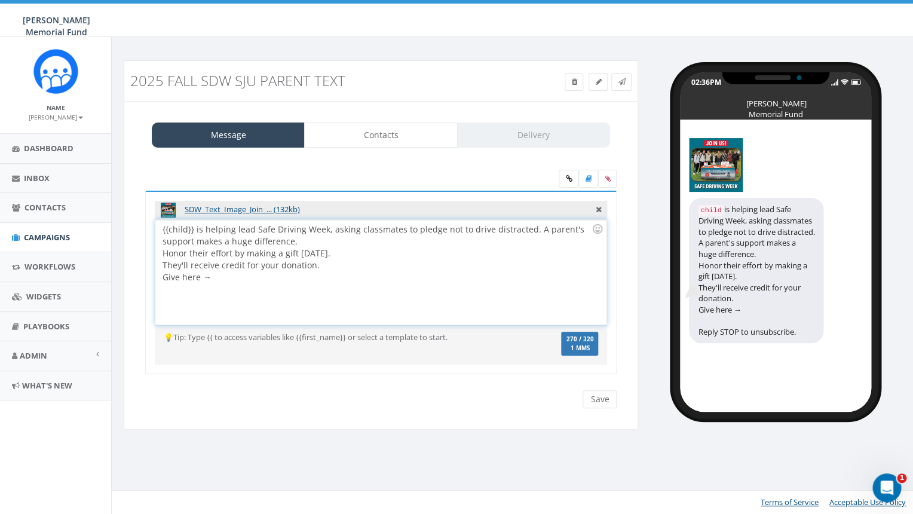
click at [253, 280] on div "{{child}} is helping lead Safe Driving Week, asking classmates to pledge not to…" at bounding box center [380, 272] width 450 height 105
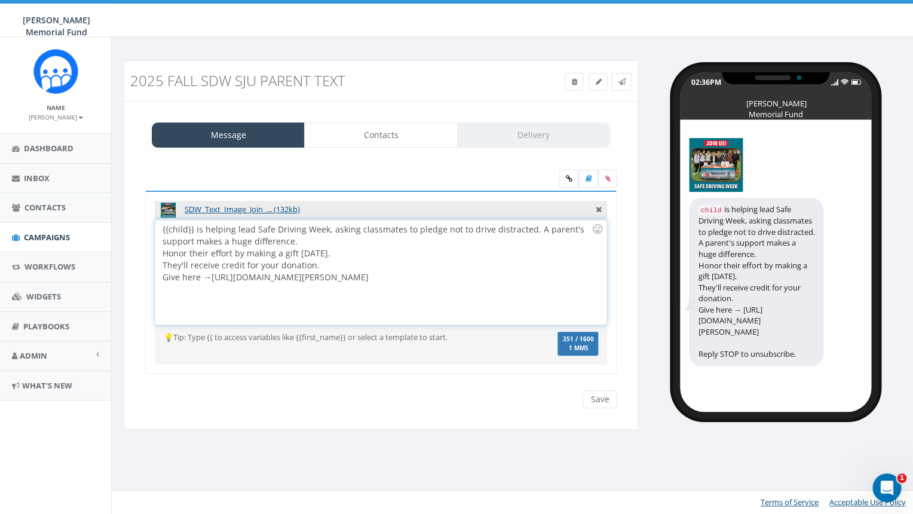
click at [340, 238] on div "{{child}} is helping lead Safe Driving Week, asking classmates to pledge not to…" at bounding box center [380, 272] width 450 height 105
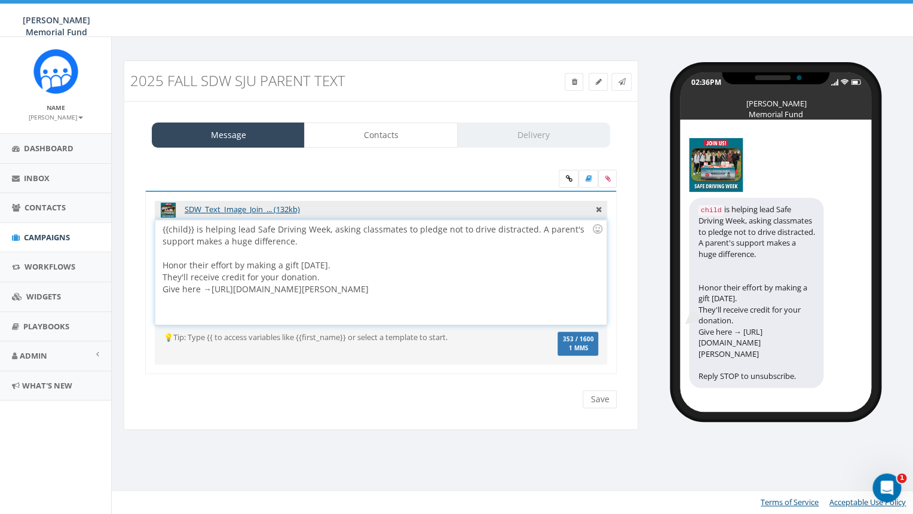
click at [339, 265] on div "{{child}} is helping lead Safe Driving Week, asking classmates to pledge not to…" at bounding box center [380, 272] width 450 height 105
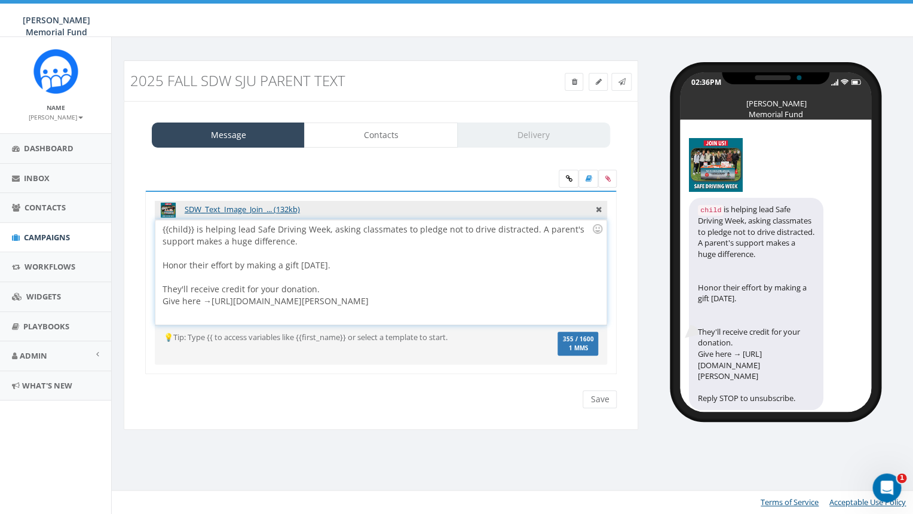
click at [343, 288] on div "{{child}} is helping lead Safe Driving Week, asking classmates to pledge not to…" at bounding box center [380, 272] width 450 height 105
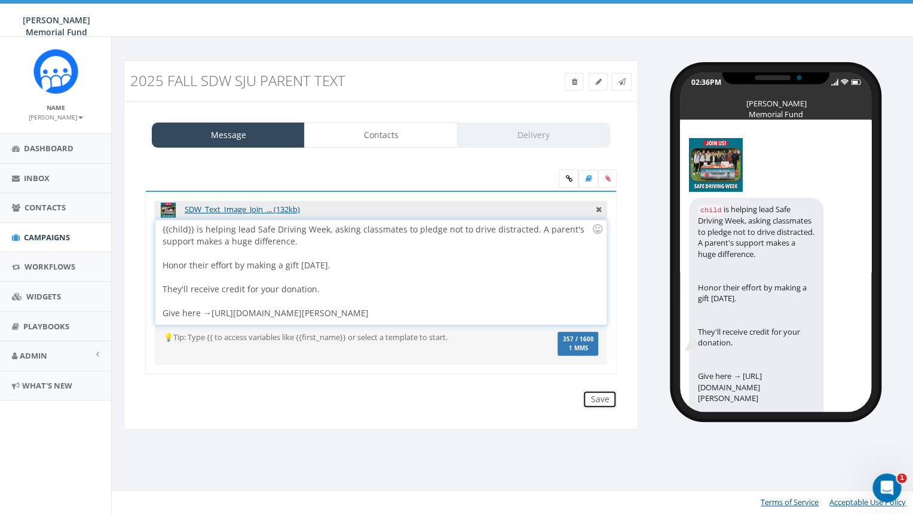
click at [600, 399] on input "Save" at bounding box center [600, 399] width 34 height 18
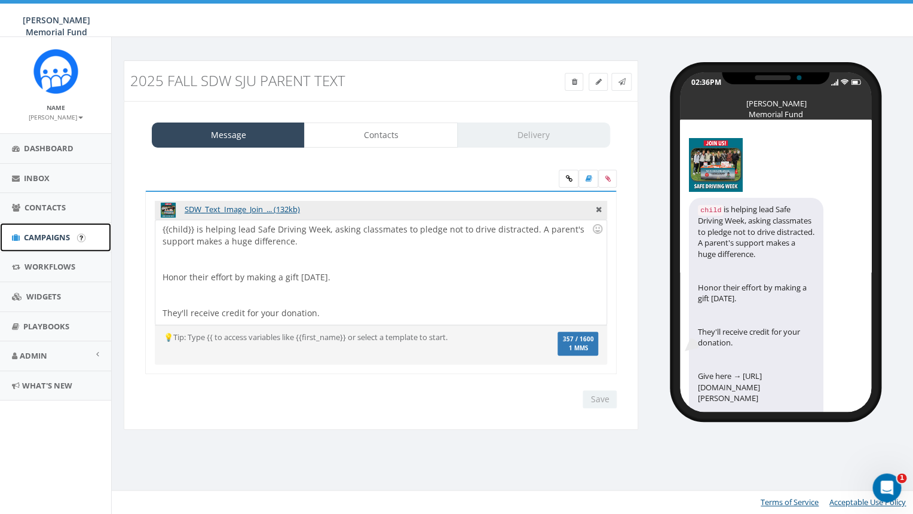
click at [55, 237] on span "Campaigns" at bounding box center [47, 237] width 46 height 11
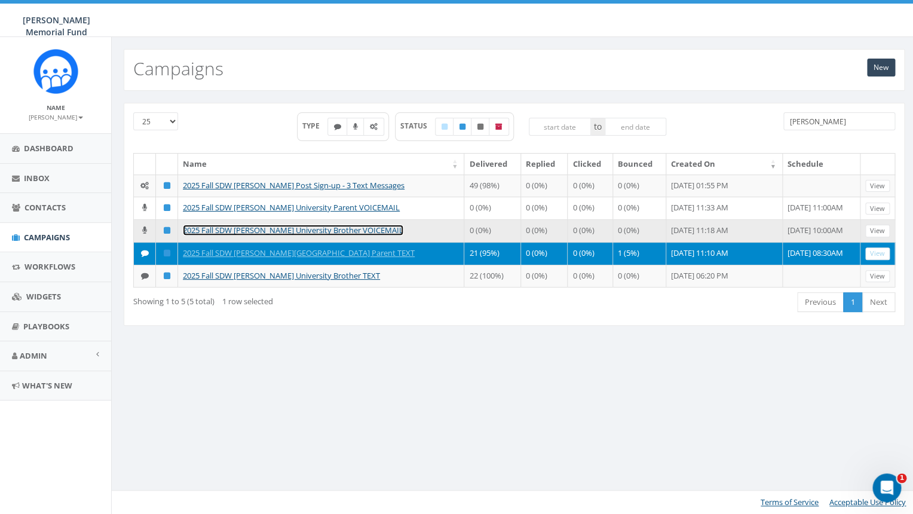
click at [319, 235] on link "2025 Fall SDW [PERSON_NAME] University Brother VOICEMAIL" at bounding box center [293, 230] width 220 height 11
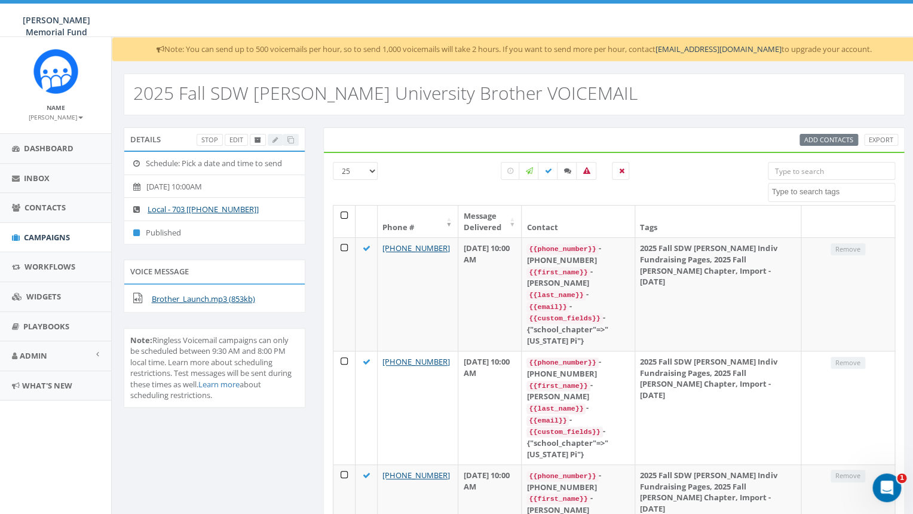
click at [290, 140] on div "Stop Edit" at bounding box center [248, 140] width 102 height 13
click at [189, 299] on link "Brother_Launch.mp3 (853kb)" at bounding box center [202, 298] width 103 height 11
click at [288, 96] on h2 "2025 Fall SDW [PERSON_NAME] University Brother VOICEMAIL" at bounding box center [385, 93] width 504 height 20
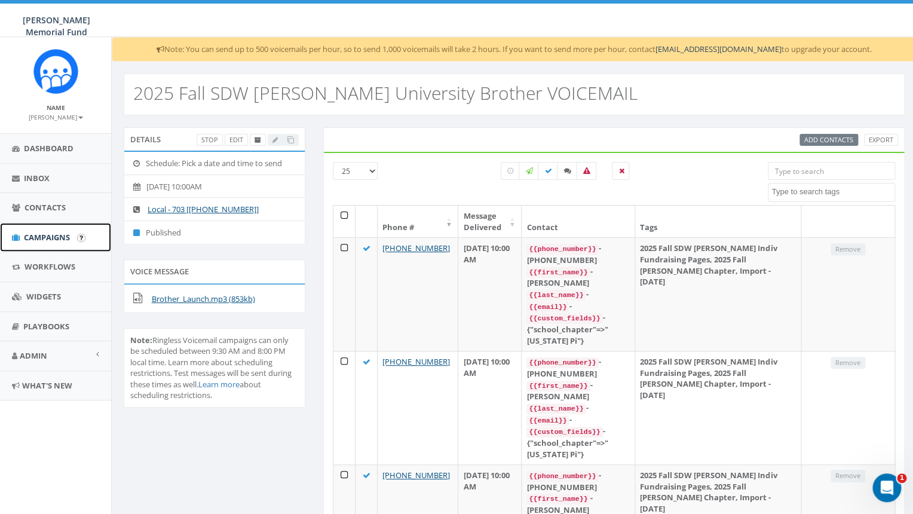
click at [47, 235] on span "Campaigns" at bounding box center [47, 237] width 46 height 11
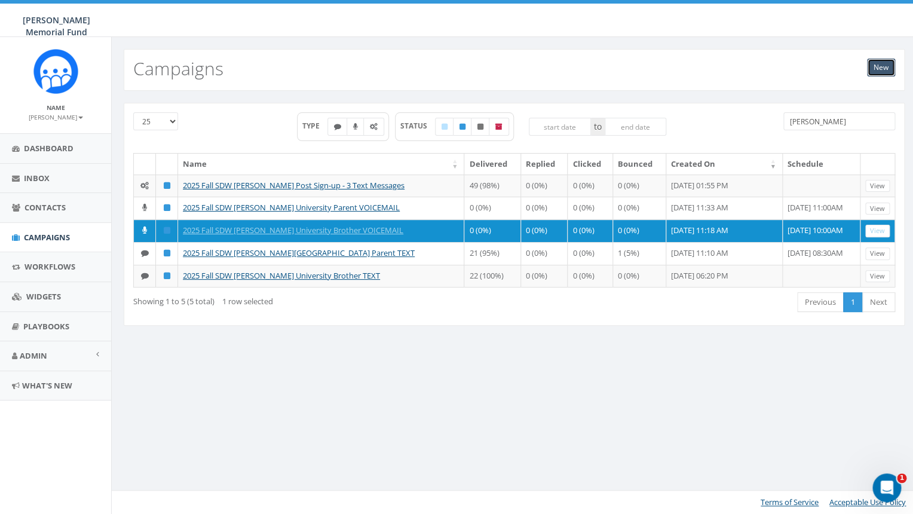
click at [884, 63] on link "New" at bounding box center [881, 68] width 28 height 18
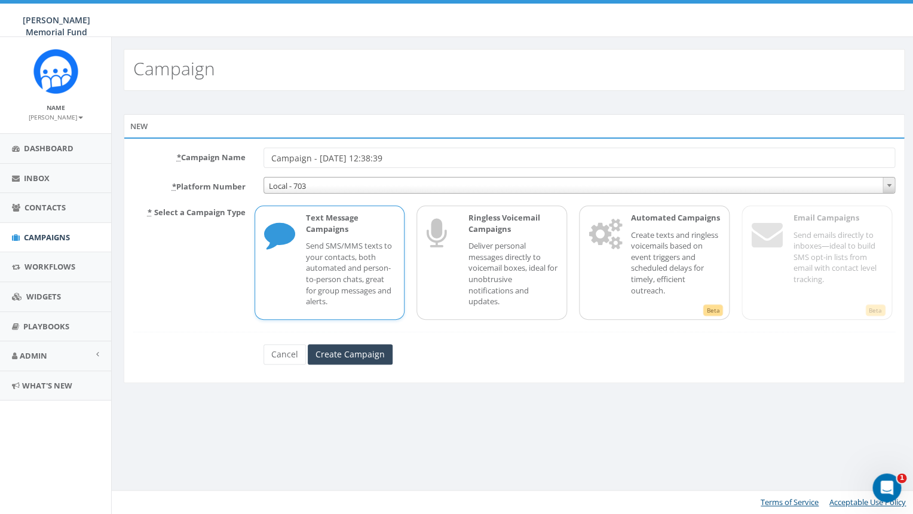
drag, startPoint x: 423, startPoint y: 154, endPoint x: 250, endPoint y: 171, distance: 174.1
click at [263, 168] on input "Campaign - [DATE] 12:38:39" at bounding box center [579, 158] width 632 height 20
click at [281, 164] on input "Campaign - [DATE] 12:38:39" at bounding box center [579, 158] width 632 height 20
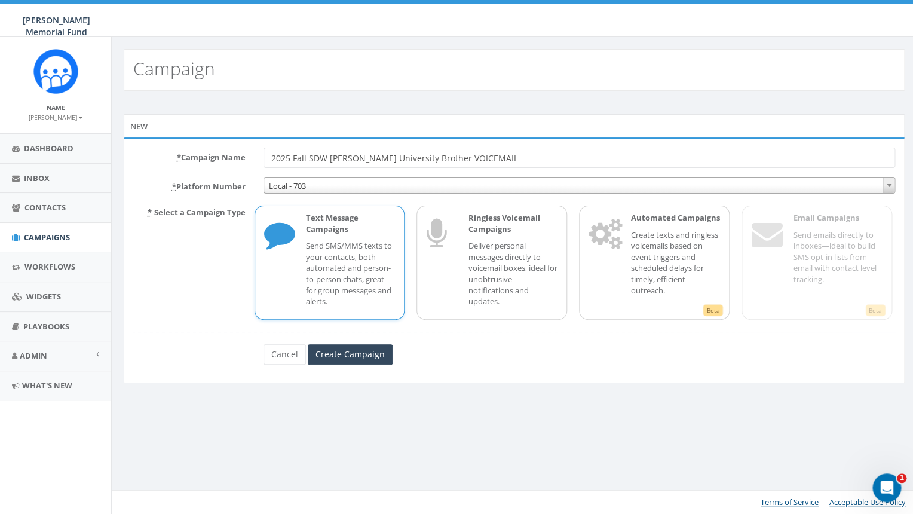
drag, startPoint x: 401, startPoint y: 155, endPoint x: 330, endPoint y: 157, distance: 71.1
click at [330, 157] on input "2025 Fall SDW Denison University Brother VOICEMAIL" at bounding box center [579, 158] width 632 height 20
type input "2025 Fall SDW SJU Brother VOICEMAIL"
click at [521, 272] on p "Deliver personal messages directly to voicemail boxes, ideal for unobtrusive no…" at bounding box center [513, 273] width 90 height 66
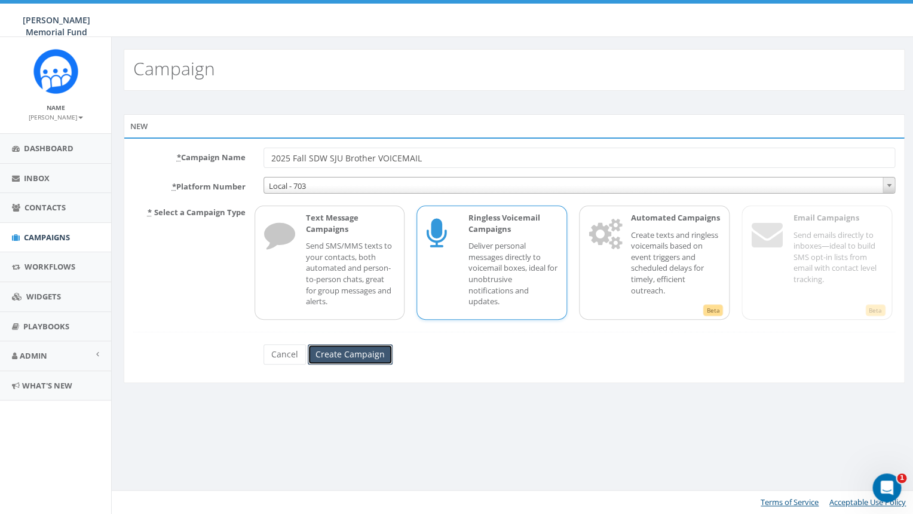
click at [352, 357] on input "Create Campaign" at bounding box center [350, 354] width 85 height 20
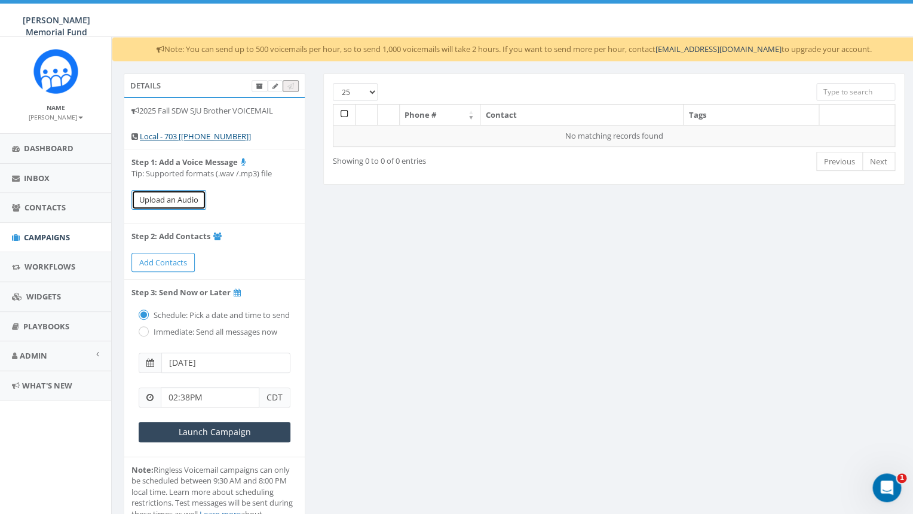
click at [183, 206] on button "Upload an Audio" at bounding box center [168, 200] width 75 height 20
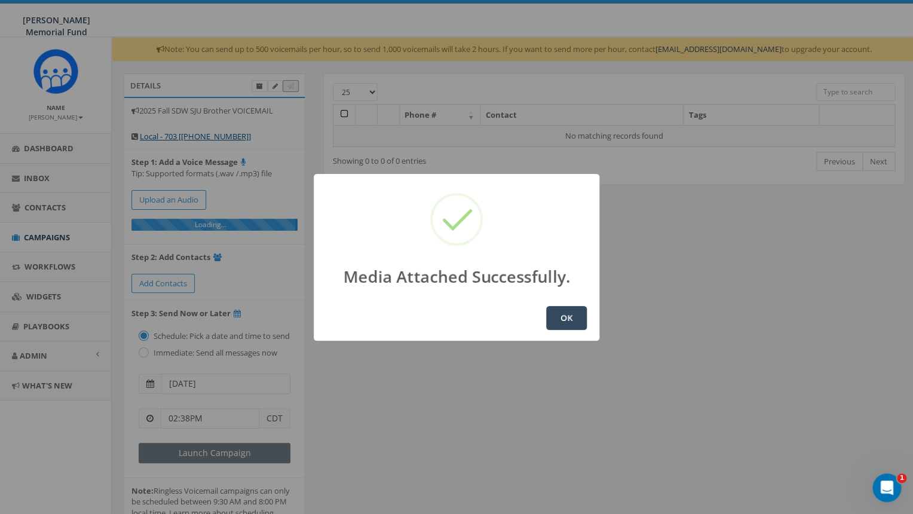
click at [560, 320] on button "OK" at bounding box center [566, 318] width 41 height 24
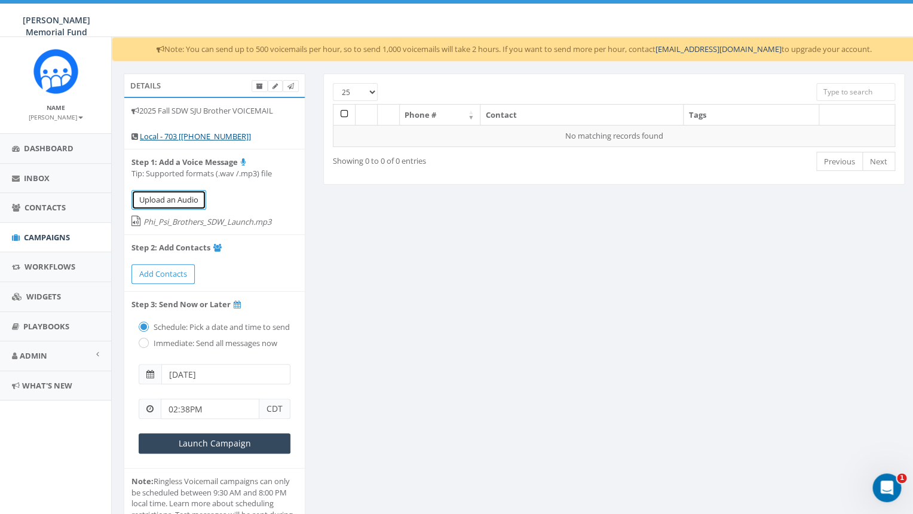
click at [173, 197] on button "Upload an Audio" at bounding box center [168, 200] width 75 height 20
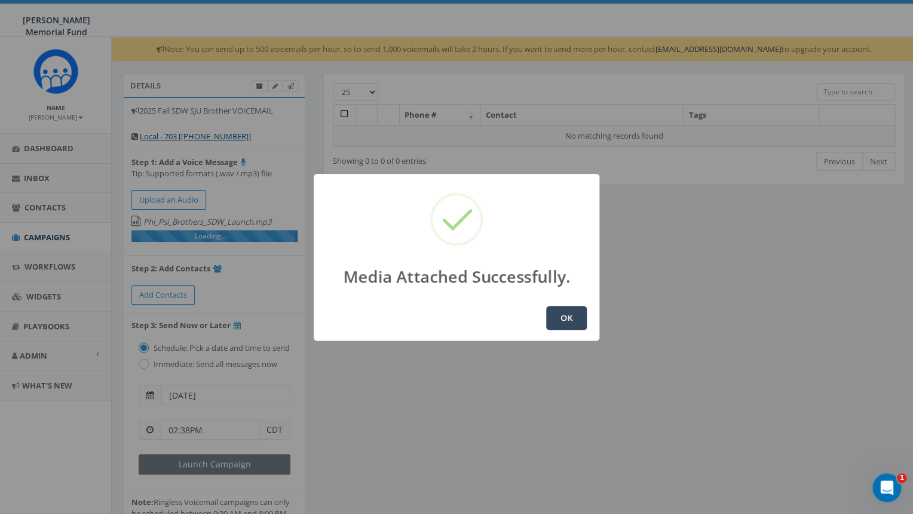
click at [566, 318] on button "OK" at bounding box center [566, 318] width 41 height 24
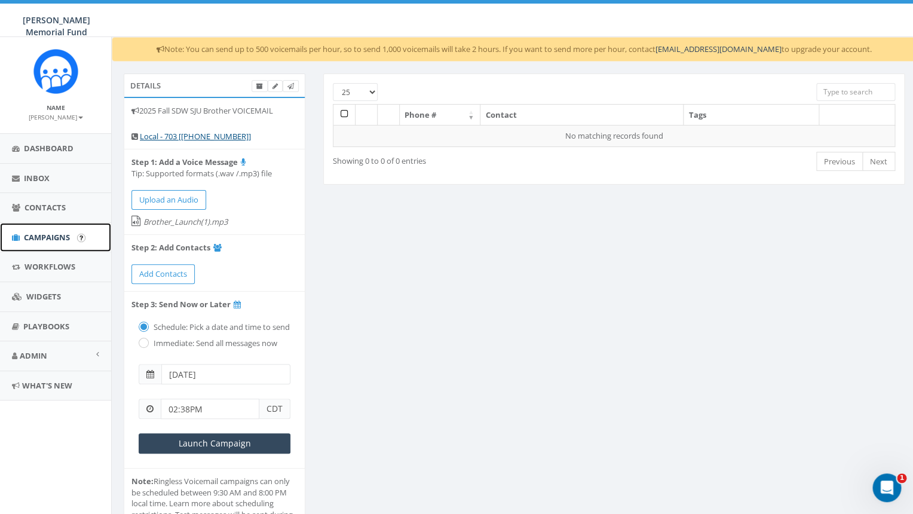
click at [37, 235] on span "Campaigns" at bounding box center [47, 237] width 46 height 11
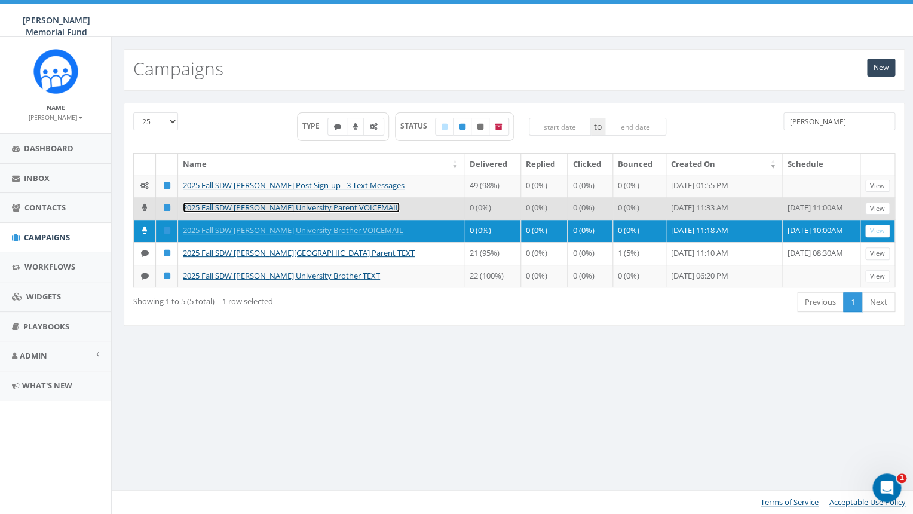
click at [321, 213] on link "2025 Fall SDW [PERSON_NAME] University Parent VOICEMAIL" at bounding box center [291, 207] width 217 height 11
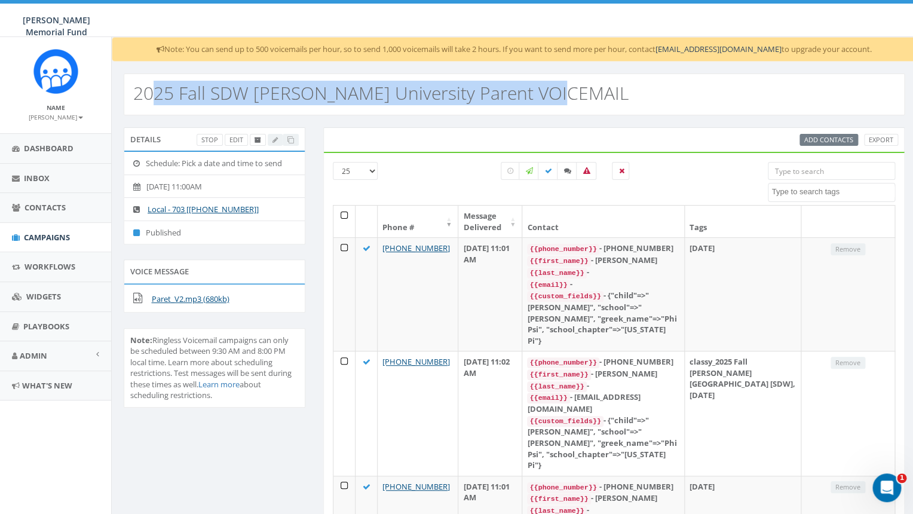
drag, startPoint x: 565, startPoint y: 90, endPoint x: 154, endPoint y: 81, distance: 411.7
click at [154, 81] on div "2025 Fall SDW Denison University Parent VOICEMAIL" at bounding box center [514, 94] width 781 height 42
copy h2 "25 Fall SDW [PERSON_NAME] University Parent VOICEMAIL"
click at [43, 237] on span "Campaigns" at bounding box center [47, 237] width 46 height 11
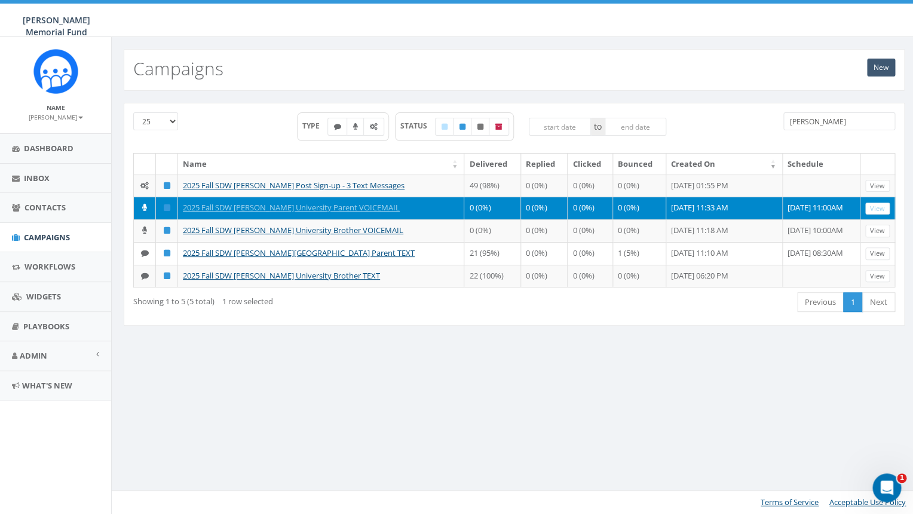
click at [881, 65] on link "New" at bounding box center [881, 68] width 28 height 18
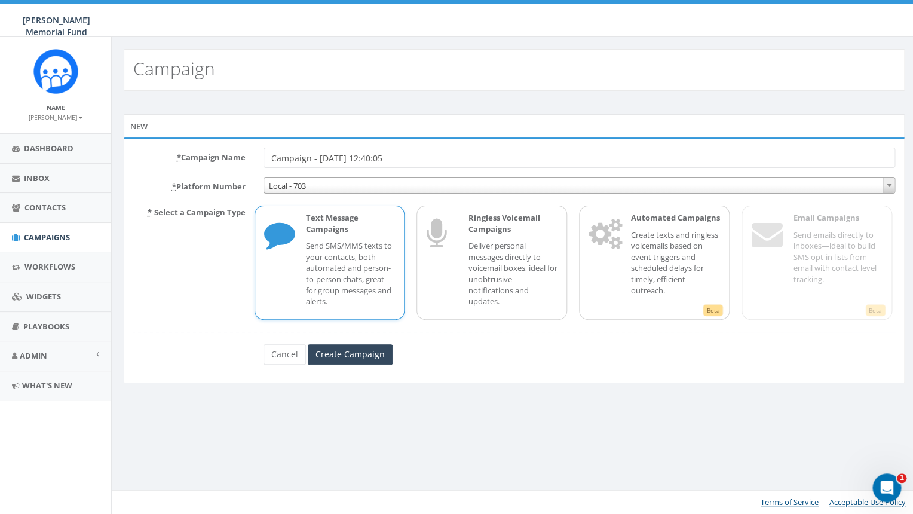
drag, startPoint x: 431, startPoint y: 157, endPoint x: 223, endPoint y: 163, distance: 208.6
click at [263, 163] on input "Campaign - [DATE] 12:40:05" at bounding box center [579, 158] width 632 height 20
drag, startPoint x: 391, startPoint y: 157, endPoint x: 319, endPoint y: 155, distance: 71.7
click at [319, 155] on input "25 Fall SDW [PERSON_NAME] University Parent VOICEMAIL" at bounding box center [579, 158] width 632 height 20
type input "25 Fall SDW SJU Parent VOICEMAIL"
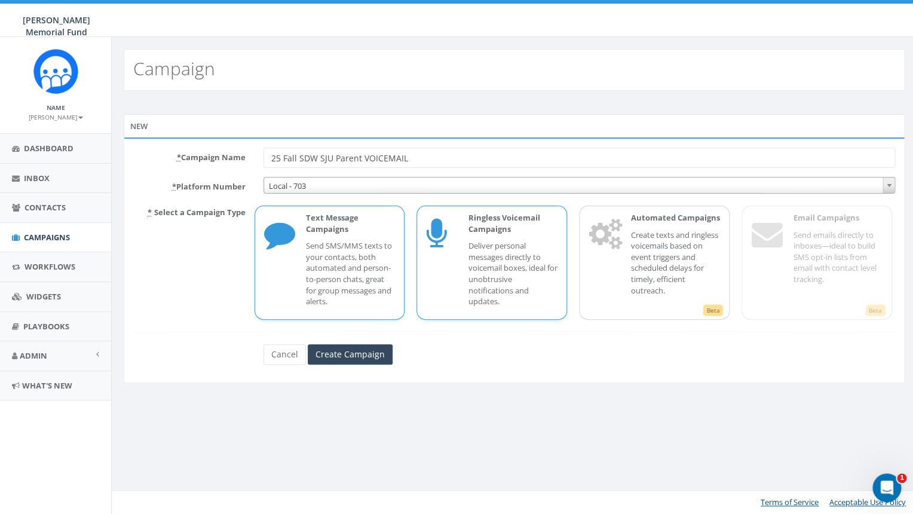
click at [489, 241] on p "Deliver personal messages directly to voicemail boxes, ideal for unobtrusive no…" at bounding box center [513, 273] width 90 height 66
click at [339, 357] on input "Create Campaign" at bounding box center [350, 354] width 85 height 20
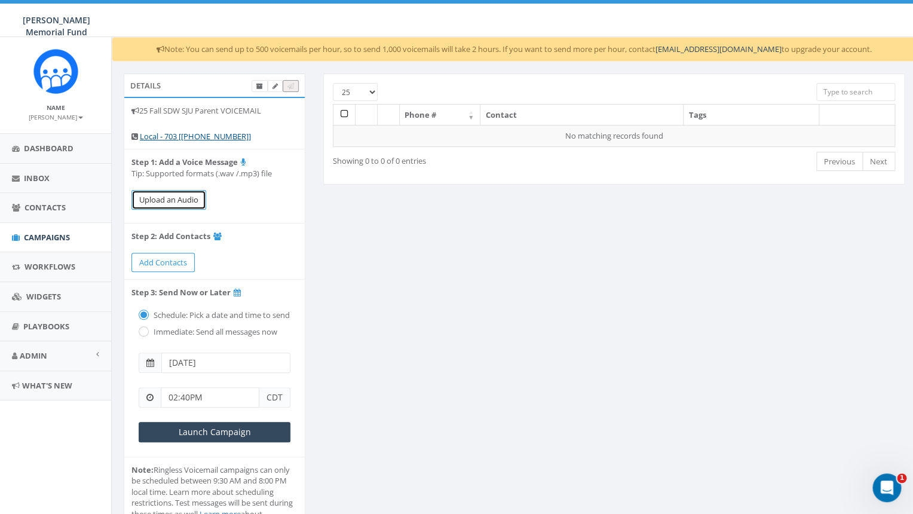
click at [181, 201] on button "Upload an Audio" at bounding box center [168, 200] width 75 height 20
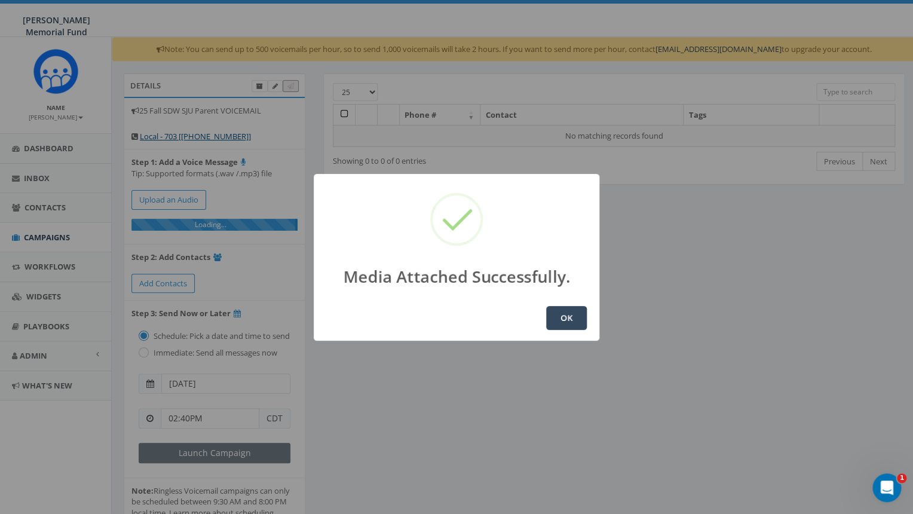
scroll to position [5, 0]
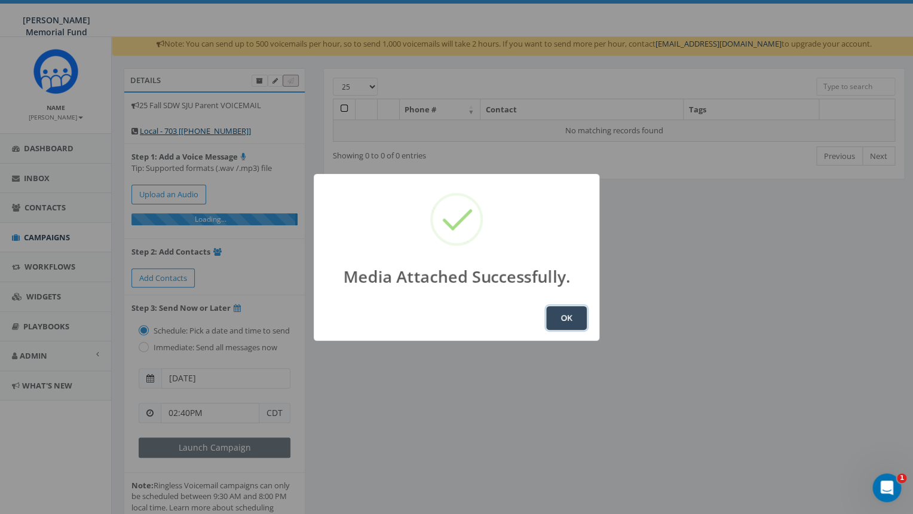
click at [571, 321] on button "OK" at bounding box center [566, 318] width 41 height 24
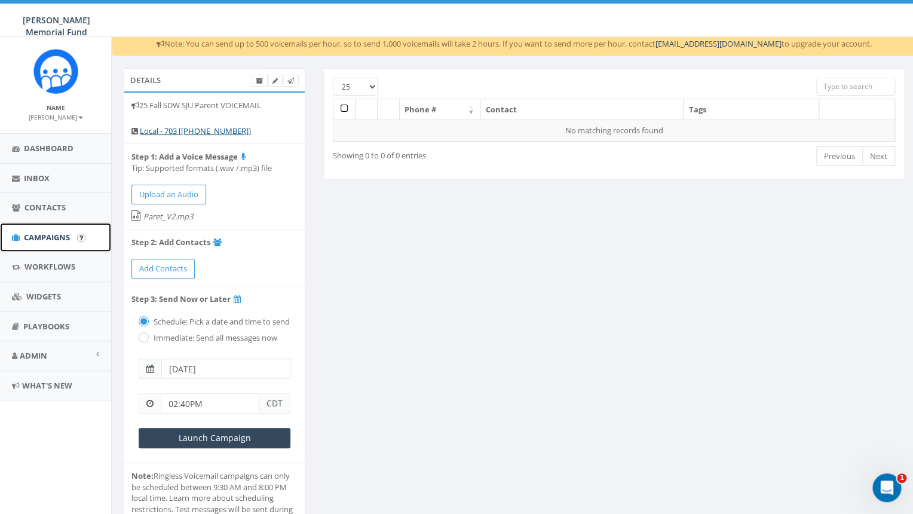
click at [39, 241] on span "Campaigns" at bounding box center [47, 237] width 46 height 11
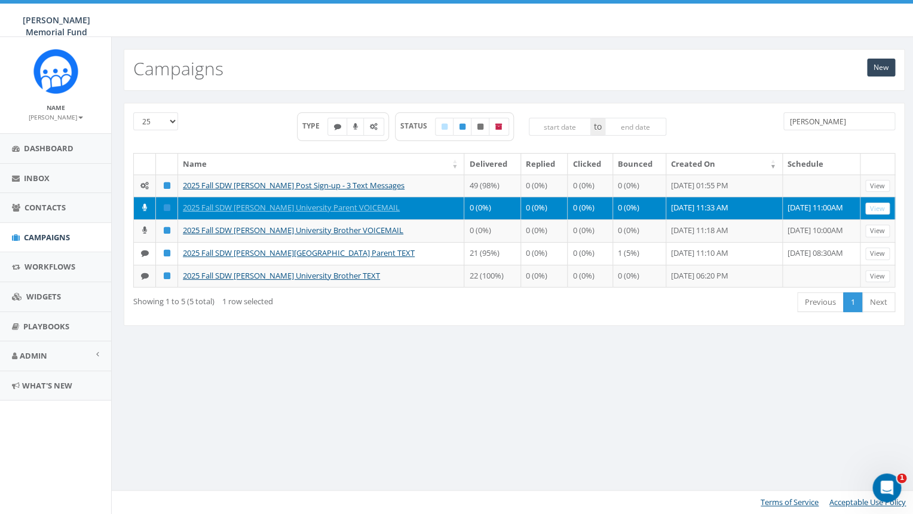
drag, startPoint x: 829, startPoint y: 121, endPoint x: 709, endPoint y: 117, distance: 120.2
click at [783, 119] on input "[PERSON_NAME]" at bounding box center [839, 121] width 112 height 18
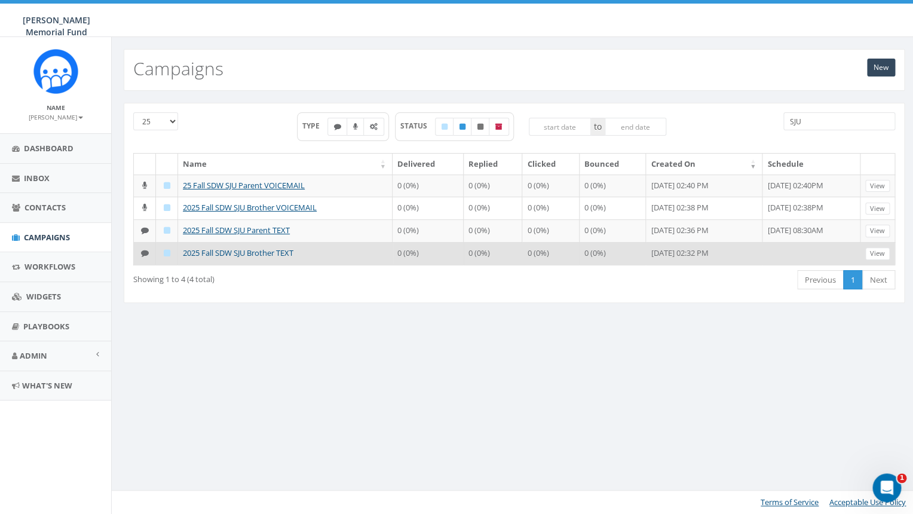
type input "SJU"
click at [269, 258] on link "2025 Fall SDW SJU Brother TEXT" at bounding box center [238, 252] width 111 height 11
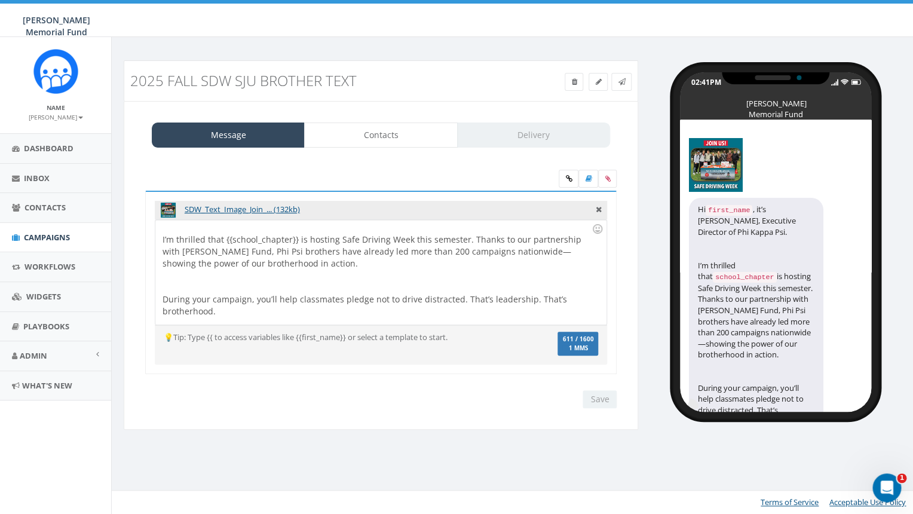
scroll to position [1, 0]
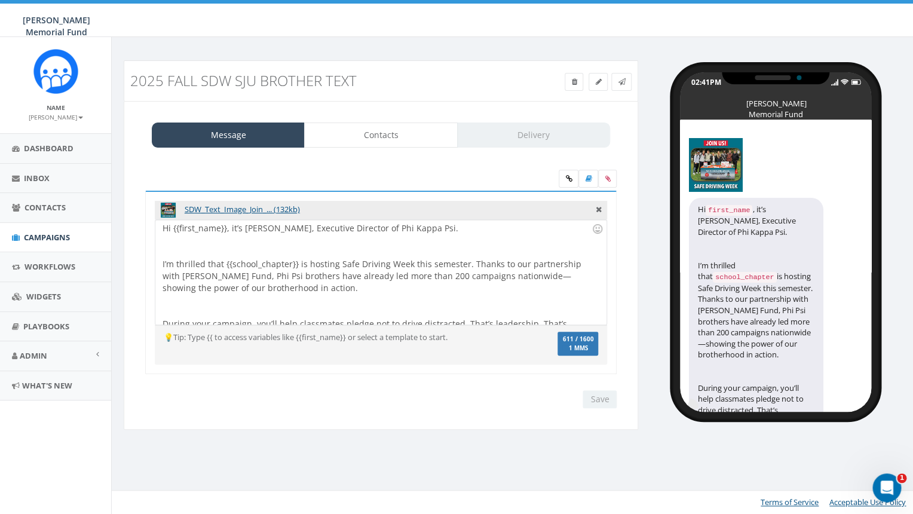
click at [212, 250] on div at bounding box center [377, 246] width 429 height 24
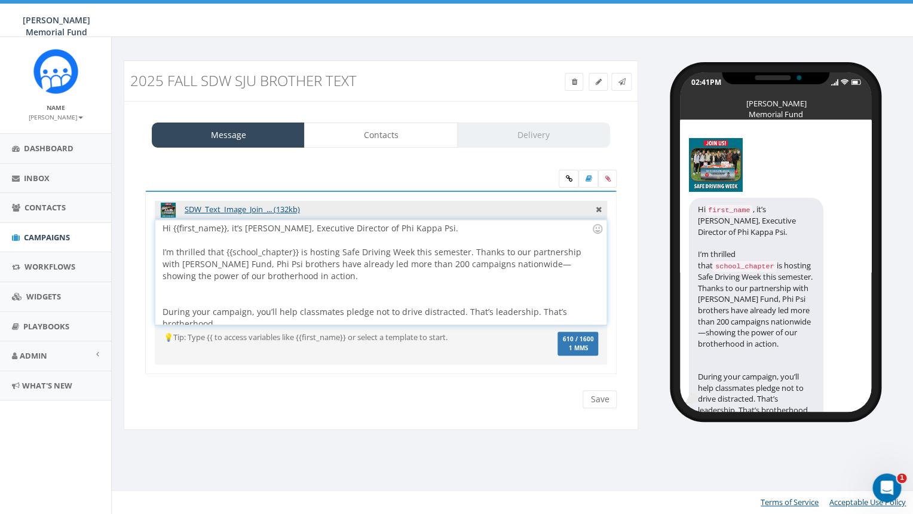
click at [180, 302] on div at bounding box center [377, 294] width 429 height 24
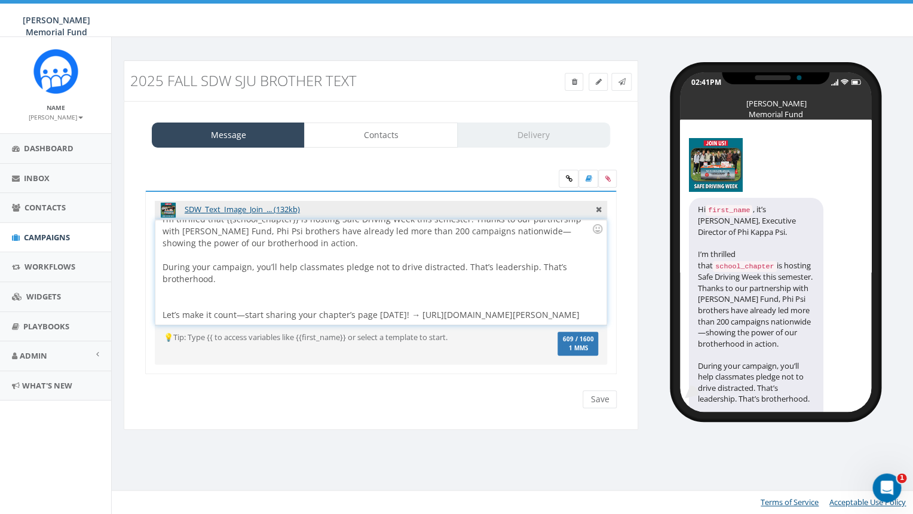
scroll to position [45, 0]
click at [172, 293] on div at bounding box center [377, 297] width 429 height 24
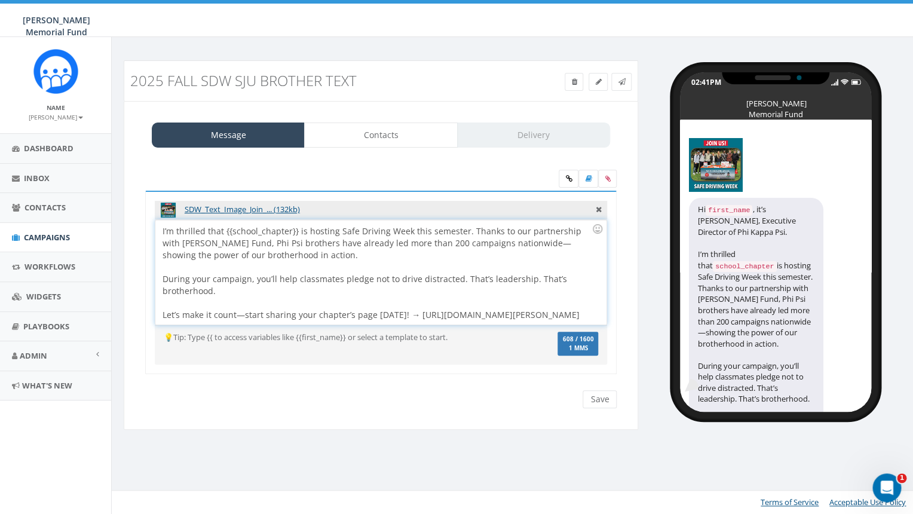
scroll to position [0, 0]
click at [594, 401] on input "Save" at bounding box center [600, 399] width 34 height 18
click at [50, 239] on span "Campaigns" at bounding box center [47, 237] width 46 height 11
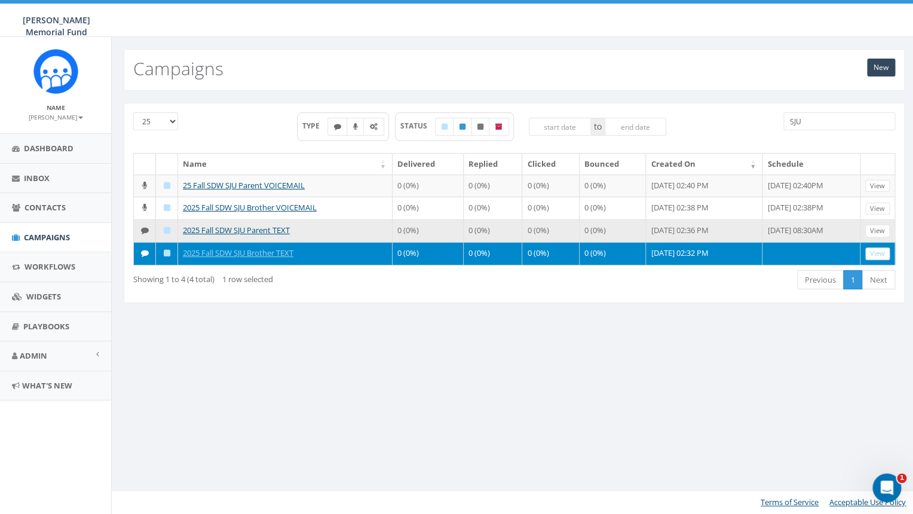
click at [240, 242] on td "2025 Fall SDW SJU Parent TEXT" at bounding box center [285, 230] width 214 height 23
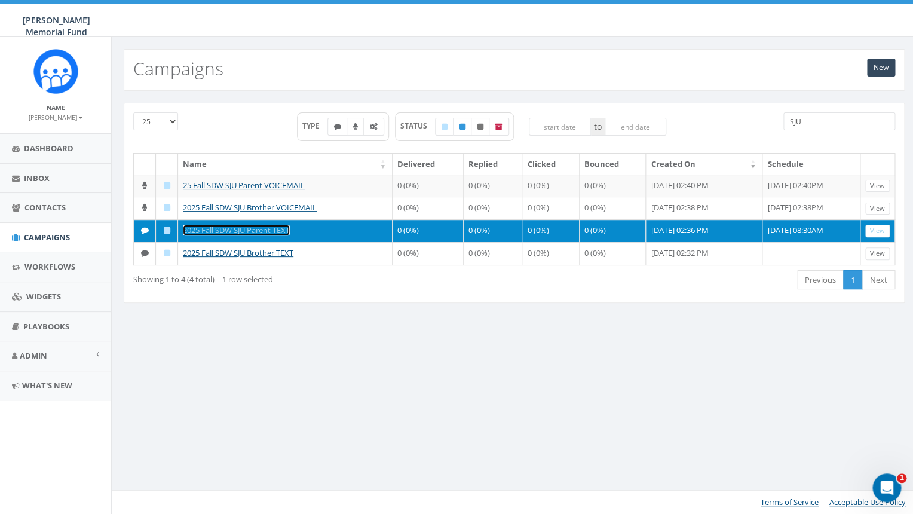
click at [229, 235] on link "2025 Fall SDW SJU Parent TEXT" at bounding box center [236, 230] width 107 height 11
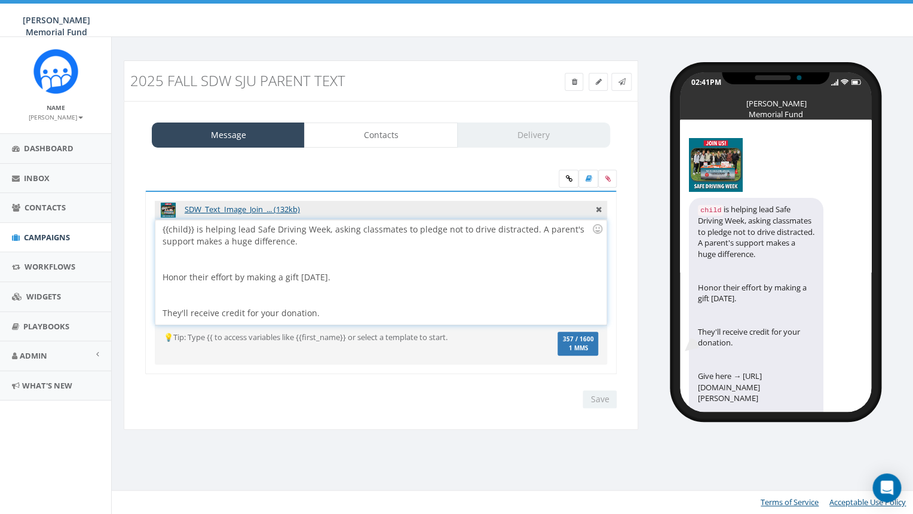
click at [200, 265] on div at bounding box center [377, 259] width 429 height 24
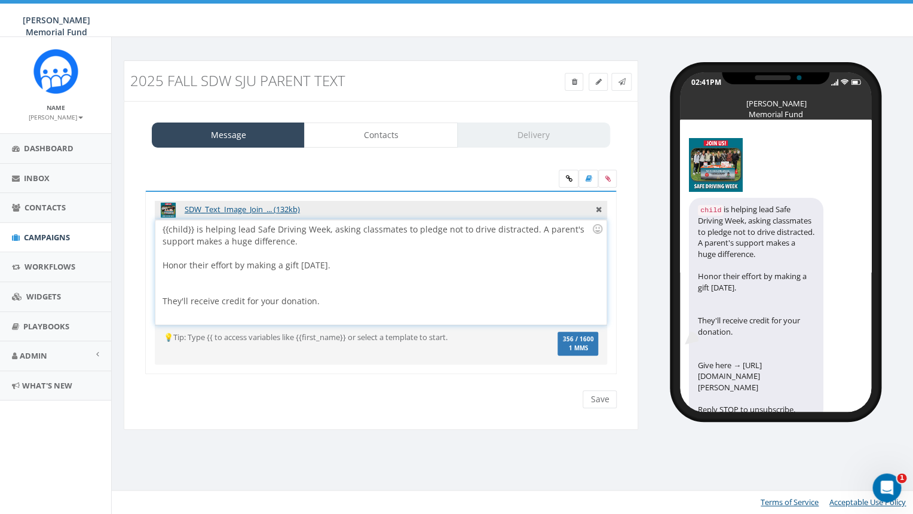
click at [178, 283] on div at bounding box center [377, 283] width 429 height 24
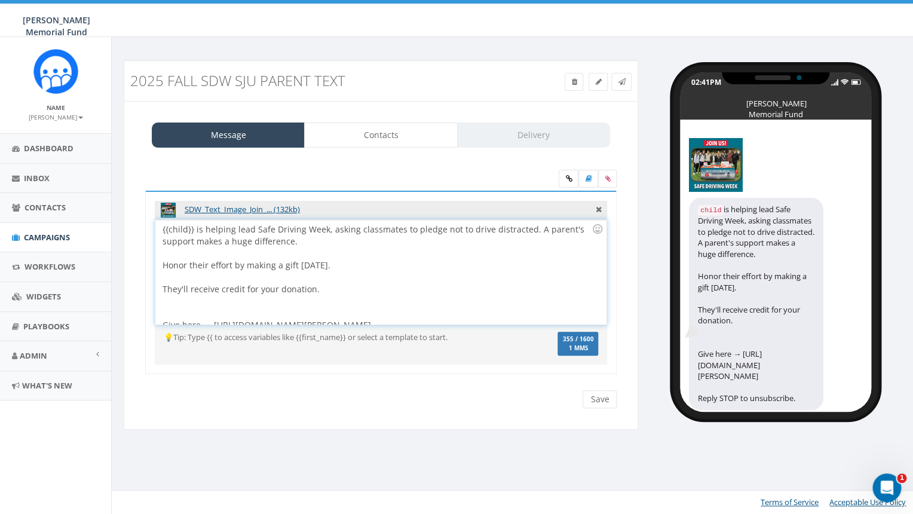
click at [221, 309] on div at bounding box center [377, 307] width 429 height 24
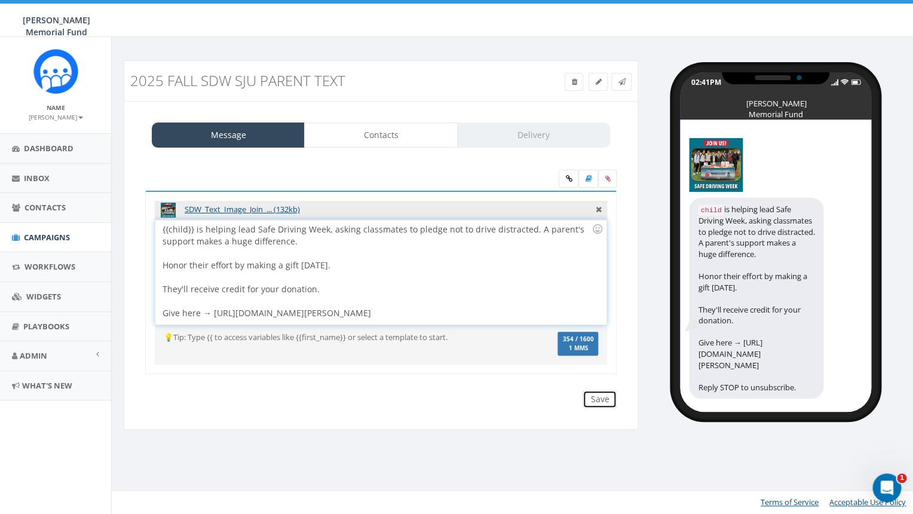
click at [602, 400] on input "Save" at bounding box center [600, 399] width 34 height 18
click at [43, 237] on span "Campaigns" at bounding box center [47, 237] width 46 height 11
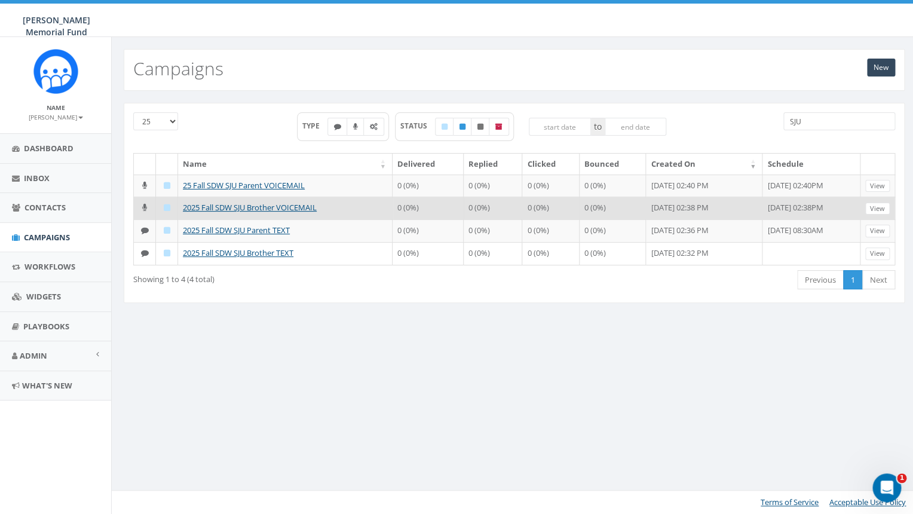
click at [259, 219] on td "2025 Fall SDW SJU Brother VOICEMAIL" at bounding box center [285, 208] width 214 height 23
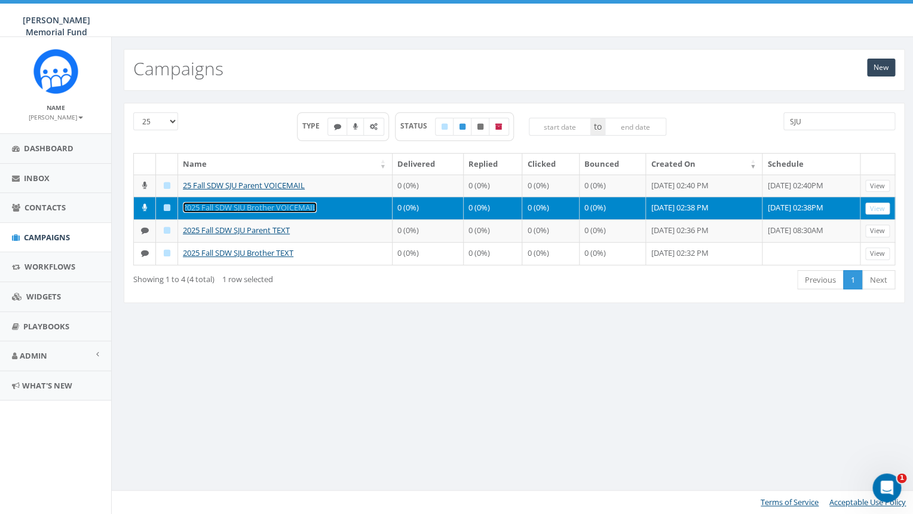
click at [259, 213] on link "2025 Fall SDW SJU Brother VOICEMAIL" at bounding box center [250, 207] width 134 height 11
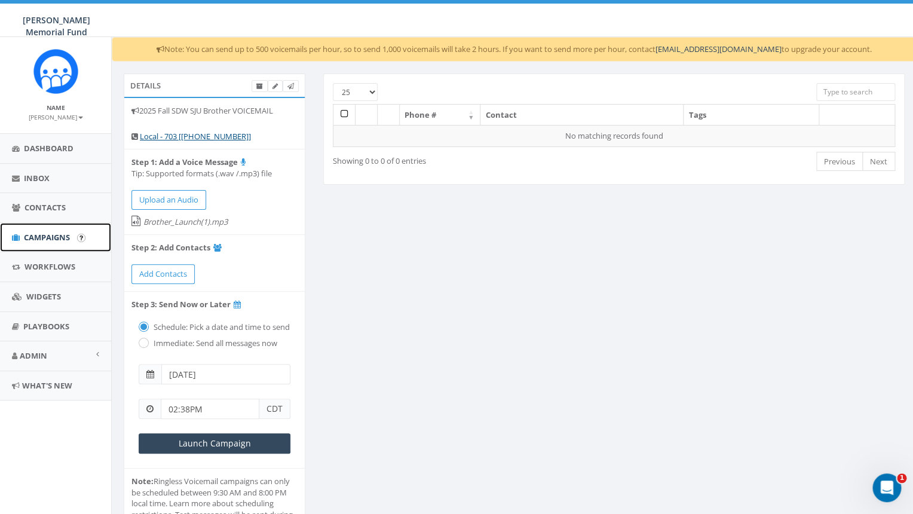
click at [59, 238] on span "Campaigns" at bounding box center [47, 237] width 46 height 11
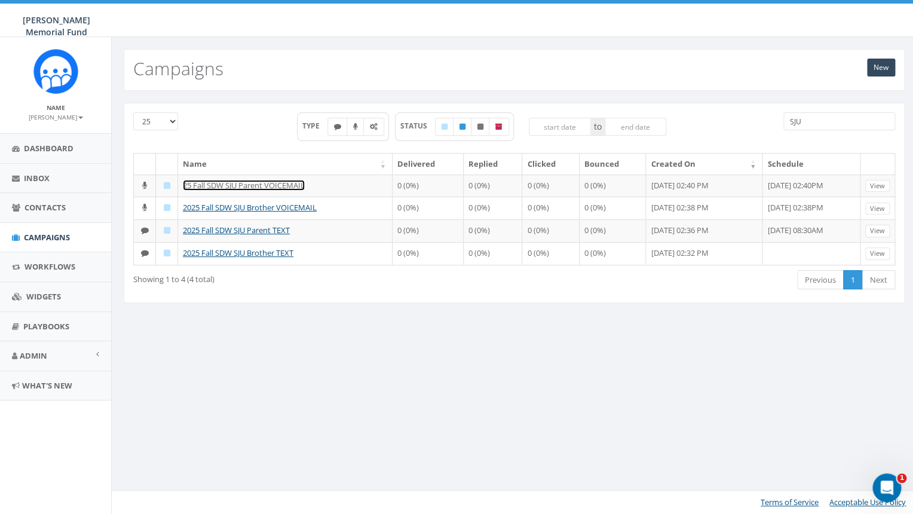
click at [266, 189] on link "25 Fall SDW SJU Parent VOICEMAIL" at bounding box center [244, 185] width 122 height 11
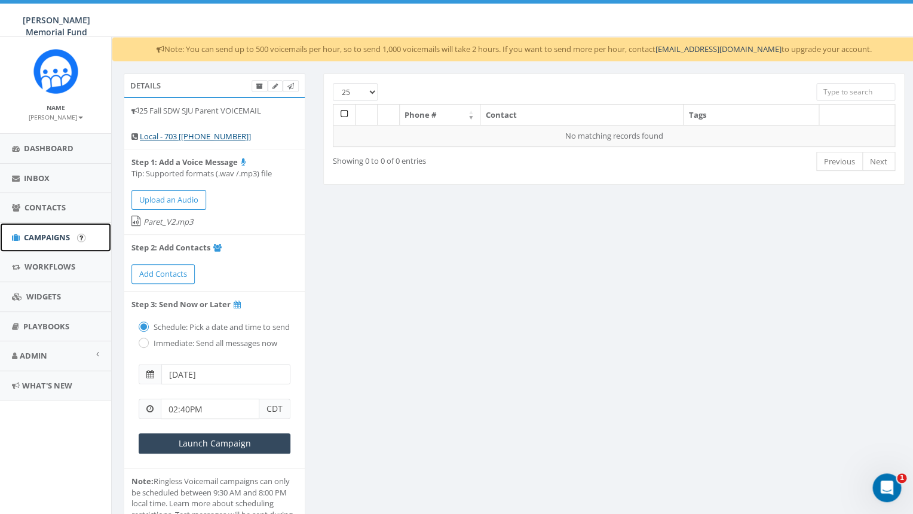
click at [50, 239] on span "Campaigns" at bounding box center [47, 237] width 46 height 11
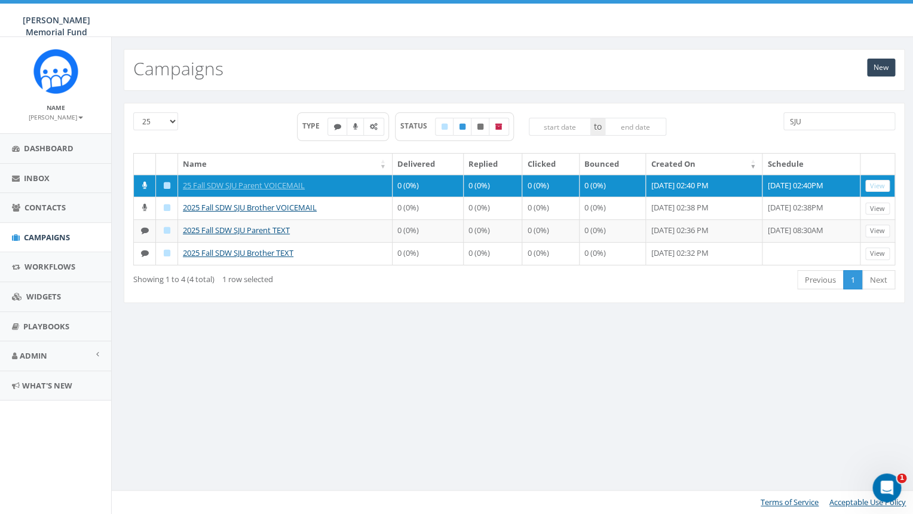
drag, startPoint x: 804, startPoint y: 125, endPoint x: 770, endPoint y: 115, distance: 35.0
click at [783, 121] on input "SJU" at bounding box center [839, 121] width 112 height 18
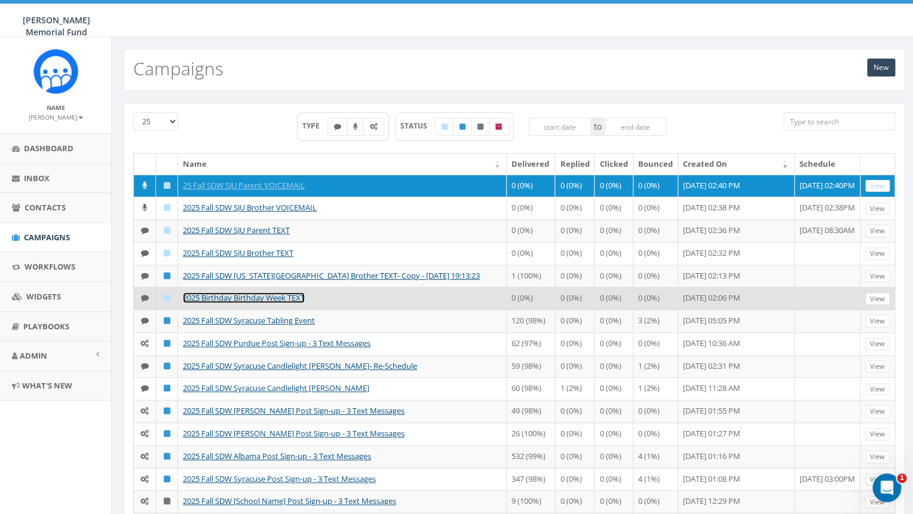
click at [255, 303] on link "2025 Birthday Birthday Week TEXT" at bounding box center [244, 297] width 122 height 11
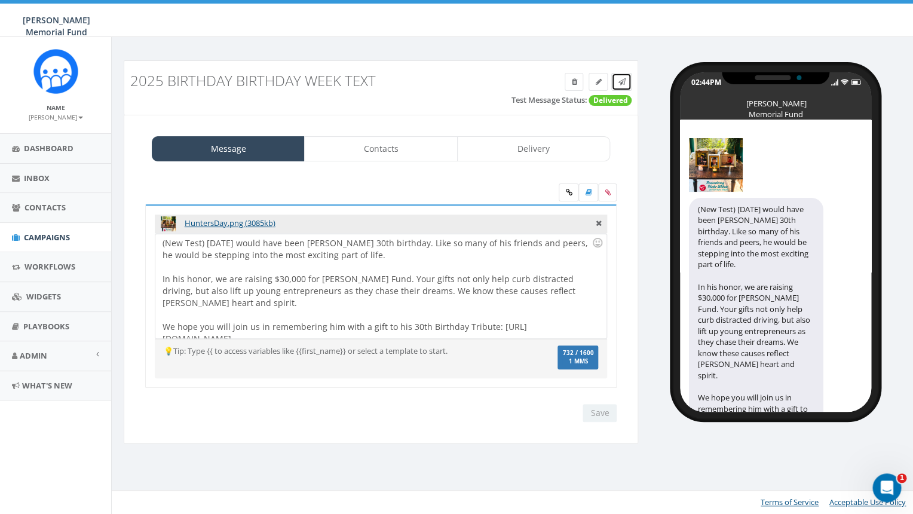
click at [621, 82] on icon at bounding box center [621, 81] width 7 height 7
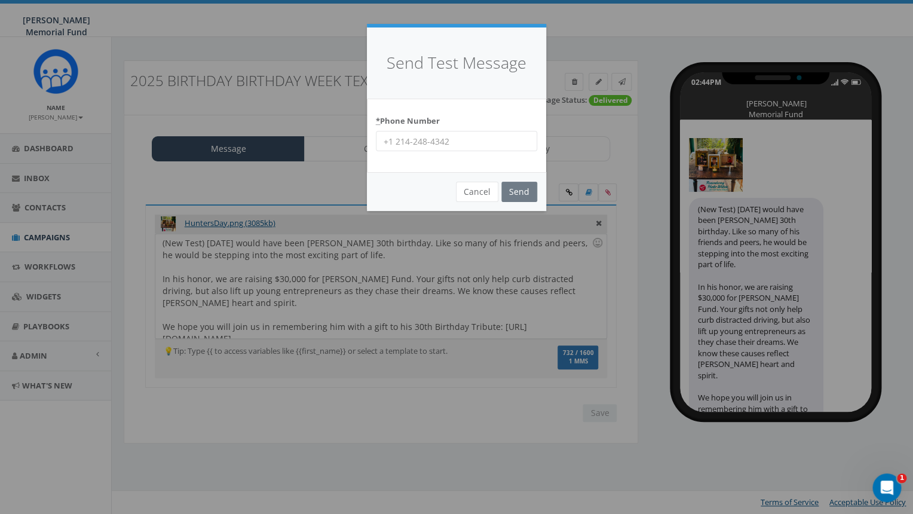
click at [409, 142] on input "* Phone Number" at bounding box center [456, 141] width 161 height 20
paste input "4134"
click at [380, 142] on input "4134" at bounding box center [456, 141] width 161 height 20
type input "7032444134"
click at [521, 194] on input "Send" at bounding box center [519, 192] width 36 height 20
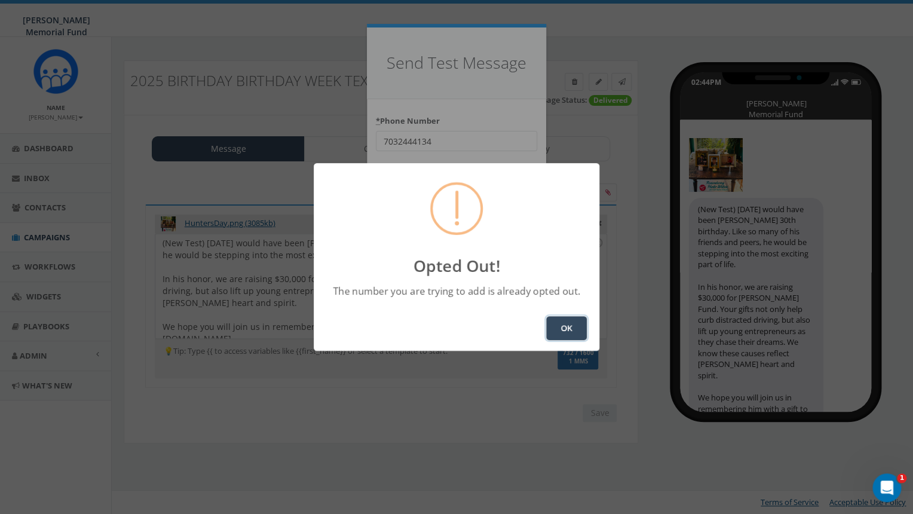
click at [548, 326] on button "OK" at bounding box center [566, 328] width 41 height 24
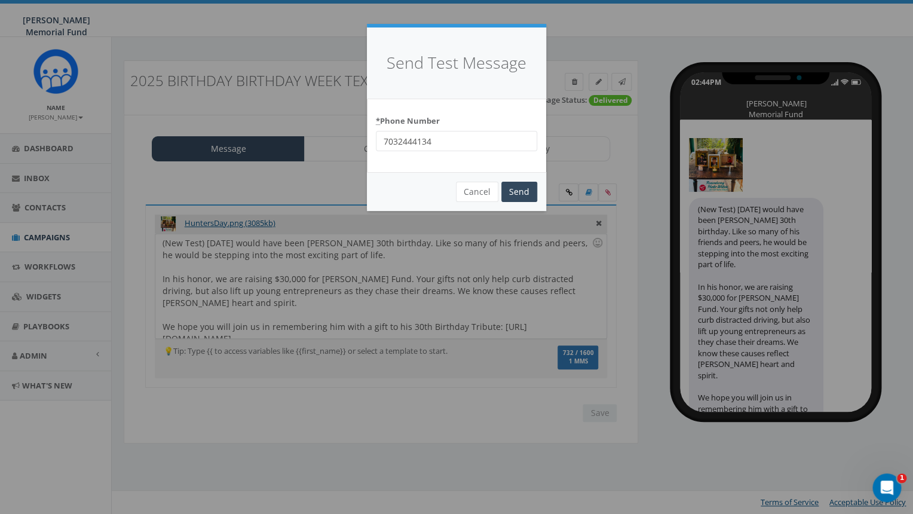
click at [299, 304] on div "Send Test Message * Phone Number 7032444134 Cancel Send Loading..." at bounding box center [456, 257] width 913 height 514
click at [209, 245] on div "Send Test Message * Phone Number 7032444134 Cancel Send Loading..." at bounding box center [456, 257] width 913 height 514
click at [484, 192] on button "Cancel" at bounding box center [477, 192] width 42 height 20
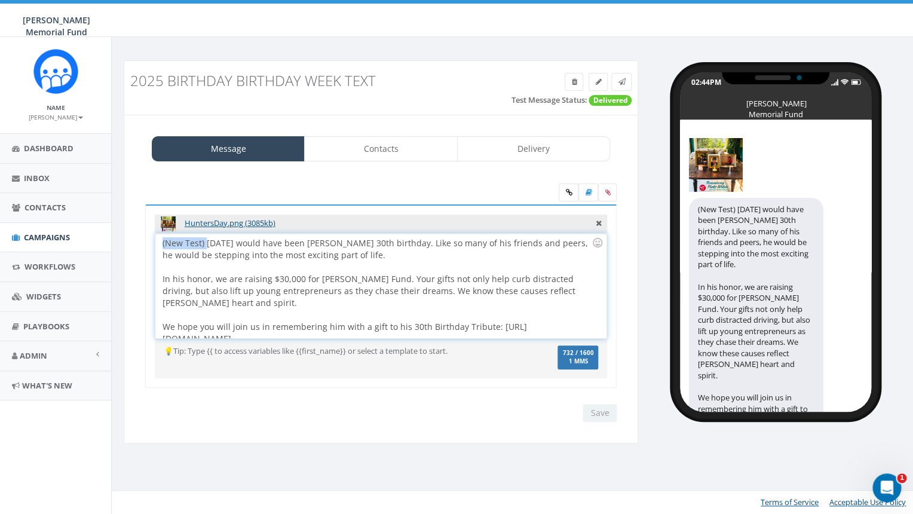
drag, startPoint x: 207, startPoint y: 242, endPoint x: 155, endPoint y: 238, distance: 52.1
click at [155, 238] on div "(New Test) Today would have been Hunter’s 30th birthday. Like so many of his fr…" at bounding box center [380, 286] width 450 height 105
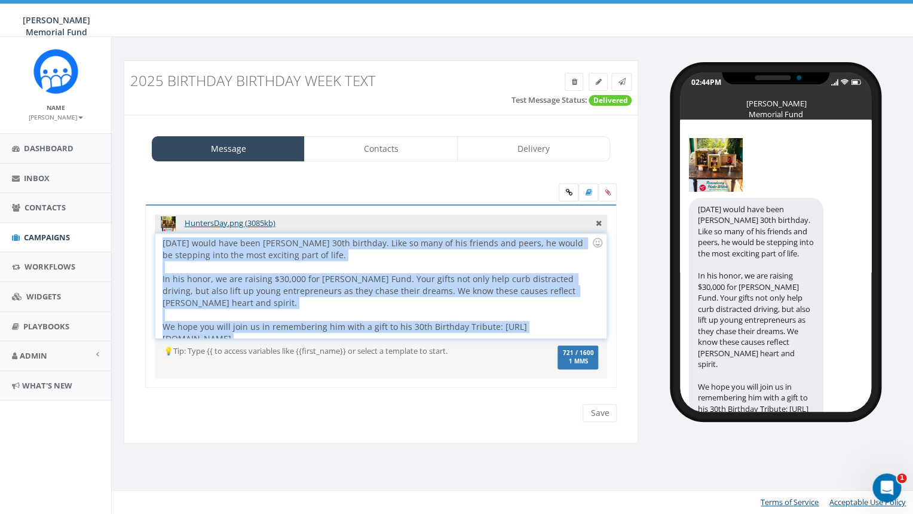
copy div "Today would have been Hunter’s 30th birthday. Like so many of his friends and p…"
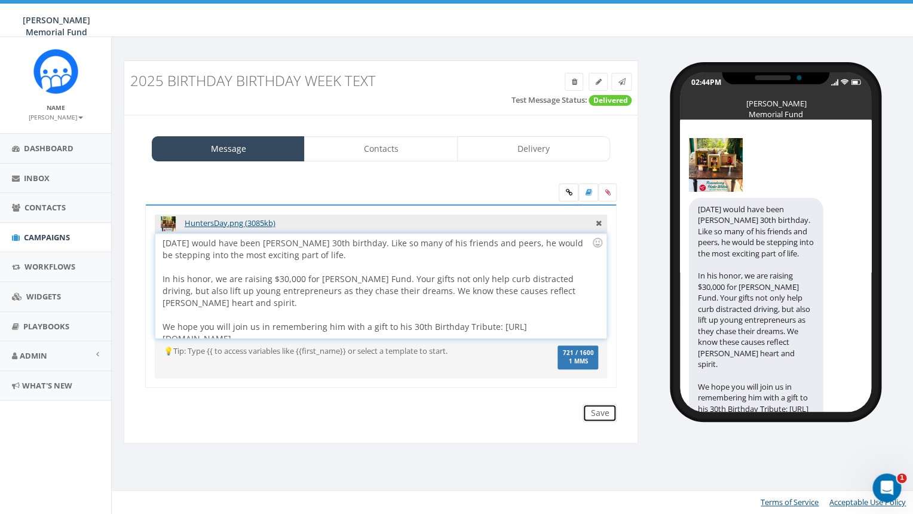
click at [602, 413] on input "Save" at bounding box center [600, 413] width 34 height 18
click at [37, 234] on span "Campaigns" at bounding box center [47, 237] width 46 height 11
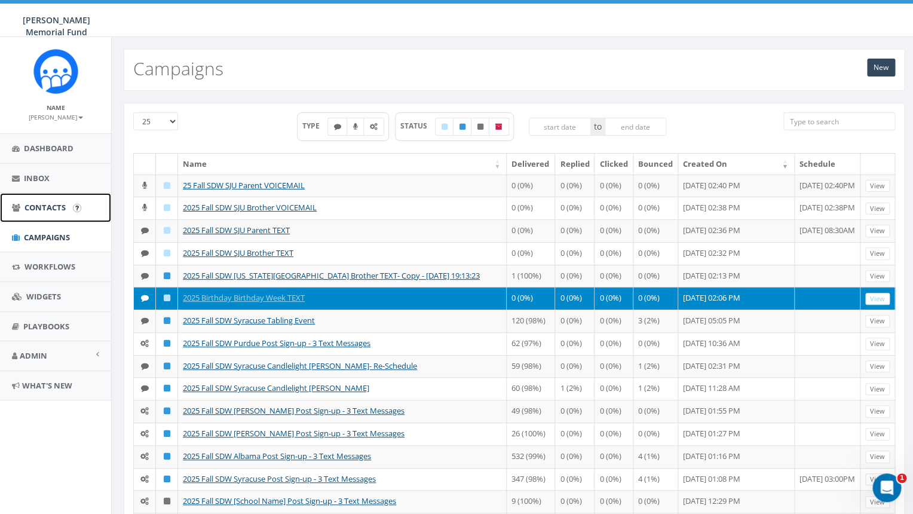
click at [41, 205] on span "Contacts" at bounding box center [44, 207] width 41 height 11
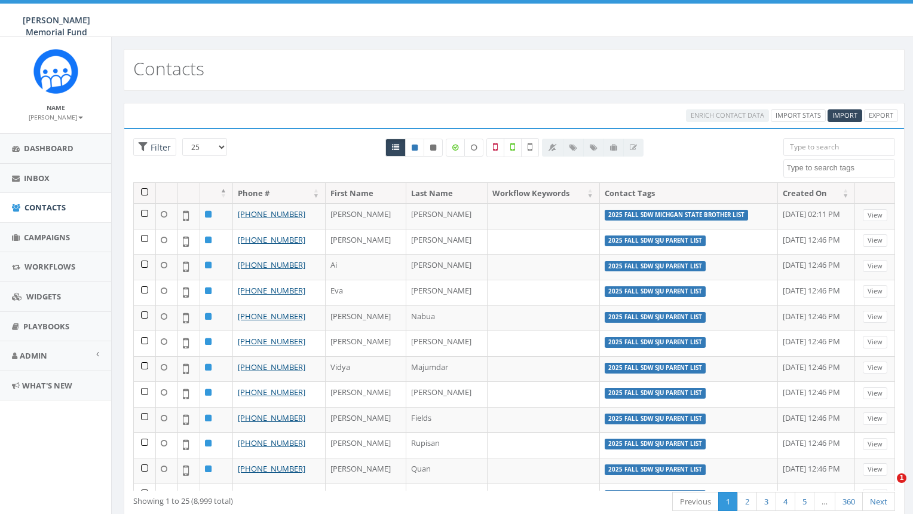
select select
click at [839, 119] on span "Import" at bounding box center [844, 115] width 25 height 9
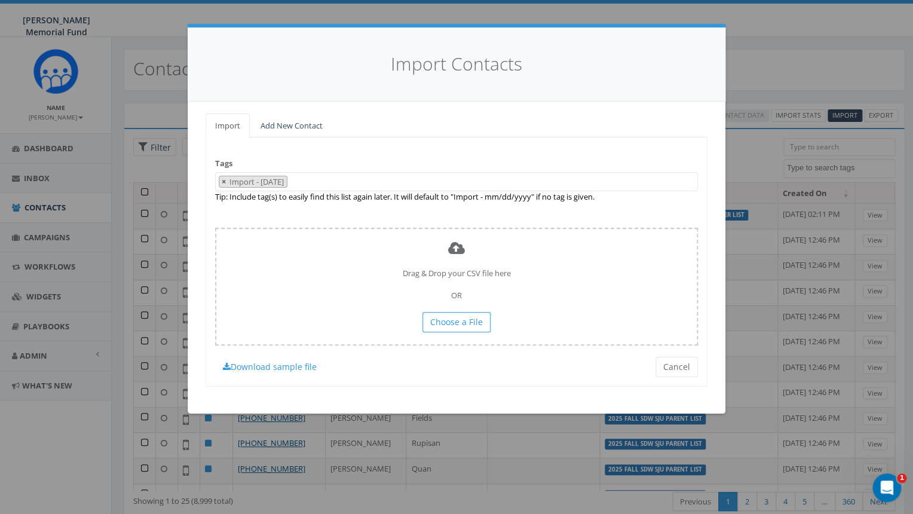
click at [223, 180] on span "×" at bounding box center [224, 181] width 4 height 11
select select
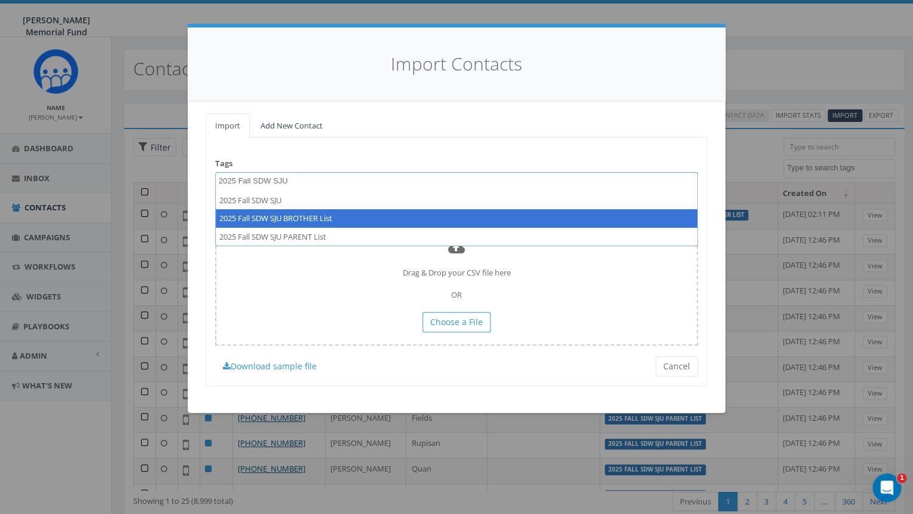
type textarea "2025 Fall SDW SJU"
select select "2025 Fall SDW SJU BROTHER List"
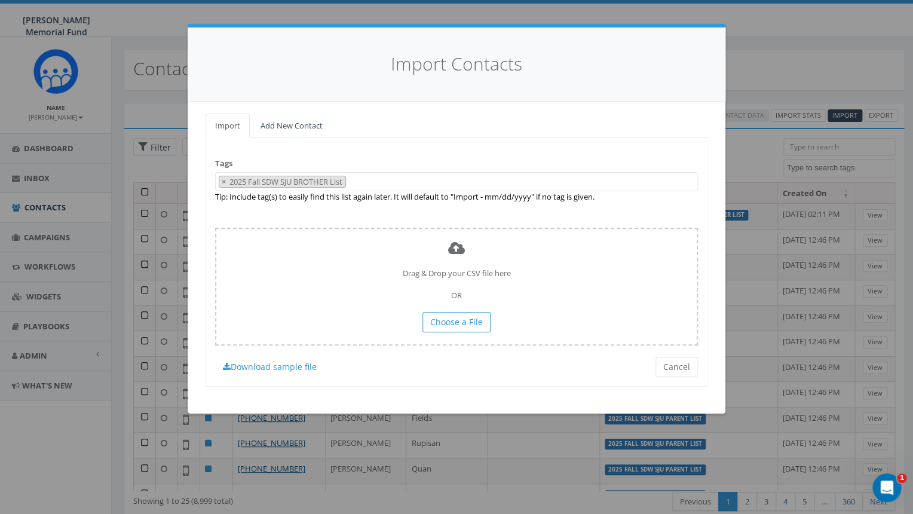
click at [355, 180] on textarea "Search" at bounding box center [352, 182] width 6 height 11
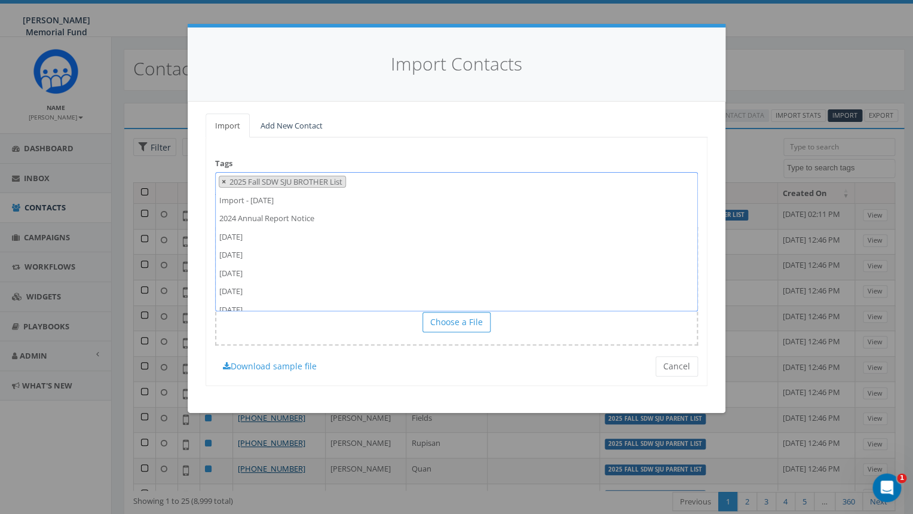
scroll to position [676, 0]
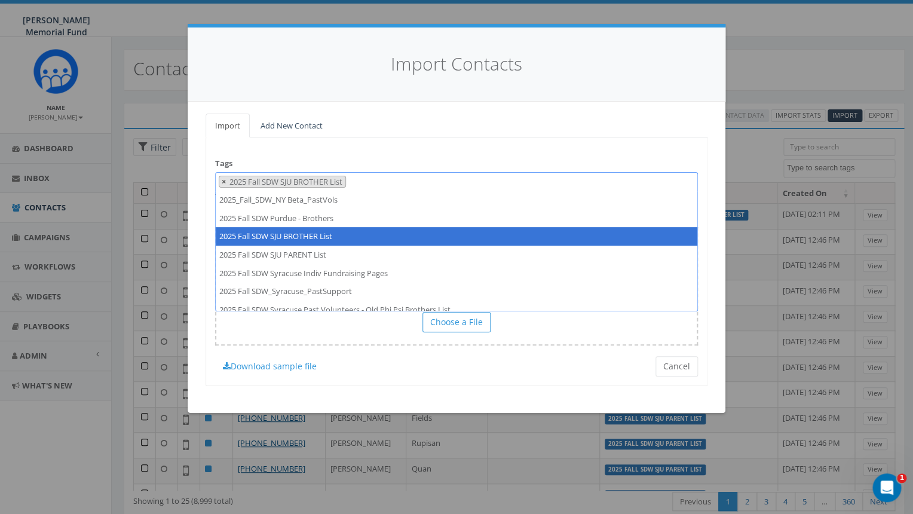
click at [222, 180] on span "×" at bounding box center [224, 181] width 4 height 11
select select
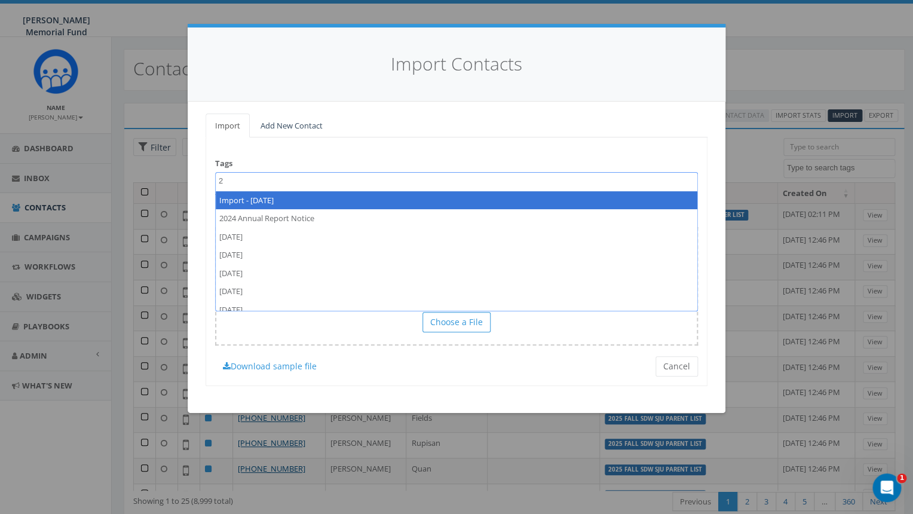
scroll to position [0, 0]
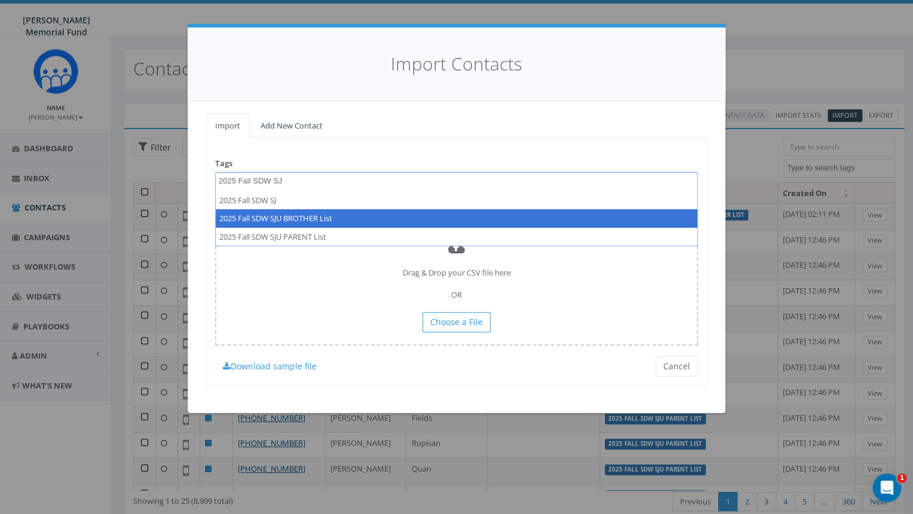
type textarea "2025 Fall SDW SJ"
select select "2025 Fall SDW SJU BROTHER List"
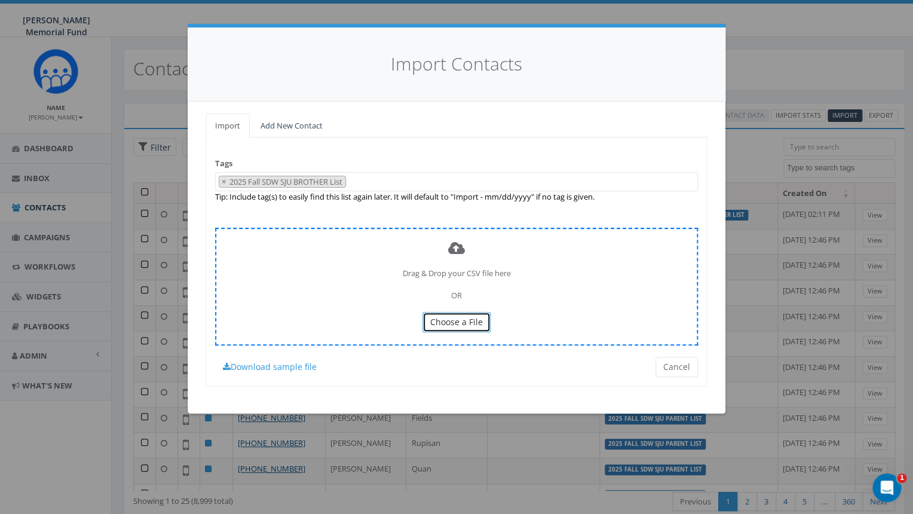
click at [456, 325] on span "Choose a File" at bounding box center [456, 321] width 53 height 11
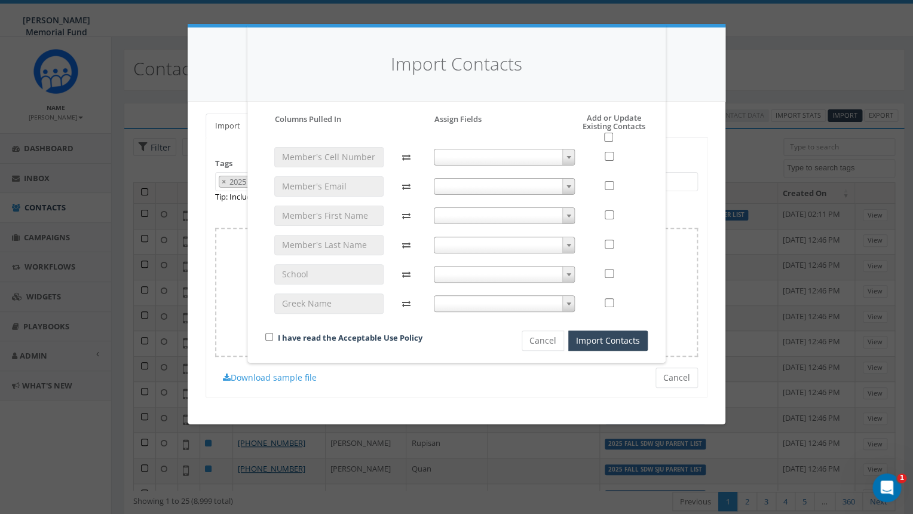
click at [554, 152] on span at bounding box center [505, 157] width 142 height 17
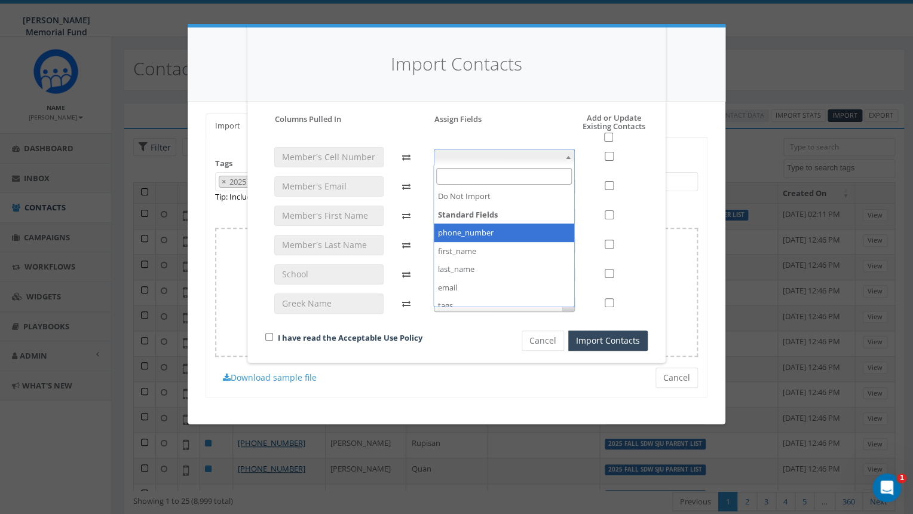
select select "phone_number"
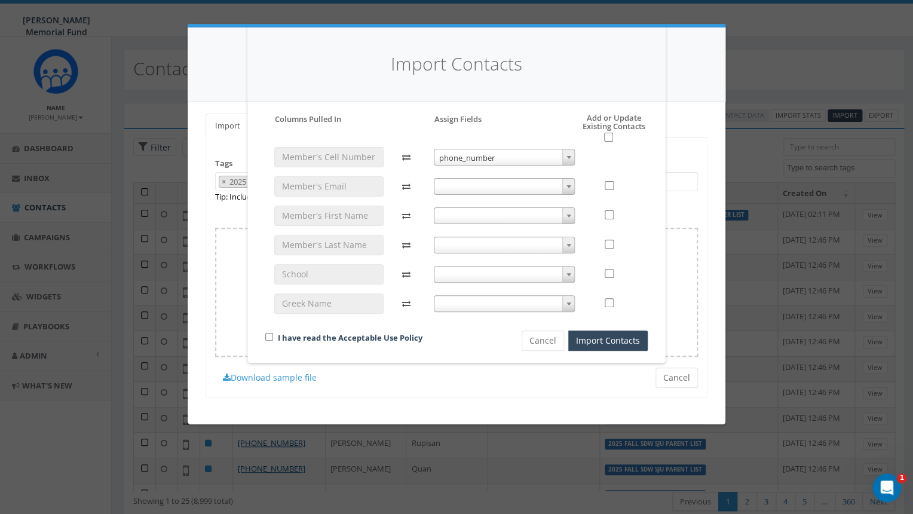
click at [558, 185] on span at bounding box center [505, 186] width 142 height 17
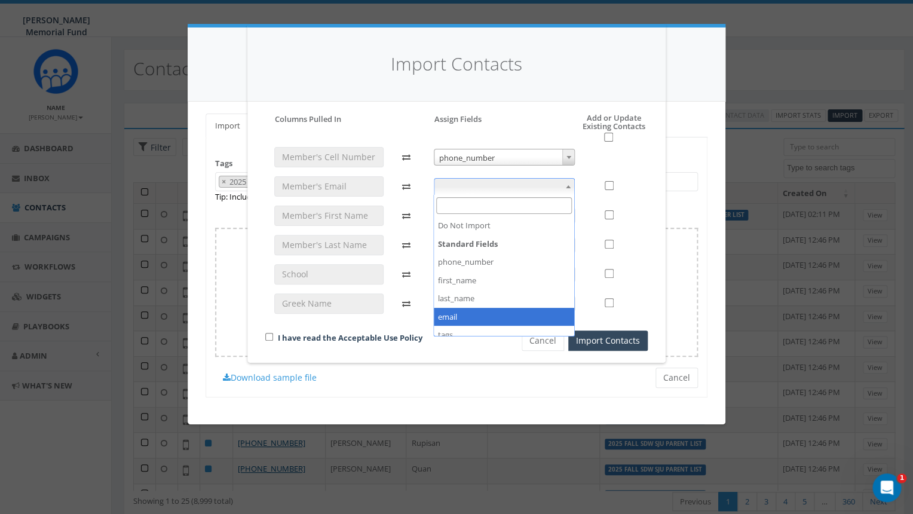
select select "email"
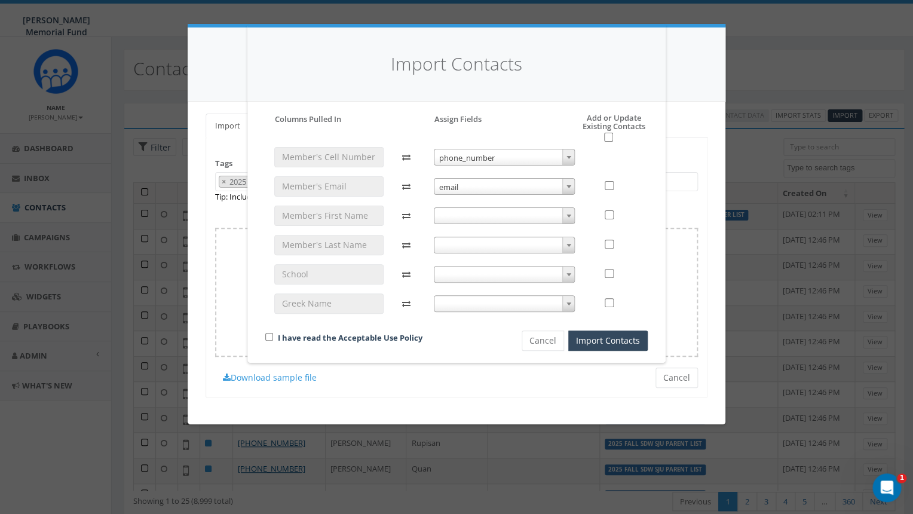
click at [560, 214] on span at bounding box center [505, 215] width 142 height 17
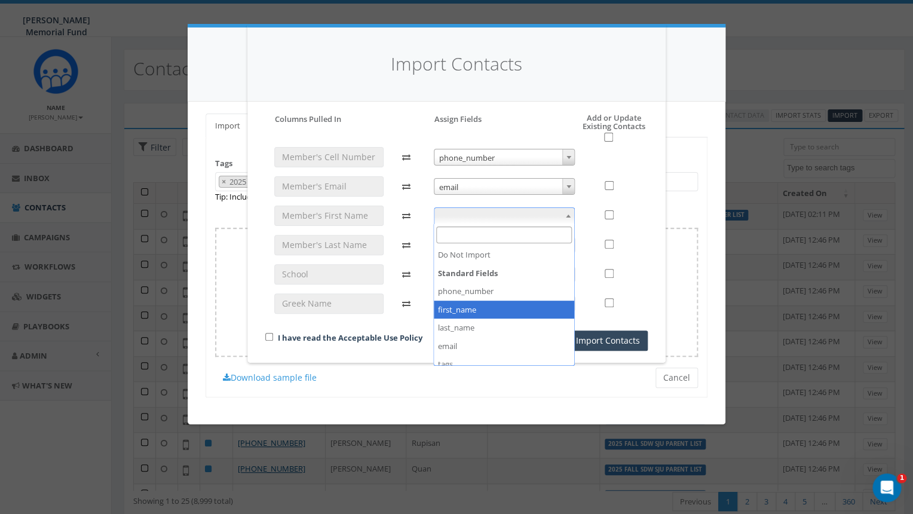
select select "first_name"
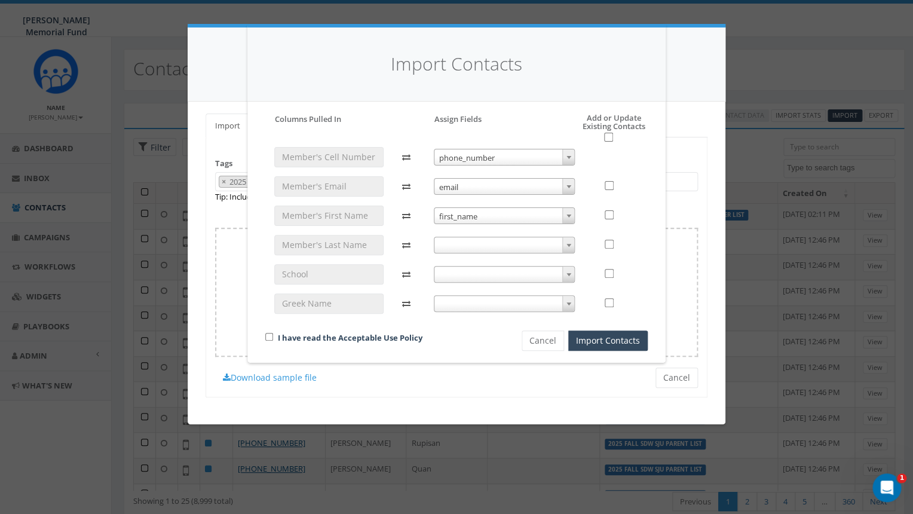
click at [553, 243] on span at bounding box center [505, 245] width 142 height 17
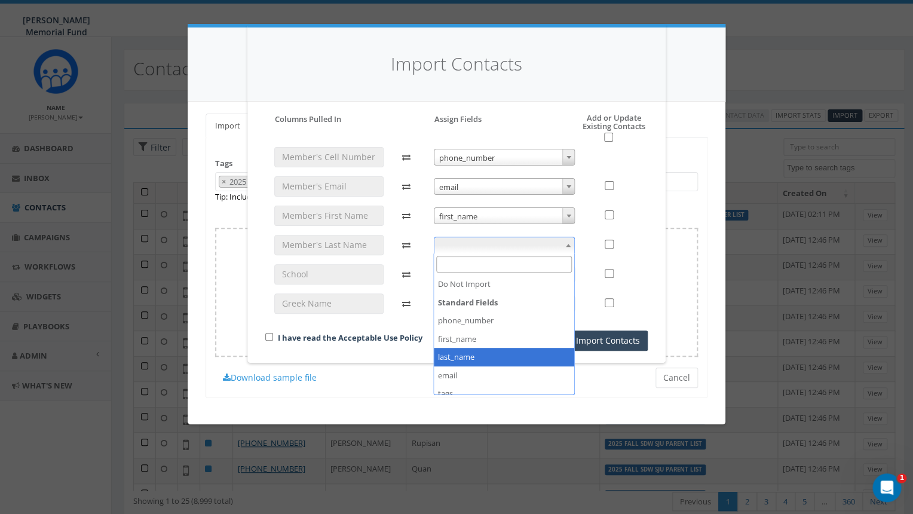
select select "last_name"
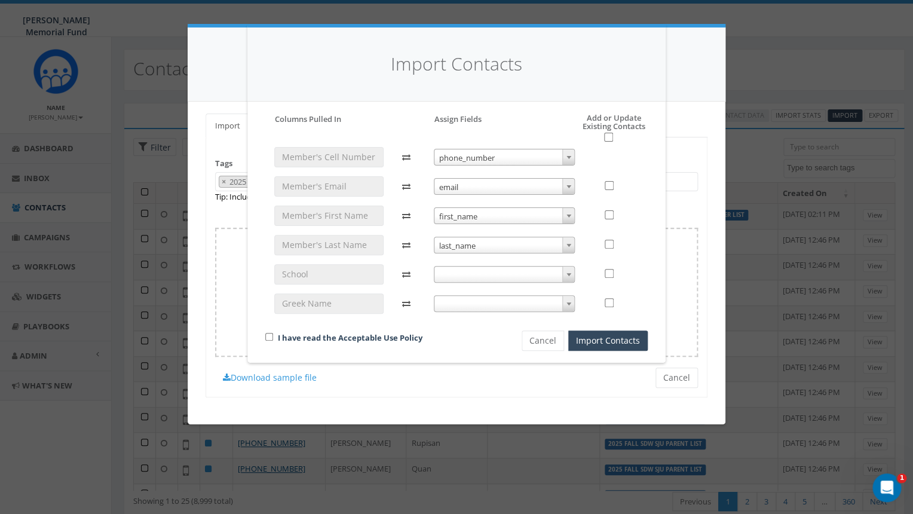
click at [542, 275] on span at bounding box center [505, 274] width 142 height 17
click at [381, 326] on div "I have read the Acceptable Use Policy Cancel Import Contacts" at bounding box center [456, 254] width 400 height 192
click at [544, 343] on button "Cancel" at bounding box center [543, 340] width 42 height 20
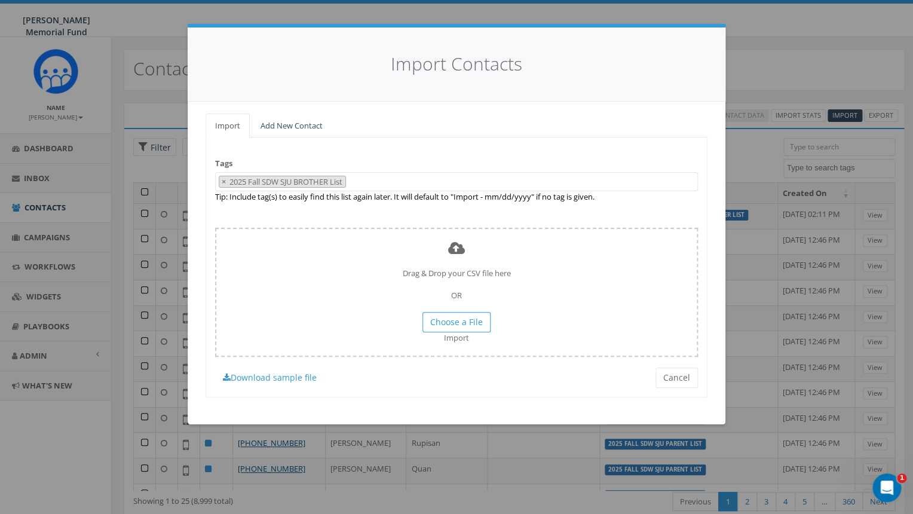
click at [364, 180] on span "× 2025 Fall SDW SJU BROTHER List" at bounding box center [456, 182] width 483 height 20
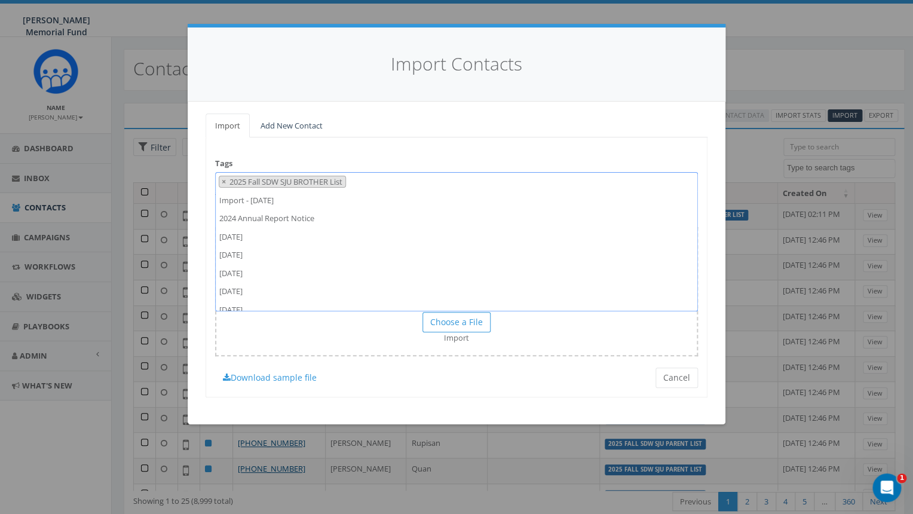
scroll to position [0, 0]
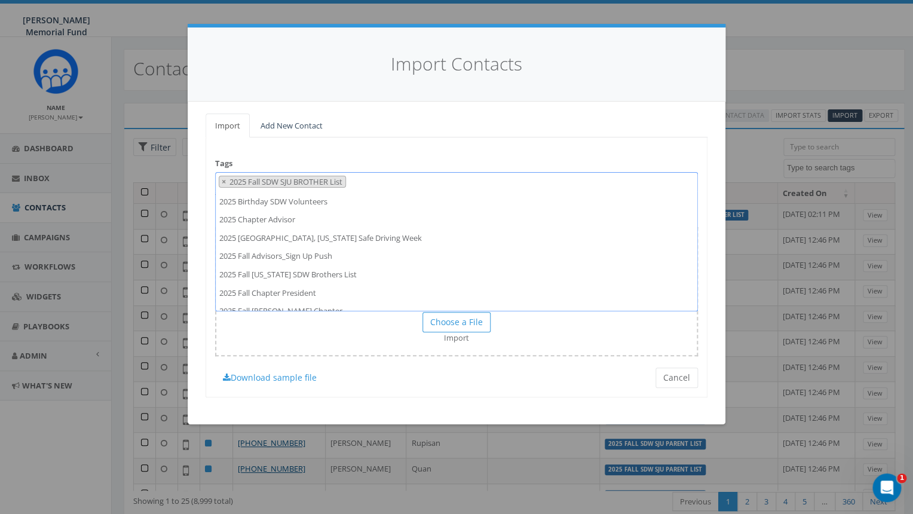
select select
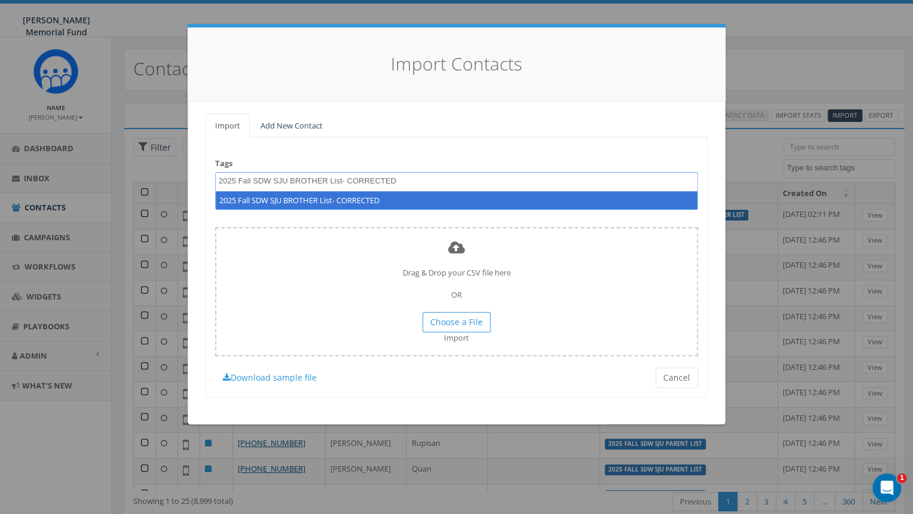
type textarea "2025 Fall SDW SJU BROTHER List- CORRECTED"
select select "2025 Fall SDW SJU BROTHER List- CORRECTED"
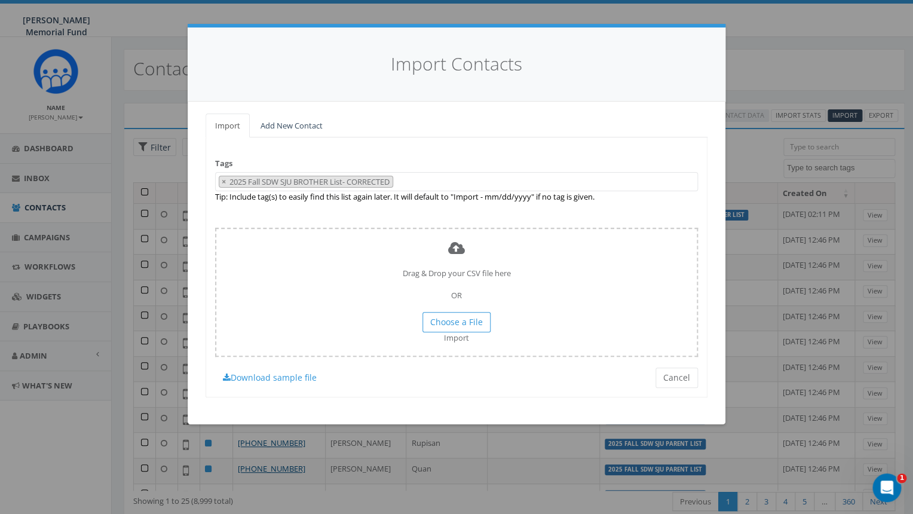
scroll to position [8550, 0]
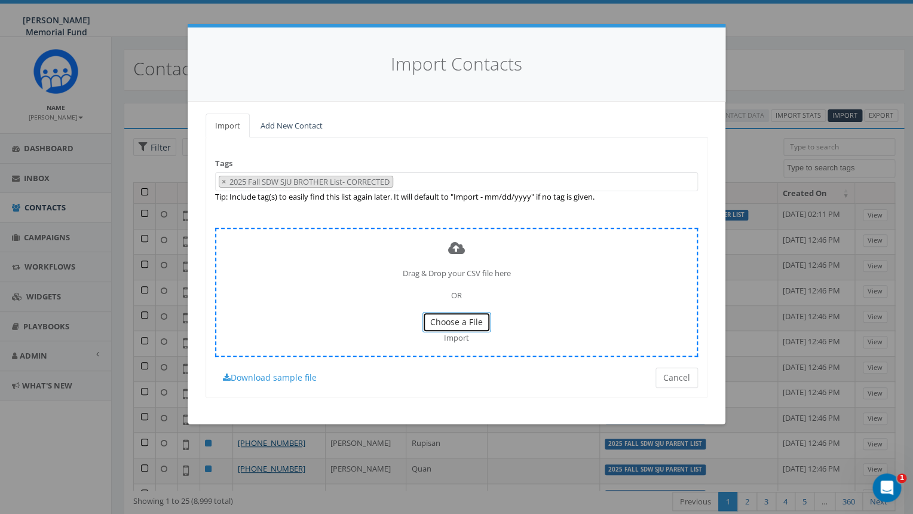
click at [454, 326] on span "Choose a File" at bounding box center [456, 321] width 53 height 11
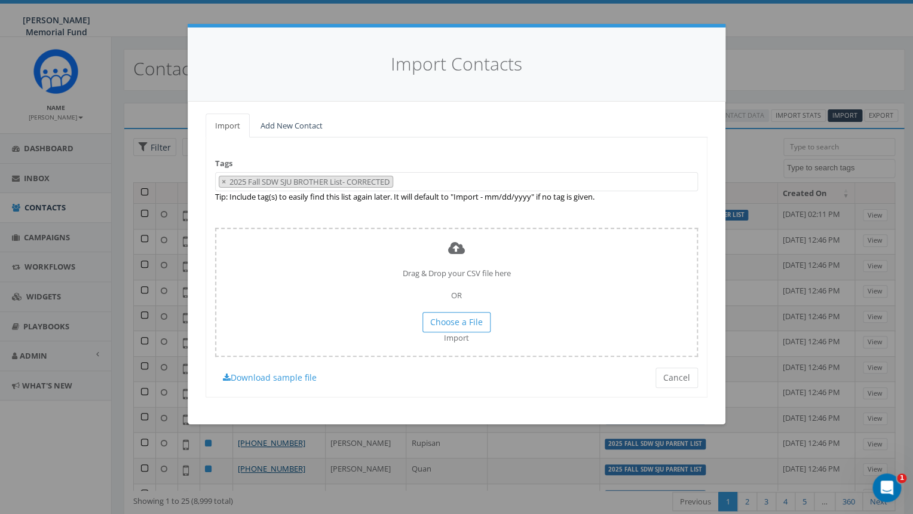
click at [430, 188] on span "× 2025 Fall SDW SJU BROTHER List- CORRECTED" at bounding box center [456, 182] width 483 height 20
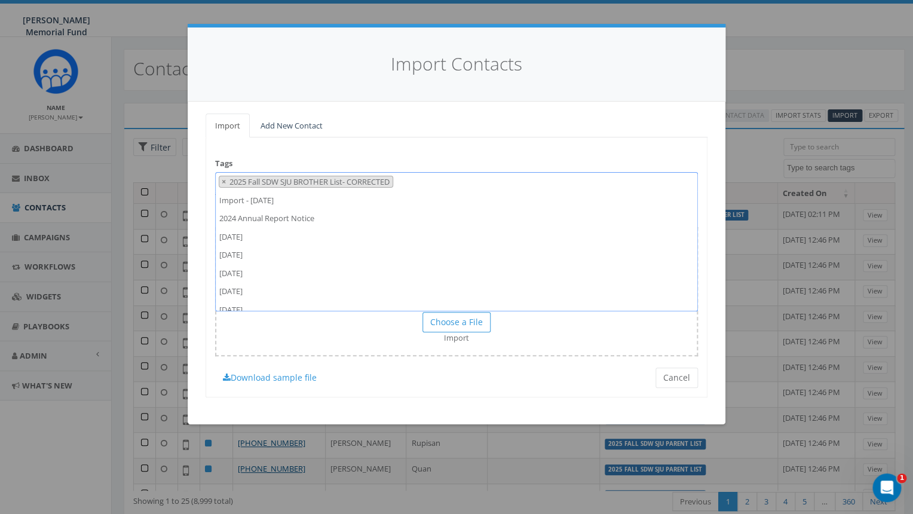
scroll to position [12651, 0]
type textarea "2025 Fall SDW SJU BROTHER List- CORRECTED"
select select
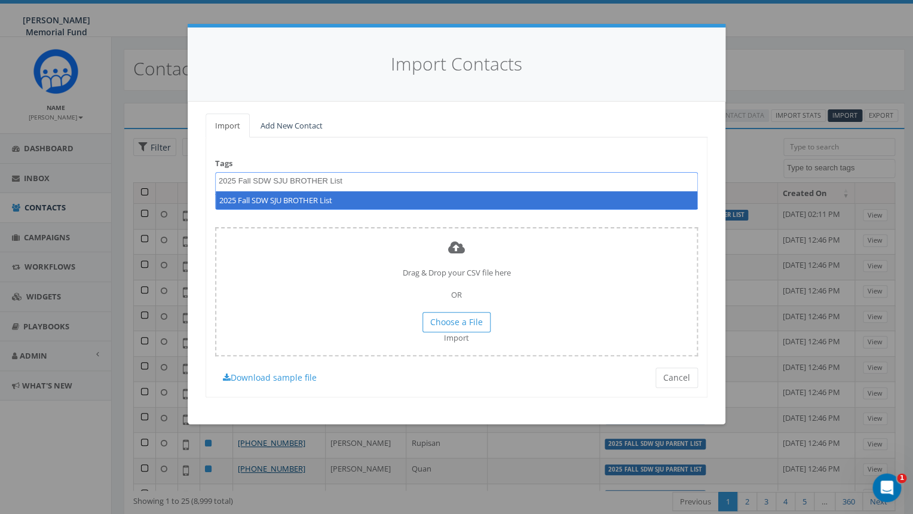
type textarea "2025 Fall SDW SJU BROTHER List"
select select "2025 Fall SDW SJU BROTHER List"
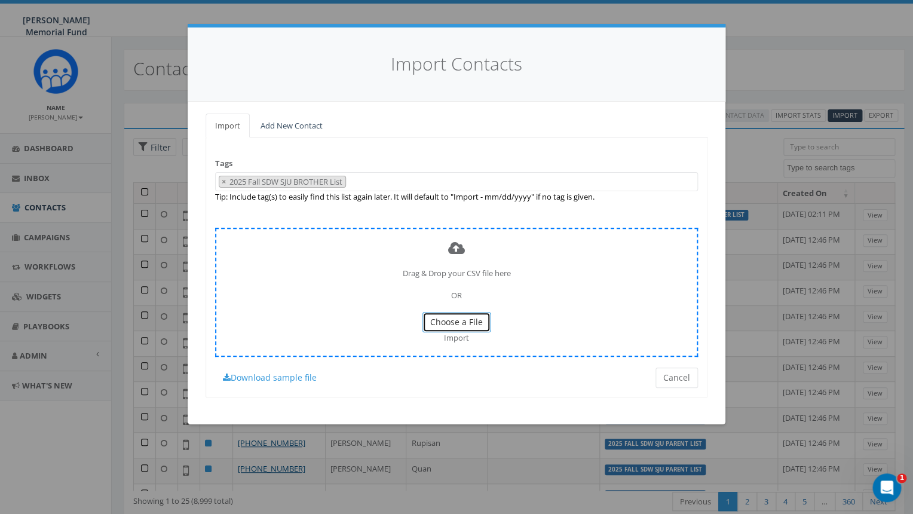
click at [456, 321] on span "Choose a File" at bounding box center [456, 321] width 53 height 11
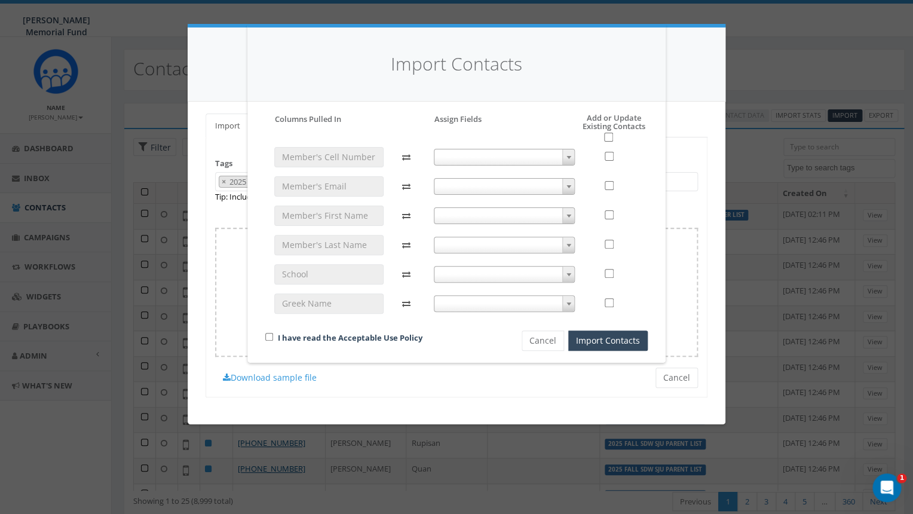
click at [545, 152] on span at bounding box center [505, 157] width 142 height 17
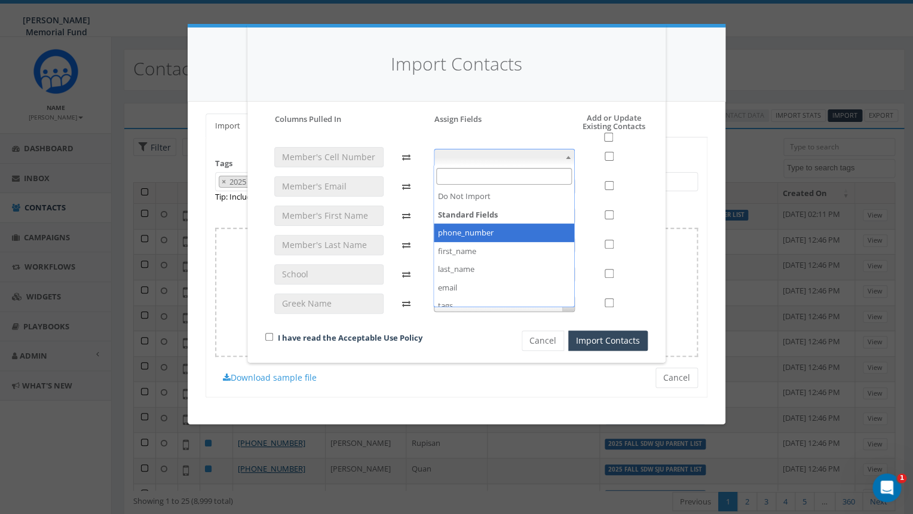
select select "phone_number"
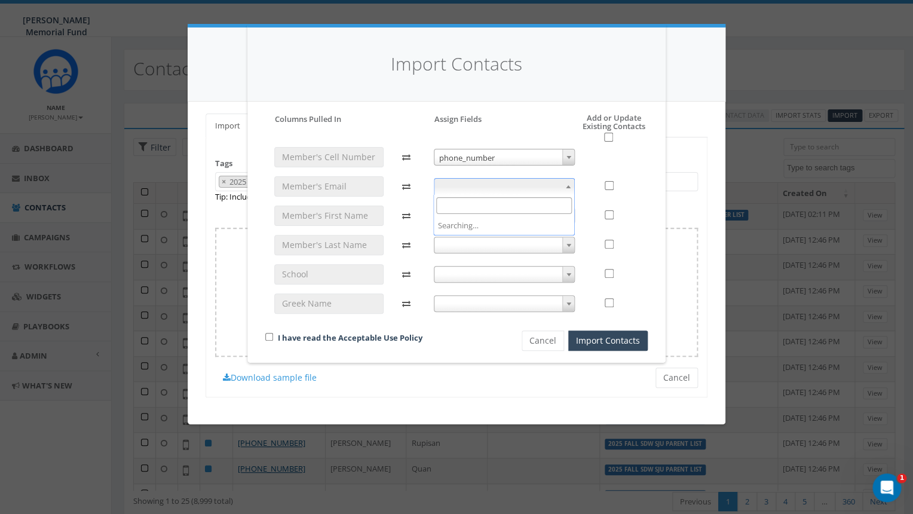
click at [507, 186] on span at bounding box center [505, 186] width 142 height 17
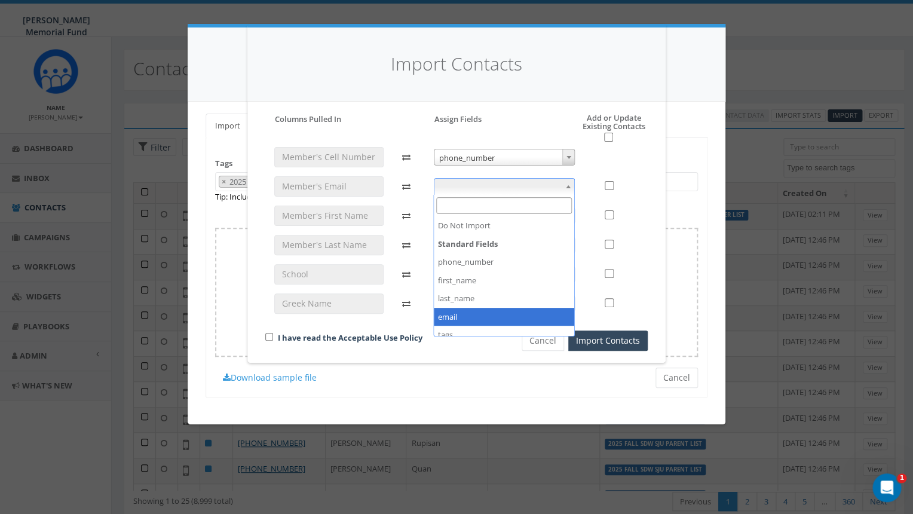
select select "email"
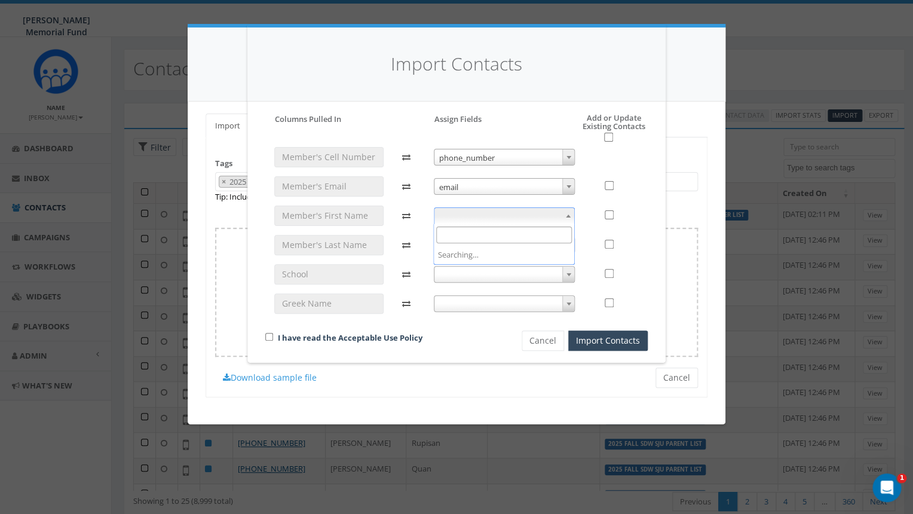
click at [505, 213] on span at bounding box center [505, 215] width 142 height 17
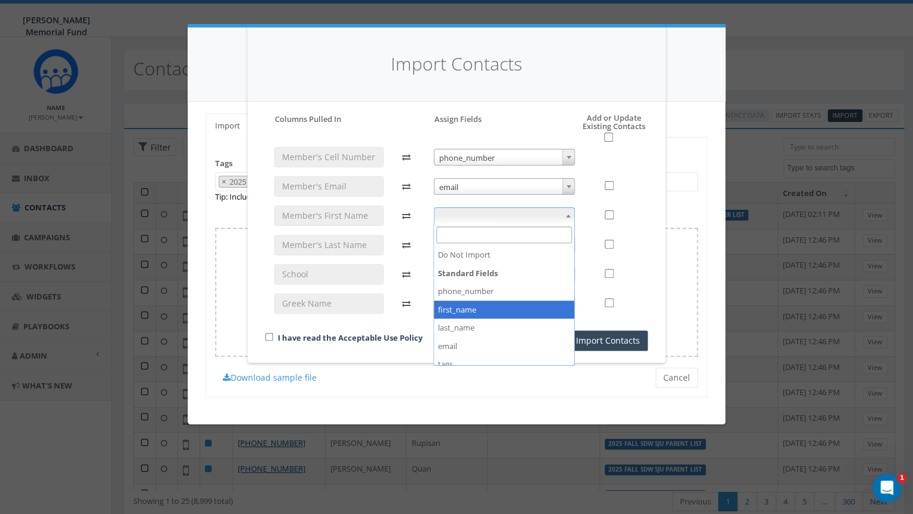
select select "first_name"
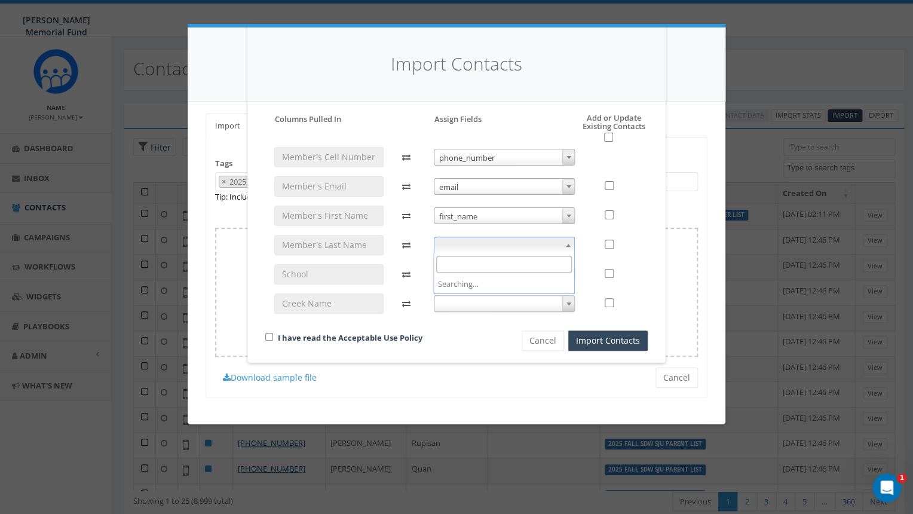
click at [487, 244] on span at bounding box center [505, 245] width 142 height 17
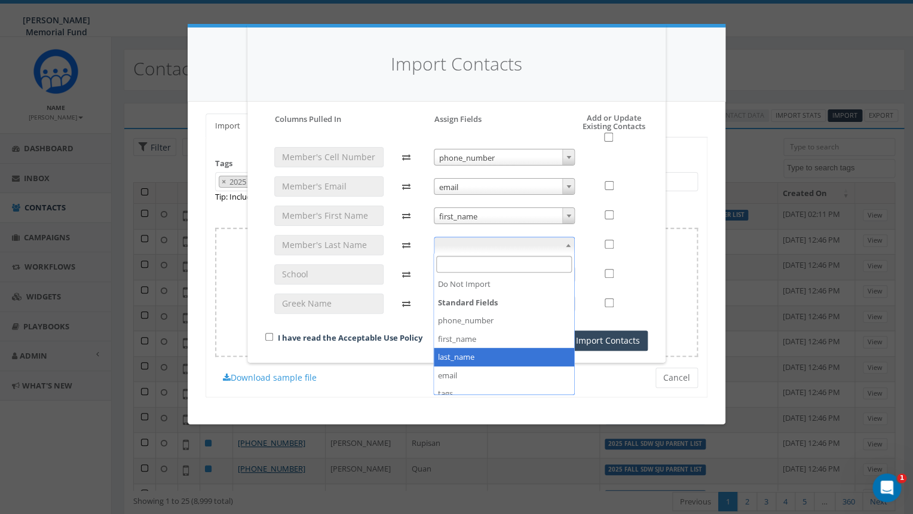
select select "last_name"
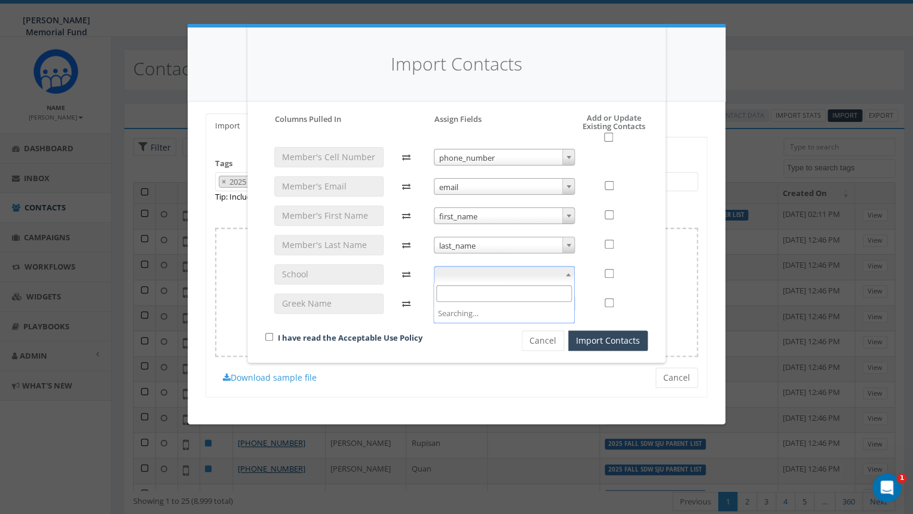
click at [488, 272] on span at bounding box center [505, 274] width 142 height 17
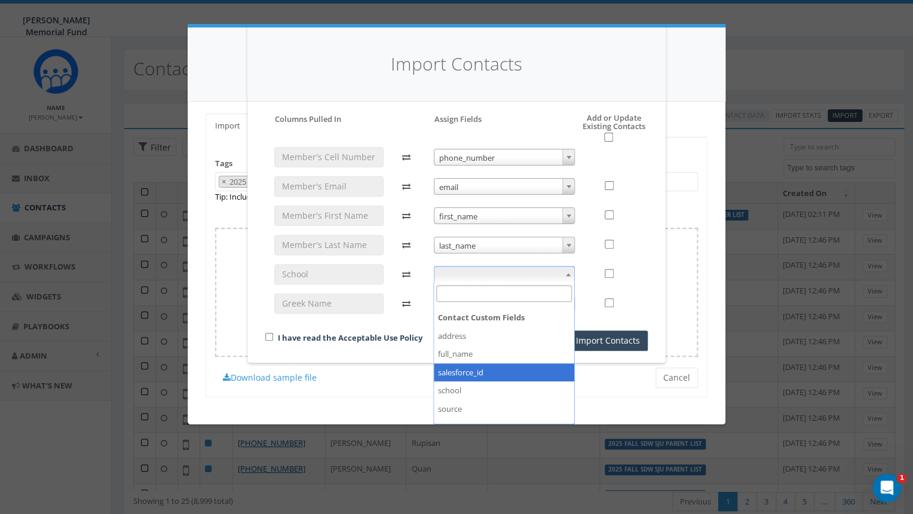
scroll to position [133, 0]
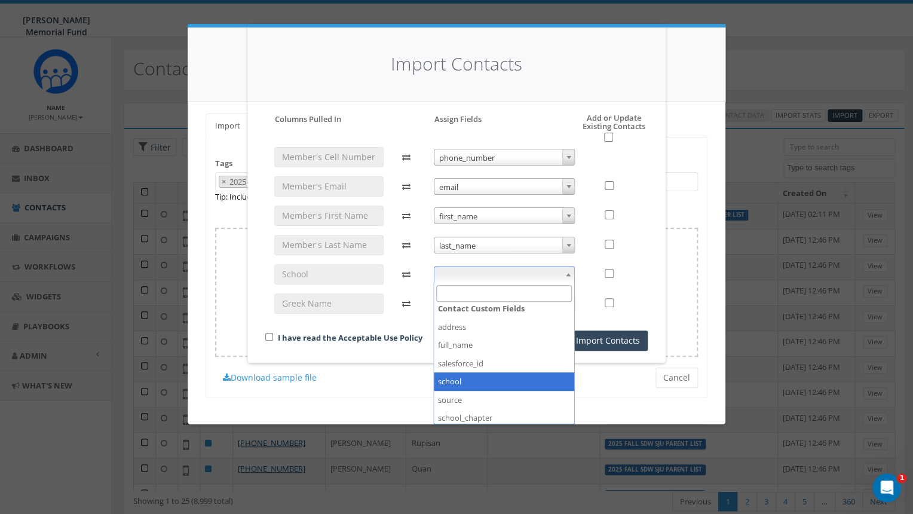
select select "school"
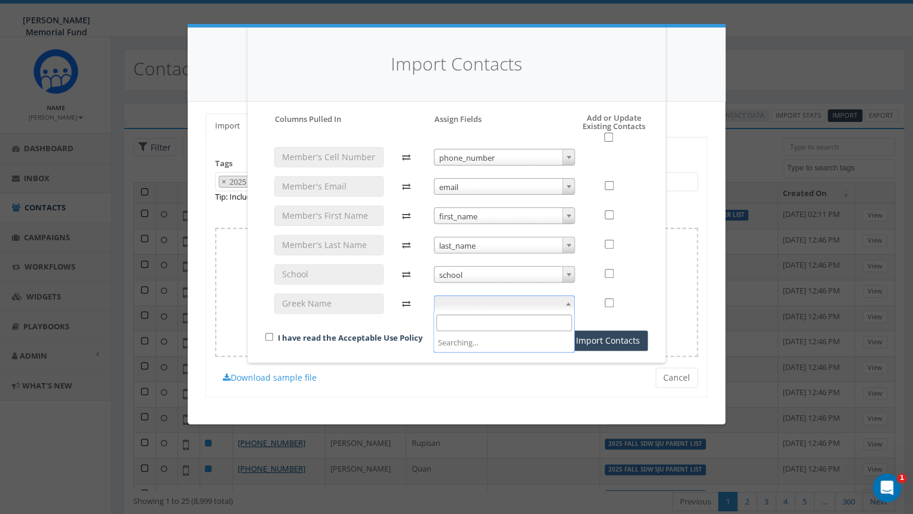
click at [489, 305] on span at bounding box center [505, 303] width 142 height 17
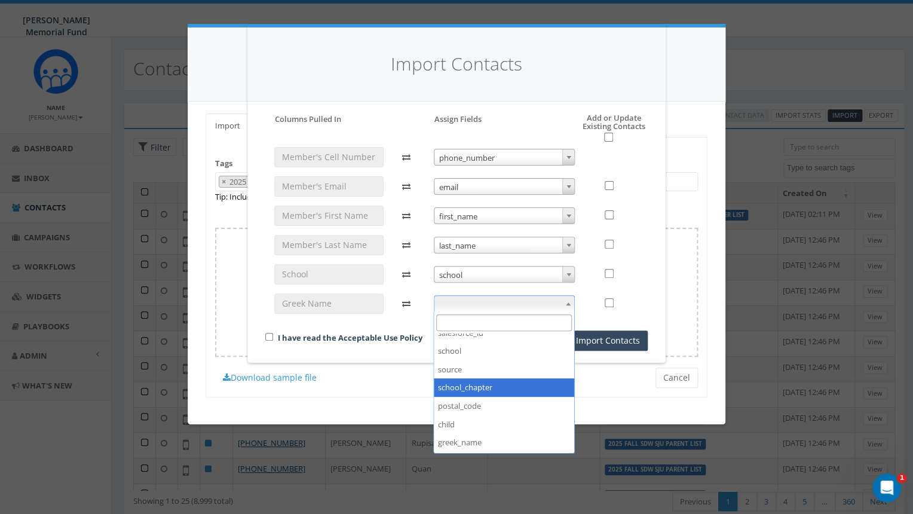
scroll to position [193, 0]
select select "school_chapter"
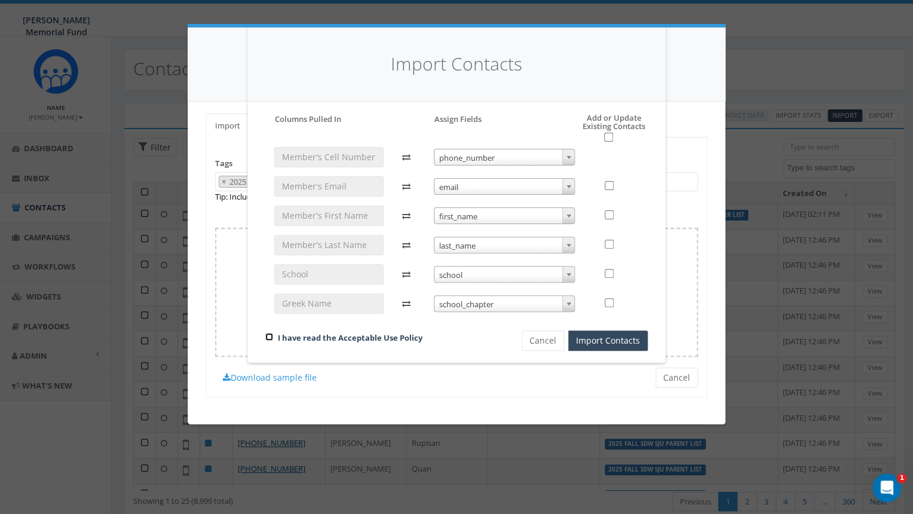
click at [268, 337] on input "checkbox" at bounding box center [269, 337] width 8 height 8
checkbox input "true"
click at [608, 138] on input "checkbox" at bounding box center [608, 137] width 9 height 9
checkbox input "true"
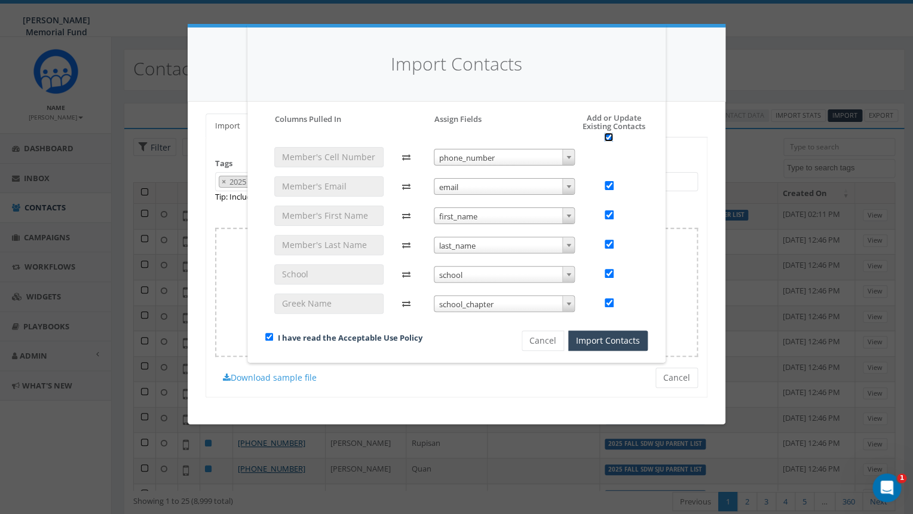
checkbox input "true"
click at [607, 339] on button "Import Contacts" at bounding box center [607, 340] width 79 height 20
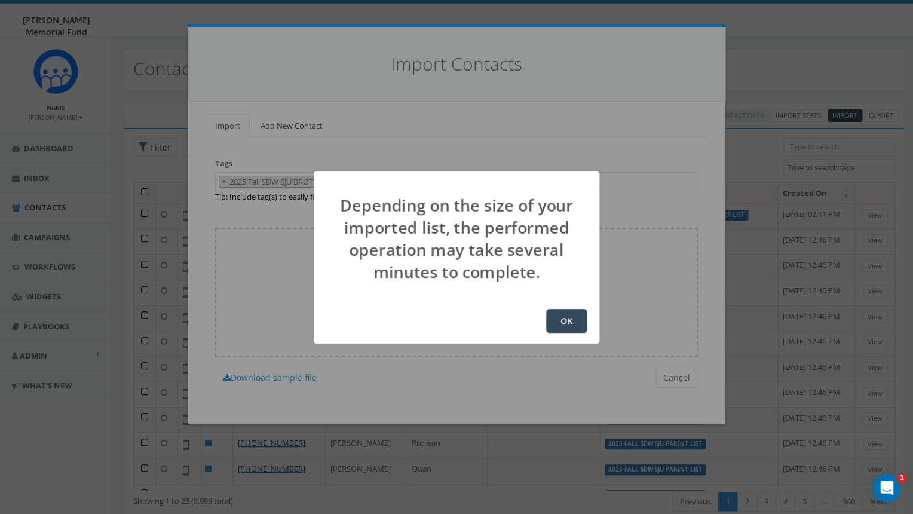
click at [569, 321] on button "OK" at bounding box center [566, 321] width 41 height 24
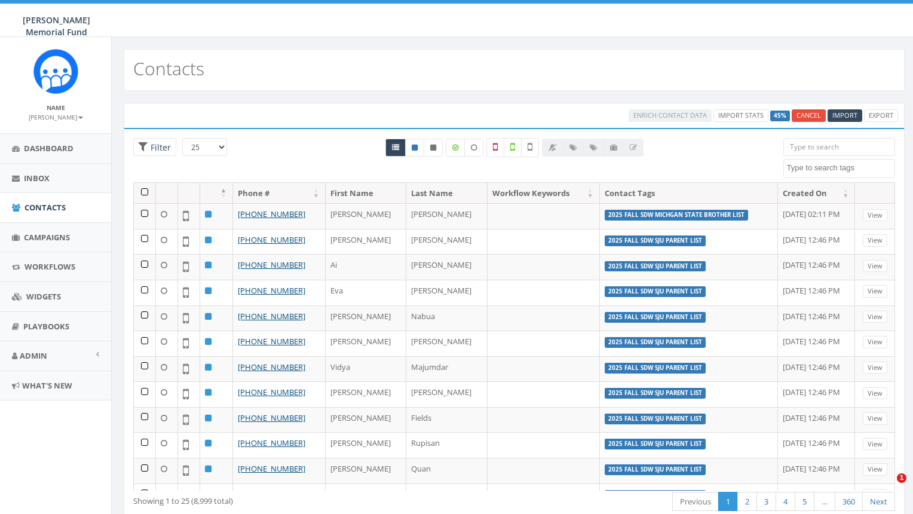
select select
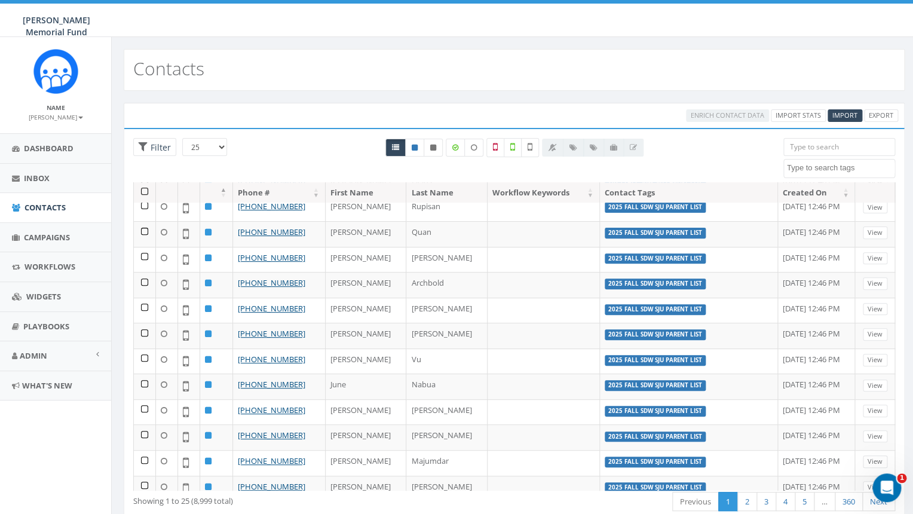
scroll to position [345, 0]
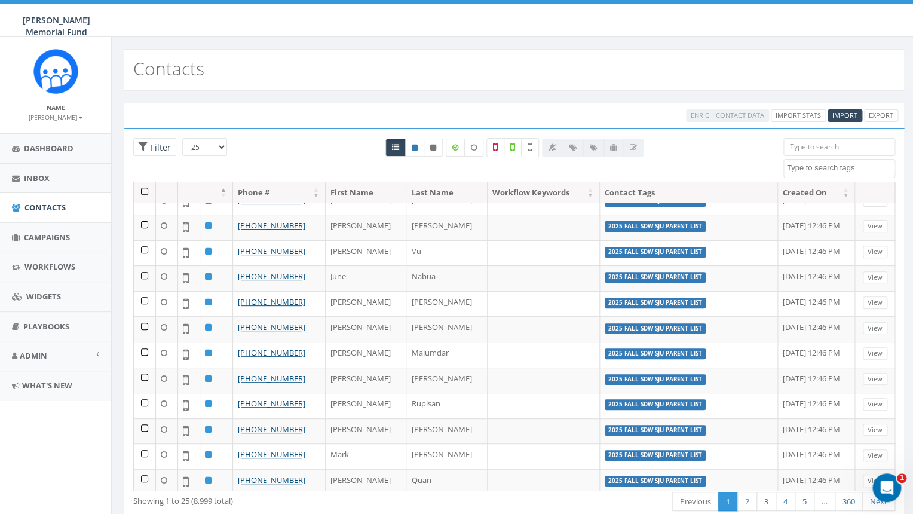
click at [833, 170] on textarea "Search" at bounding box center [841, 168] width 108 height 11
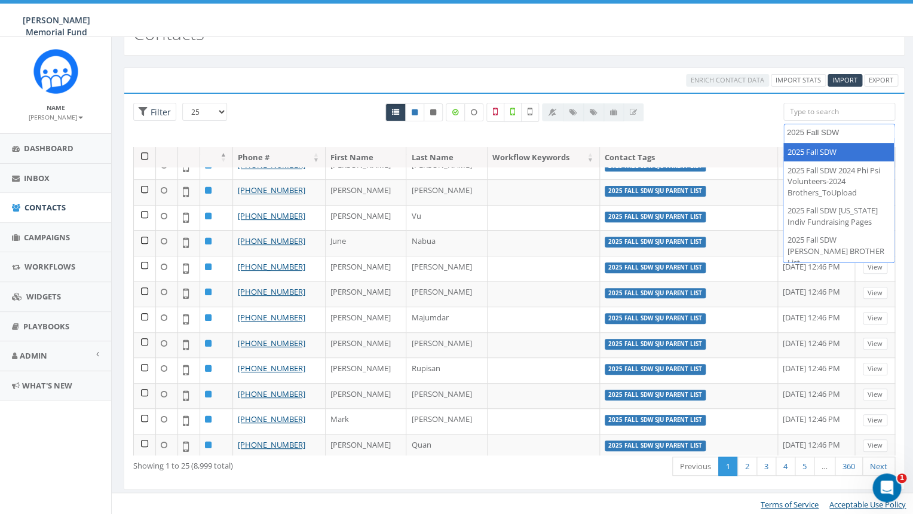
scroll to position [38, 0]
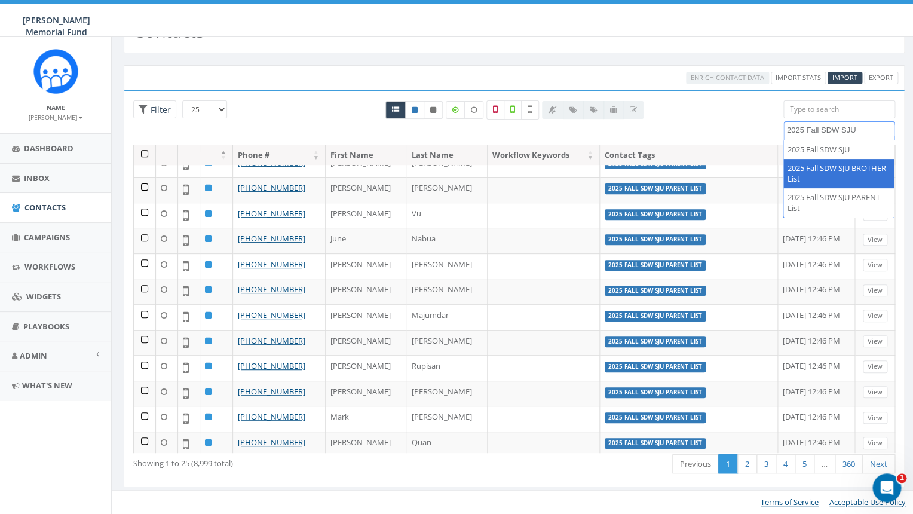
type textarea "2025 Fall SDW SJU"
select select "2025 Fall SDW SJU BROTHER List"
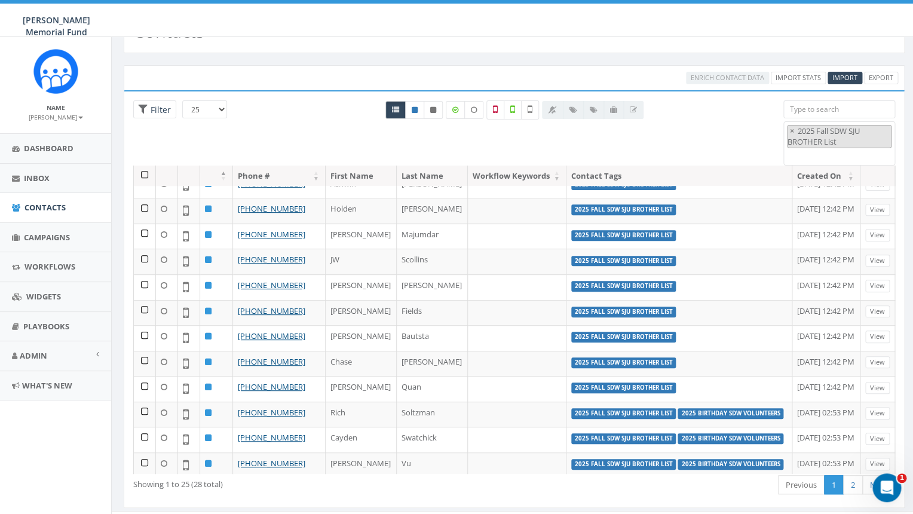
scroll to position [356, 0]
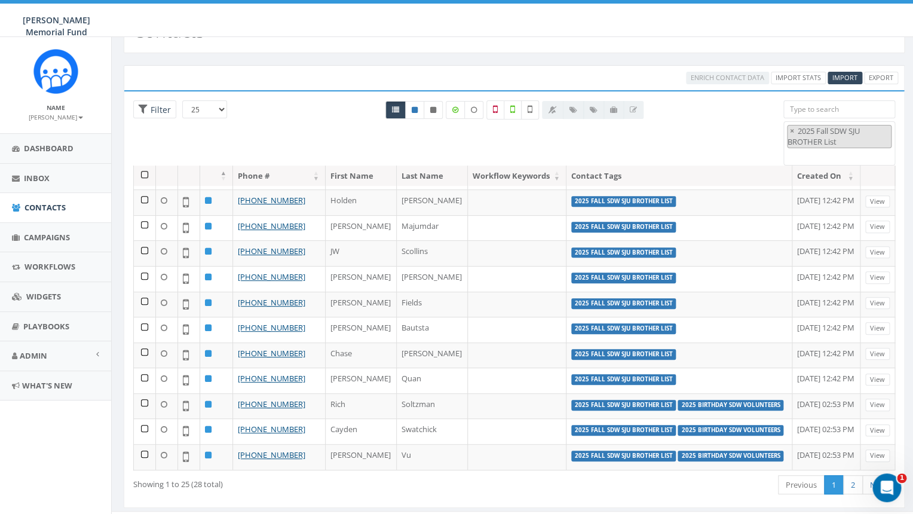
select select
type textarea "2025 Fall SDW SJU BROTHER List"
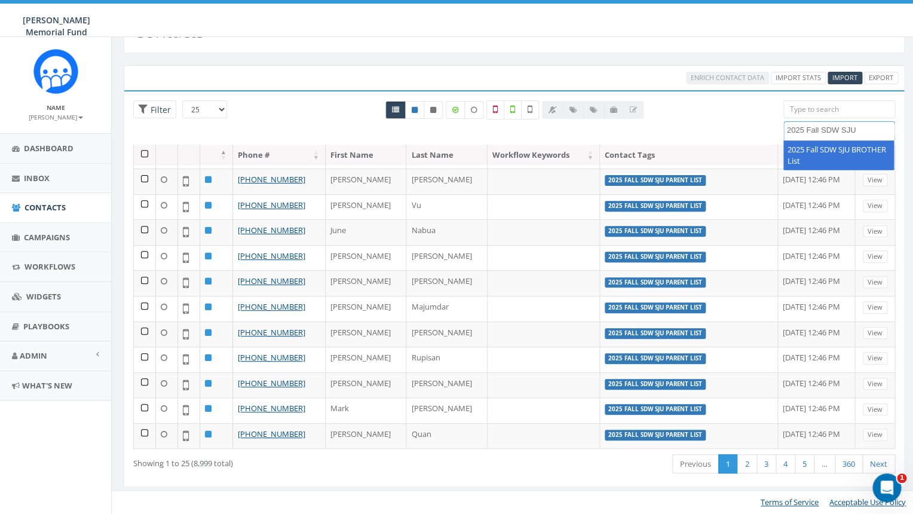
scroll to position [345, 0]
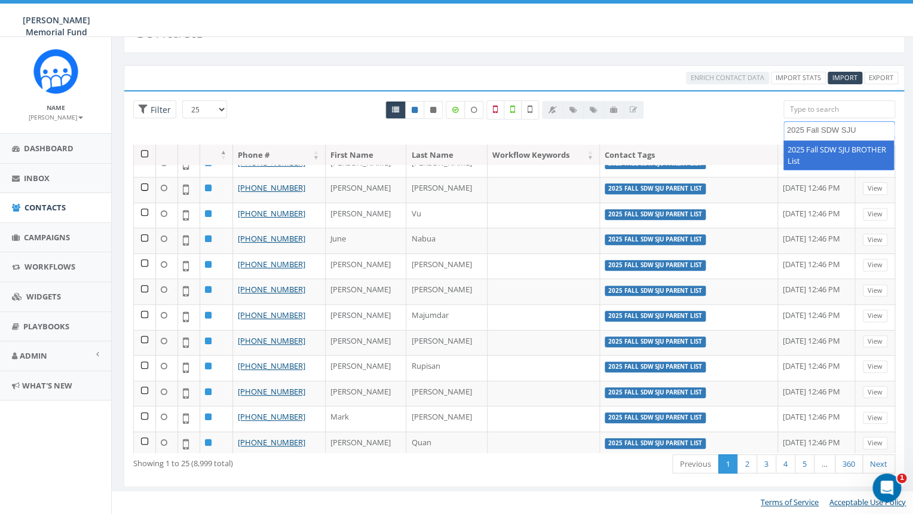
select select "2025 Fall SDW SJU BROTHER List"
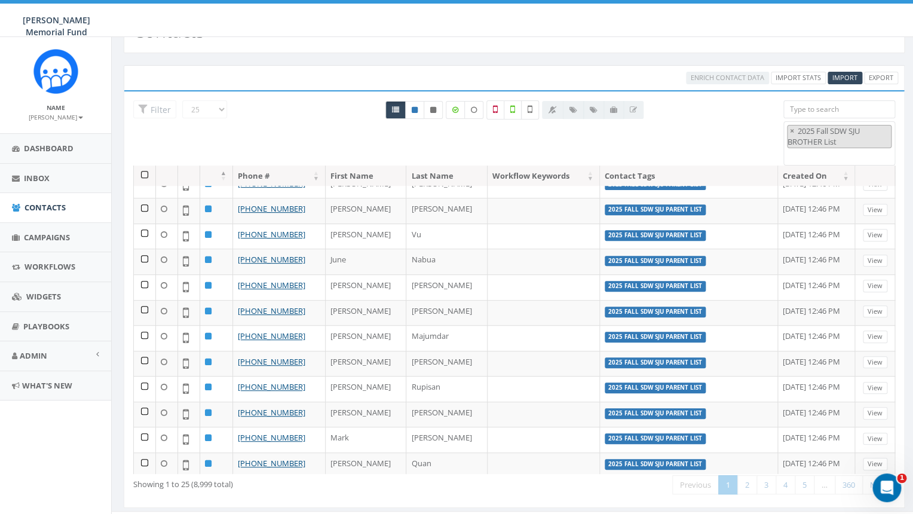
scroll to position [356, 0]
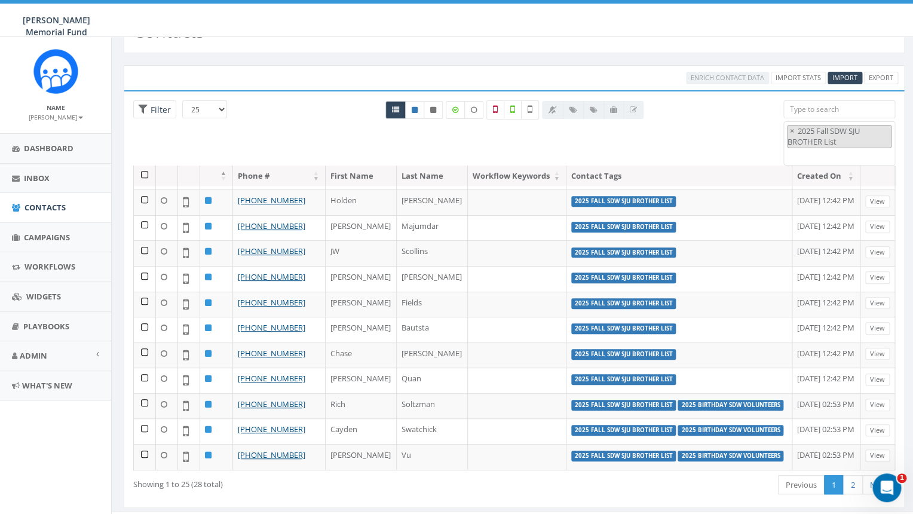
click at [273, 130] on link "[PHONE_NUMBER]" at bounding box center [272, 124] width 68 height 11
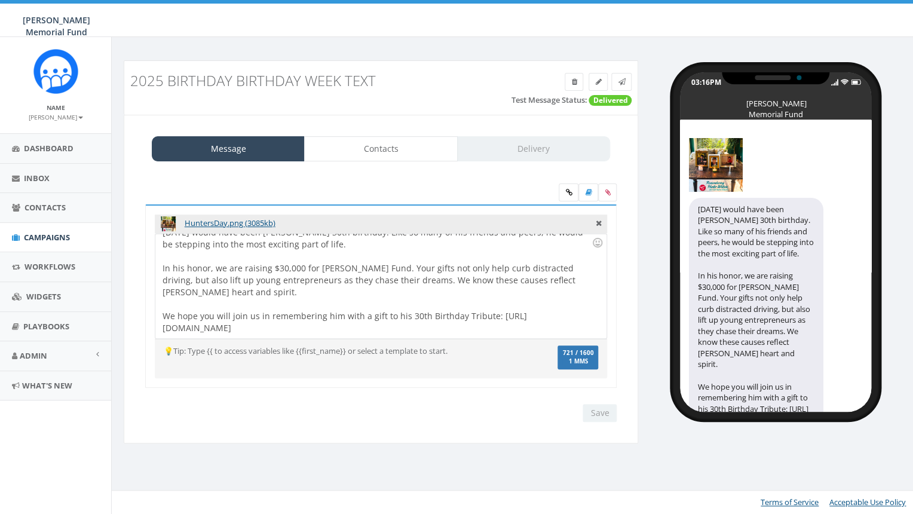
scroll to position [7, 0]
click at [543, 148] on div "Message Contacts Delivery" at bounding box center [381, 148] width 458 height 25
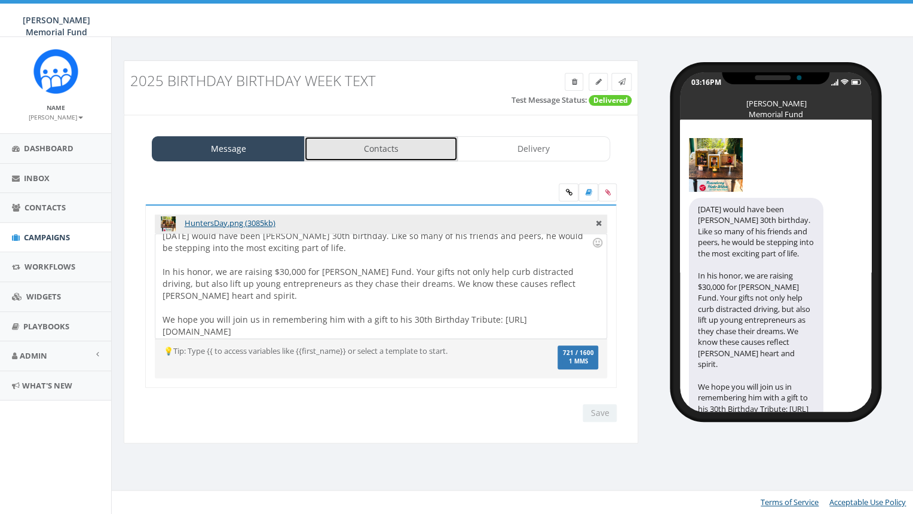
click at [413, 151] on link "Contacts" at bounding box center [380, 148] width 153 height 25
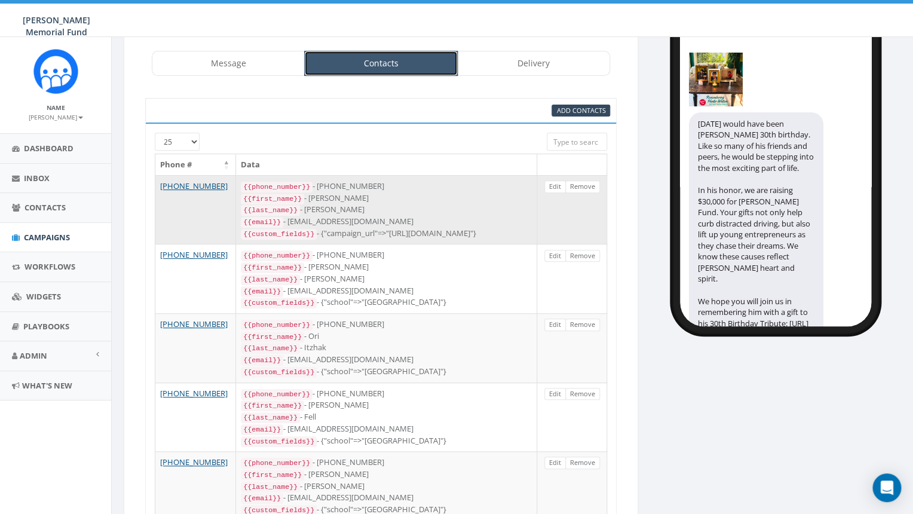
scroll to position [0, 0]
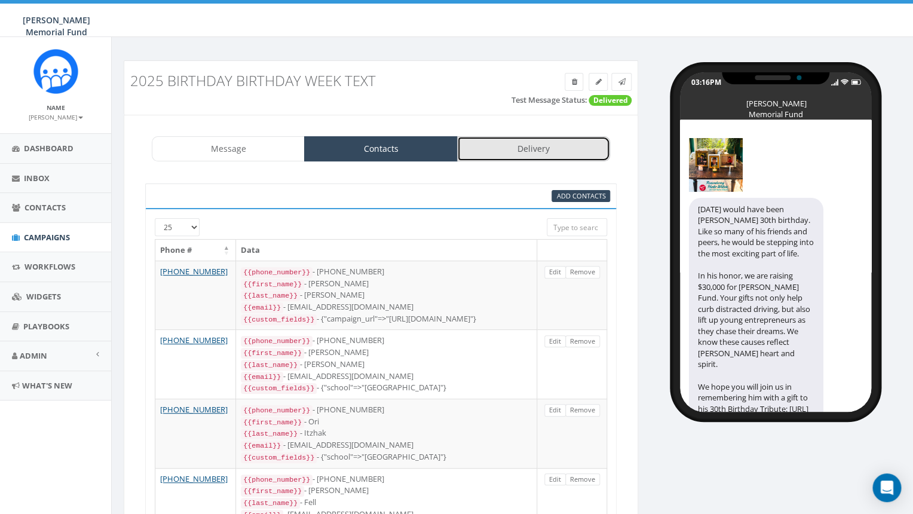
click at [542, 146] on link "Delivery" at bounding box center [533, 148] width 153 height 25
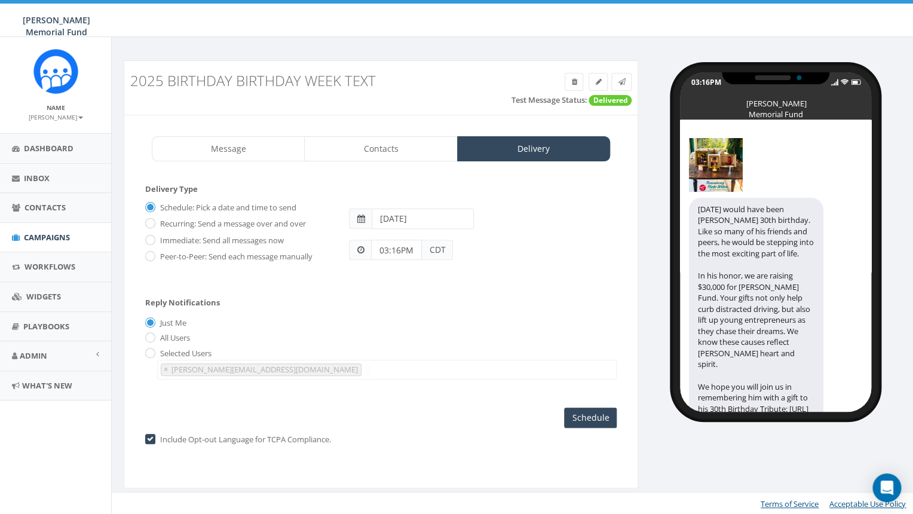
click at [157, 240] on label "Immediate: Send all messages now" at bounding box center [220, 241] width 127 height 12
click at [153, 240] on input "Immediate: Send all messages now" at bounding box center [149, 241] width 8 height 8
radio input "true"
click at [152, 357] on input "radio" at bounding box center [149, 354] width 8 height 8
radio input "true"
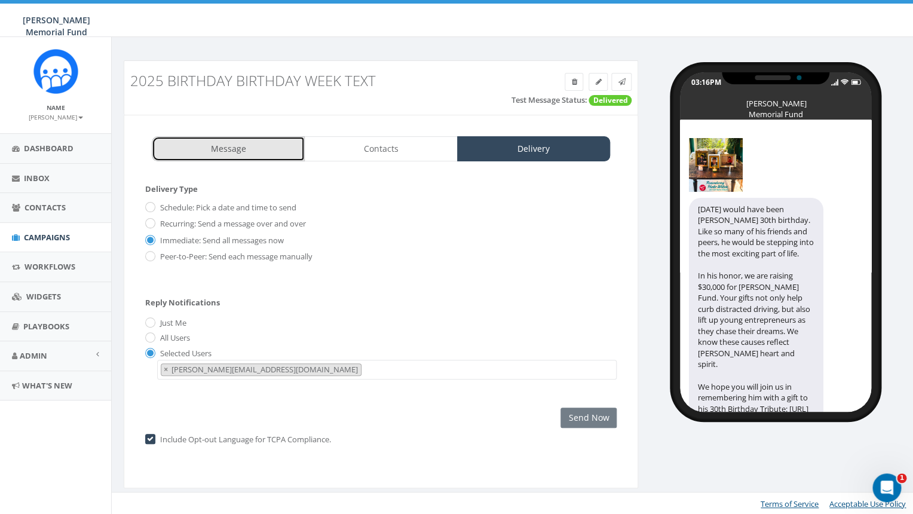
click at [260, 142] on link "Message" at bounding box center [228, 148] width 153 height 25
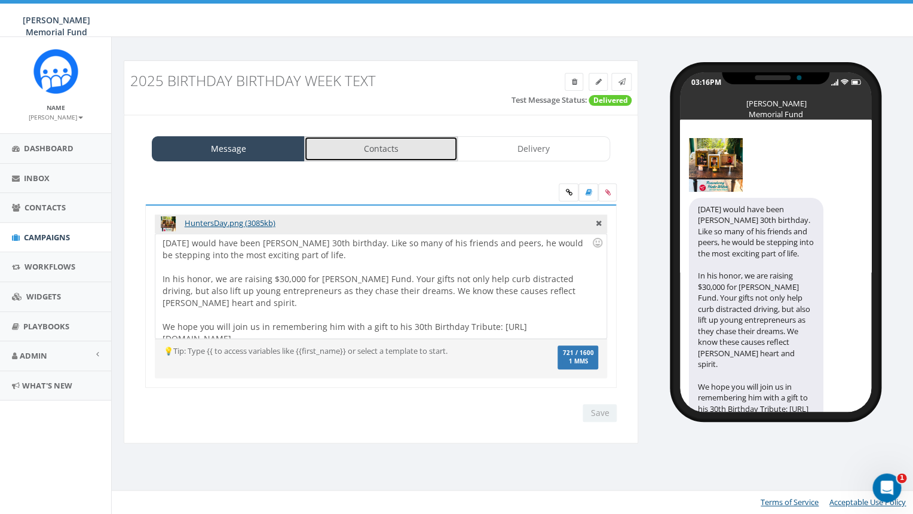
click at [370, 154] on link "Contacts" at bounding box center [380, 148] width 153 height 25
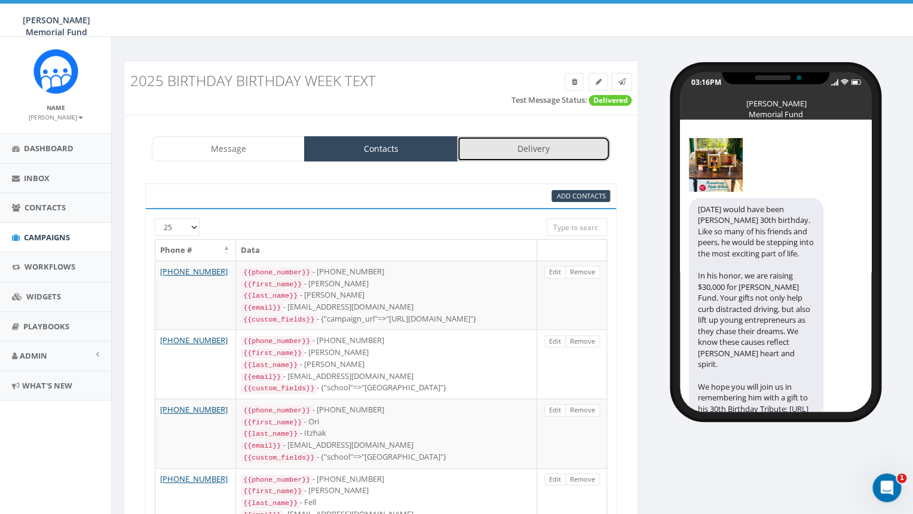
click at [532, 146] on link "Delivery" at bounding box center [533, 148] width 153 height 25
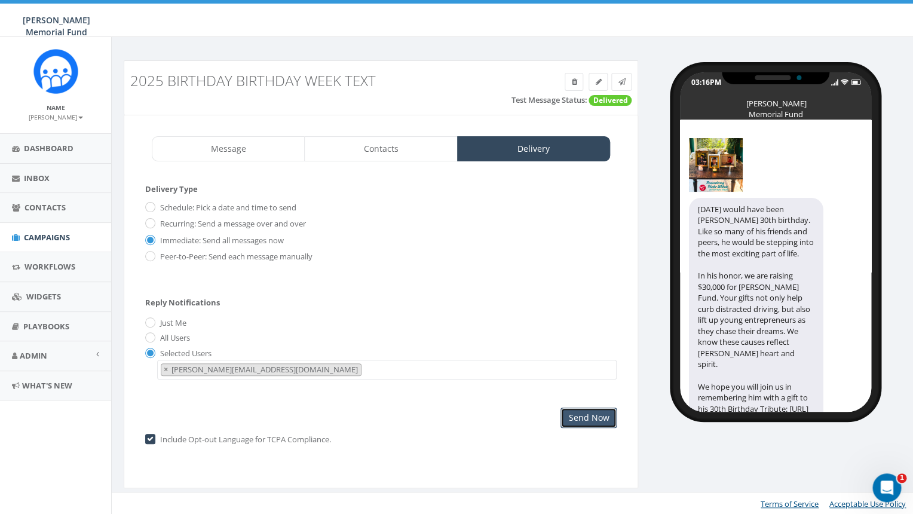
click at [584, 424] on input "Send Now" at bounding box center [588, 417] width 56 height 20
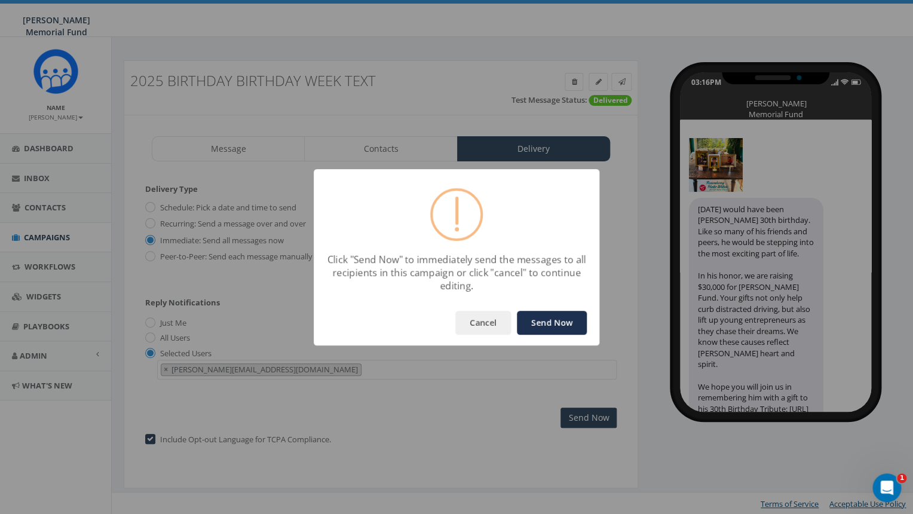
click at [565, 325] on button "Send Now" at bounding box center [552, 323] width 70 height 24
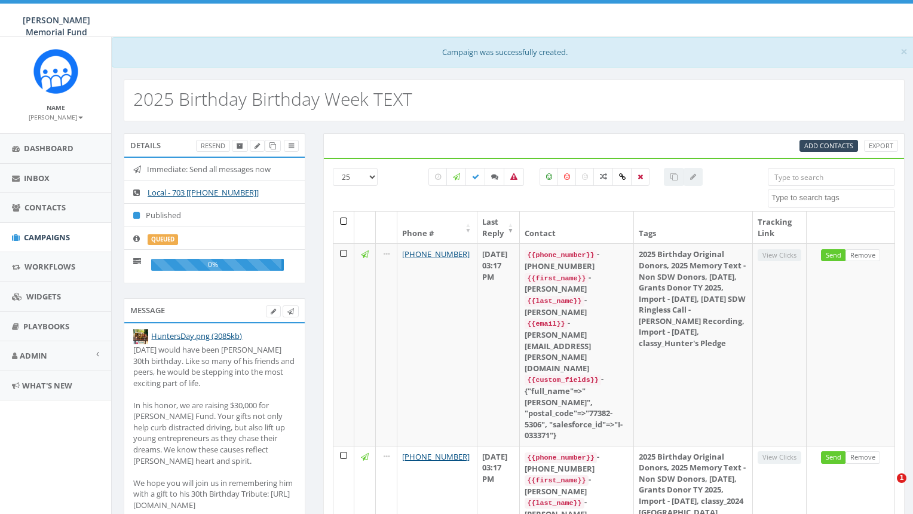
select select
